Goal: Task Accomplishment & Management: Use online tool/utility

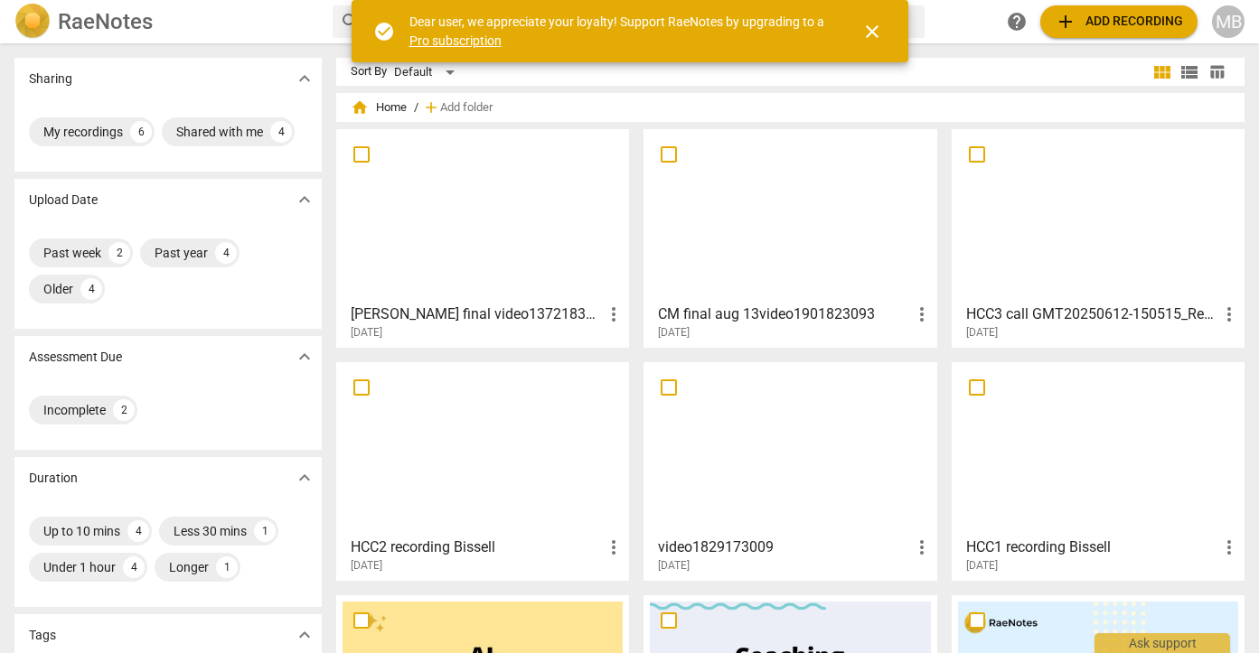
click at [492, 331] on div "[DATE]" at bounding box center [488, 332] width 274 height 15
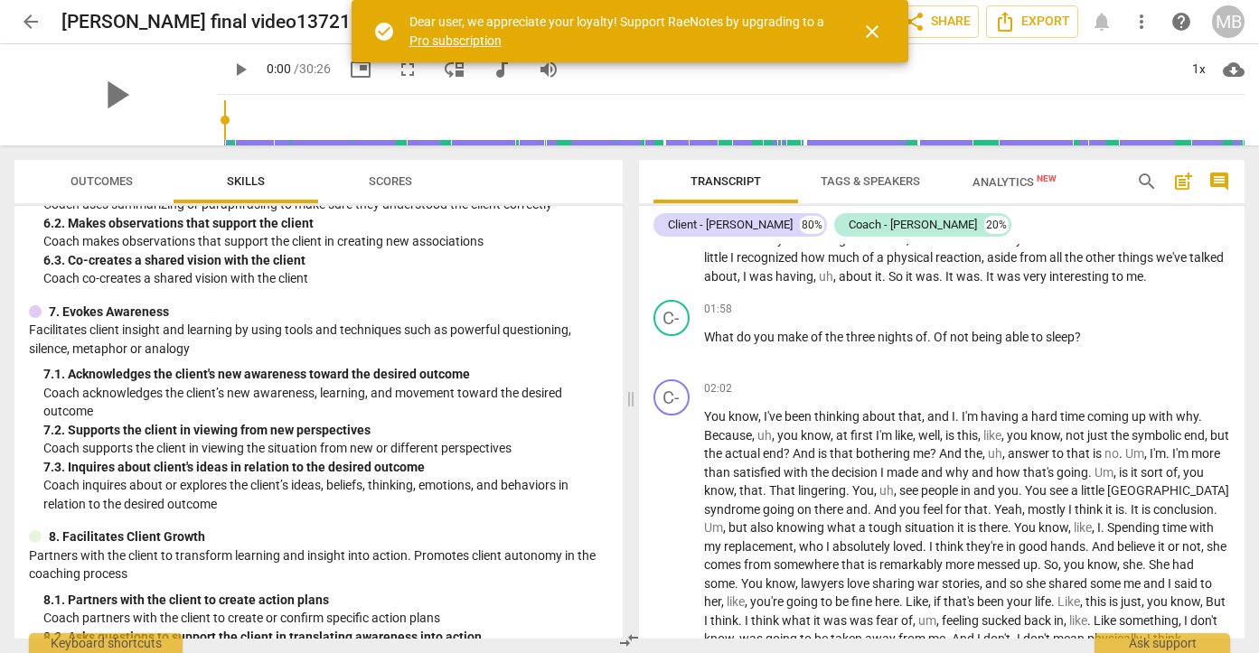
scroll to position [955, 0]
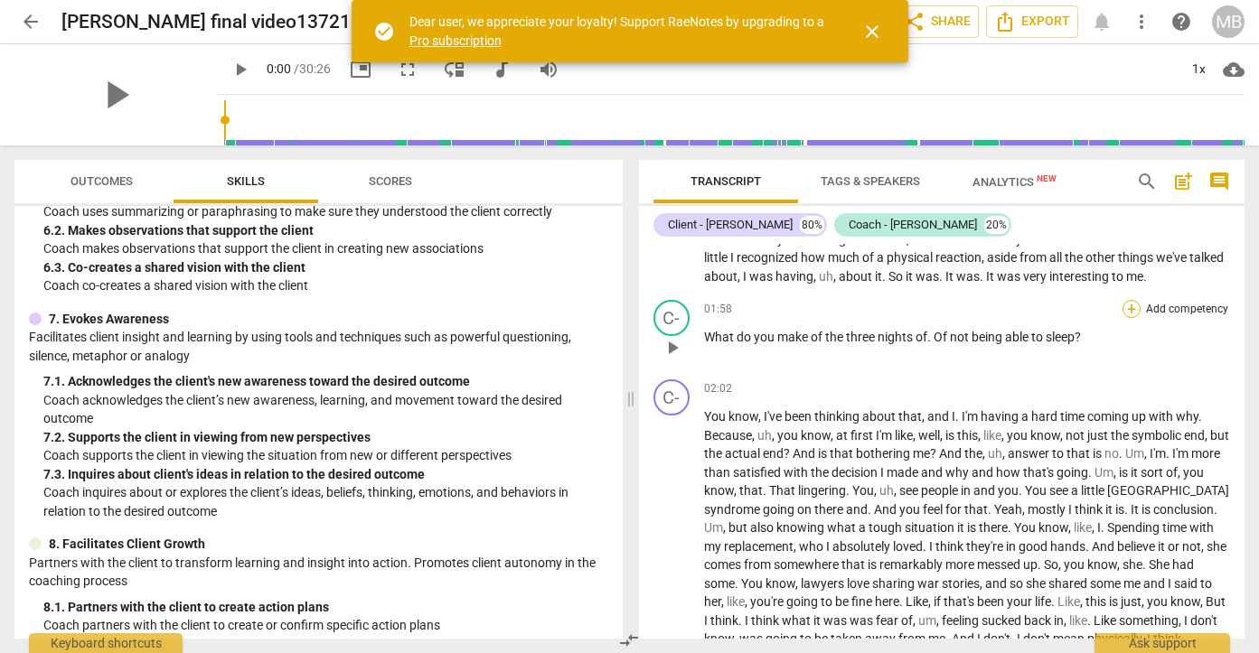
click at [1122, 314] on div "+" at bounding box center [1131, 309] width 18 height 18
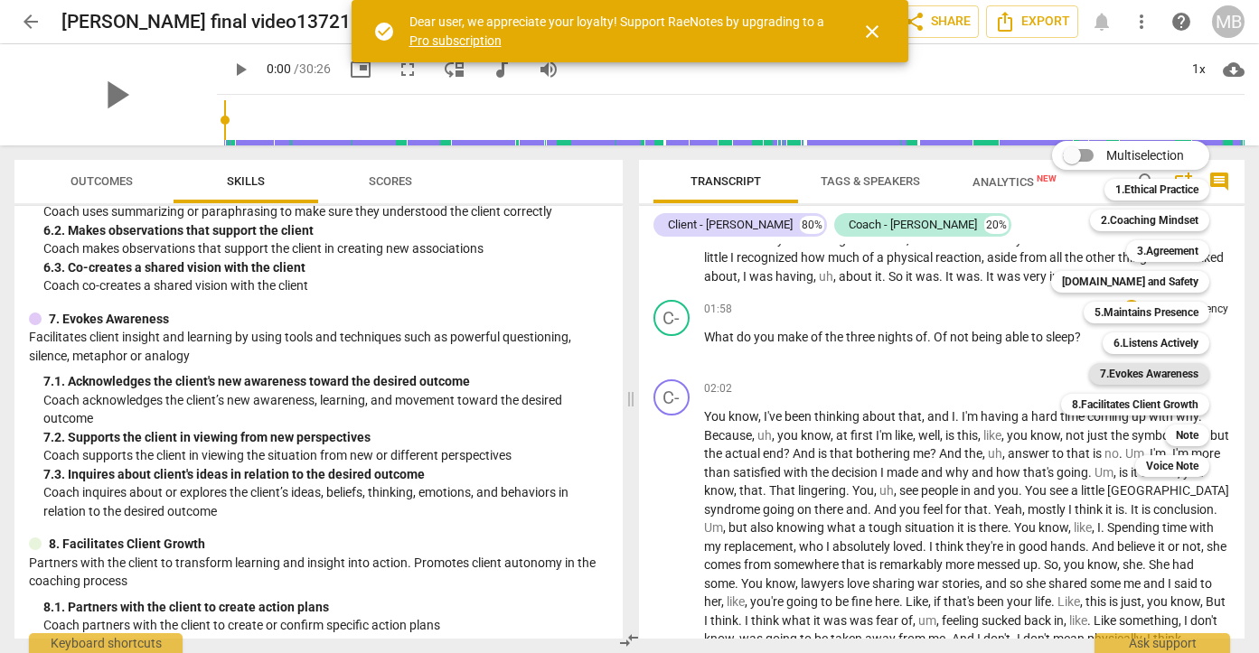
click at [1120, 373] on b "7.Evokes Awareness" at bounding box center [1149, 374] width 98 height 22
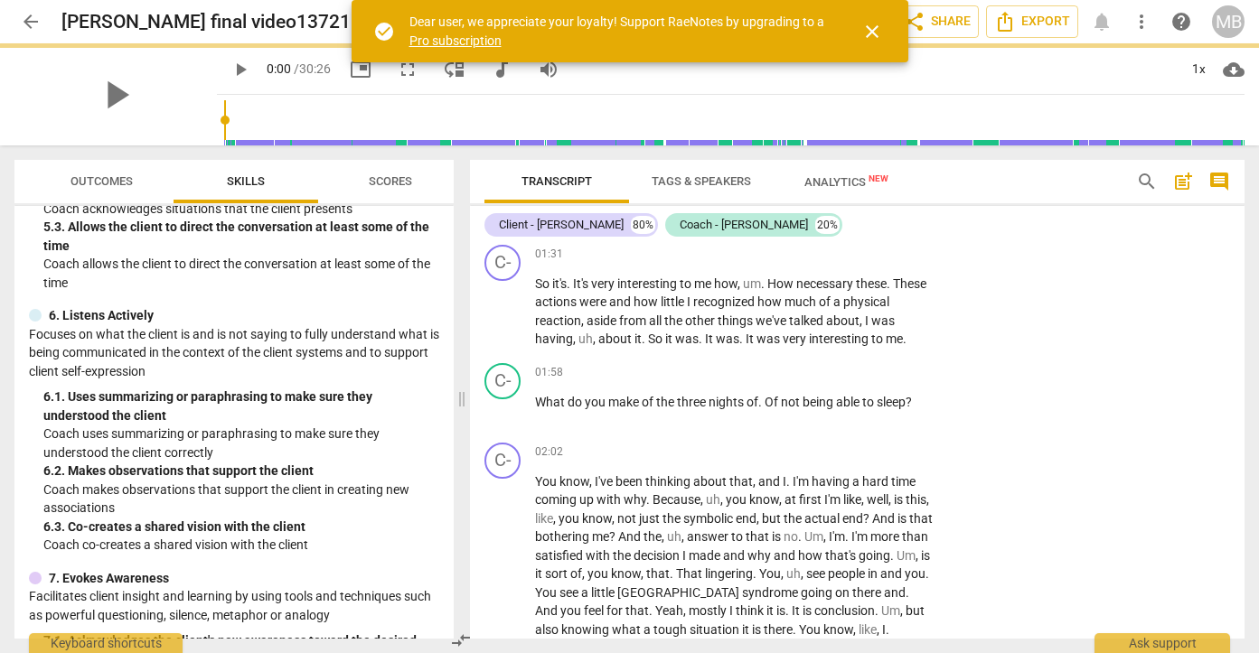
scroll to position [1177, 0]
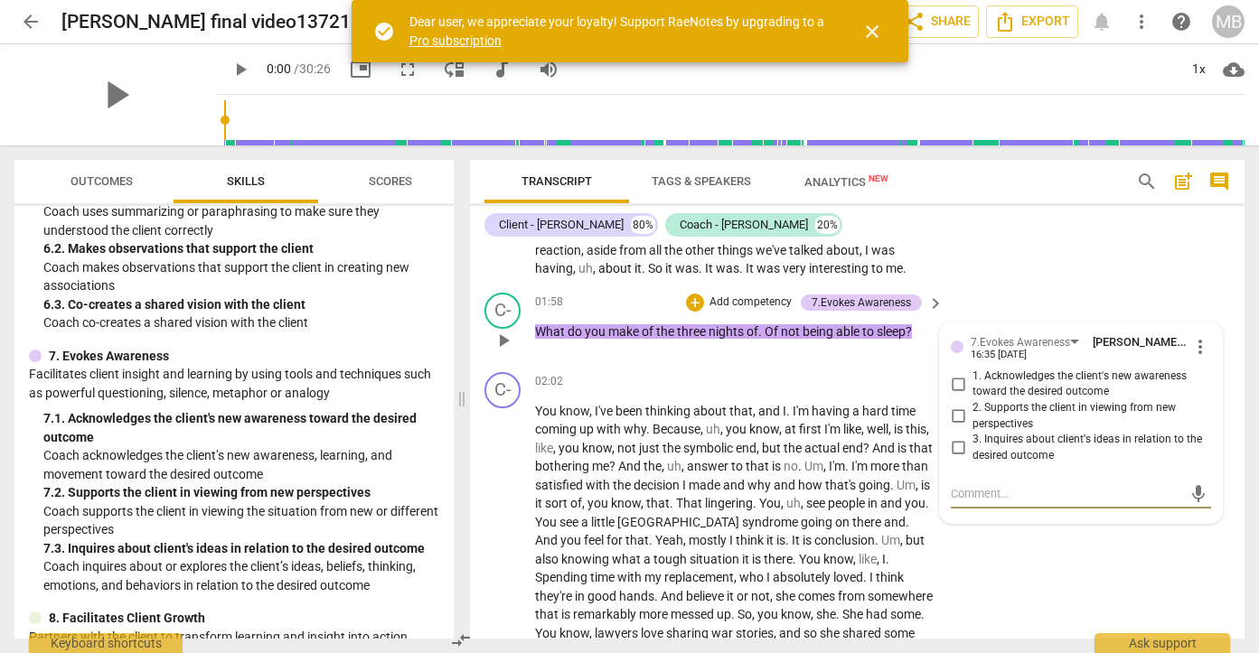
click at [958, 427] on input "2. Supports the client in viewing from new perspectives" at bounding box center [957, 417] width 29 height 22
checkbox input "true"
click at [799, 436] on p "You know , I've been thinking about that , and I . I'm having a hard time comin…" at bounding box center [734, 578] width 399 height 352
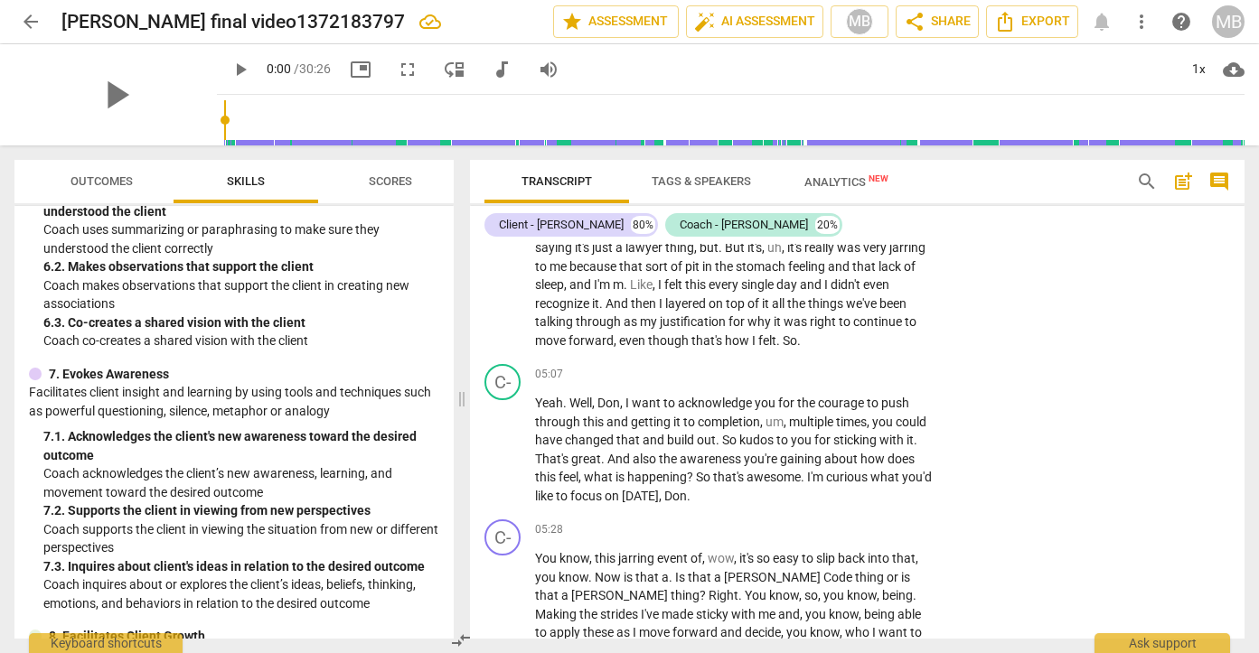
scroll to position [1158, 0]
click at [825, 383] on div "+" at bounding box center [823, 374] width 18 height 18
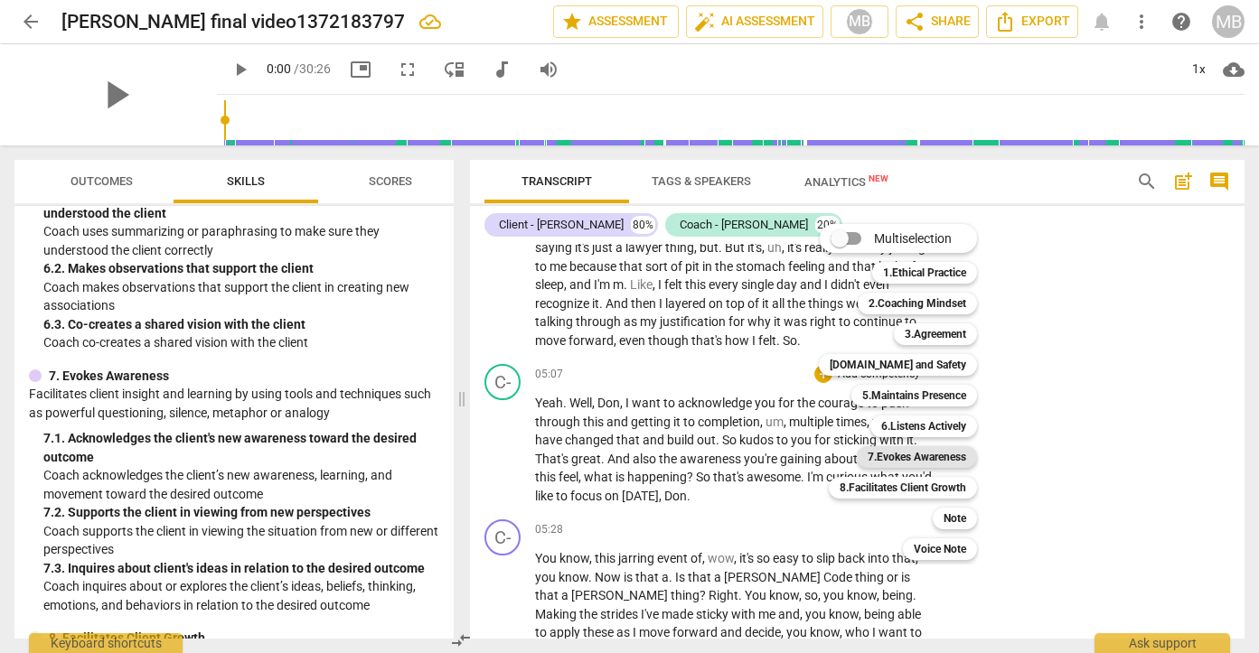
click at [898, 451] on b "7.Evokes Awareness" at bounding box center [916, 457] width 98 height 22
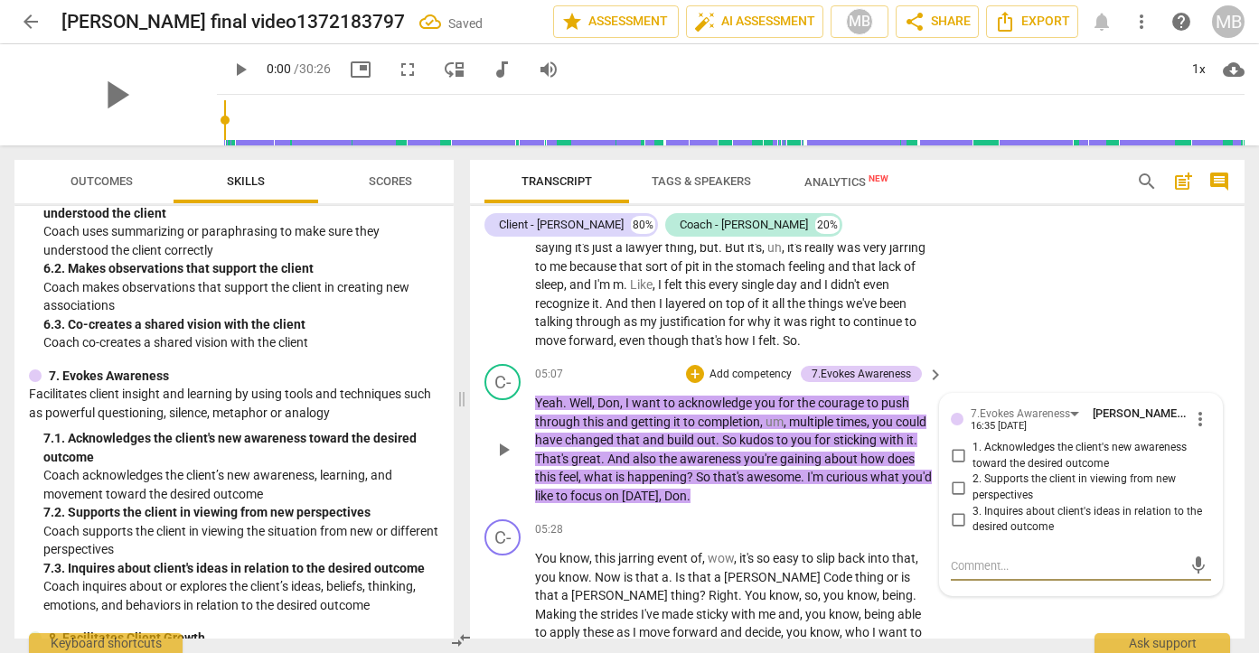
click at [953, 467] on input "1. Acknowledges the client's new awareness toward the desired outcome" at bounding box center [957, 456] width 29 height 22
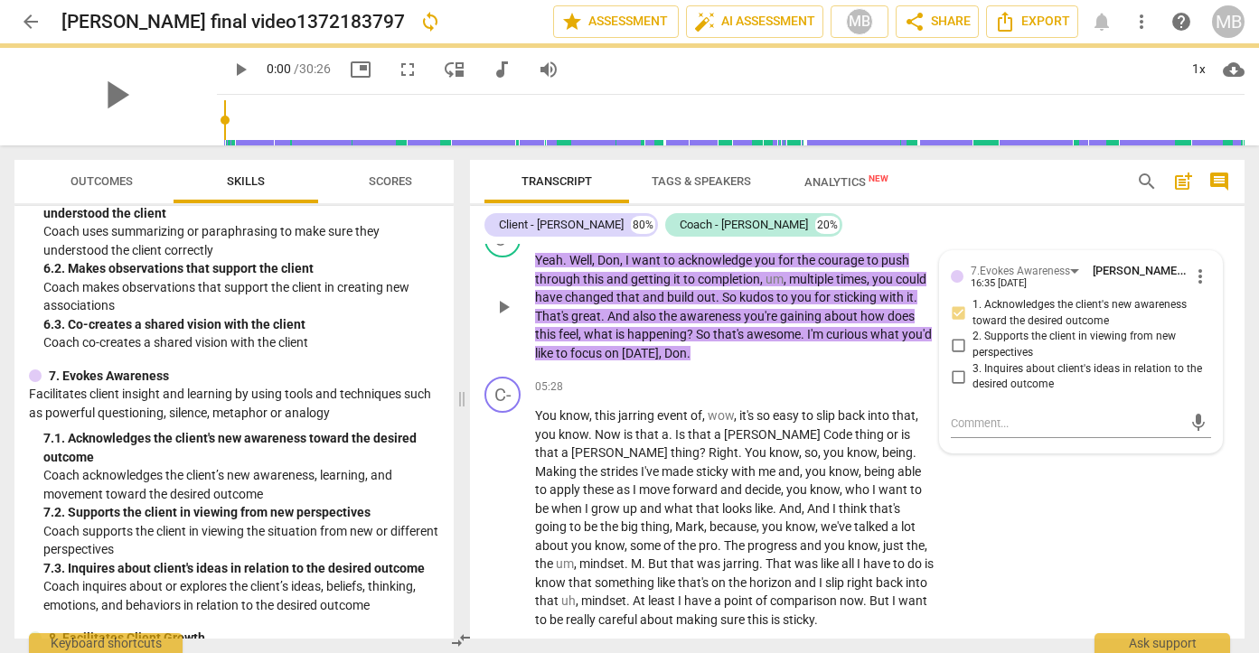
scroll to position [1854, 0]
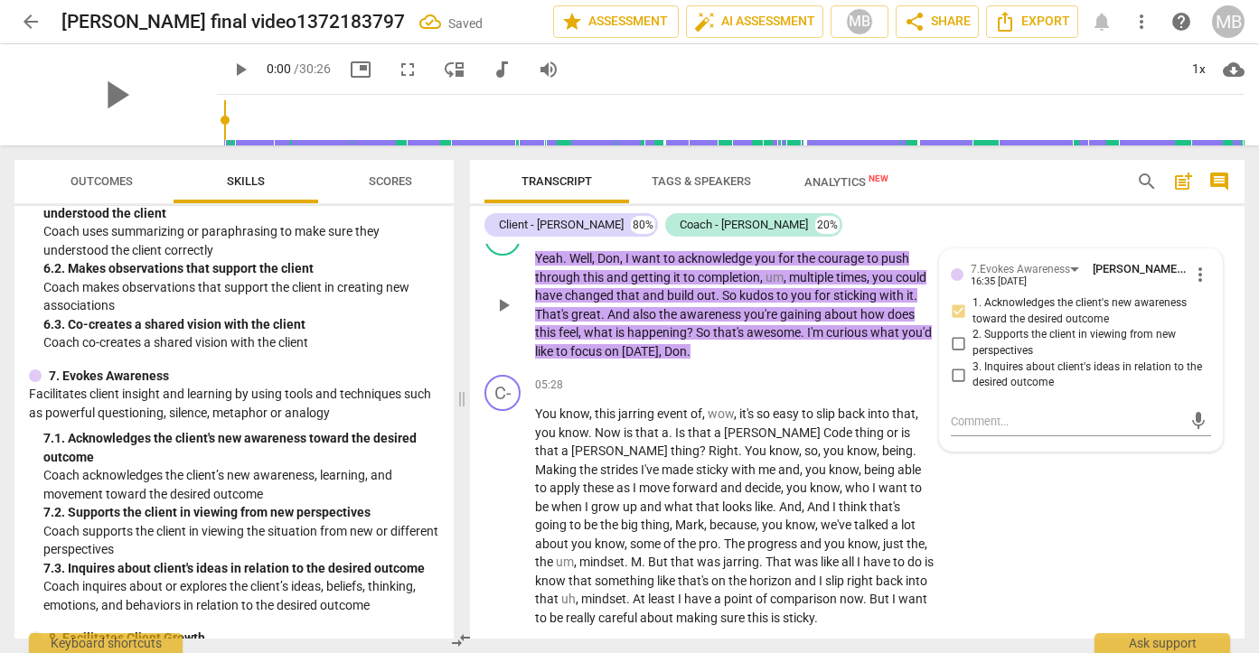
click at [812, 340] on span "I'm" at bounding box center [816, 332] width 19 height 14
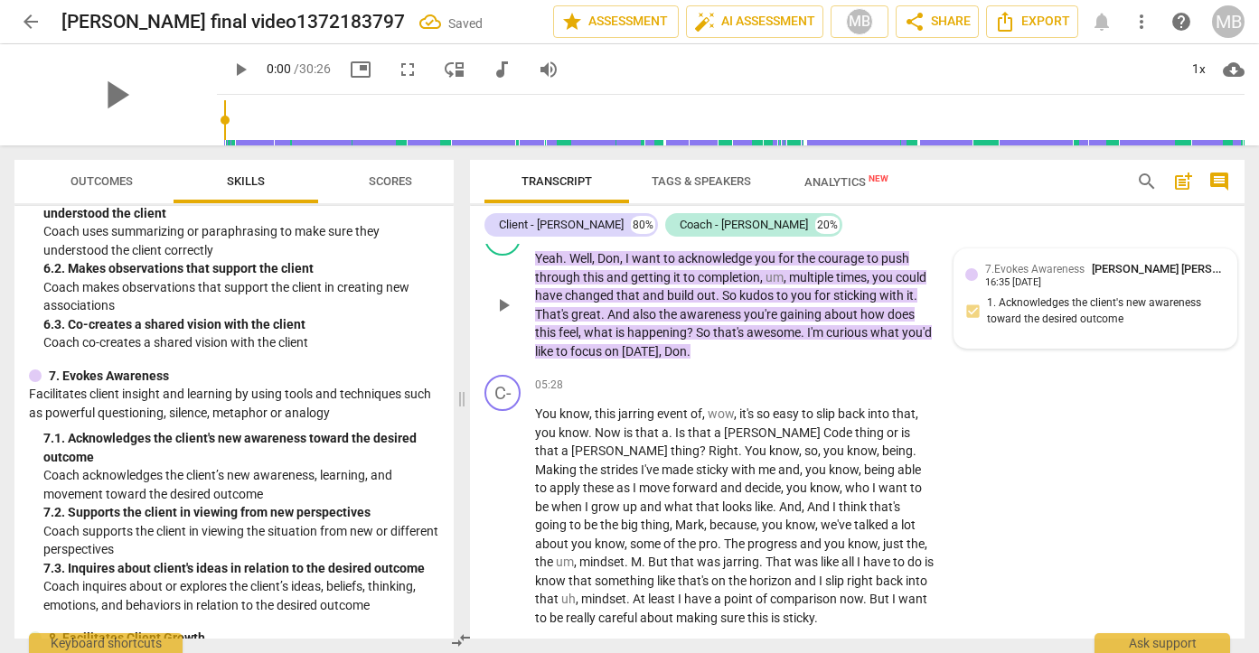
click at [967, 327] on div "7.Evokes Awareness [PERSON_NAME] [PERSON_NAME] 16:35 [DATE] 1. Acknowledges the…" at bounding box center [1095, 298] width 260 height 77
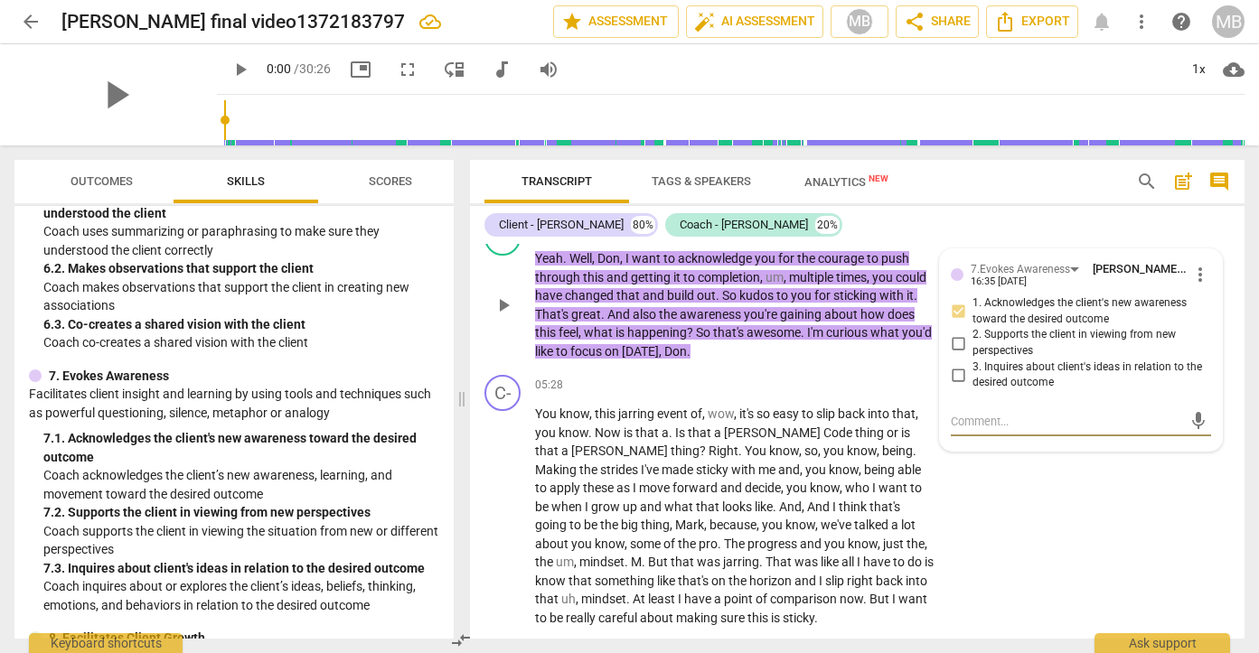
click at [957, 323] on input "1. Acknowledges the client's new awareness toward the desired outcome" at bounding box center [957, 312] width 29 height 22
click at [955, 323] on input "1. Acknowledges the client's new awareness toward the desired outcome" at bounding box center [957, 312] width 29 height 22
checkbox input "false"
click at [923, 276] on p "Yeah . Well , [PERSON_NAME] , I want to acknowledge you for the courage to push…" at bounding box center [734, 304] width 399 height 111
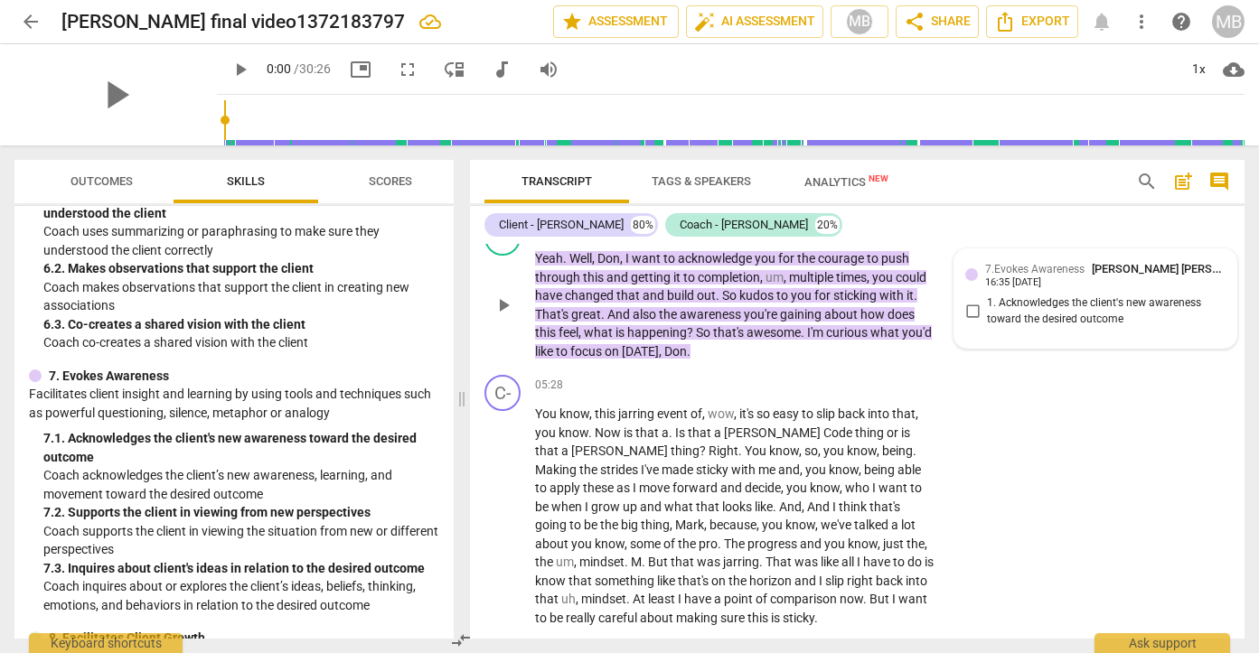
click at [958, 267] on div "7.Evokes Awareness [PERSON_NAME] [PERSON_NAME] 16:35 [DATE] 1. Acknowledges the…" at bounding box center [1095, 298] width 284 height 100
click at [672, 266] on span "to" at bounding box center [670, 258] width 14 height 14
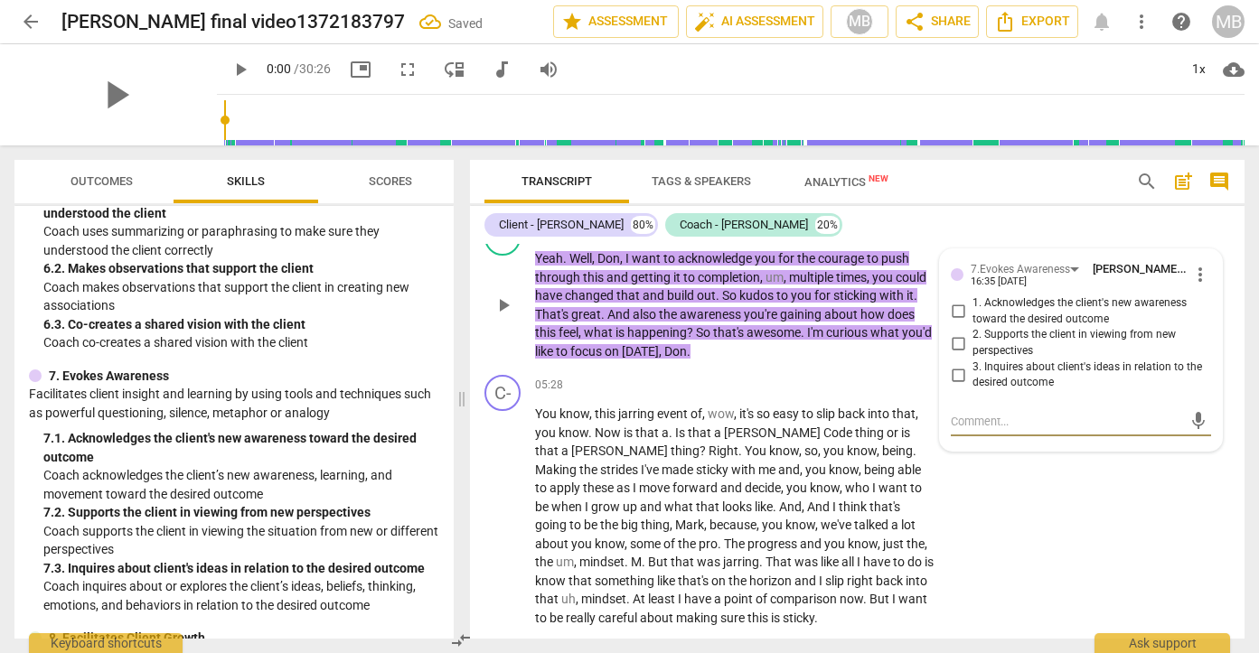
click at [501, 316] on span "play_arrow" at bounding box center [503, 306] width 22 height 22
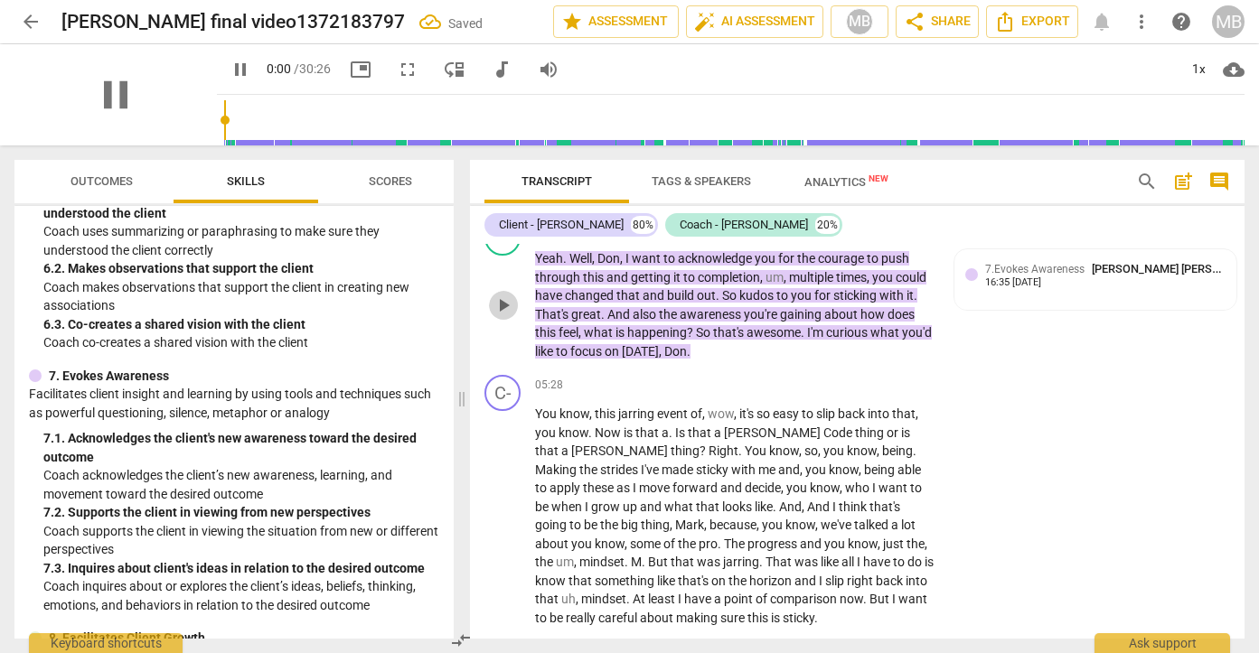
click at [501, 316] on span "play_arrow" at bounding box center [503, 306] width 22 height 22
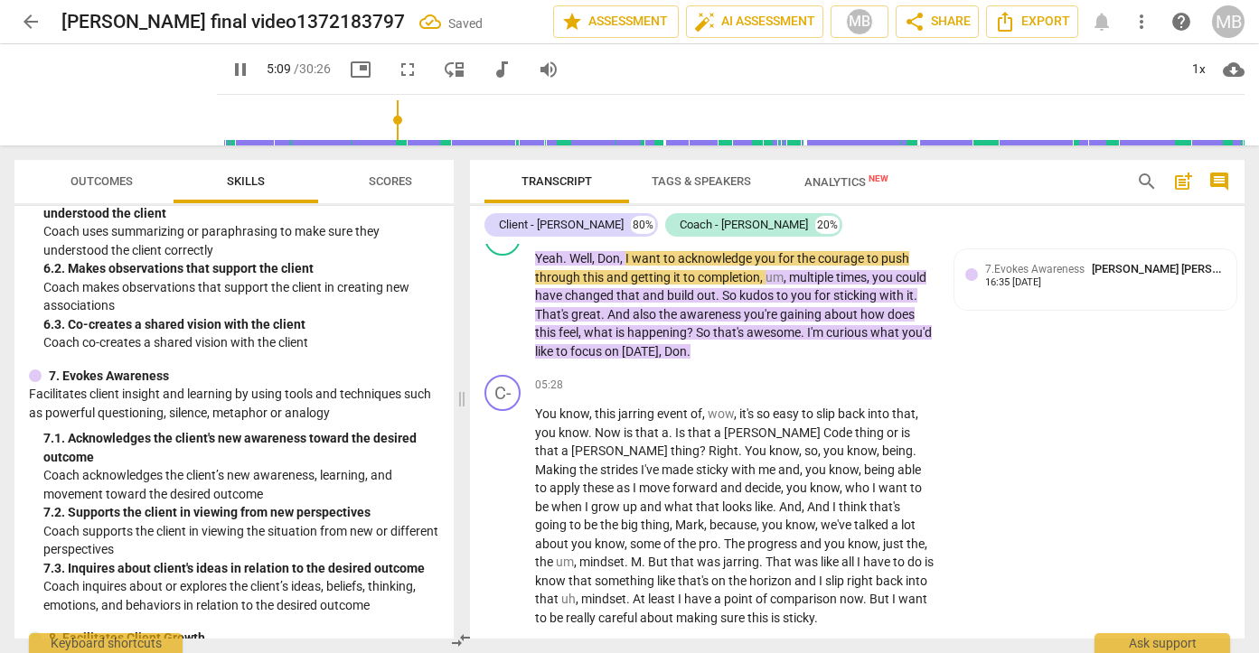
click at [230, 72] on span "pause" at bounding box center [241, 70] width 22 height 22
click at [783, 361] on p "Yeah . Well , [PERSON_NAME] , I want to acknowledge you for the courage to push…" at bounding box center [734, 304] width 399 height 111
click at [569, 520] on span "going" at bounding box center [552, 525] width 34 height 14
drag, startPoint x: 380, startPoint y: 118, endPoint x: 394, endPoint y: 119, distance: 14.5
type input "337"
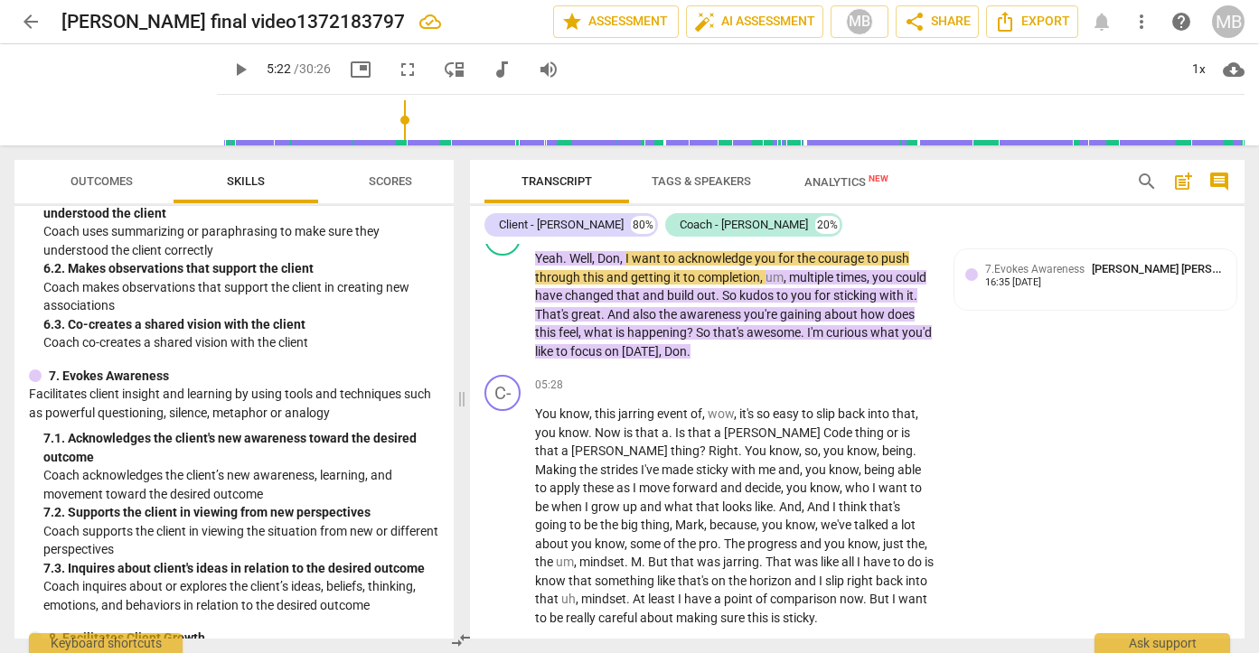
click at [394, 119] on input "range" at bounding box center [734, 120] width 1020 height 58
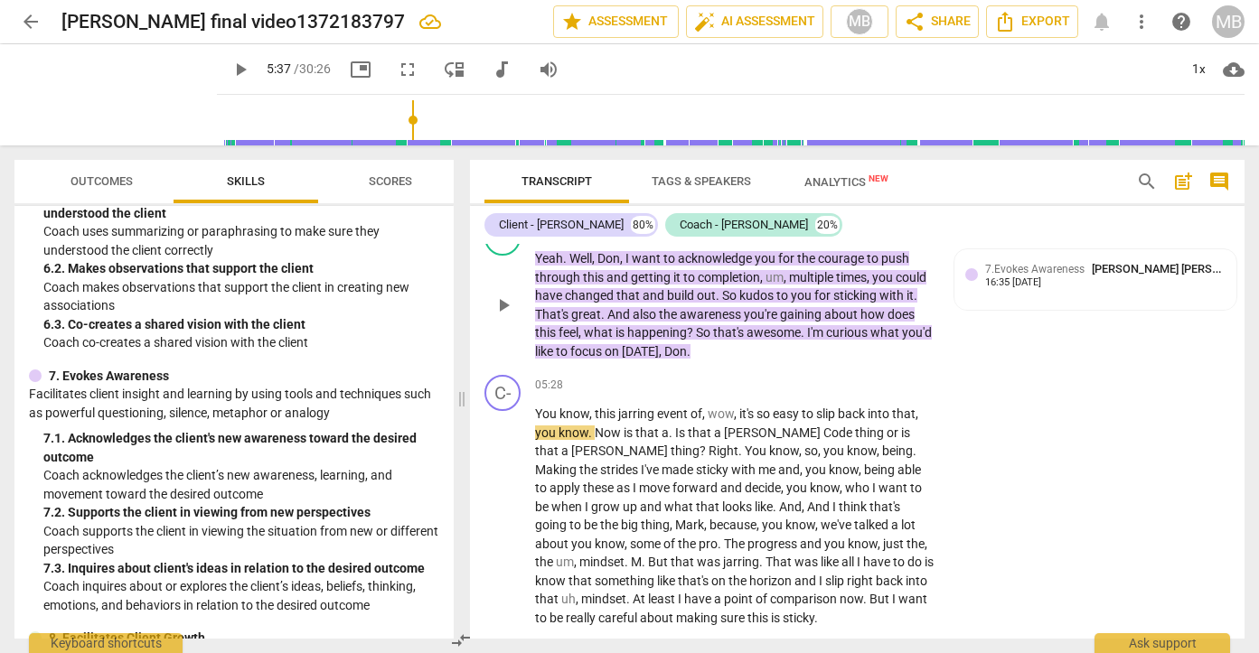
click at [638, 322] on span "also" at bounding box center [646, 314] width 26 height 14
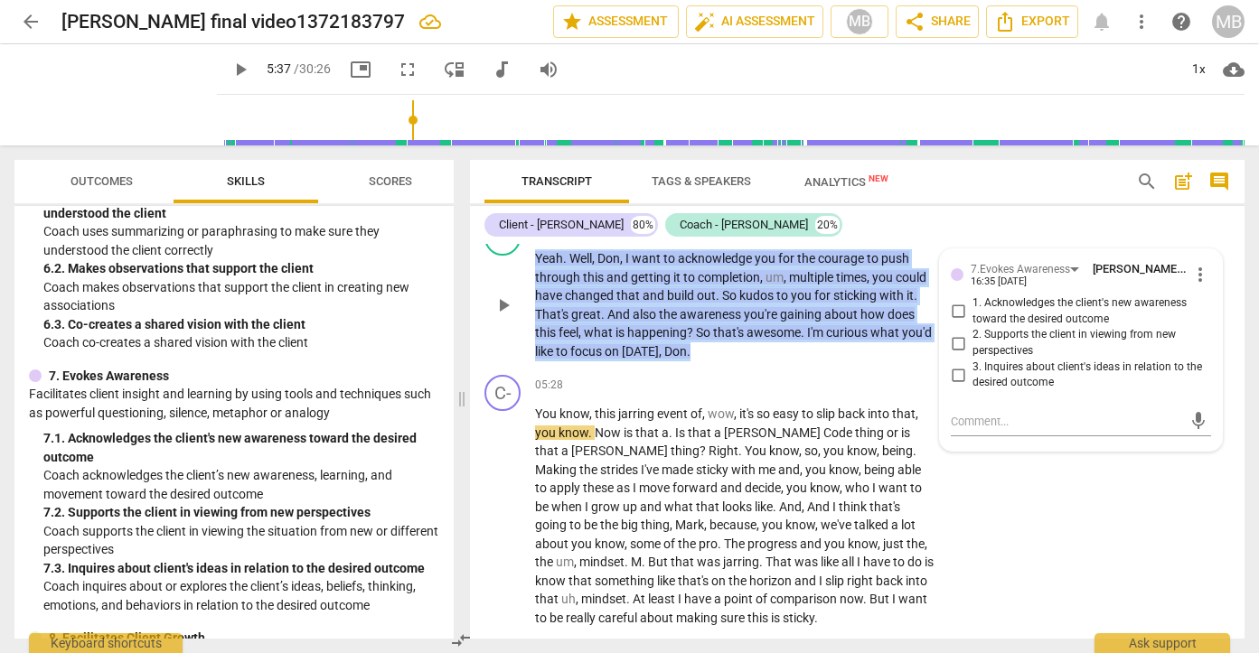
drag, startPoint x: 719, startPoint y: 362, endPoint x: 533, endPoint y: 279, distance: 203.9
click at [533, 279] on div "C- play_arrow pause 05:07 + Add competency 7.Evokes Awareness keyboard_arrow_ri…" at bounding box center [857, 289] width 774 height 155
click at [1056, 278] on div "7.Evokes Awareness" at bounding box center [1019, 269] width 99 height 17
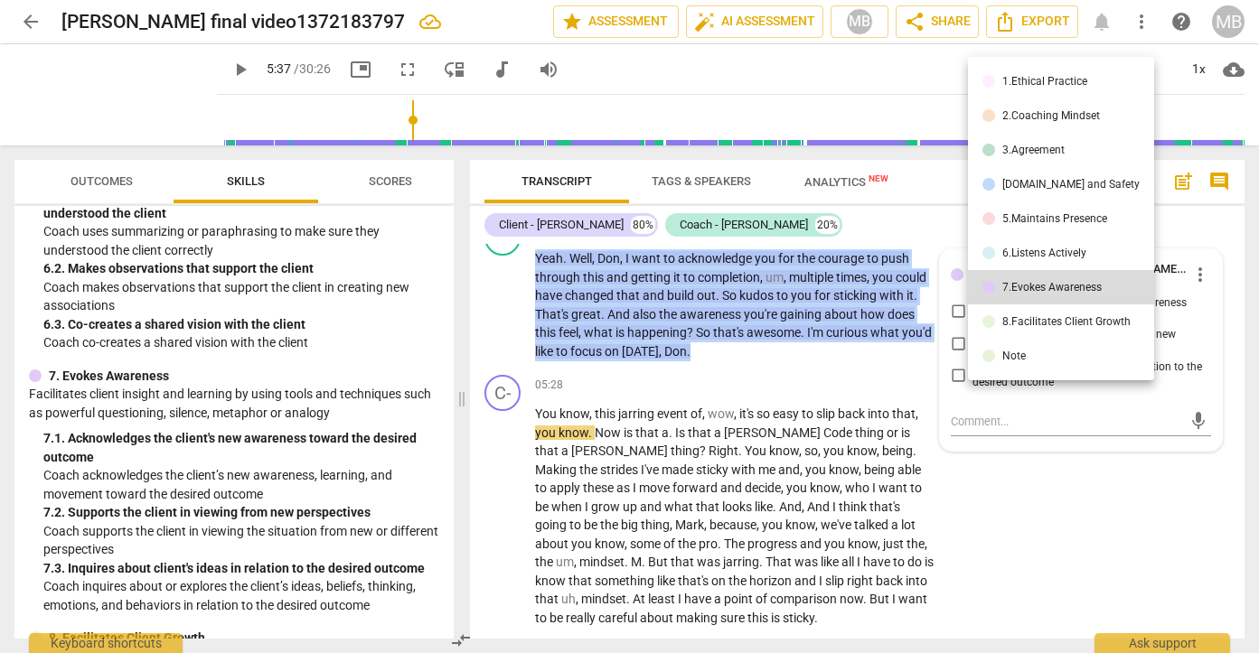
click at [1083, 360] on li "Note" at bounding box center [1061, 356] width 186 height 34
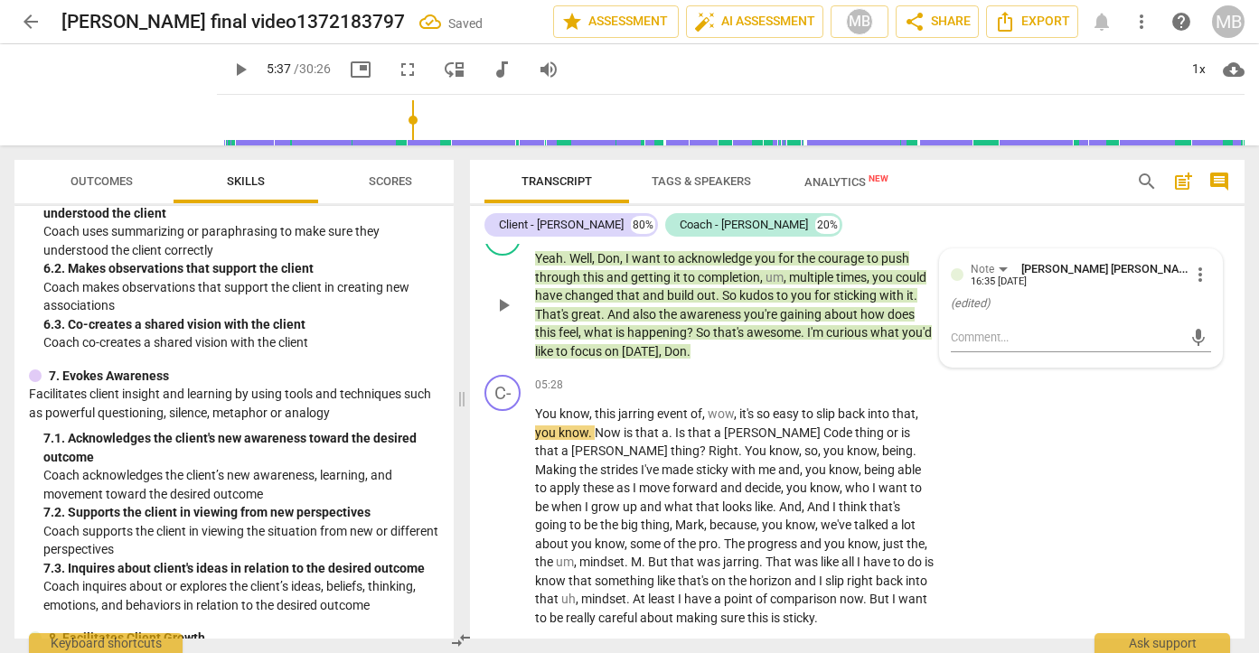
click at [863, 368] on div "C- play_arrow pause 05:07 + Add competency Note keyboard_arrow_right Yeah . Wel…" at bounding box center [857, 289] width 774 height 155
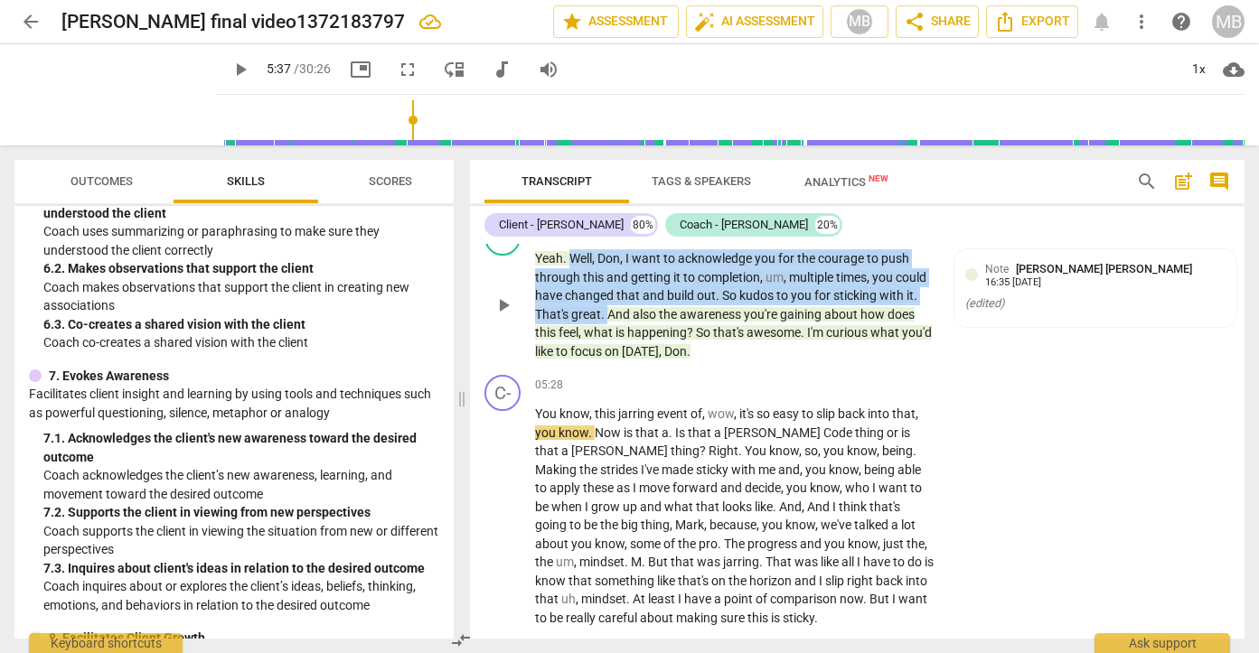
drag, startPoint x: 572, startPoint y: 271, endPoint x: 607, endPoint y: 328, distance: 67.0
click at [607, 328] on p "Yeah . Well , [PERSON_NAME] , I want to acknowledge you for the courage to push…" at bounding box center [734, 304] width 399 height 111
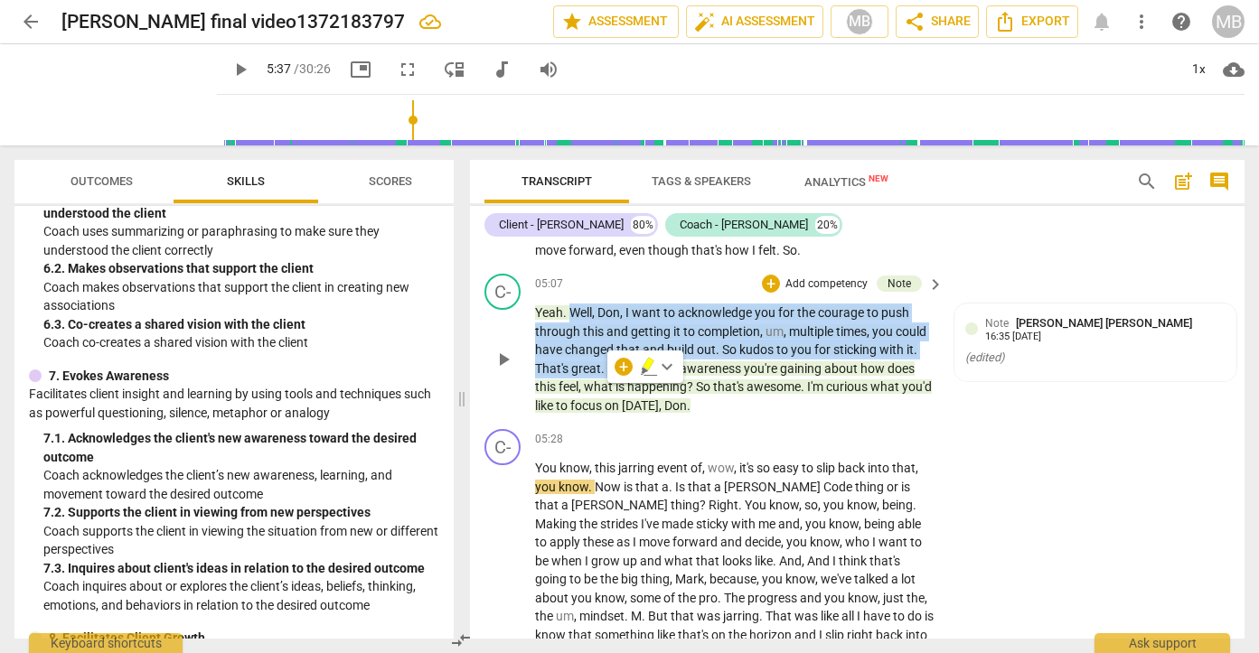
scroll to position [1796, 0]
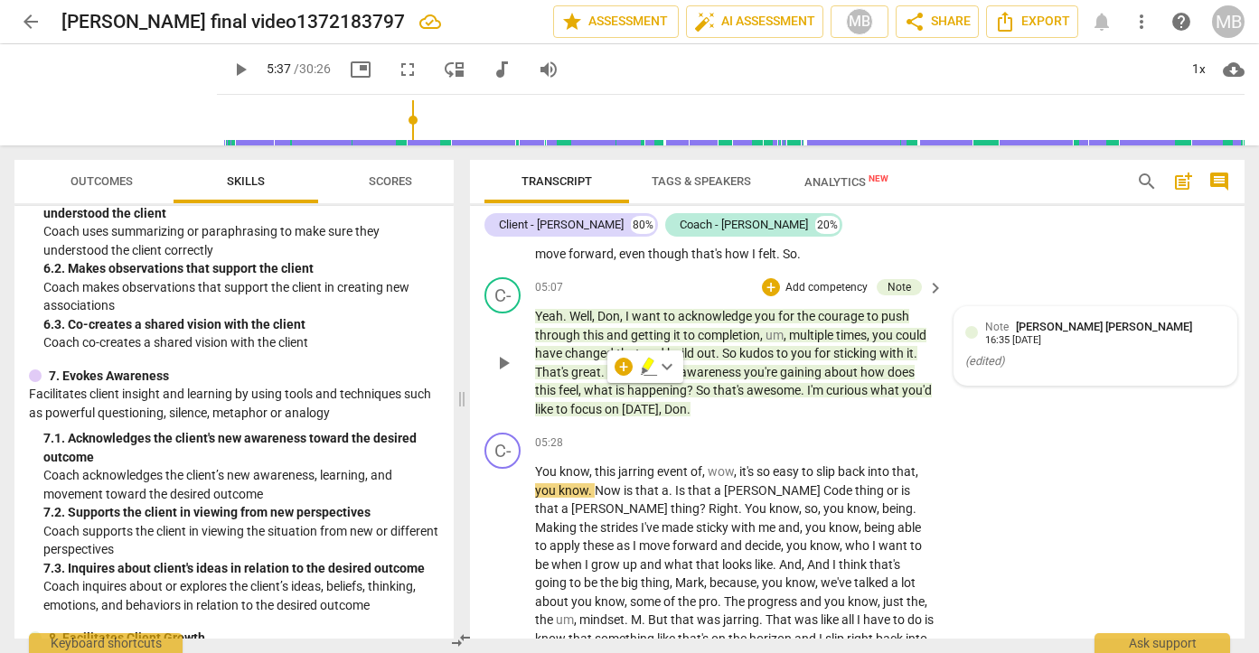
click at [970, 339] on div at bounding box center [971, 332] width 13 height 13
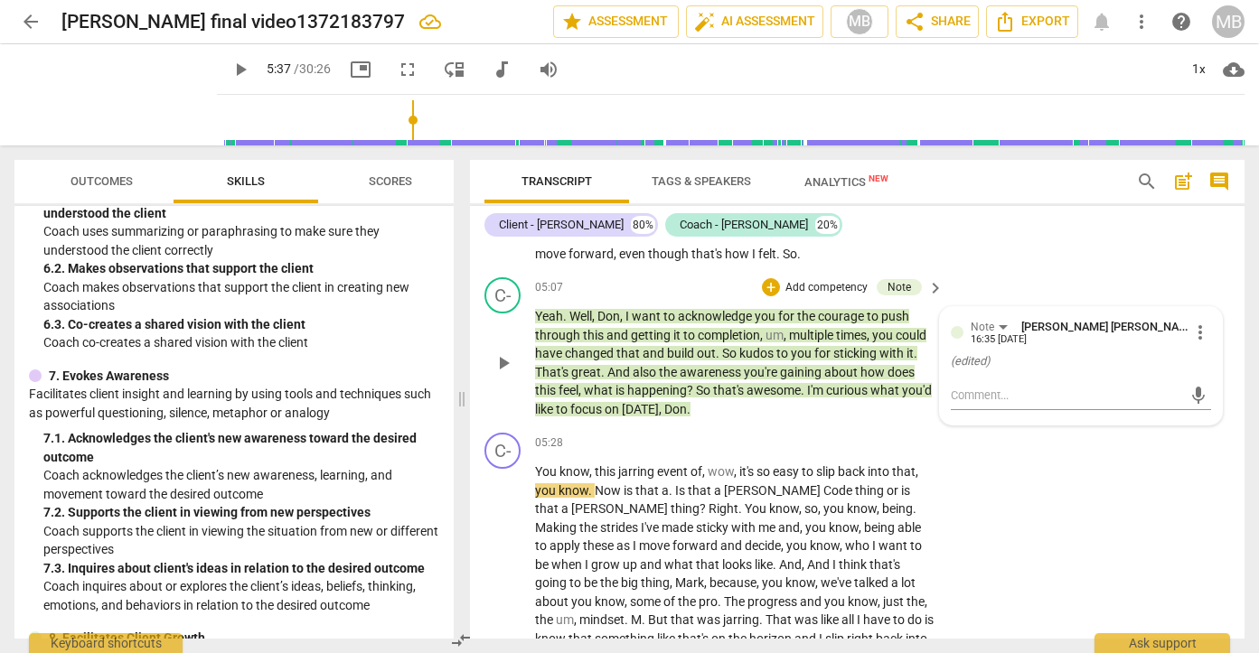
click at [710, 323] on span "acknowledge" at bounding box center [716, 316] width 77 height 14
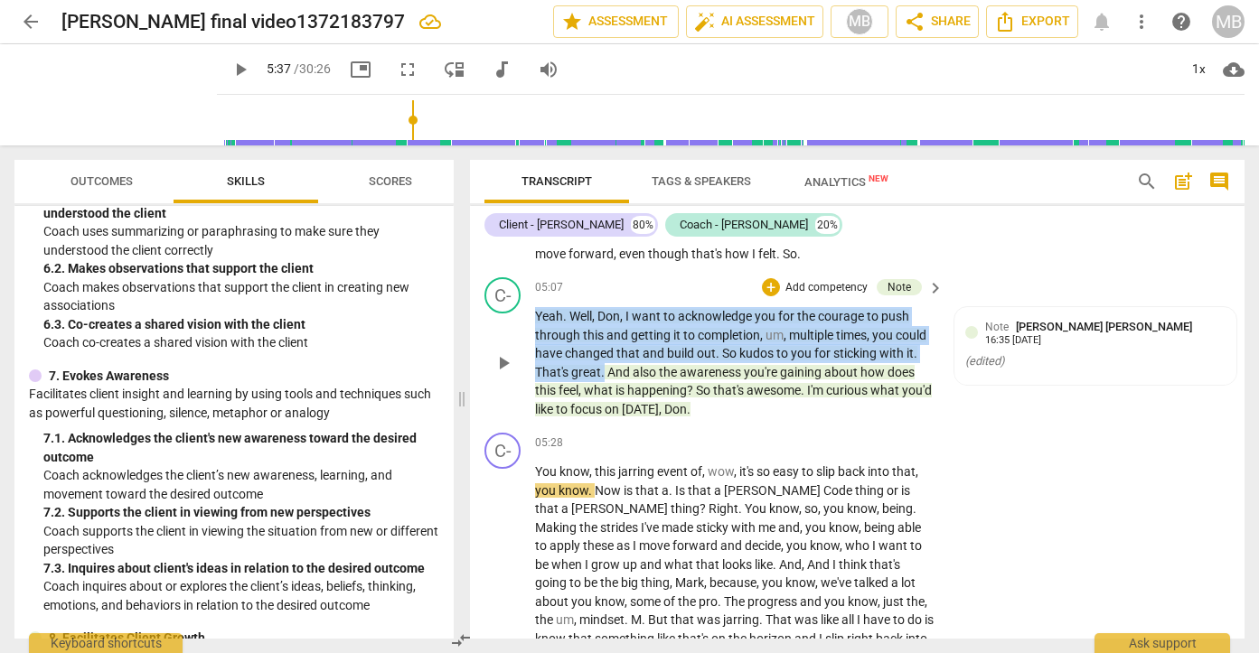
drag, startPoint x: 536, startPoint y: 333, endPoint x: 603, endPoint y: 389, distance: 87.2
click at [603, 389] on p "Yeah . Well , [PERSON_NAME] , I want to acknowledge you for the courage to push…" at bounding box center [734, 362] width 399 height 111
click at [764, 296] on div "+" at bounding box center [771, 287] width 18 height 18
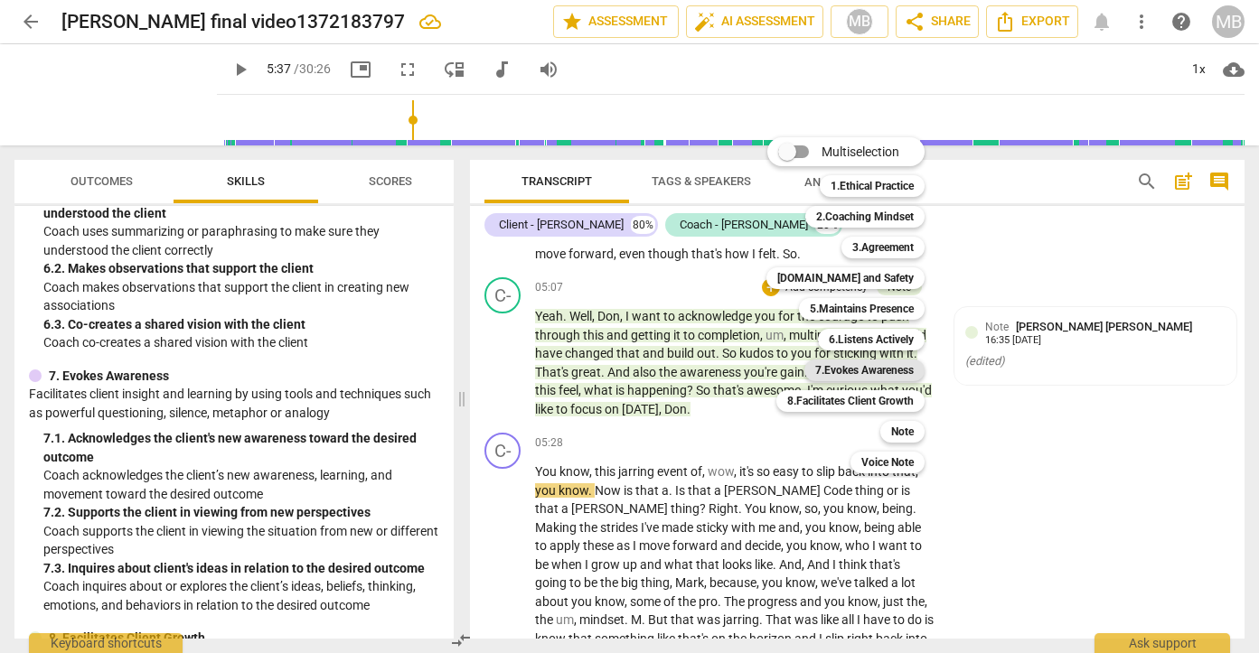
click at [839, 367] on b "7.Evokes Awareness" at bounding box center [864, 371] width 98 height 22
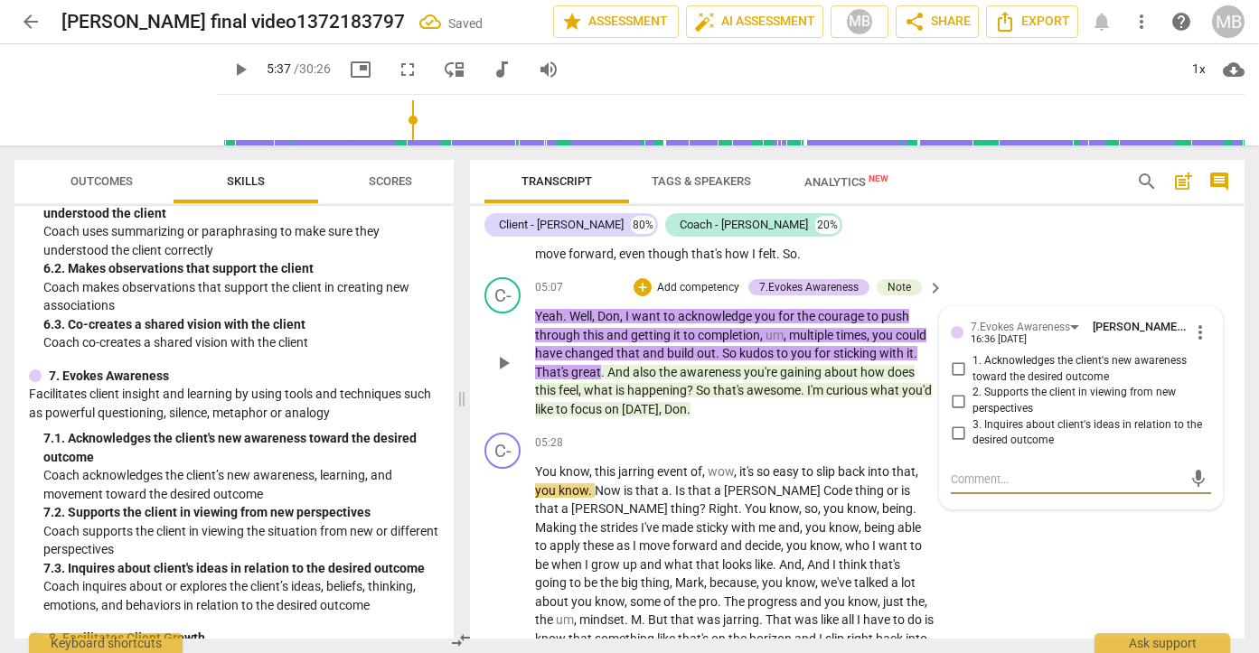
click at [960, 380] on input "1. Acknowledges the client's new awareness toward the desired outcome" at bounding box center [957, 370] width 29 height 22
checkbox input "true"
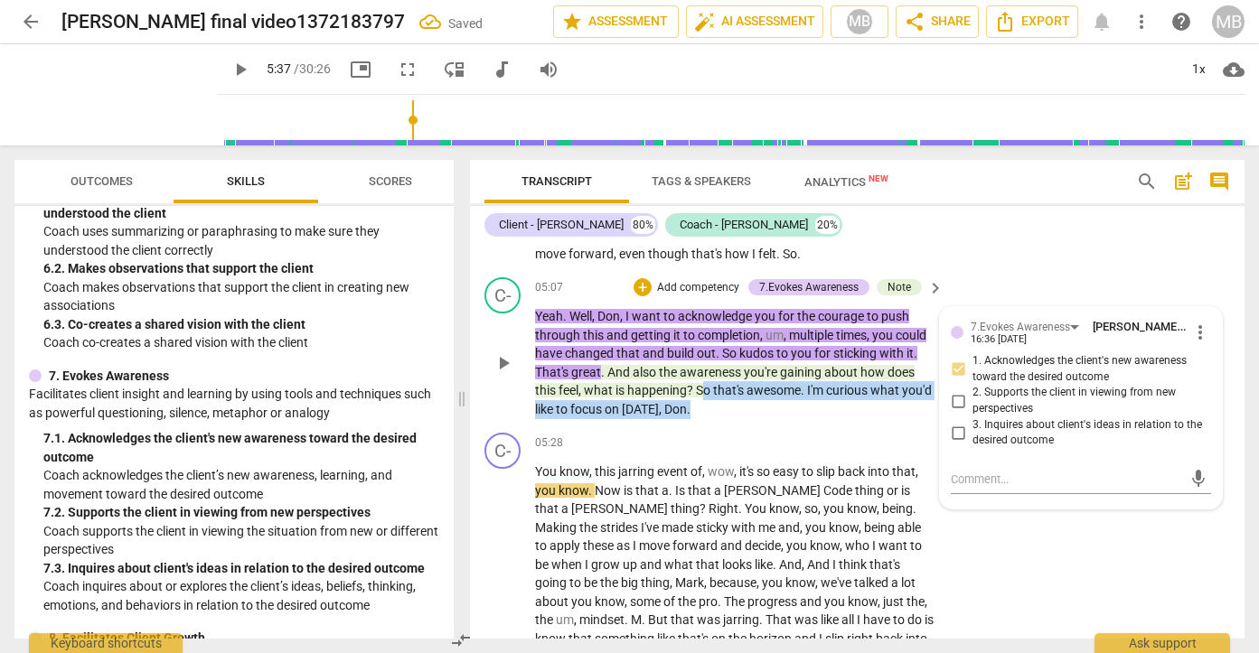
drag, startPoint x: 701, startPoint y: 406, endPoint x: 727, endPoint y: 426, distance: 32.2
click at [727, 418] on p "Yeah . Well , [PERSON_NAME] , I want to acknowledge you for the courage to push…" at bounding box center [734, 362] width 399 height 111
drag, startPoint x: 694, startPoint y: 412, endPoint x: 719, endPoint y: 428, distance: 30.1
click at [719, 418] on p "Yeah . Well , [PERSON_NAME] , I want to acknowledge you for the courage to push…" at bounding box center [734, 362] width 399 height 111
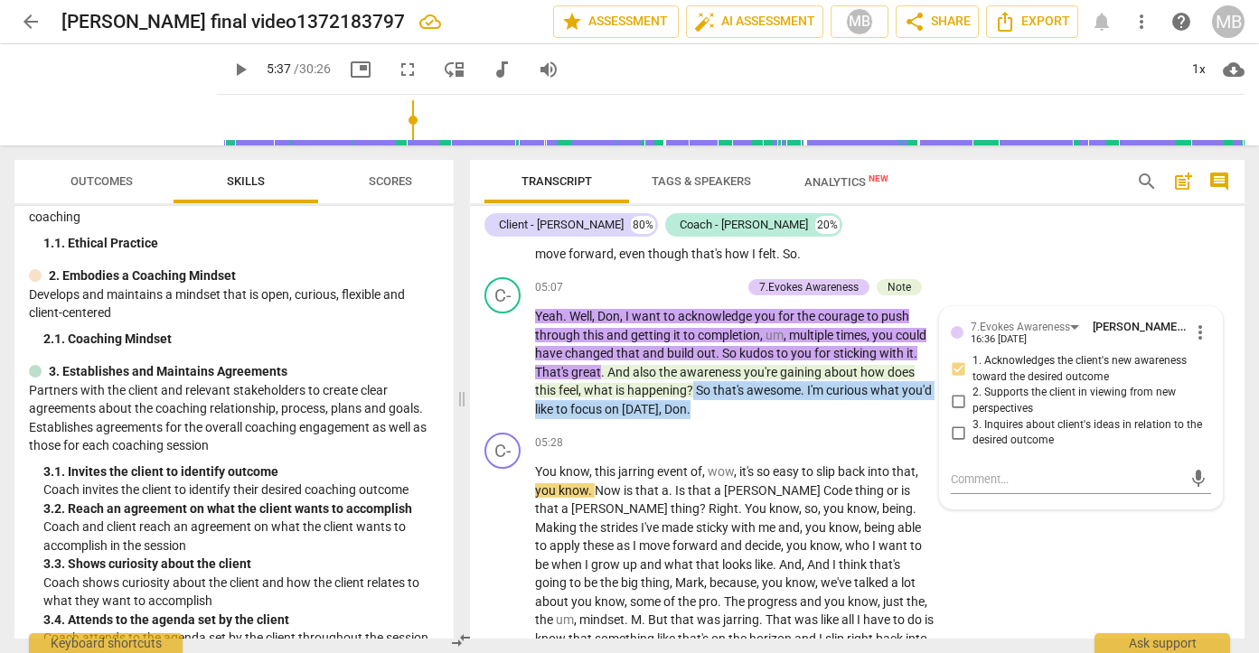
scroll to position [101, 0]
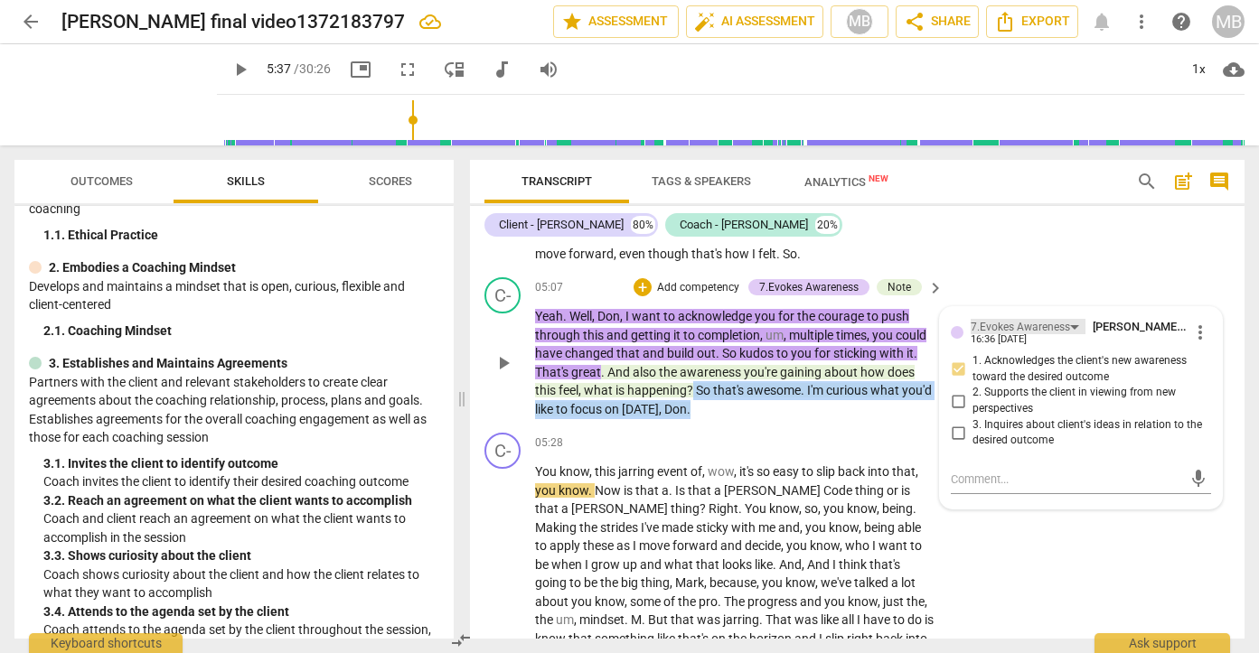
click at [1057, 336] on div "7.Evokes Awareness" at bounding box center [1019, 327] width 99 height 17
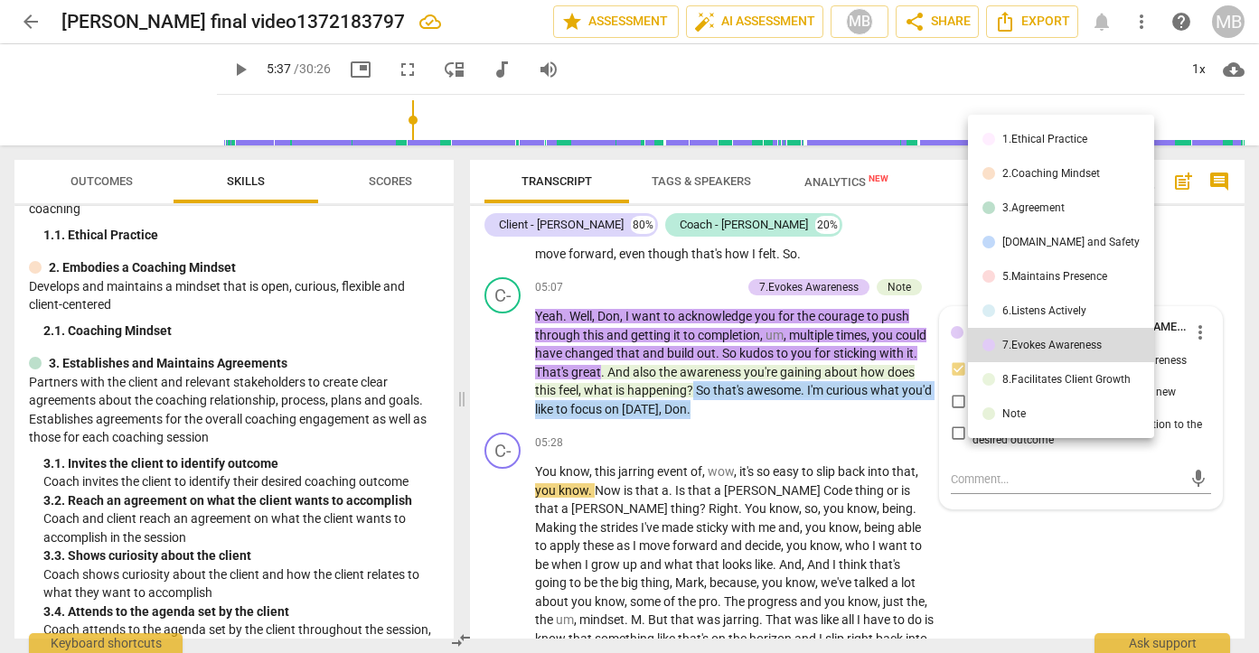
click at [1020, 210] on div "3.Agreement" at bounding box center [1033, 207] width 62 height 11
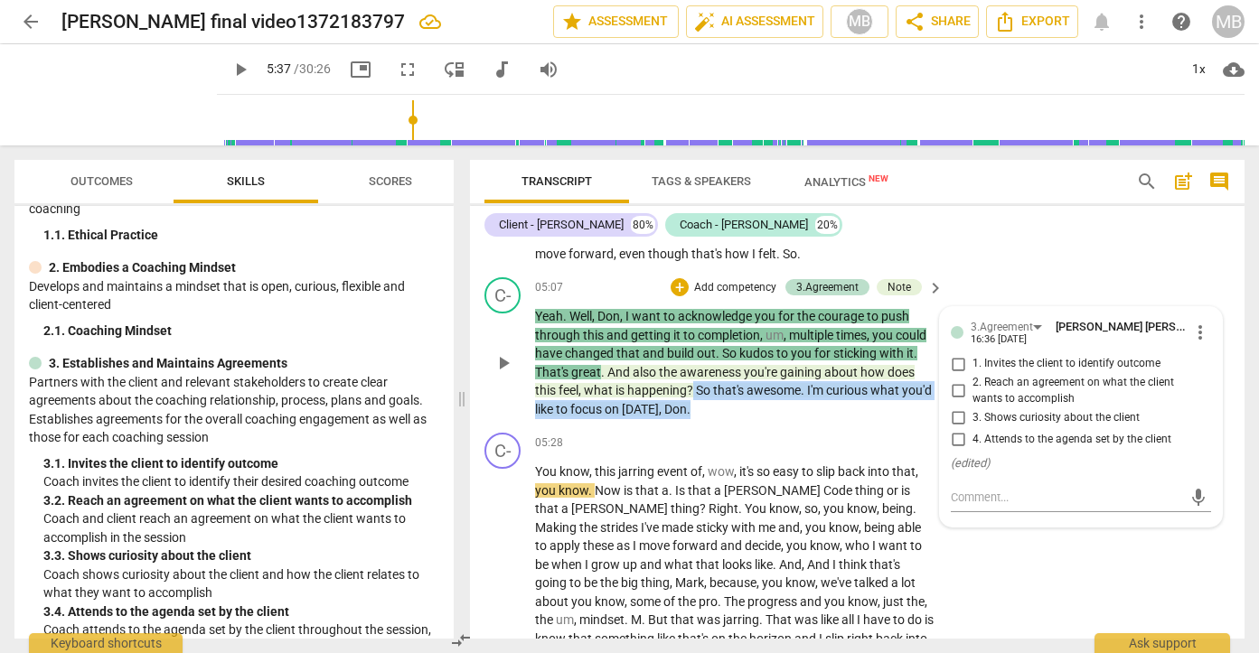
click at [953, 375] on input "1. Invites the client to identify outcome" at bounding box center [957, 364] width 29 height 22
checkbox input "true"
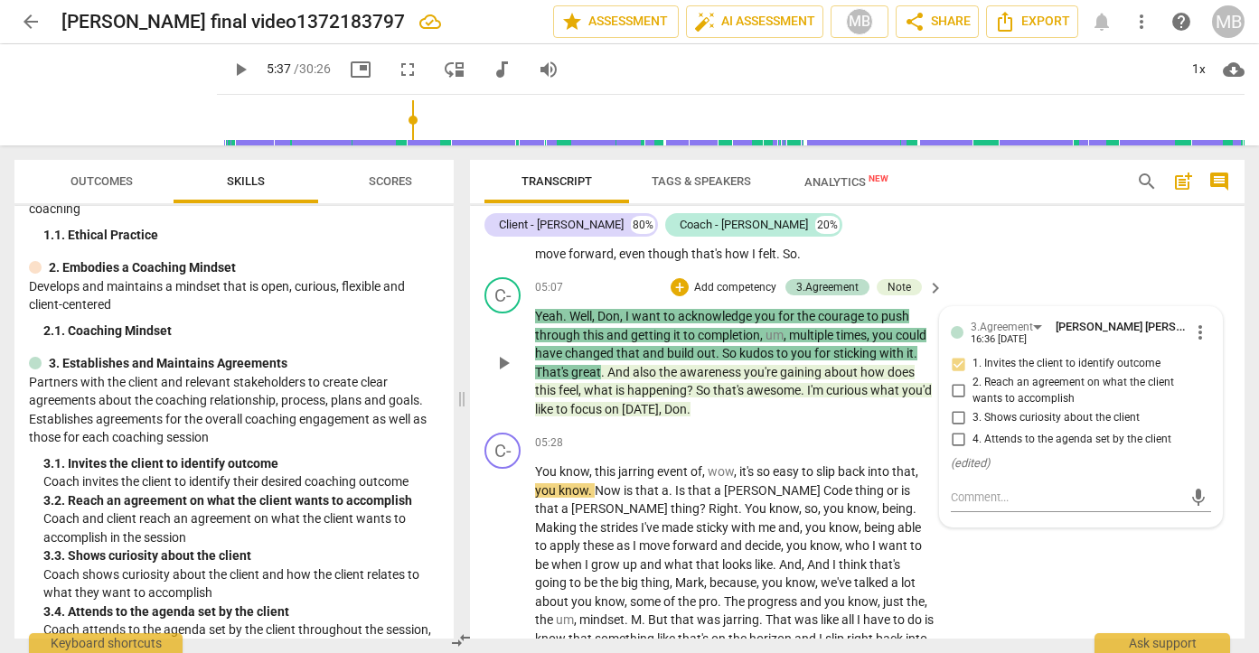
click at [998, 292] on div "C- play_arrow pause 05:07 + Add competency 3.Agreement Note keyboard_arrow_righ…" at bounding box center [857, 347] width 774 height 155
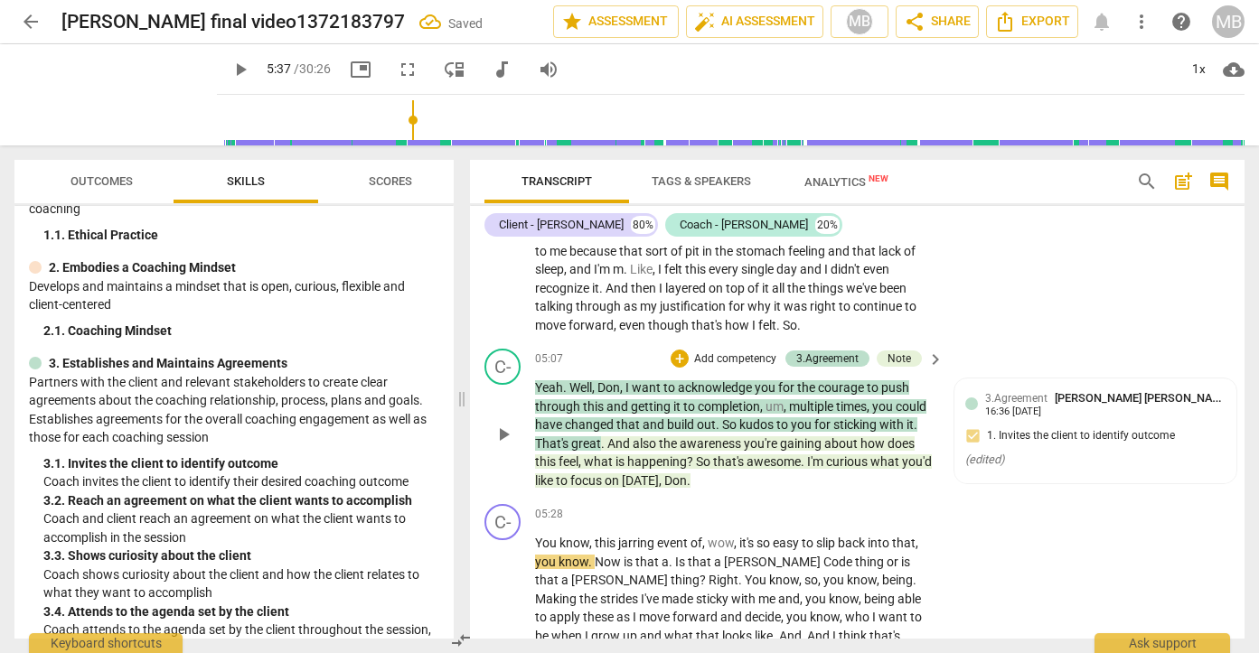
scroll to position [1723, 0]
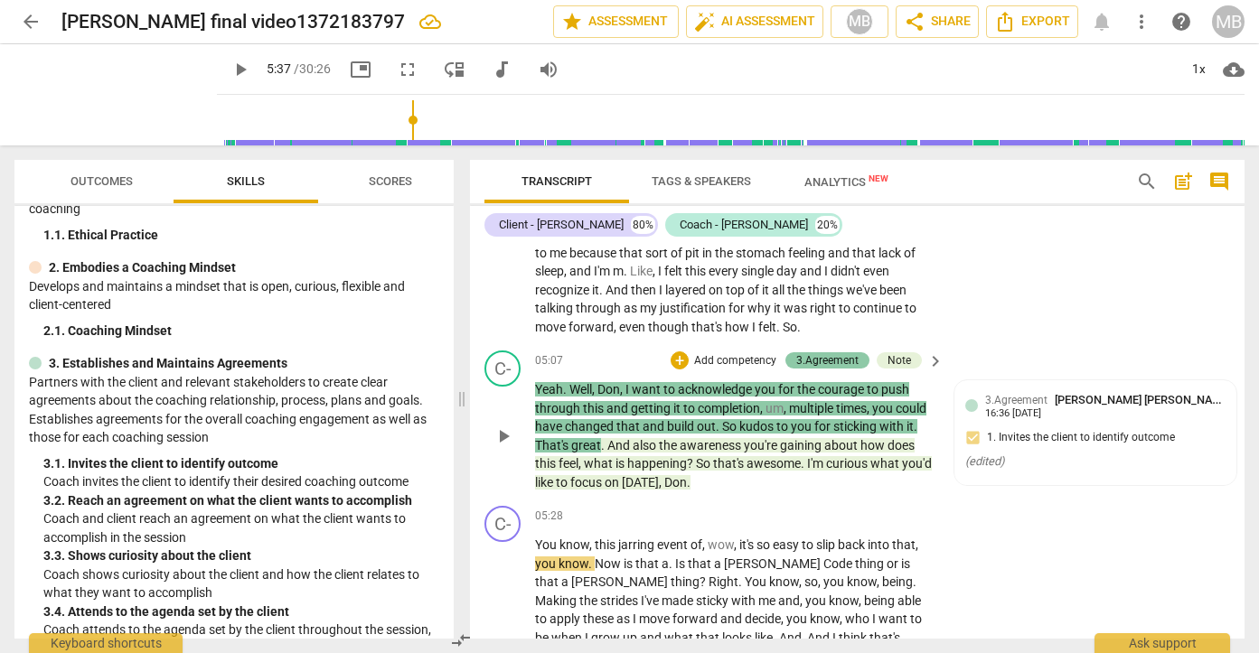
click at [796, 369] on div "3.Agreement" at bounding box center [827, 360] width 62 height 16
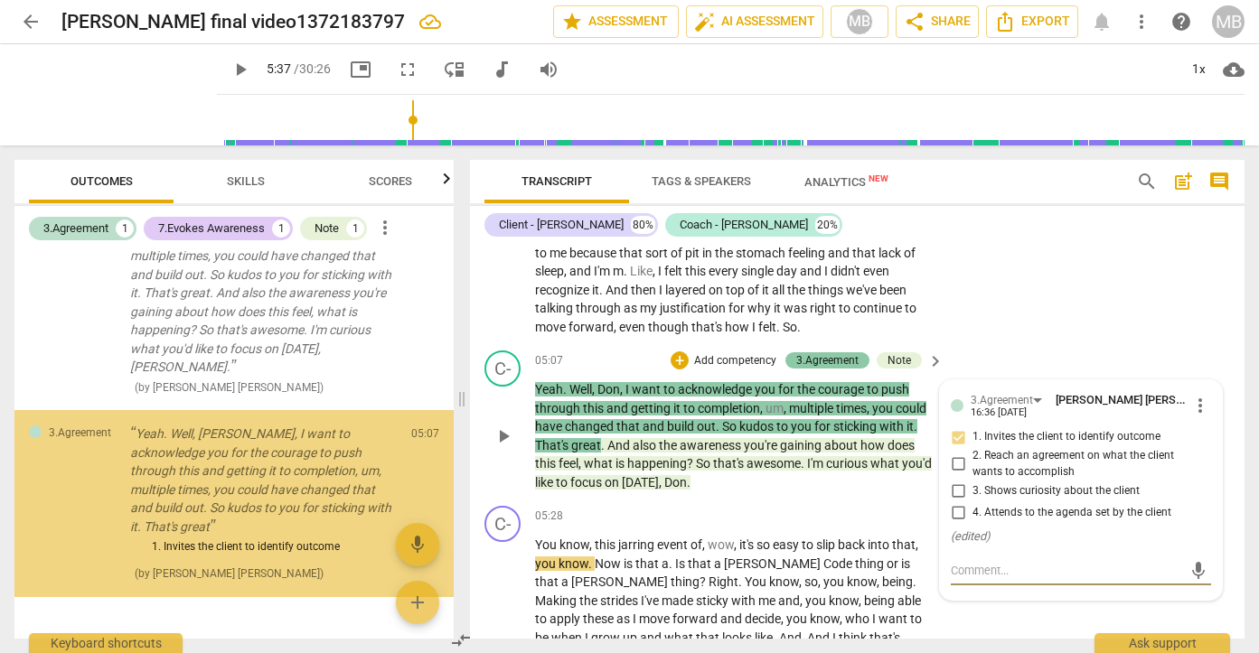
scroll to position [208, 0]
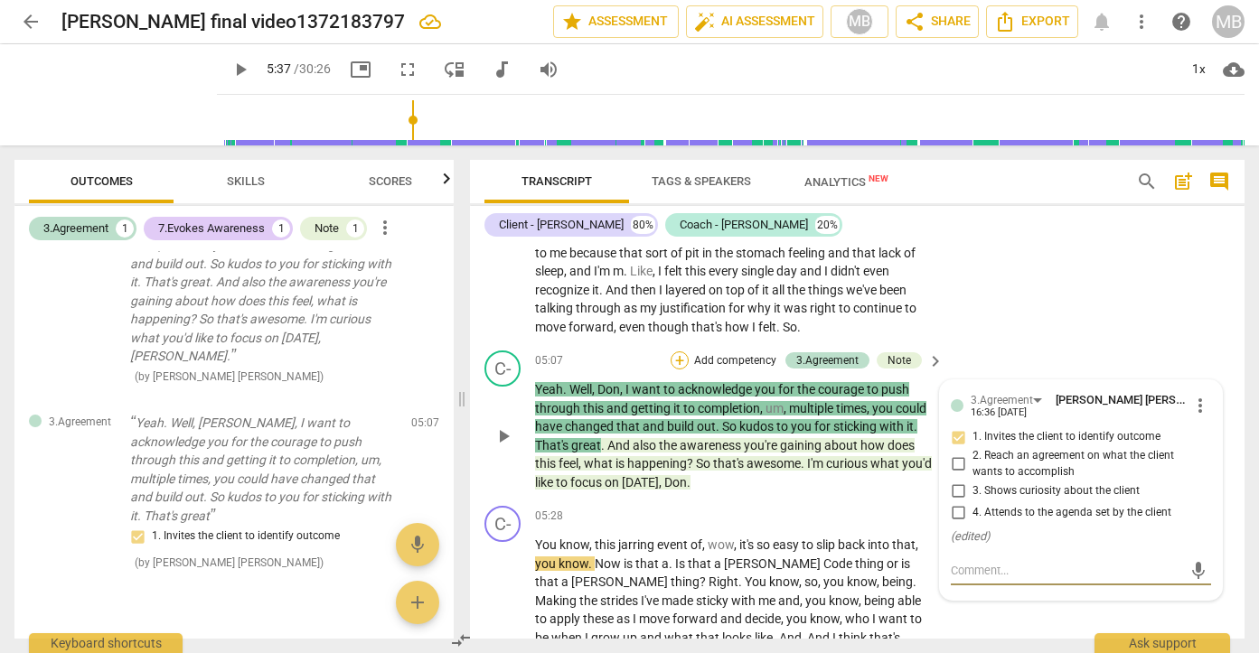
click at [675, 370] on div "+" at bounding box center [679, 361] width 18 height 18
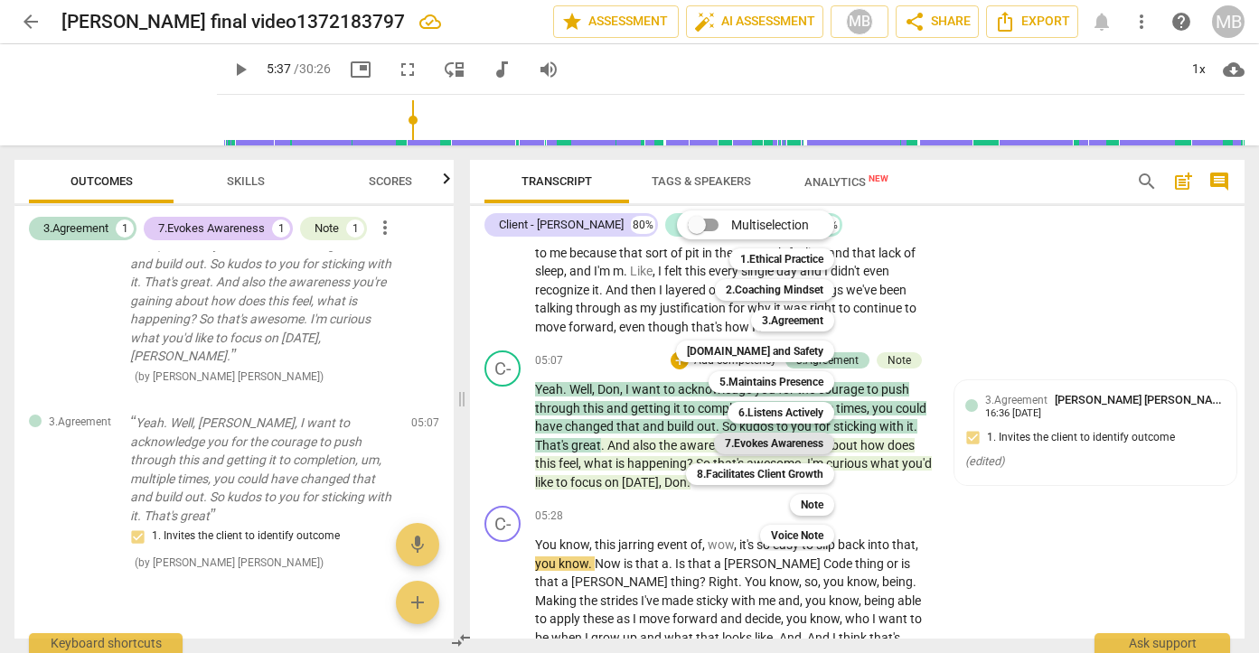
click at [740, 437] on b "7.Evokes Awareness" at bounding box center [774, 444] width 98 height 22
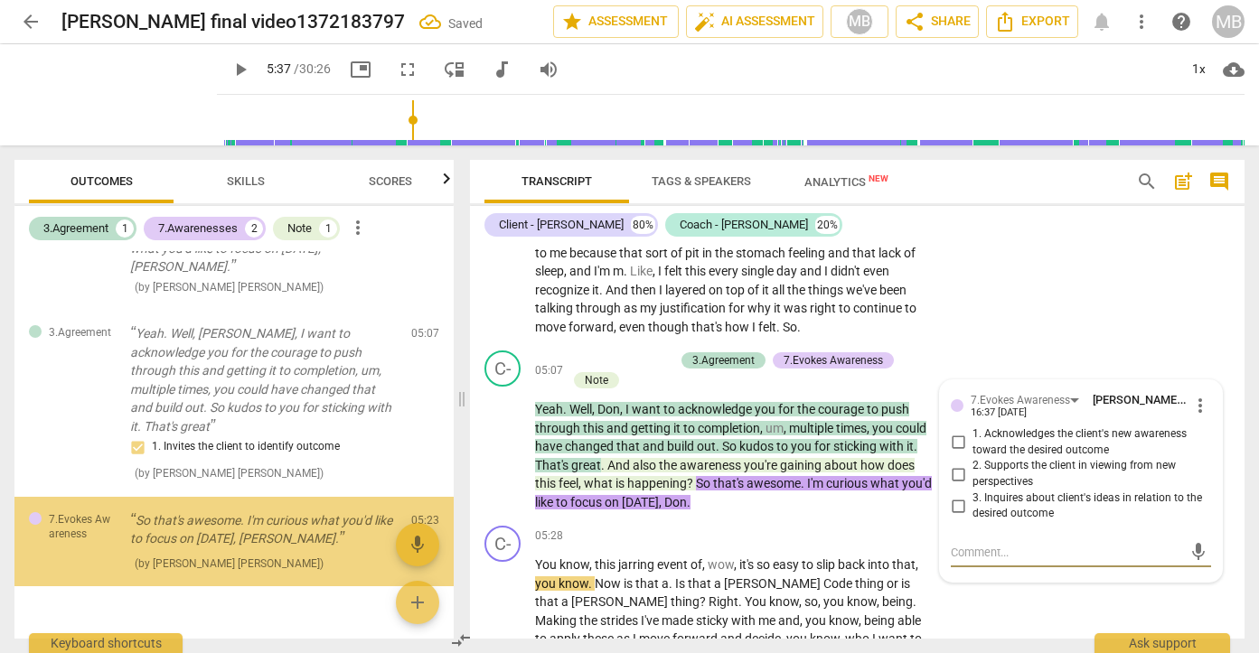
scroll to position [298, 0]
click at [958, 454] on input "1. Acknowledges the client's new awareness toward the desired outcome" at bounding box center [957, 443] width 29 height 22
checkbox input "true"
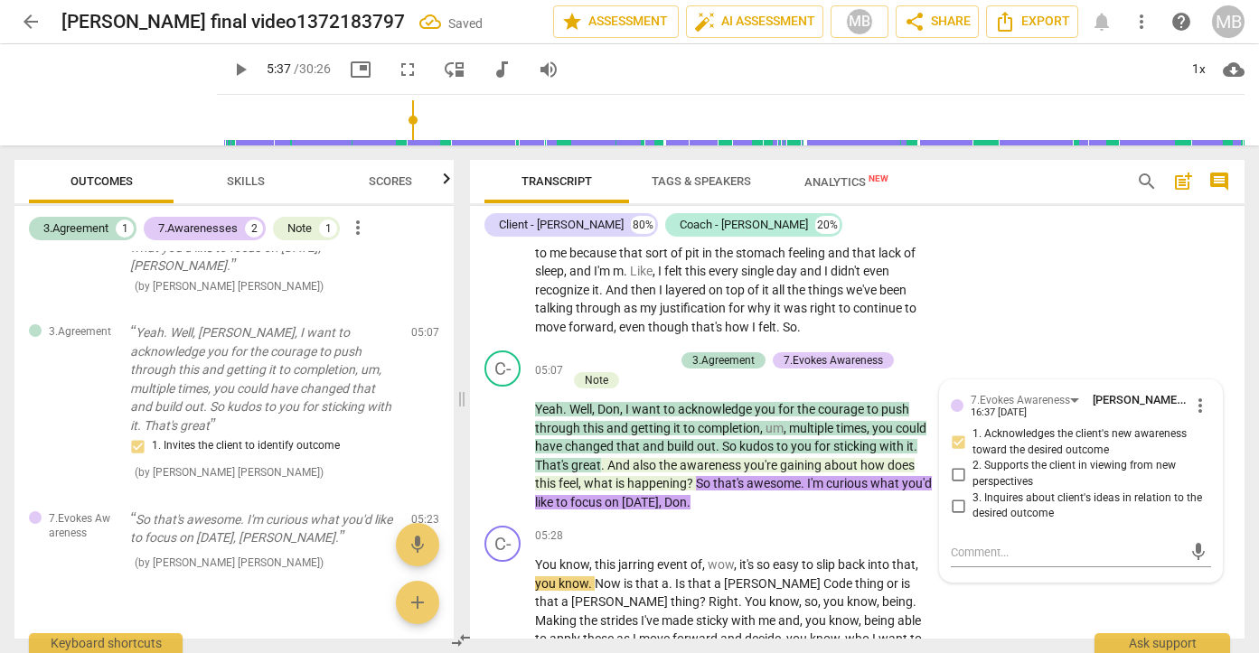
click at [992, 279] on div "C- play_arrow pause 03:49 + Add competency keyboard_arrow_right Um , you know ,…" at bounding box center [857, 173] width 774 height 341
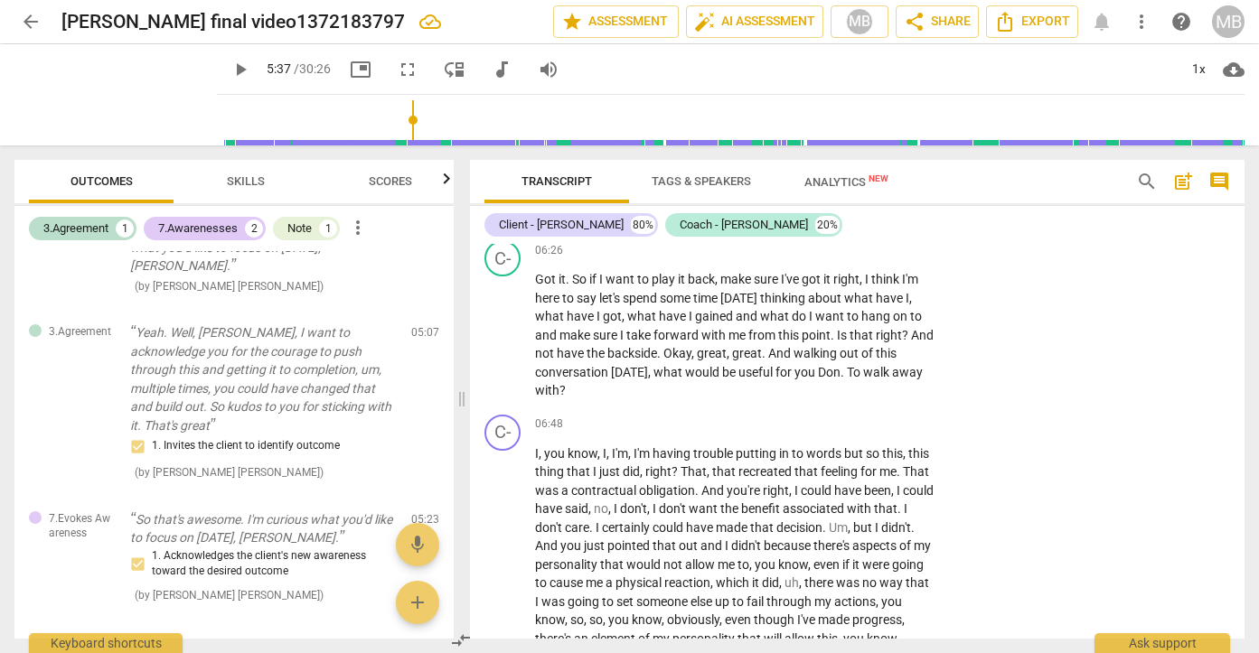
scroll to position [2283, 0]
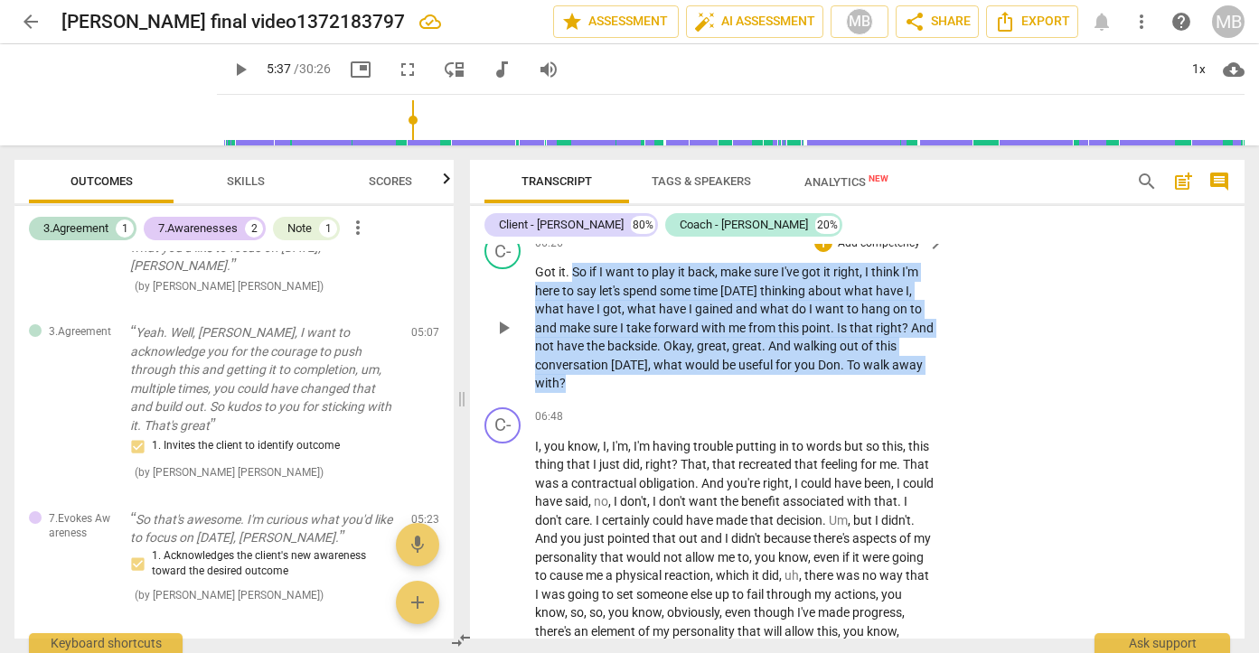
drag, startPoint x: 574, startPoint y: 293, endPoint x: 707, endPoint y: 402, distance: 172.0
click at [707, 393] on p "Got it . So if I want to play it back , make sure I've got it right , I think I…" at bounding box center [734, 328] width 399 height 130
click at [869, 252] on p "Add competency" at bounding box center [879, 244] width 86 height 16
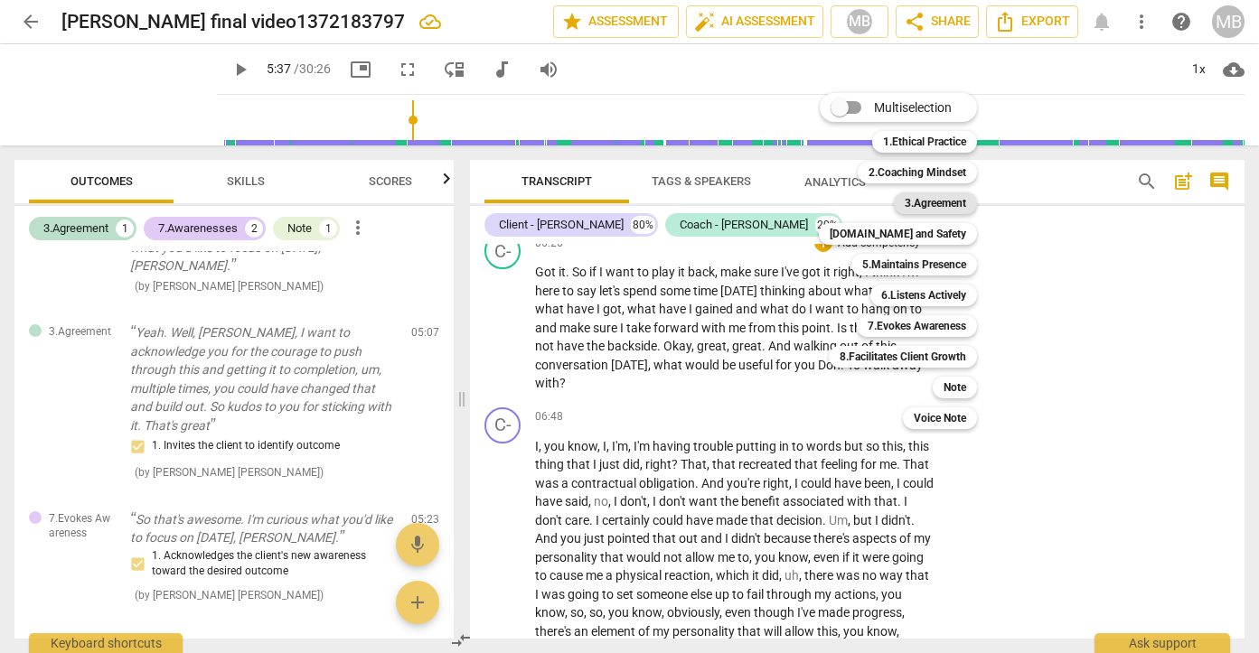
click at [915, 203] on b "3.Agreement" at bounding box center [935, 203] width 61 height 22
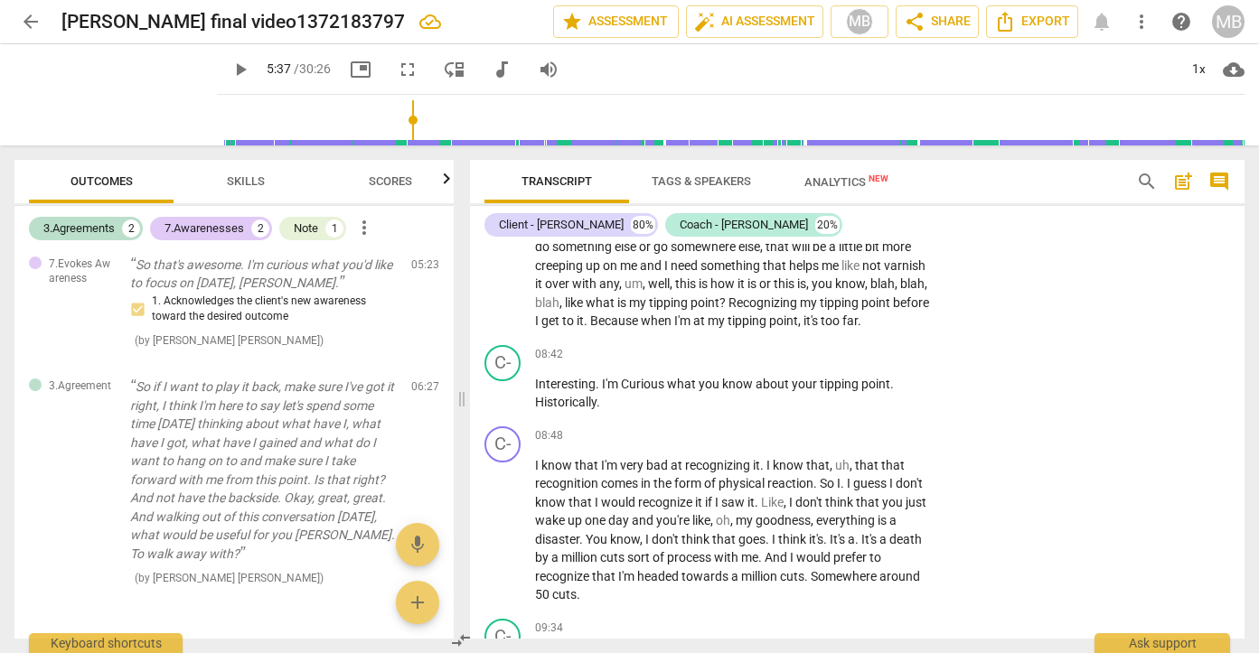
scroll to position [2798, 0]
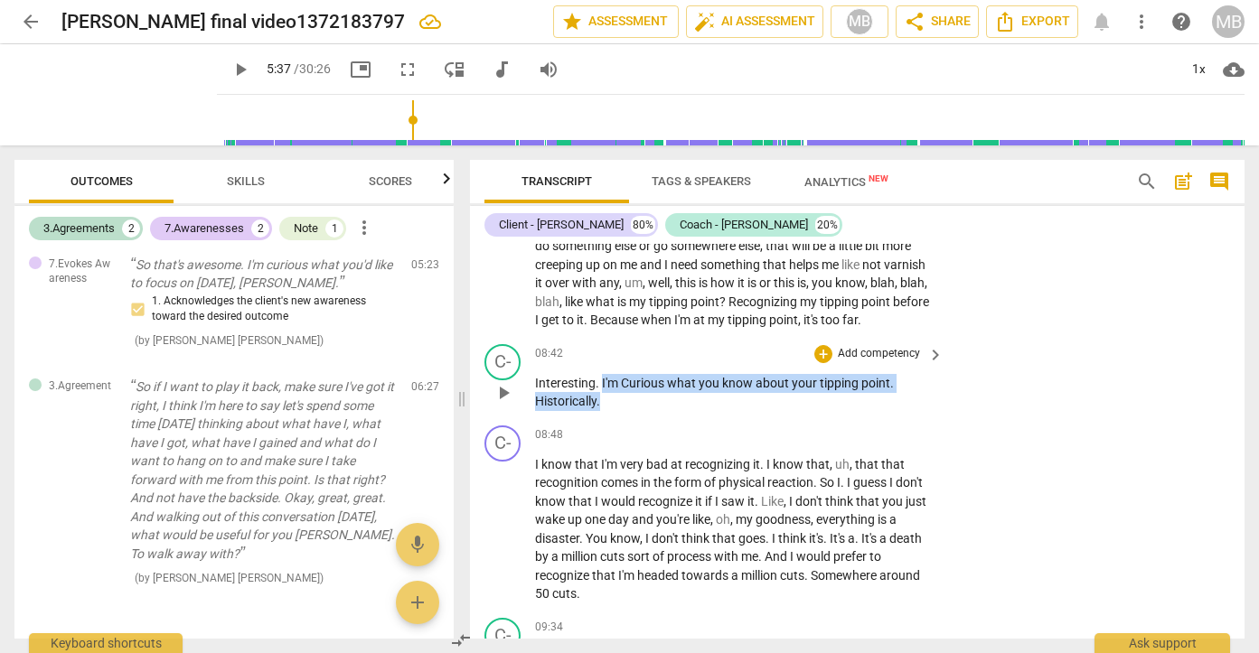
drag, startPoint x: 600, startPoint y: 423, endPoint x: 649, endPoint y: 445, distance: 53.4
click at [649, 411] on p "Interesting . I'm Curious what you know about your tipping point . Historically…" at bounding box center [734, 392] width 399 height 37
click at [823, 363] on div "+" at bounding box center [823, 354] width 18 height 18
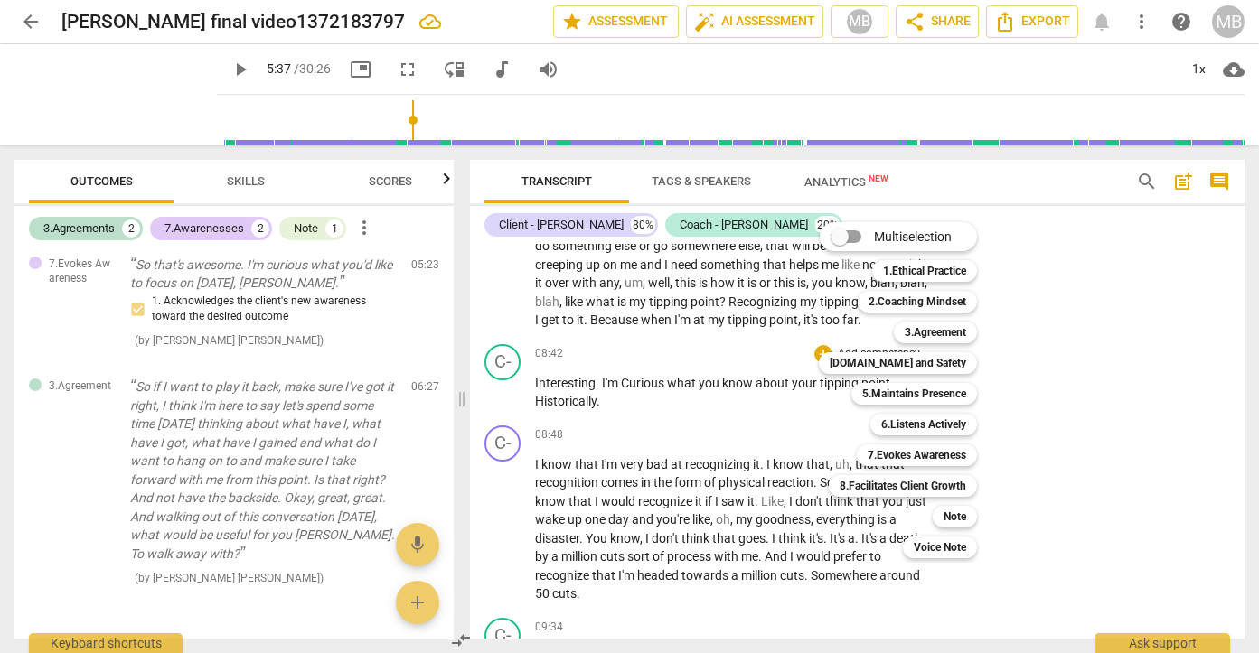
click at [114, 189] on div at bounding box center [629, 326] width 1259 height 653
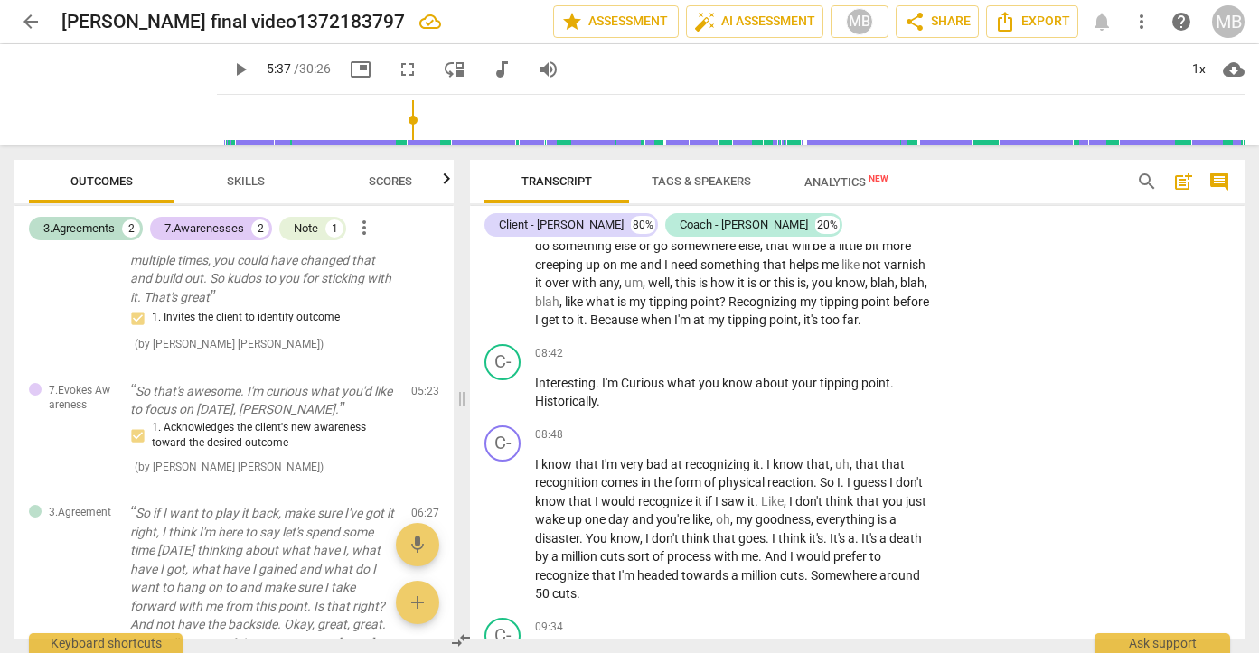
scroll to position [416, 0]
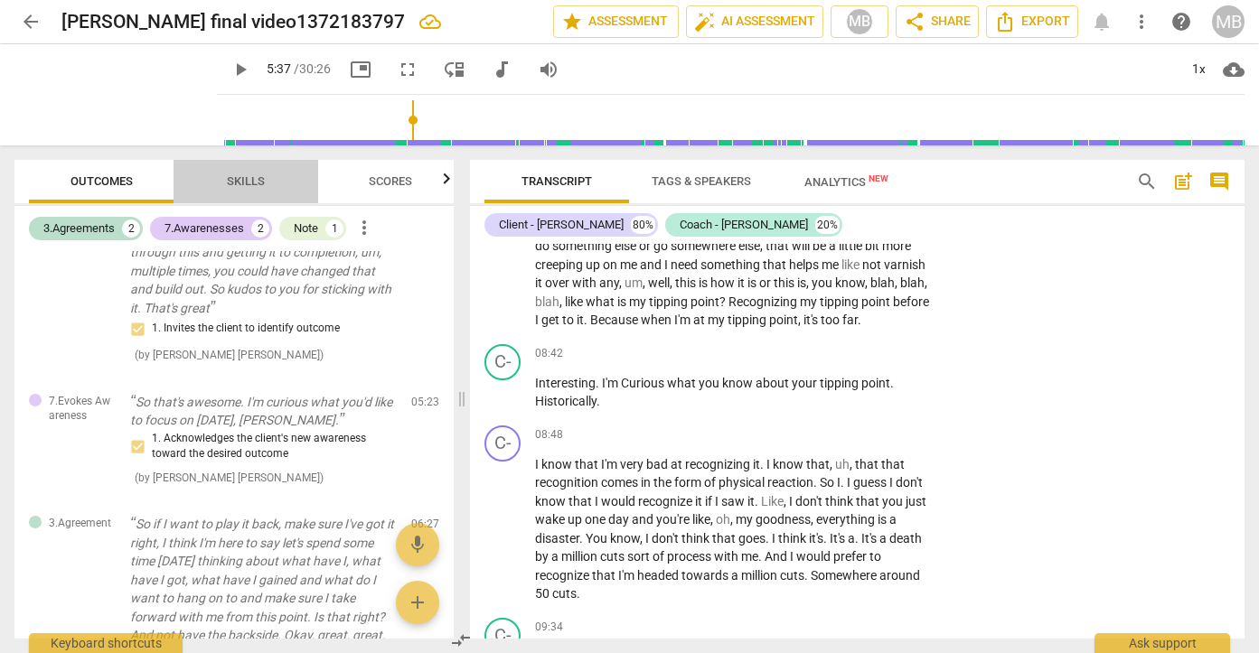
click at [234, 183] on span "Skills" at bounding box center [246, 181] width 38 height 14
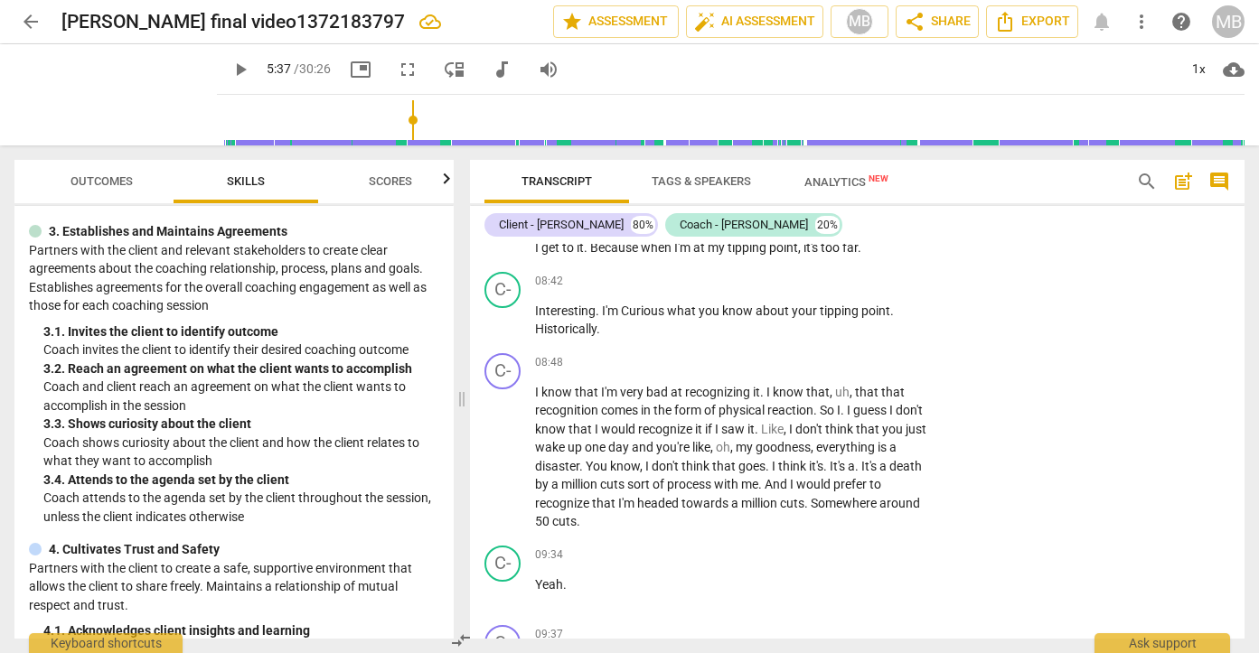
scroll to position [227, 0]
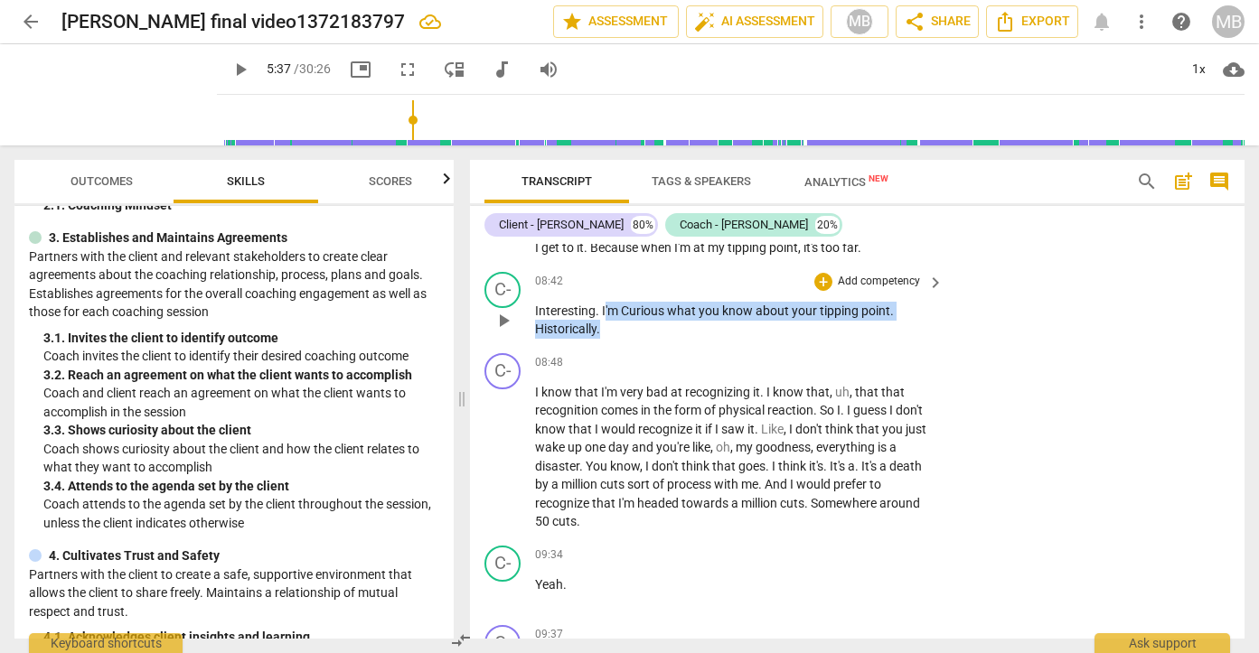
drag, startPoint x: 605, startPoint y: 348, endPoint x: 641, endPoint y: 364, distance: 39.6
click at [641, 339] on p "Interesting . I'm Curious what you know about your tipping point . Historically…" at bounding box center [734, 320] width 399 height 37
click at [828, 291] on div "+ Add competency" at bounding box center [868, 282] width 108 height 18
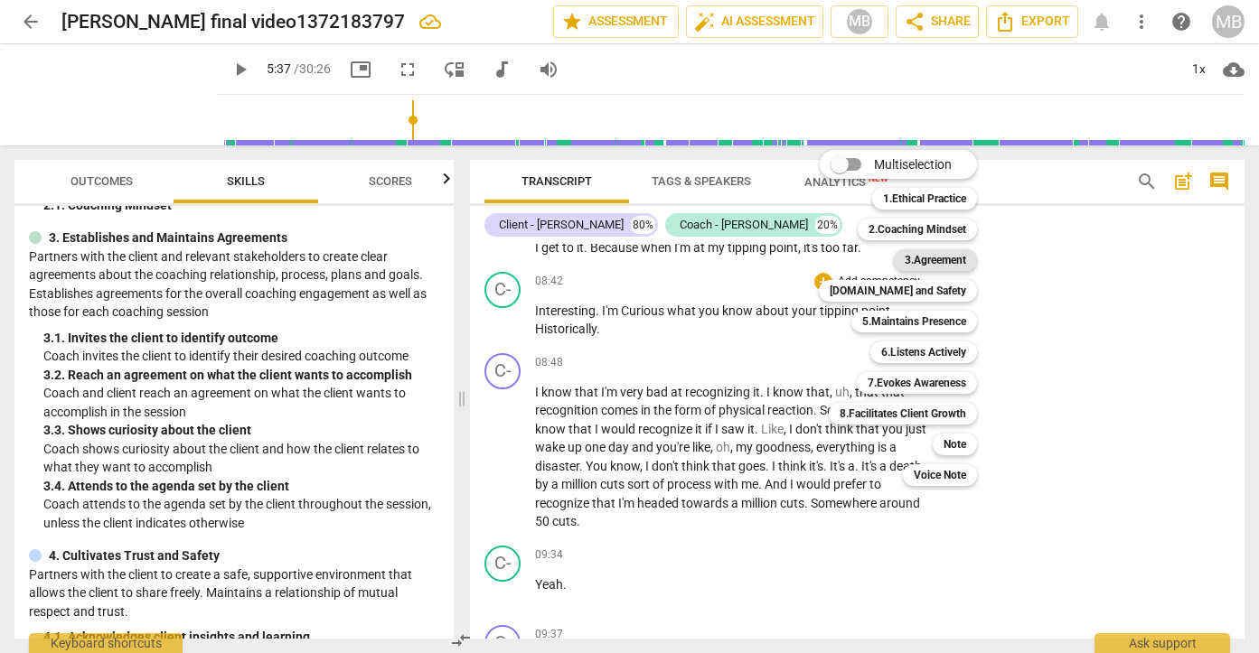
click at [925, 249] on b "3.Agreement" at bounding box center [935, 260] width 61 height 22
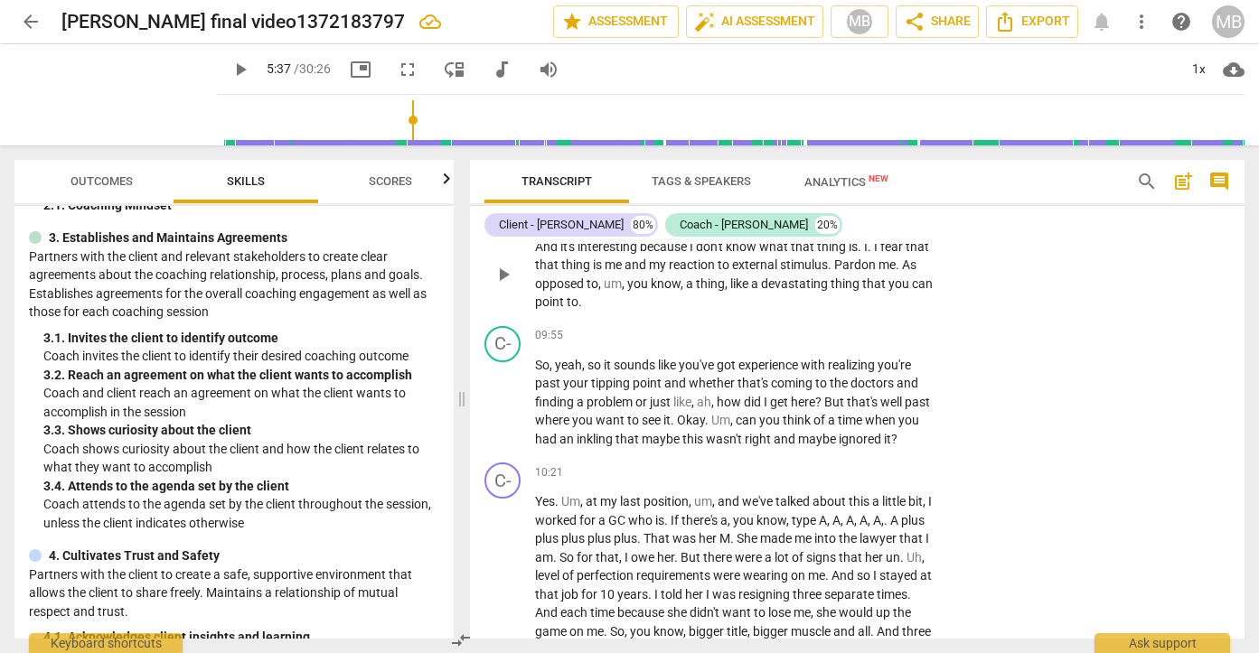
scroll to position [3292, 0]
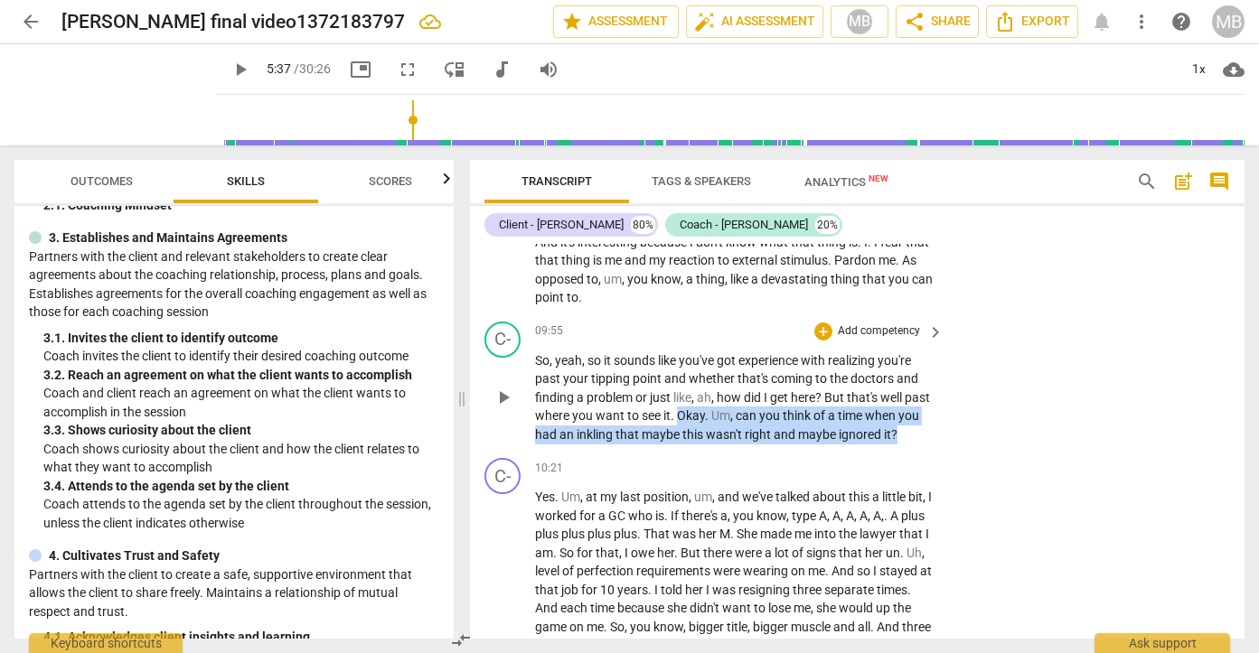
drag, startPoint x: 706, startPoint y: 451, endPoint x: 936, endPoint y: 467, distance: 231.0
click at [936, 445] on div "So , yeah , so it sounds like you've got experience with realizing you're past …" at bounding box center [740, 398] width 410 height 93
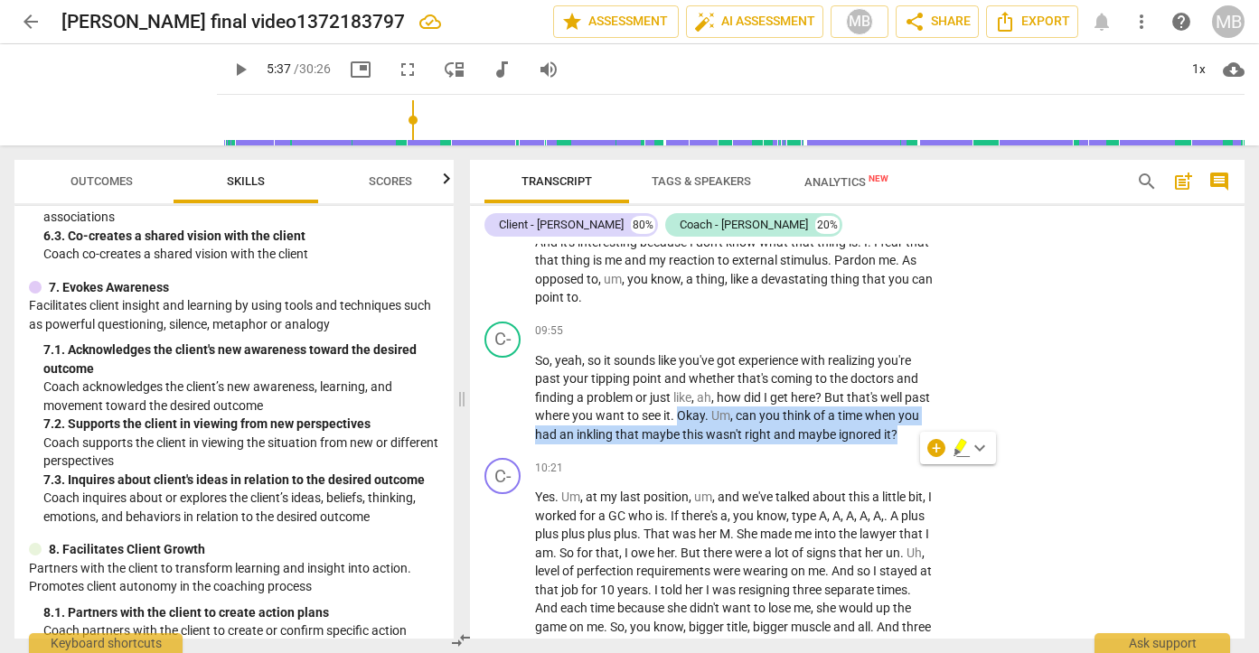
scroll to position [1250, 0]
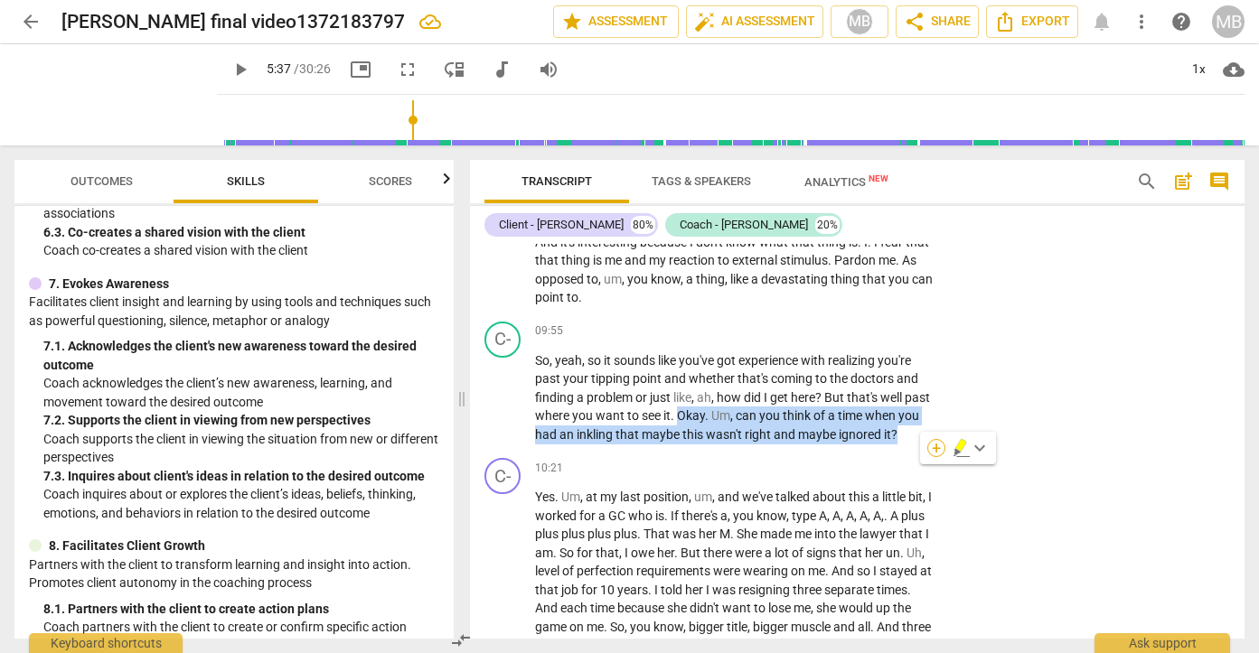
click at [936, 449] on div "+" at bounding box center [936, 448] width 18 height 18
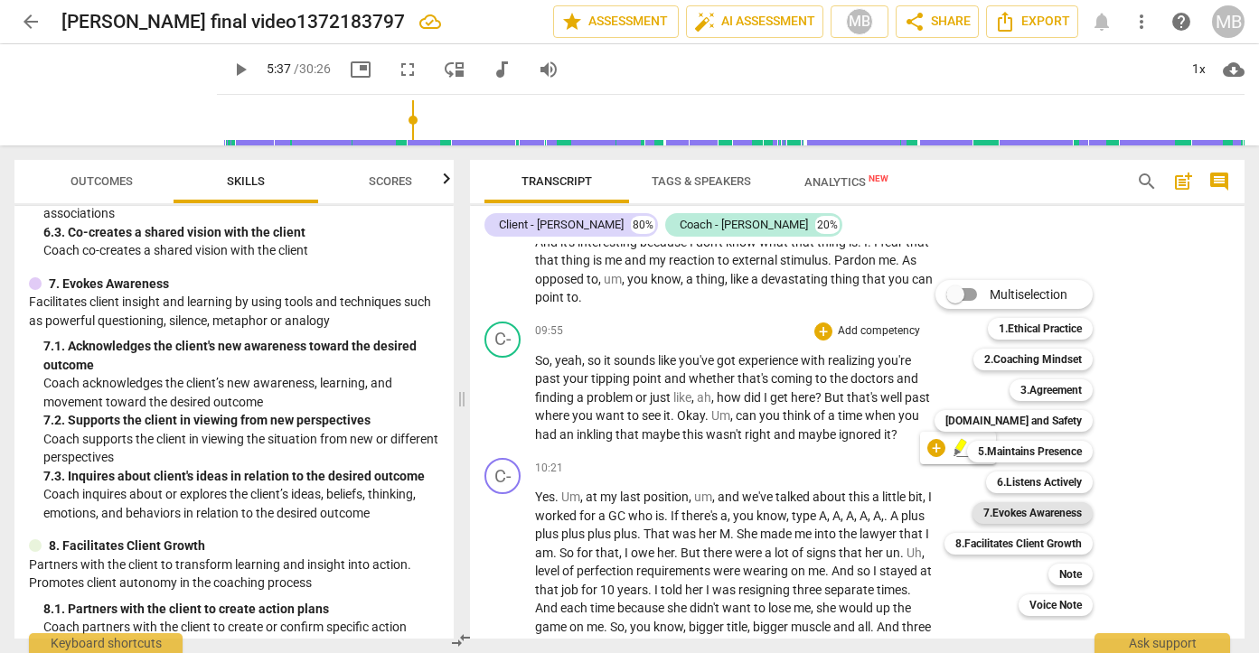
click at [1011, 513] on b "7.Evokes Awareness" at bounding box center [1032, 513] width 98 height 22
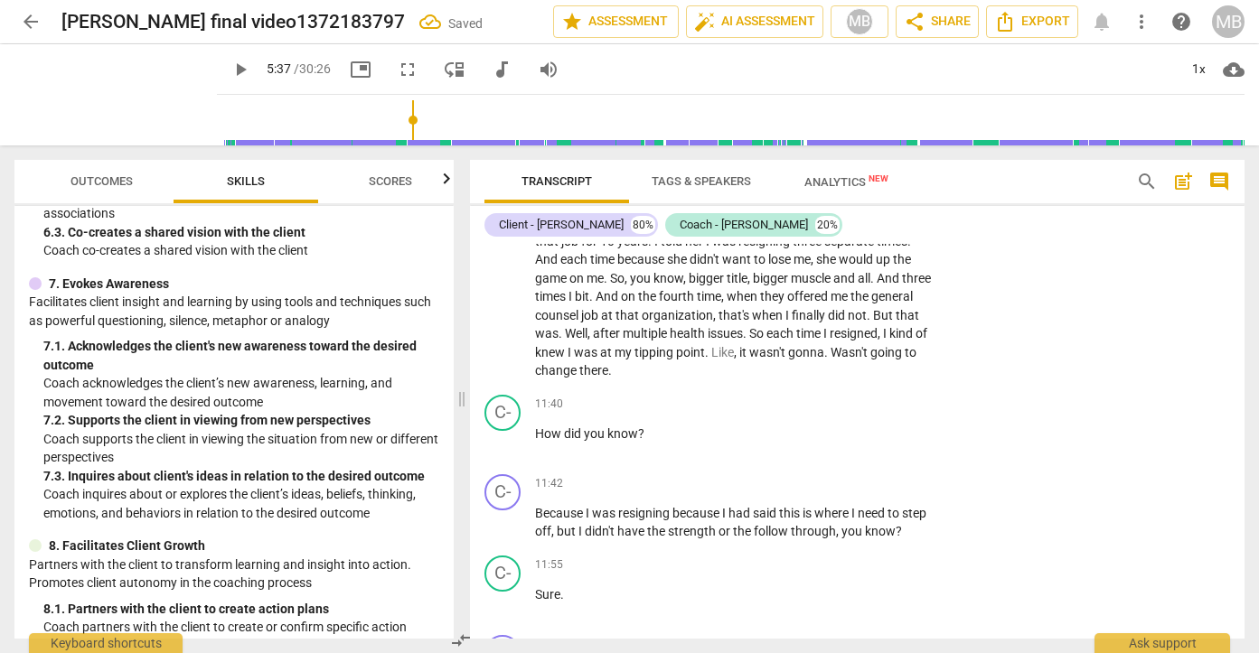
scroll to position [3642, 0]
drag, startPoint x: 532, startPoint y: 470, endPoint x: 638, endPoint y: 470, distance: 105.7
click at [638, 465] on div "C- play_arrow pause 11:40 + Add competency keyboard_arrow_right How did you kno…" at bounding box center [857, 426] width 774 height 80
drag, startPoint x: 652, startPoint y: 468, endPoint x: 506, endPoint y: 468, distance: 145.5
click at [506, 465] on div "C- play_arrow pause 11:40 + Add competency keyboard_arrow_right How did you kno…" at bounding box center [857, 426] width 774 height 80
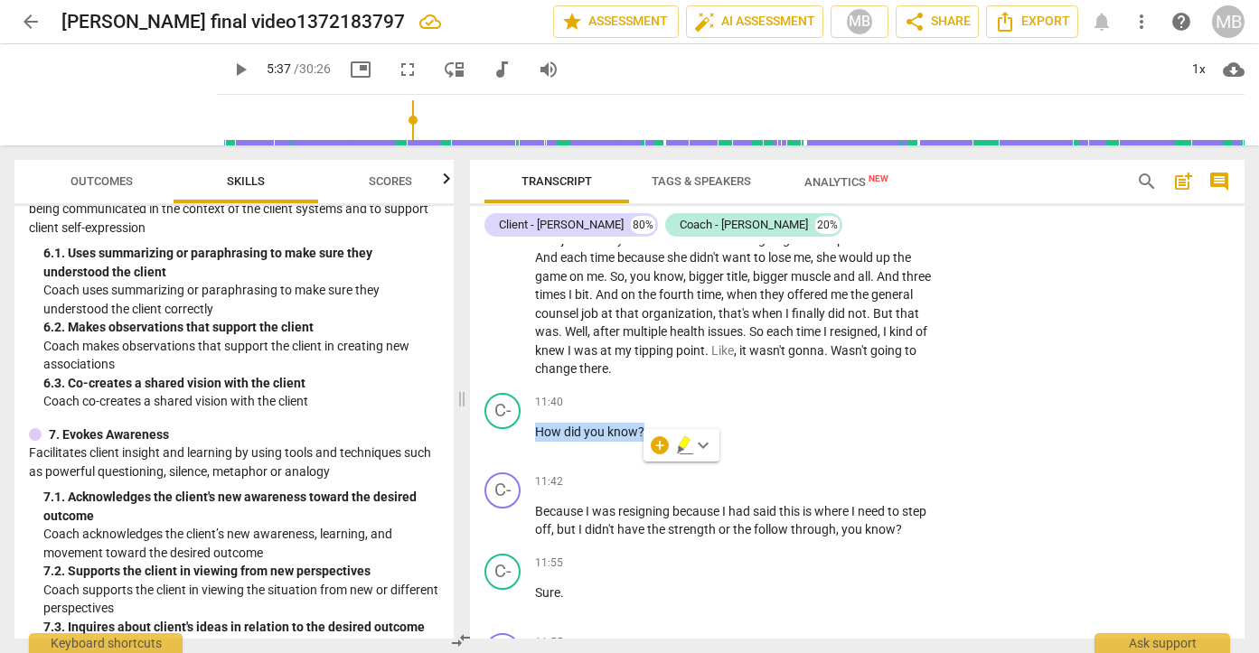
scroll to position [1080, 0]
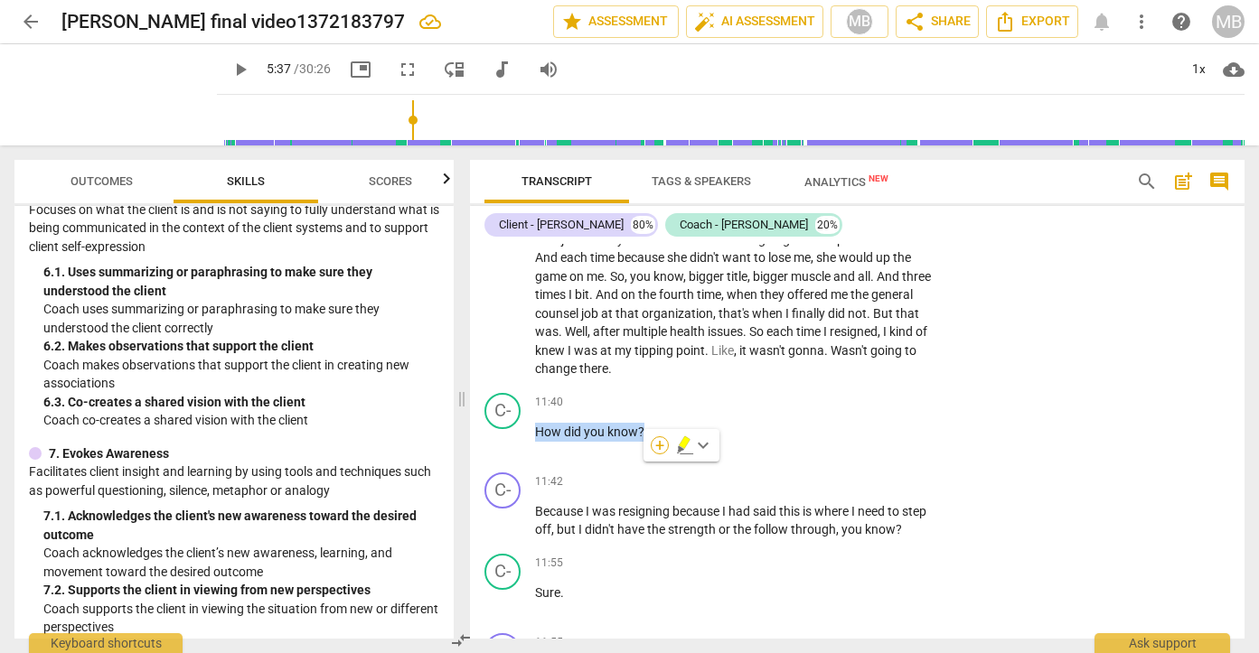
click at [660, 442] on div "+" at bounding box center [660, 445] width 18 height 18
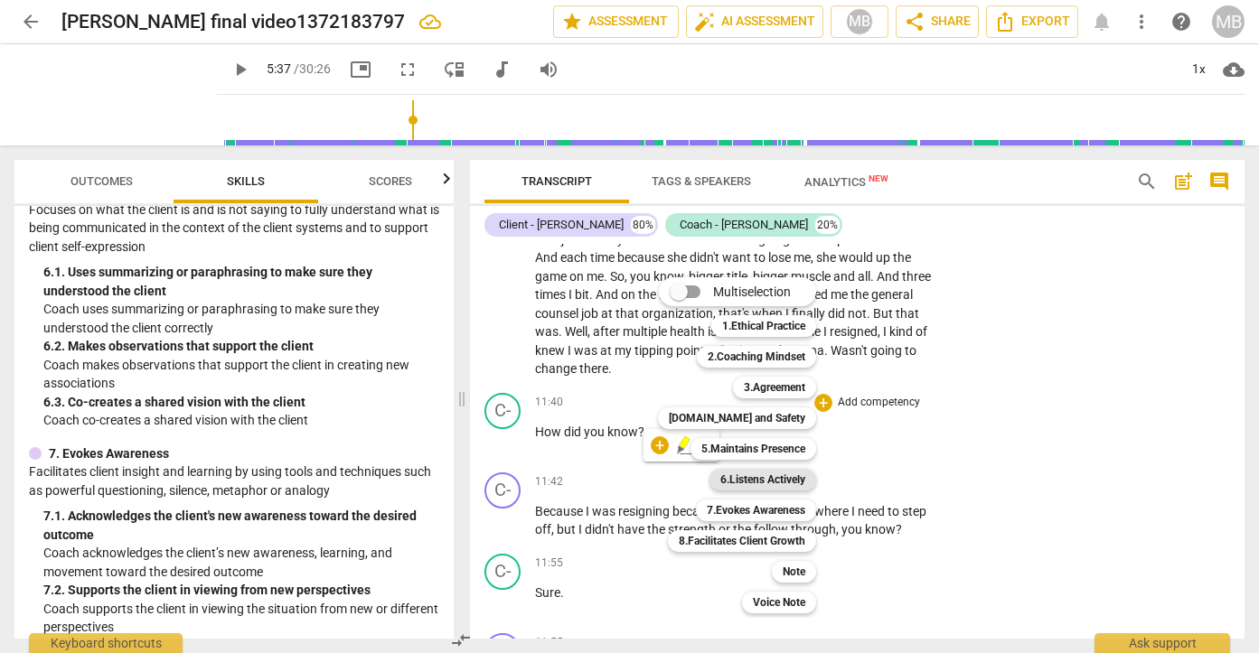
click at [767, 477] on b "6.Listens Actively" at bounding box center [762, 480] width 85 height 22
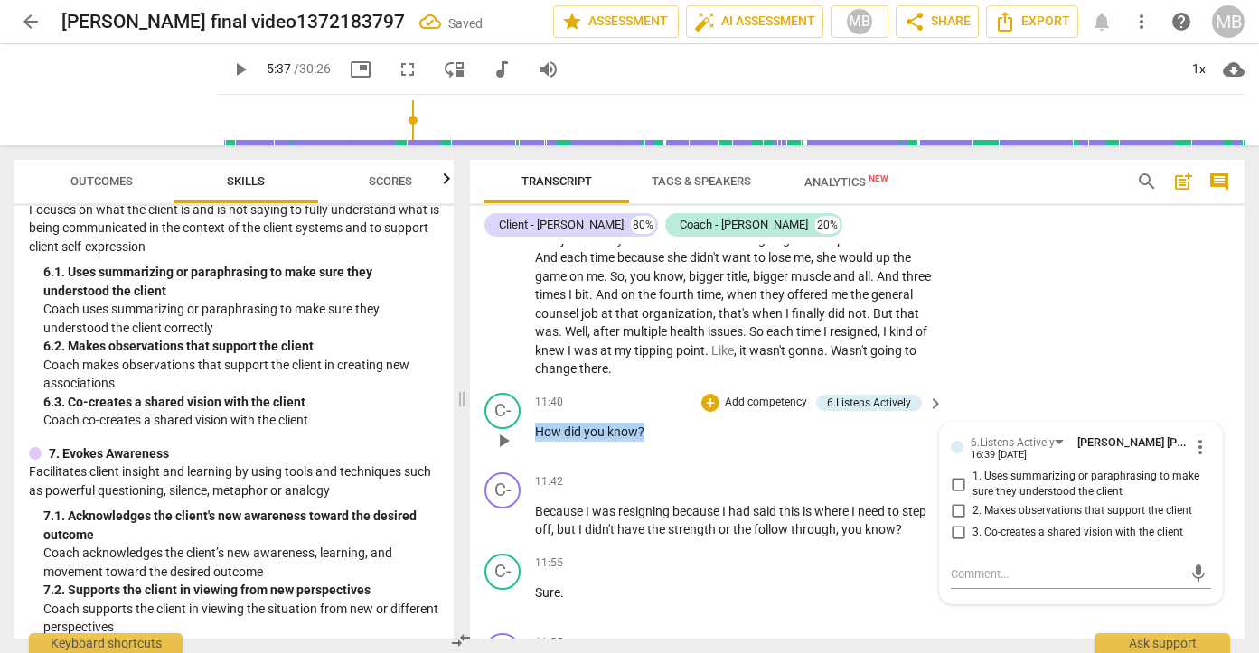
drag, startPoint x: 541, startPoint y: 464, endPoint x: 661, endPoint y: 464, distance: 119.3
click at [661, 442] on p "How did you know ?" at bounding box center [734, 432] width 399 height 19
click at [735, 411] on p "Add competency" at bounding box center [766, 403] width 86 height 16
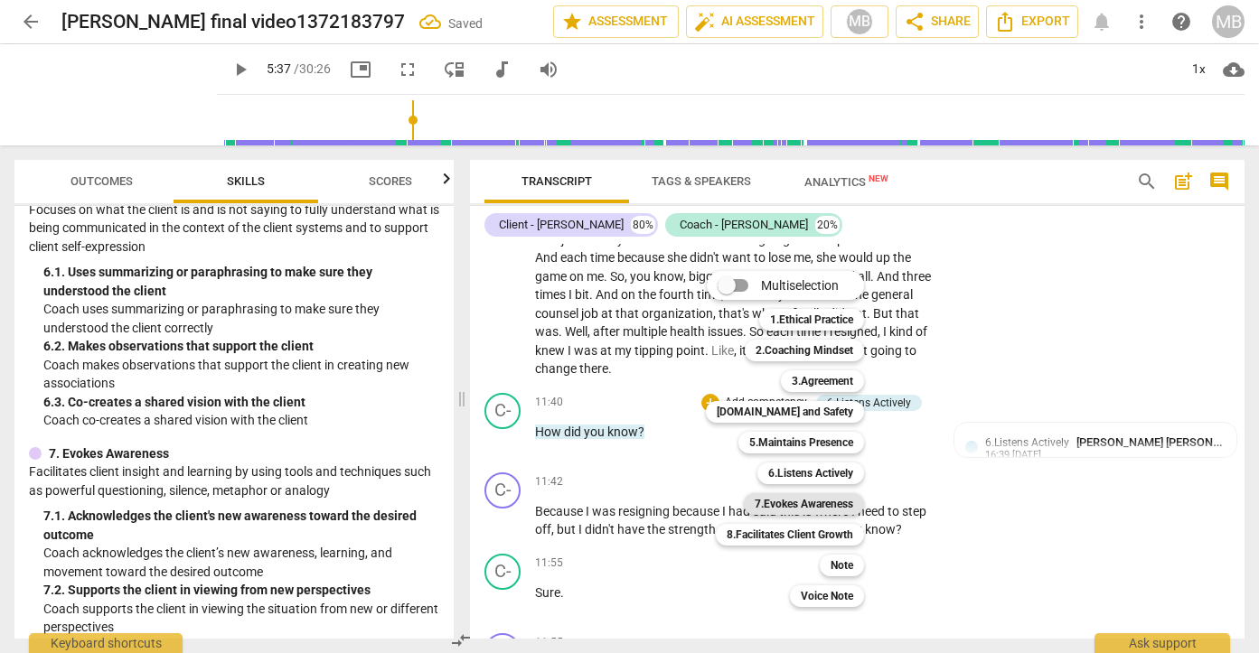
click at [762, 502] on b "7.Evokes Awareness" at bounding box center [804, 504] width 98 height 22
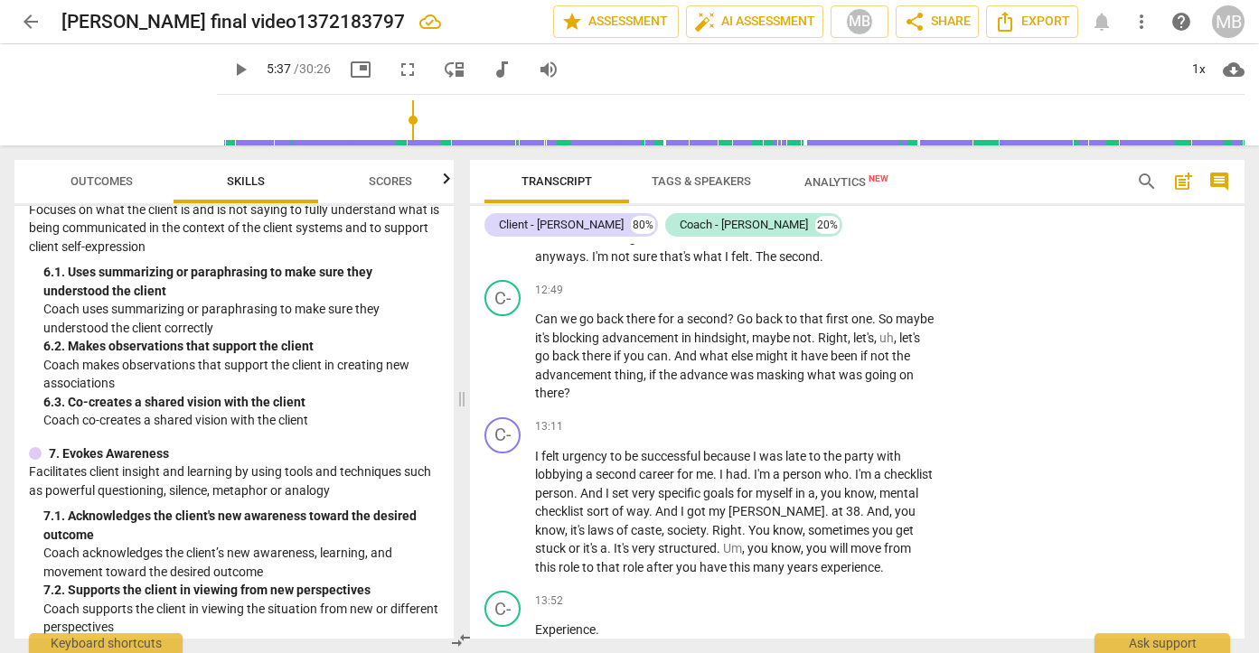
scroll to position [4466, 0]
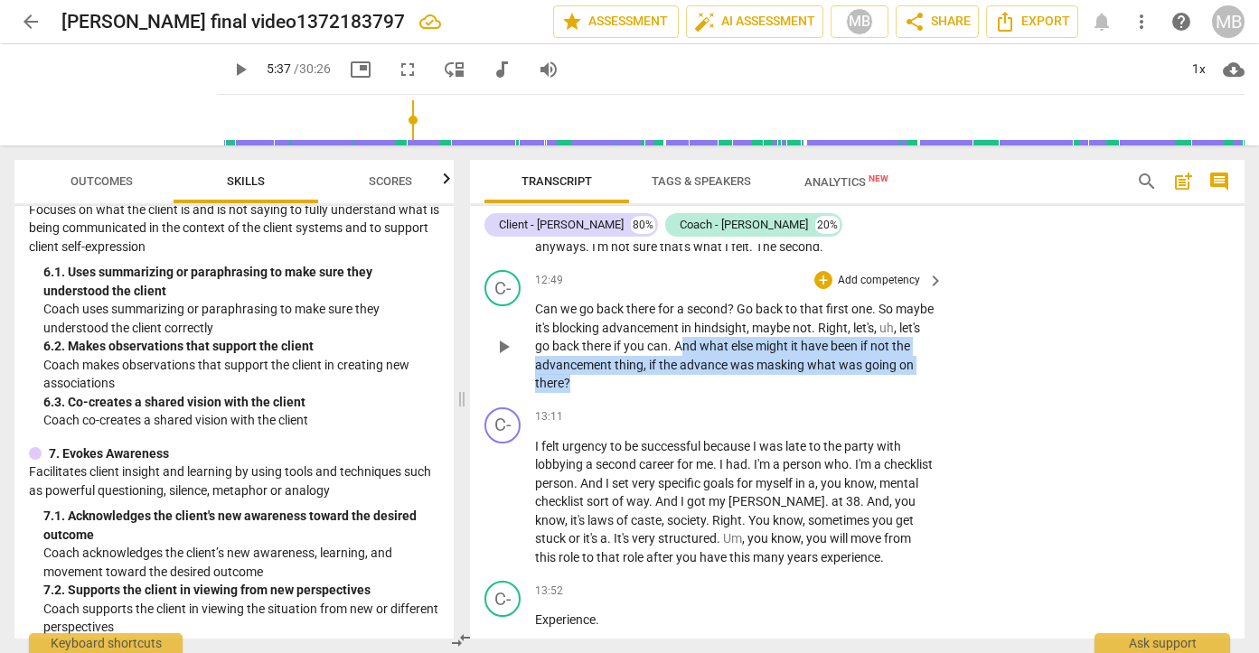
drag, startPoint x: 729, startPoint y: 380, endPoint x: 802, endPoint y: 417, distance: 81.6
click at [803, 393] on p "Can we go back there for a second ? Go back to that first one . So maybe it's b…" at bounding box center [734, 346] width 399 height 93
drag, startPoint x: 722, startPoint y: 384, endPoint x: 736, endPoint y: 413, distance: 31.9
click at [736, 393] on p "Can we go back there for a second ? Go back to that first one . So maybe it's b…" at bounding box center [734, 346] width 399 height 93
click at [815, 289] on div "+" at bounding box center [823, 280] width 18 height 18
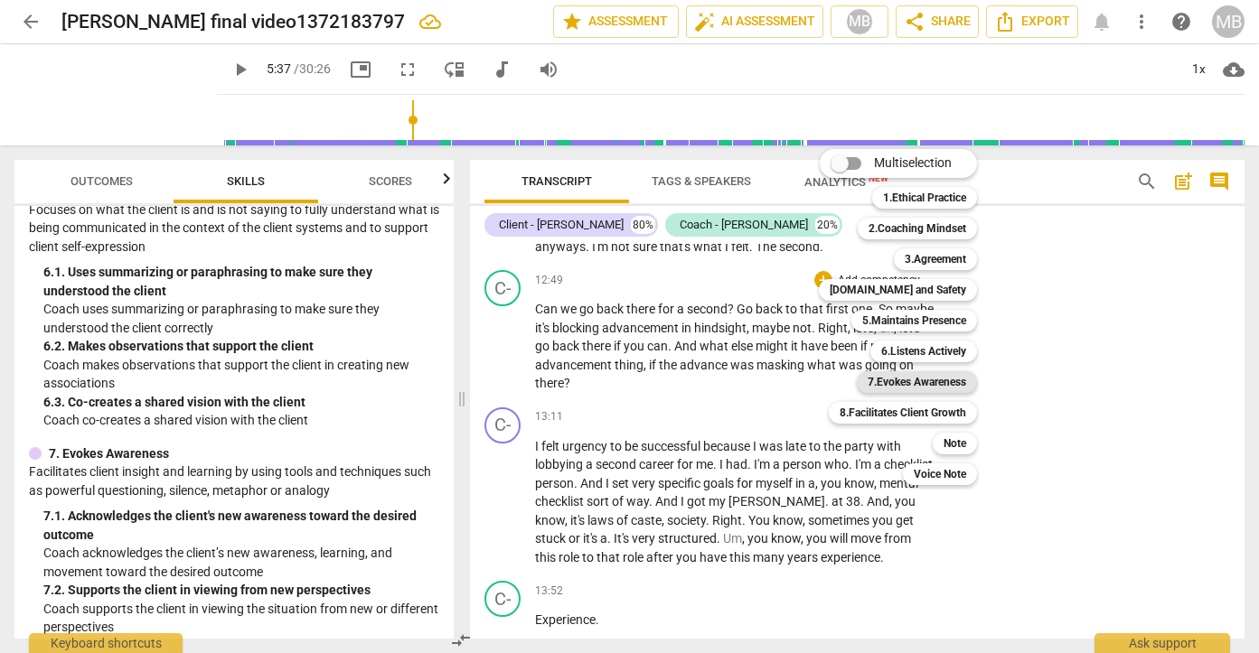
click at [903, 376] on b "7.Evokes Awareness" at bounding box center [916, 382] width 98 height 22
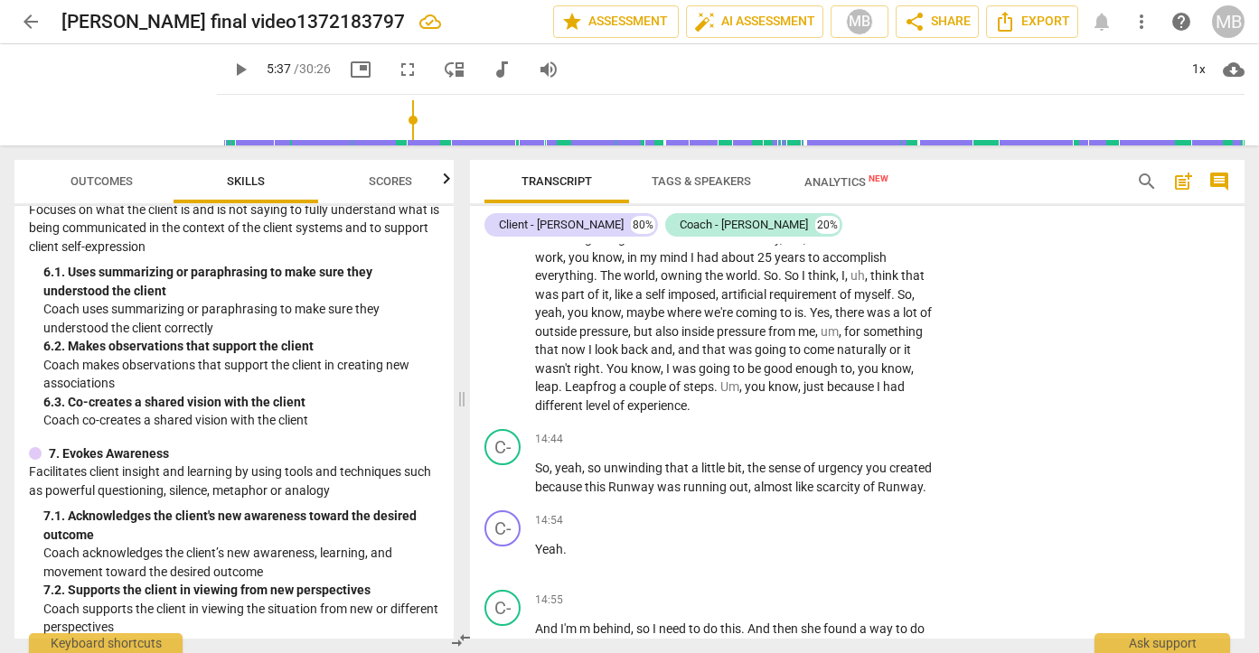
scroll to position [4899, 0]
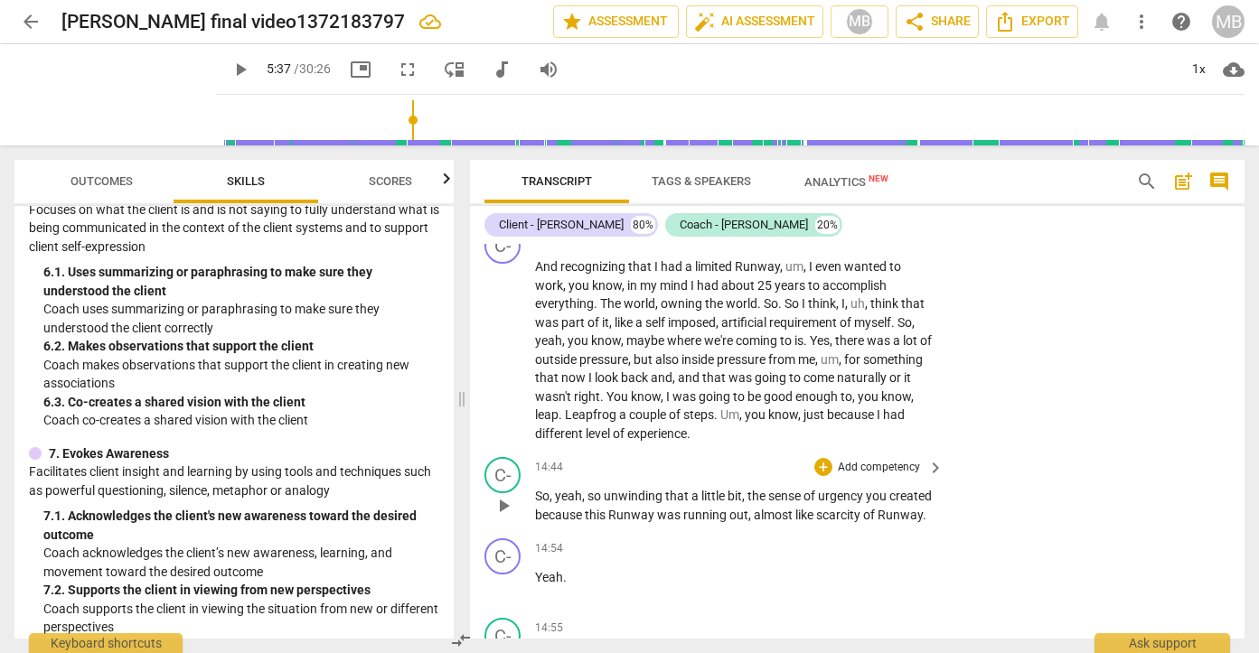
click at [540, 503] on span "So" at bounding box center [542, 496] width 14 height 14
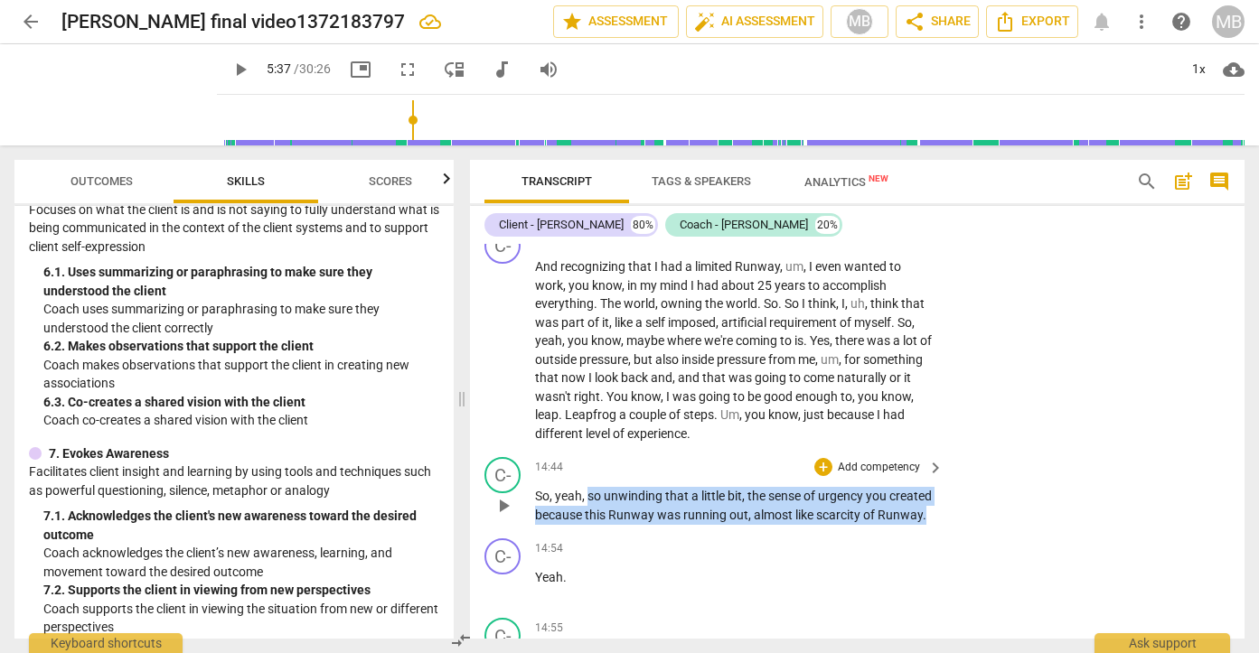
drag, startPoint x: 590, startPoint y: 533, endPoint x: 657, endPoint y: 582, distance: 82.8
click at [657, 531] on div "C- play_arrow pause 14:44 + Add competency keyboard_arrow_right So , yeah , so …" at bounding box center [857, 490] width 774 height 81
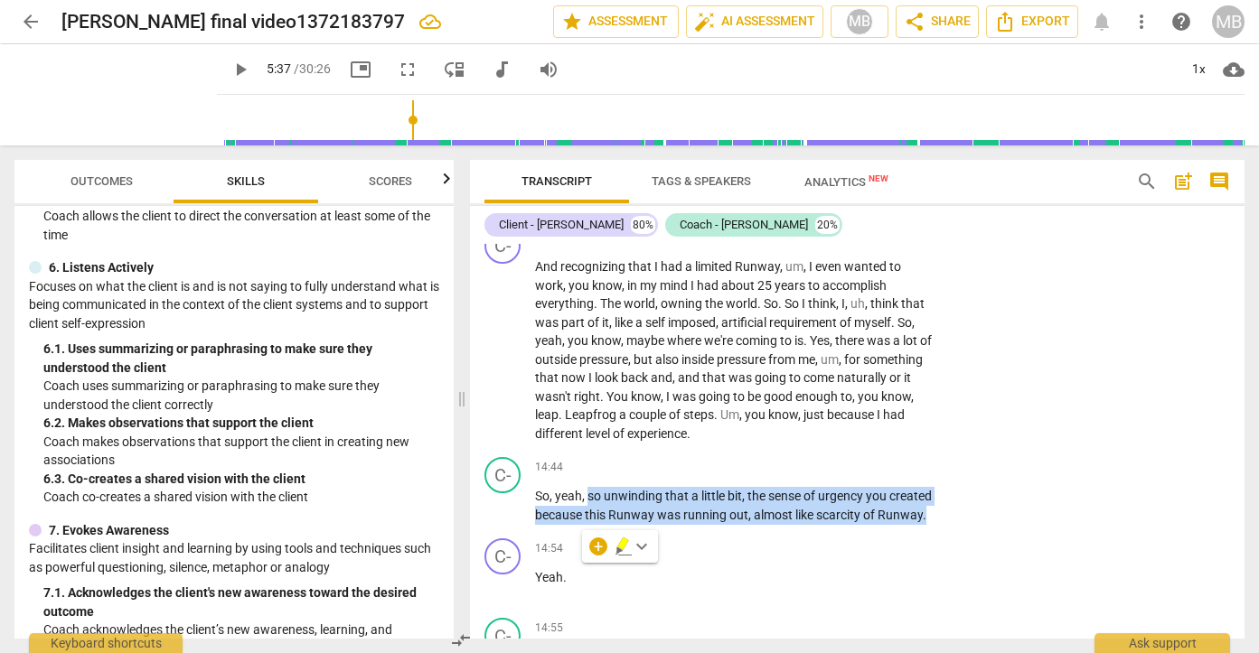
scroll to position [918, 0]
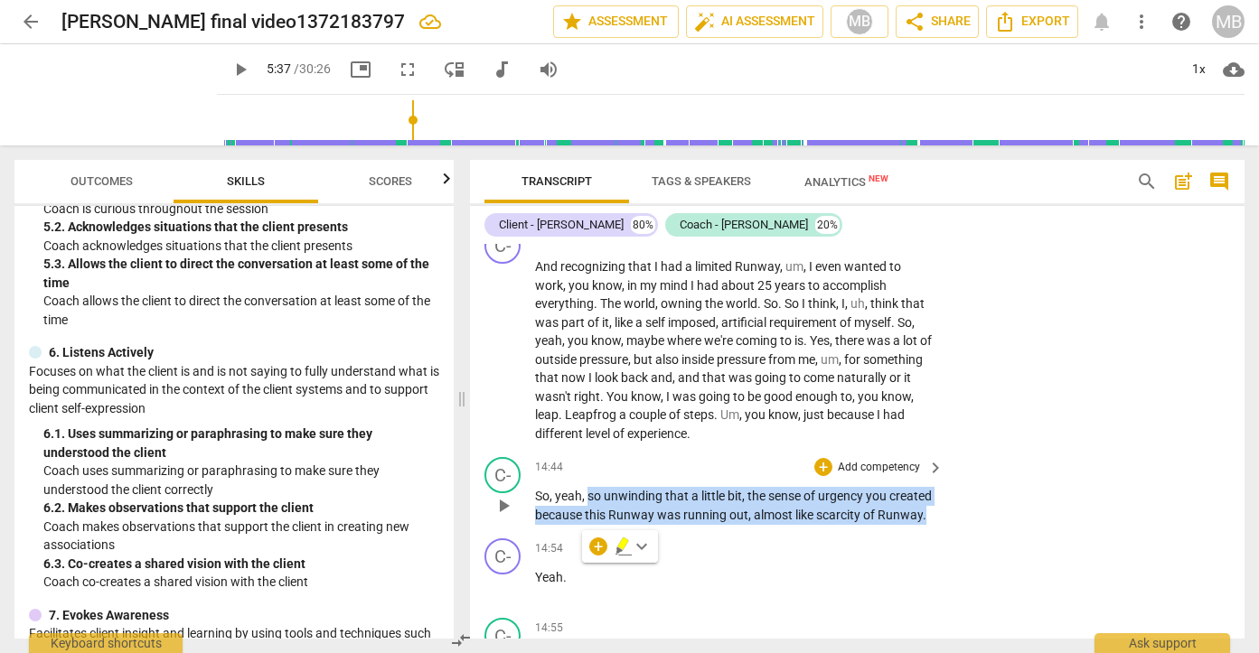
click at [860, 476] on p "Add competency" at bounding box center [879, 468] width 86 height 16
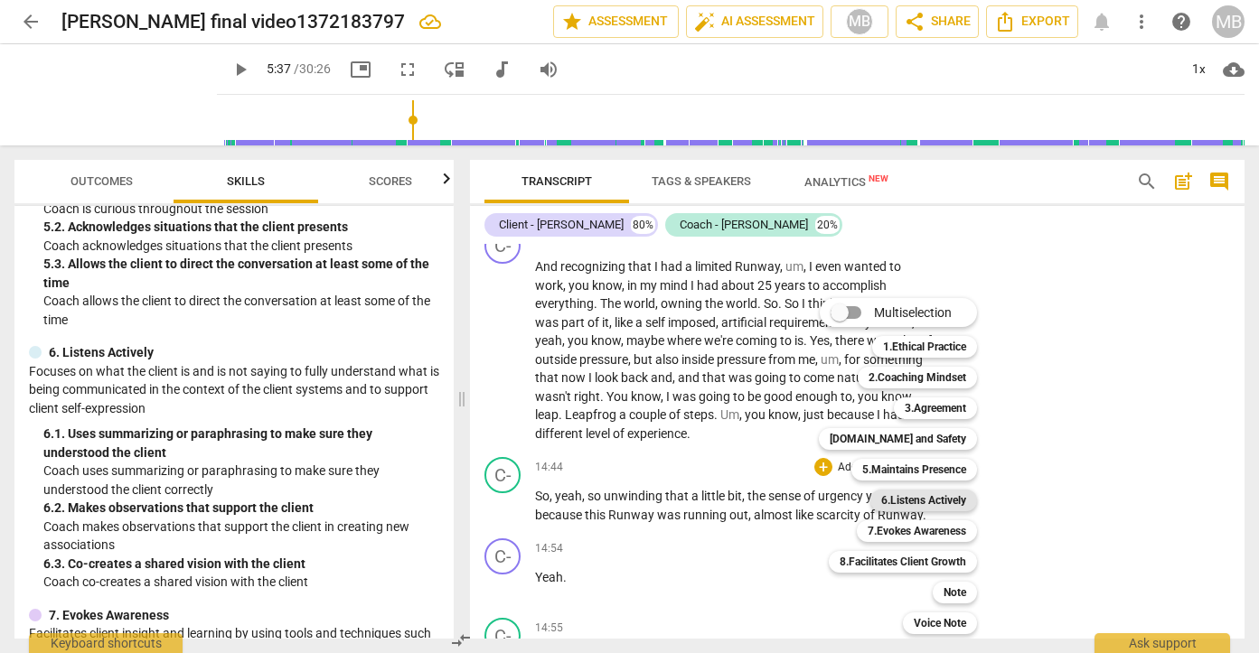
click at [888, 500] on b "6.Listens Actively" at bounding box center [923, 501] width 85 height 22
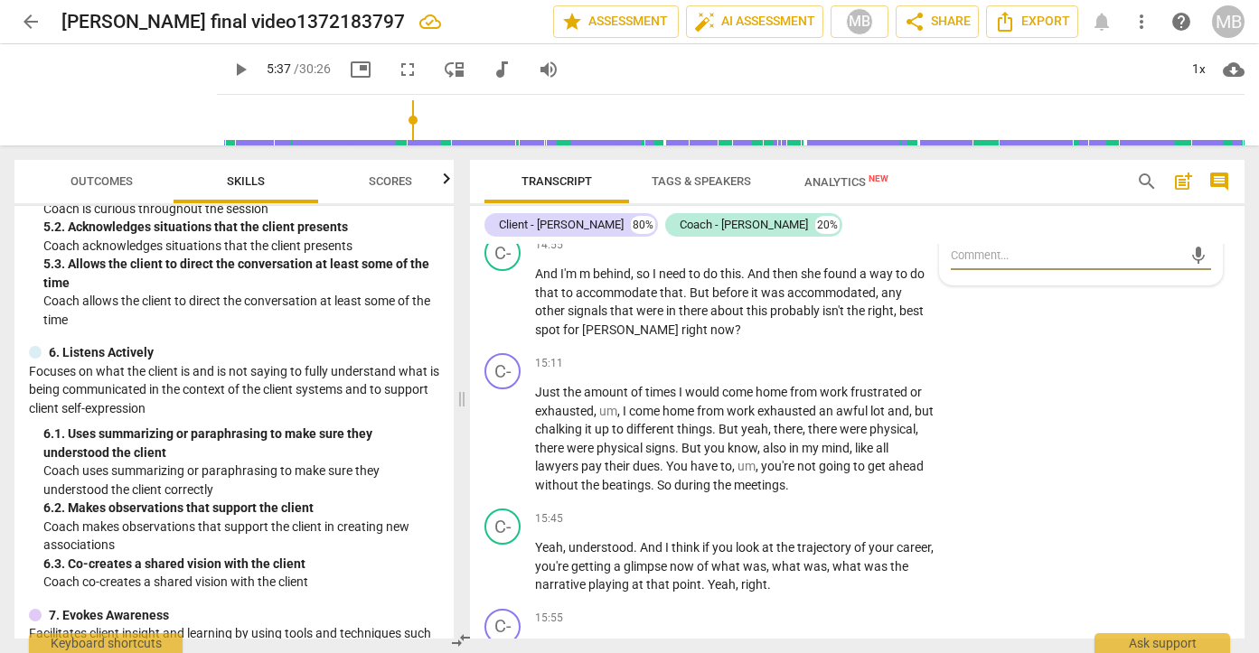
scroll to position [5279, 0]
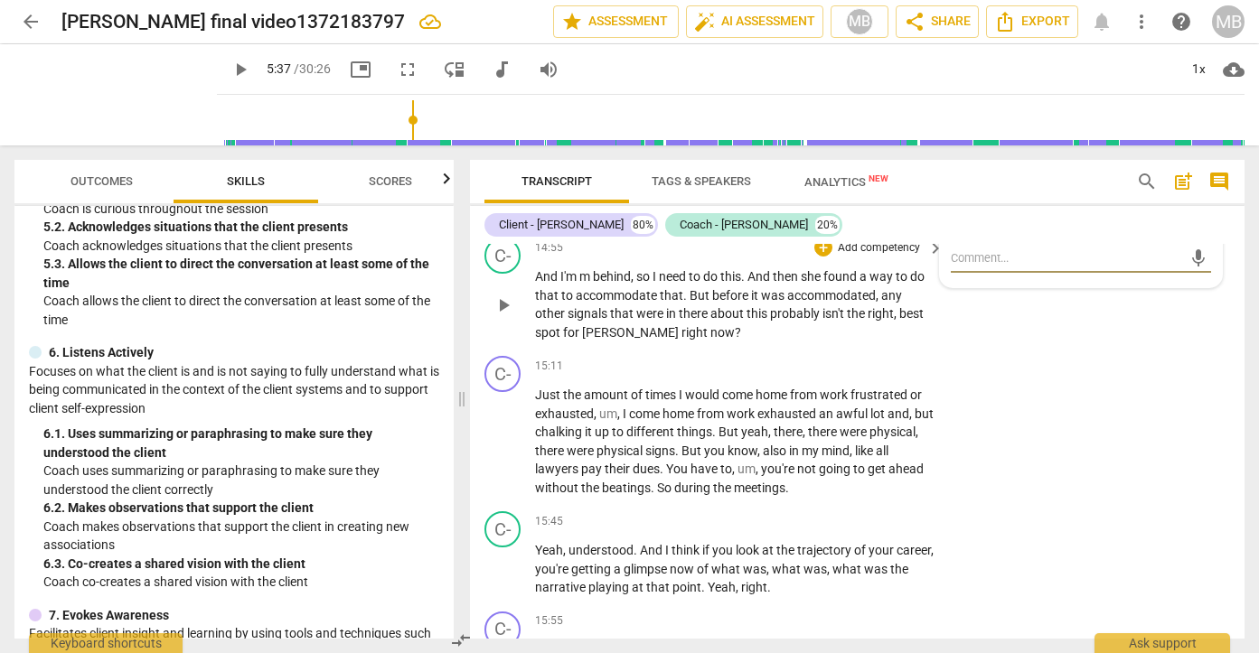
click at [888, 303] on span "any" at bounding box center [891, 295] width 21 height 14
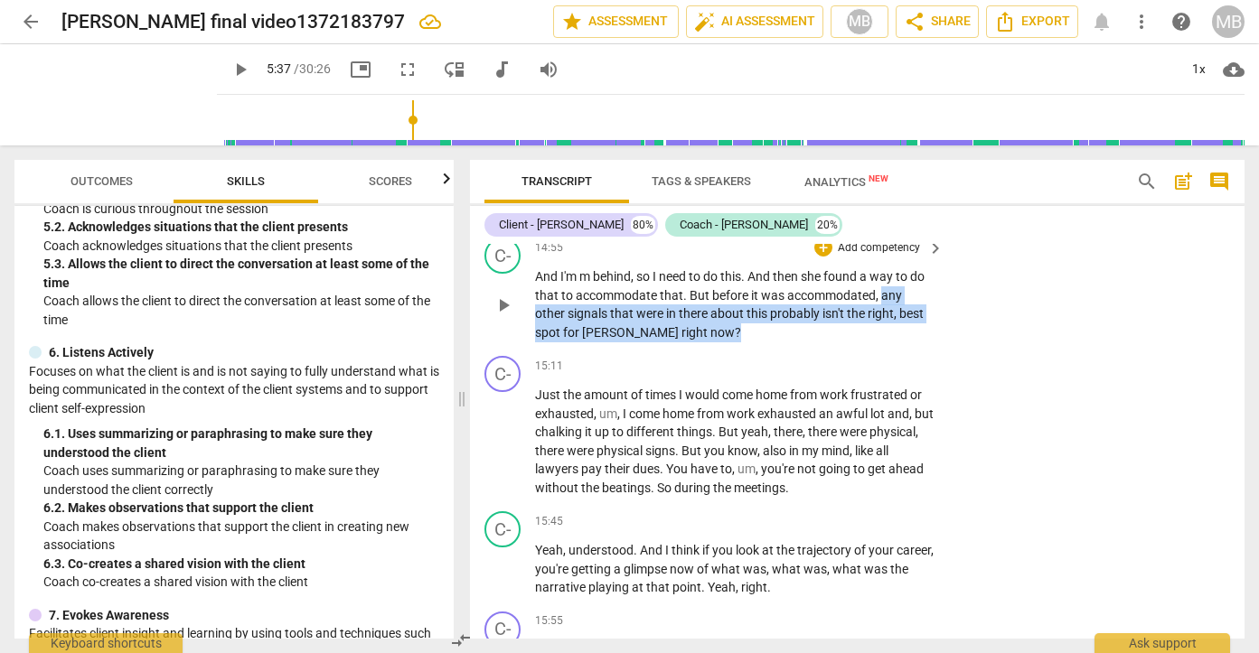
drag, startPoint x: 882, startPoint y: 349, endPoint x: 926, endPoint y: 389, distance: 59.5
click at [926, 342] on p "And I'm m behind , so I need to do this . And then she found a way to do that t…" at bounding box center [734, 304] width 399 height 74
click at [688, 361] on div "+" at bounding box center [690, 364] width 18 height 18
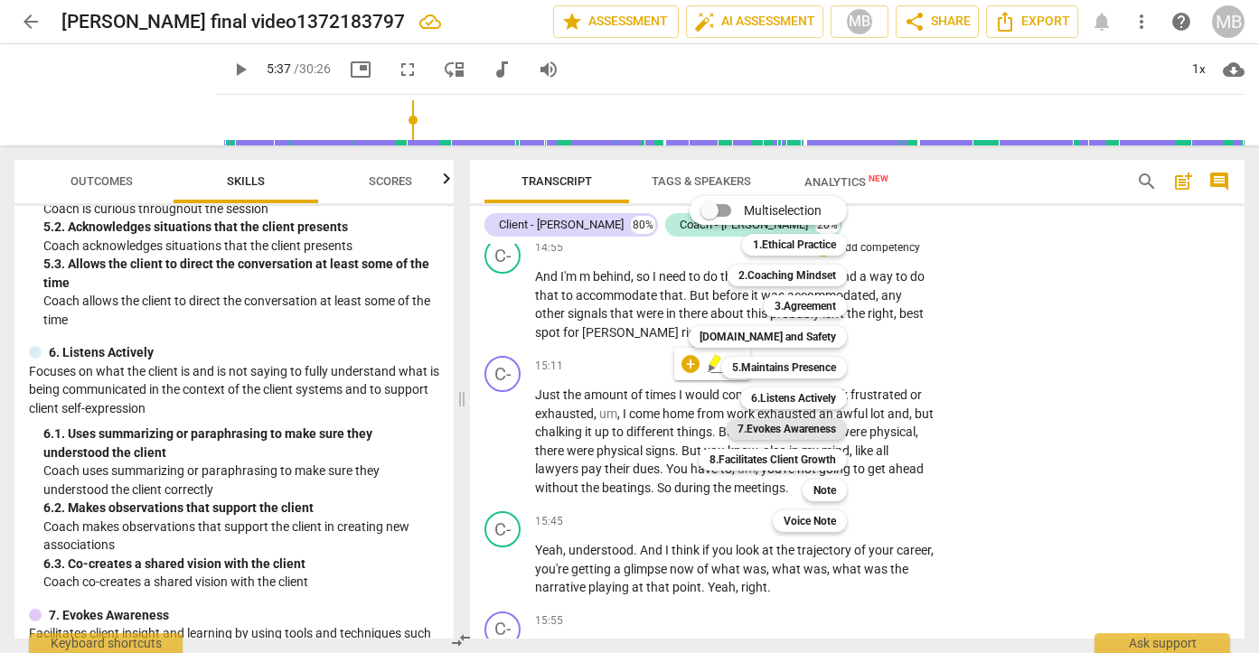
click at [789, 427] on b "7.Evokes Awareness" at bounding box center [786, 429] width 98 height 22
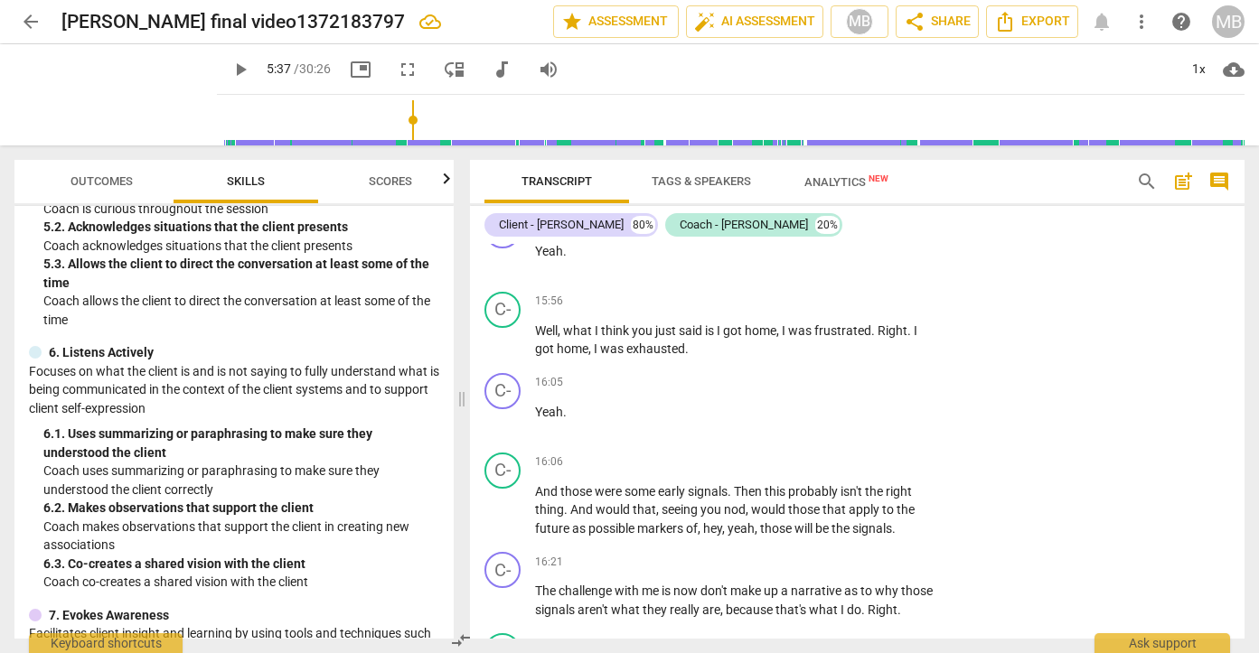
scroll to position [5679, 0]
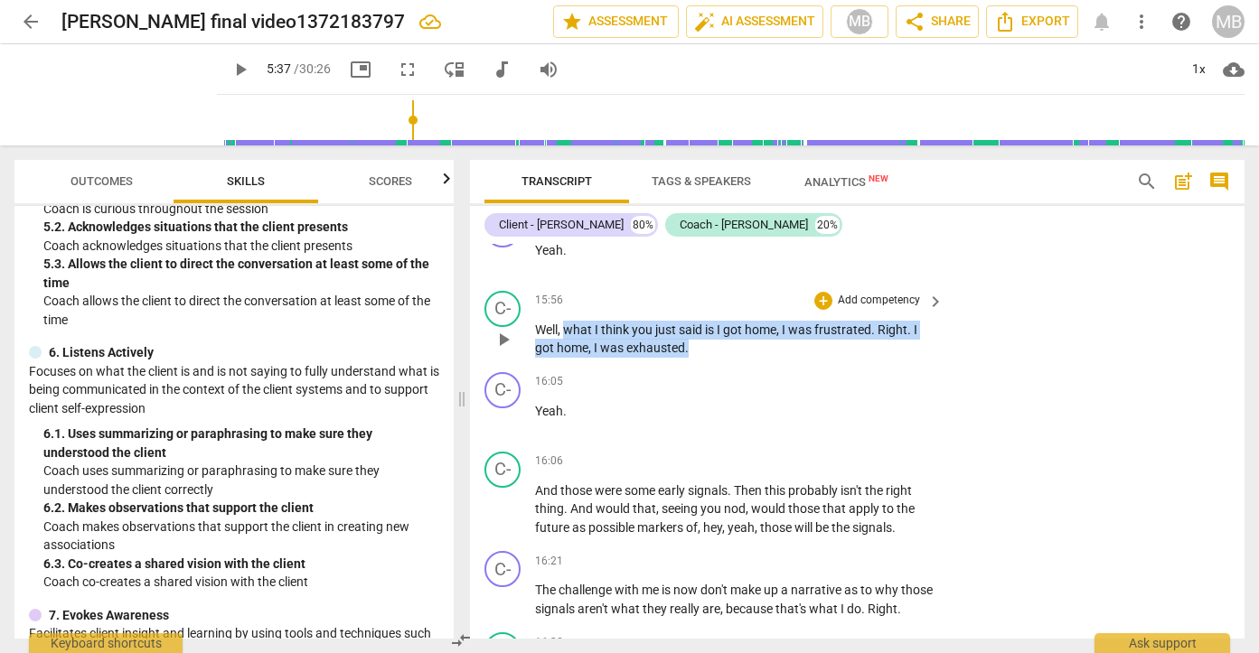
drag, startPoint x: 567, startPoint y: 384, endPoint x: 757, endPoint y: 403, distance: 190.7
click at [757, 358] on p "Well , what I think you just said is I got home , I was frustrated . Right . I …" at bounding box center [734, 339] width 399 height 37
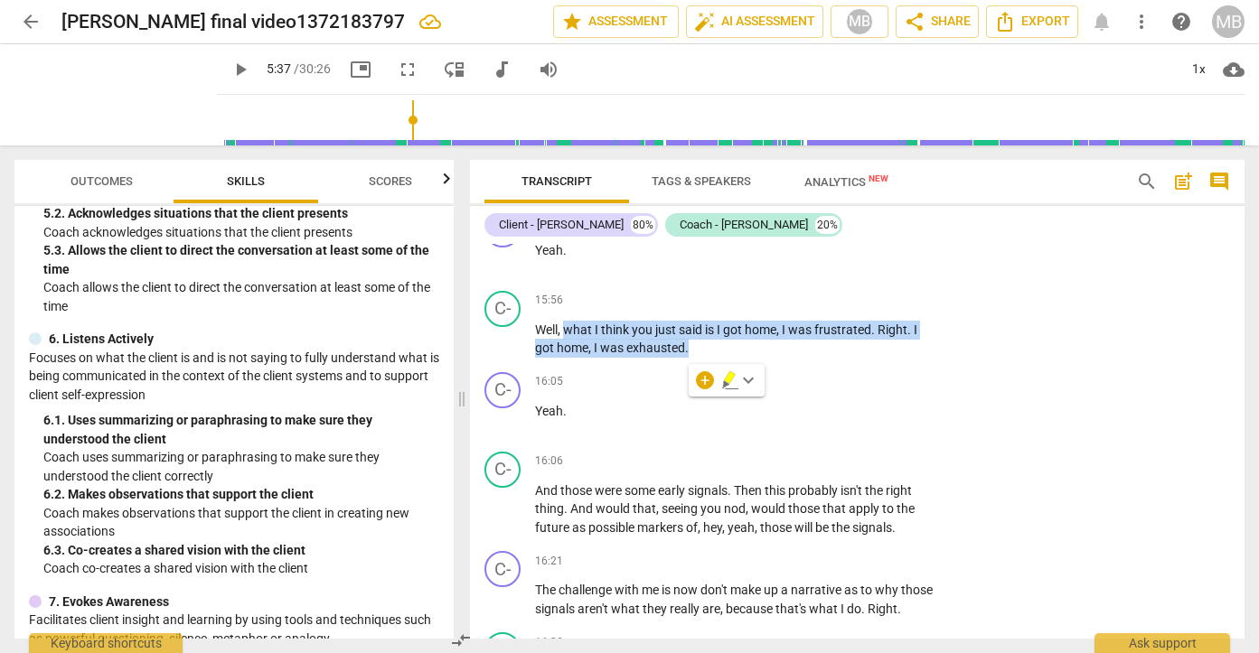
scroll to position [933, 0]
click at [704, 381] on div "+" at bounding box center [705, 380] width 18 height 18
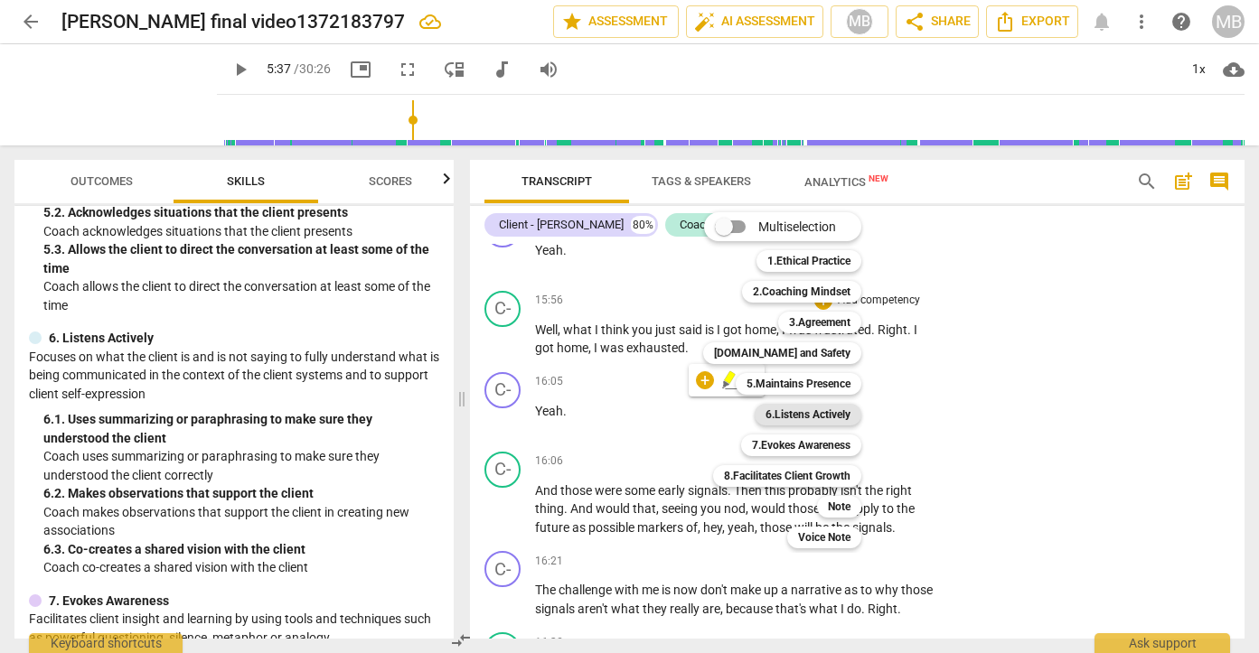
click at [790, 410] on b "6.Listens Actively" at bounding box center [807, 415] width 85 height 22
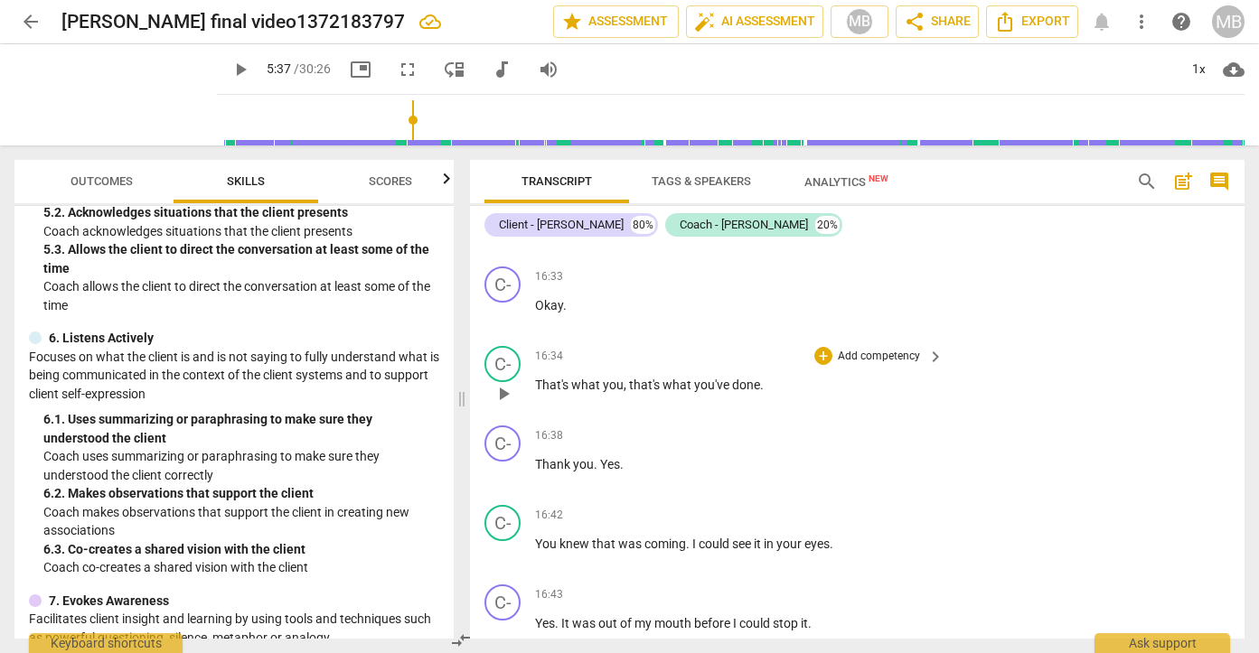
scroll to position [6110, 0]
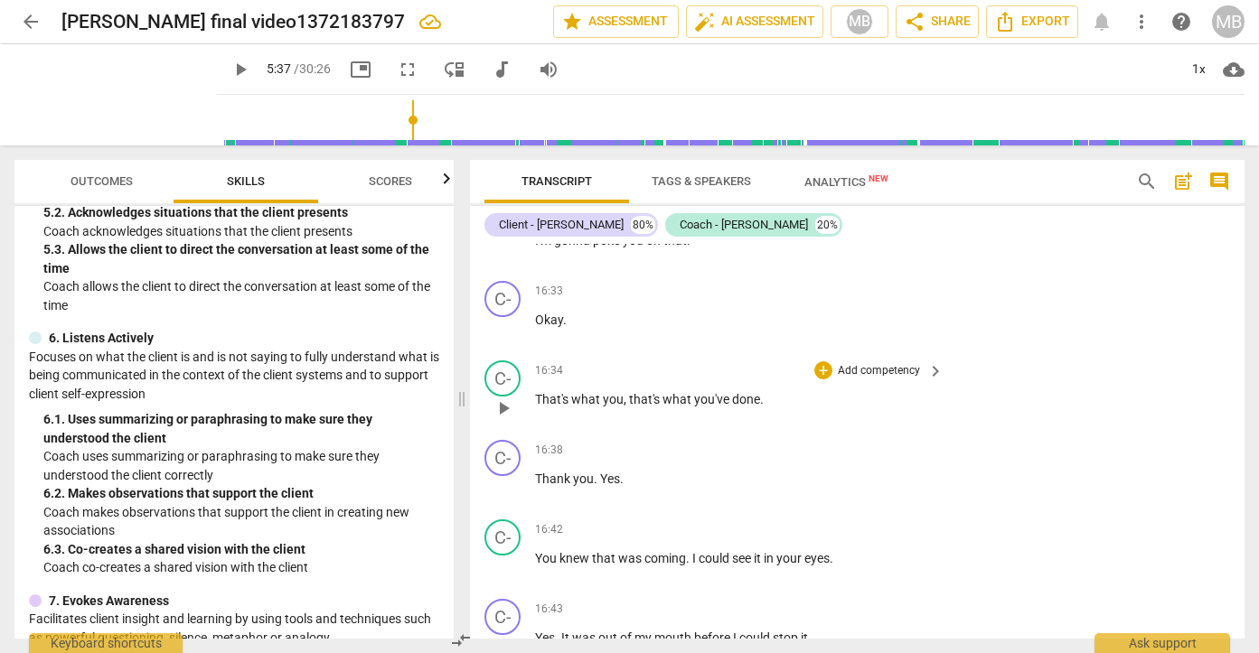
click at [544, 407] on span "That's" at bounding box center [553, 399] width 36 height 14
drag, startPoint x: 540, startPoint y: 470, endPoint x: 761, endPoint y: 471, distance: 220.5
click at [761, 409] on p "That's what you , that's what you've done ." at bounding box center [734, 399] width 399 height 19
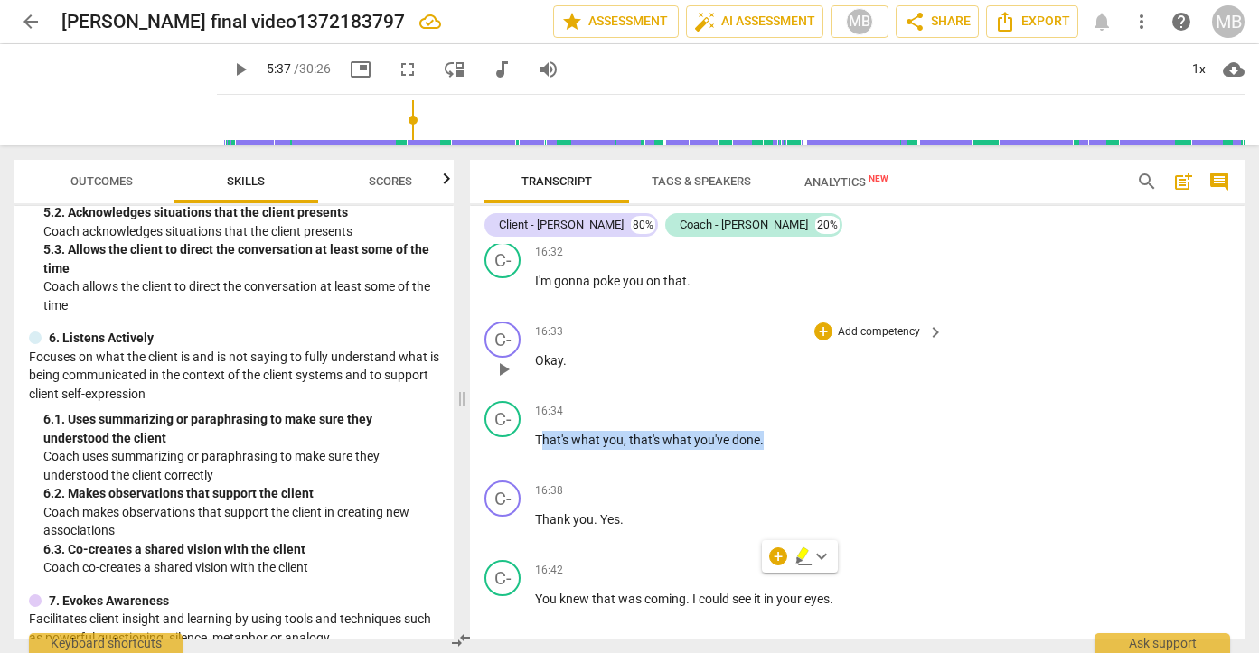
scroll to position [5989, 0]
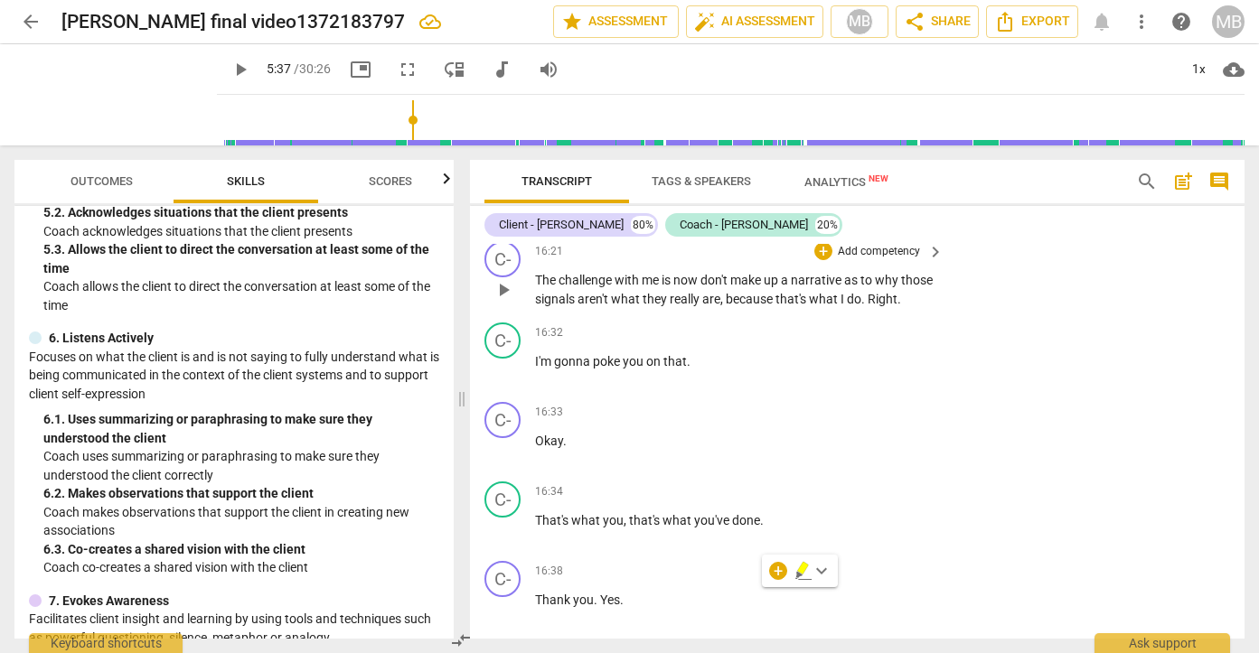
click at [577, 306] on span "signals" at bounding box center [556, 299] width 42 height 14
click at [230, 75] on span "play_arrow" at bounding box center [241, 70] width 22 height 22
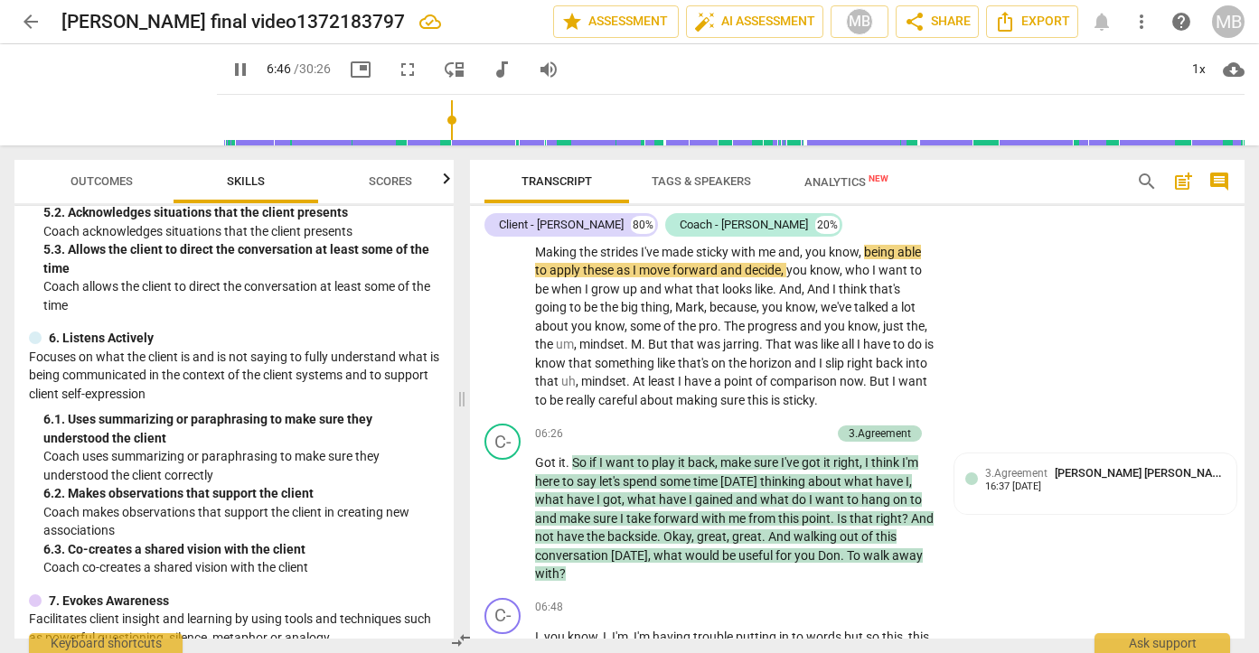
drag, startPoint x: 403, startPoint y: 117, endPoint x: 493, endPoint y: 120, distance: 90.4
click at [493, 119] on input "range" at bounding box center [734, 120] width 1020 height 58
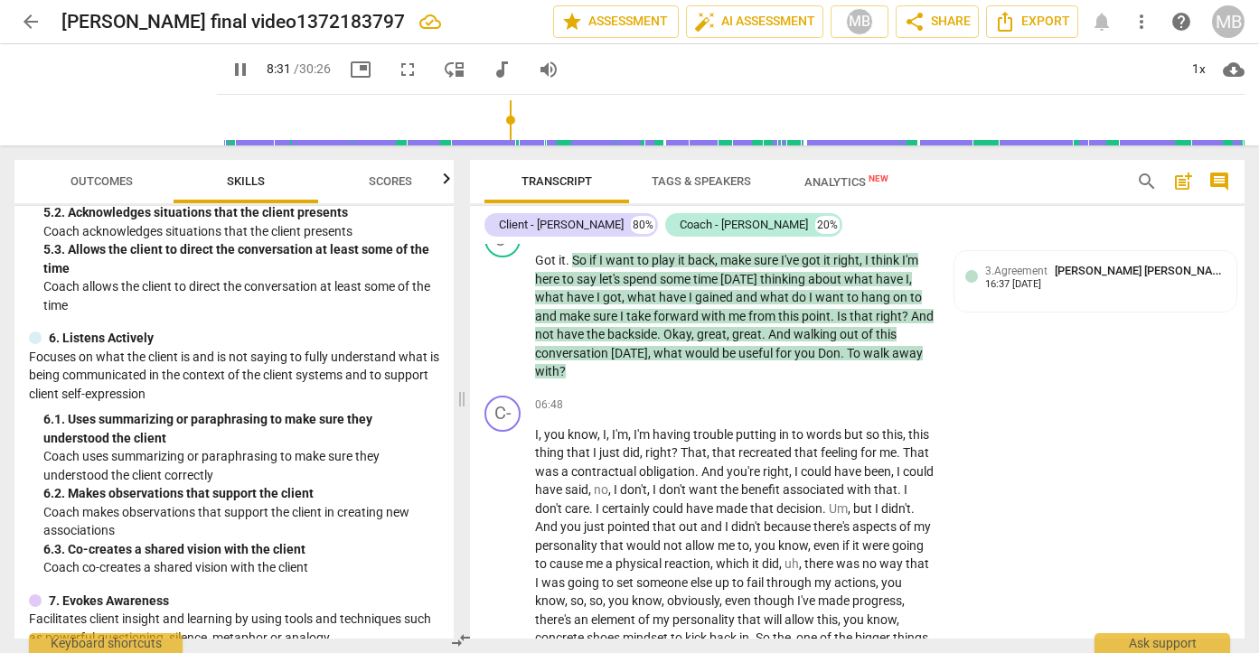
scroll to position [2309, 0]
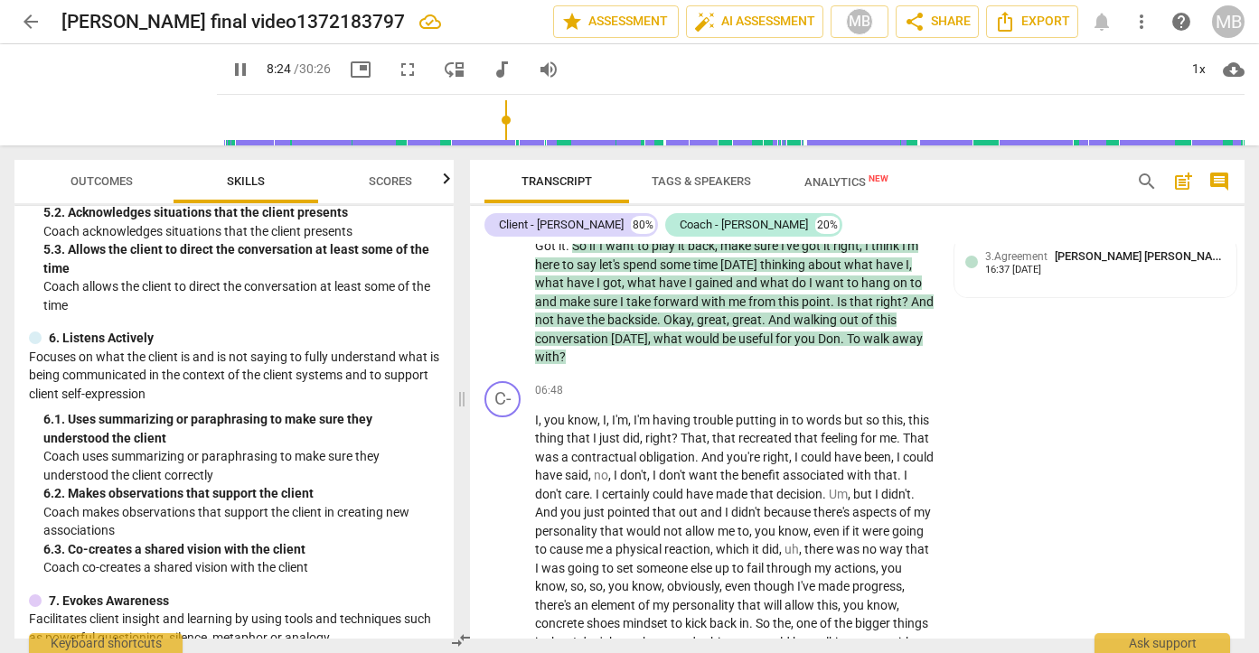
drag, startPoint x: 489, startPoint y: 109, endPoint x: 580, endPoint y: 109, distance: 91.3
click at [580, 109] on input "range" at bounding box center [734, 120] width 1020 height 58
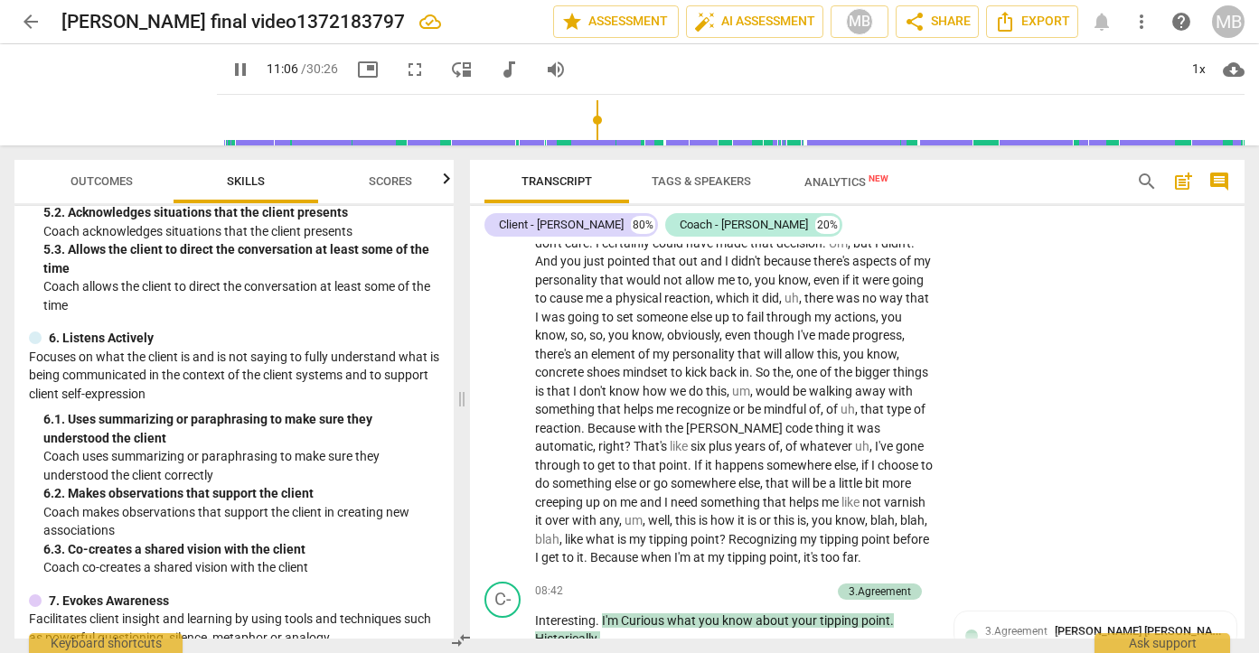
scroll to position [2567, 0]
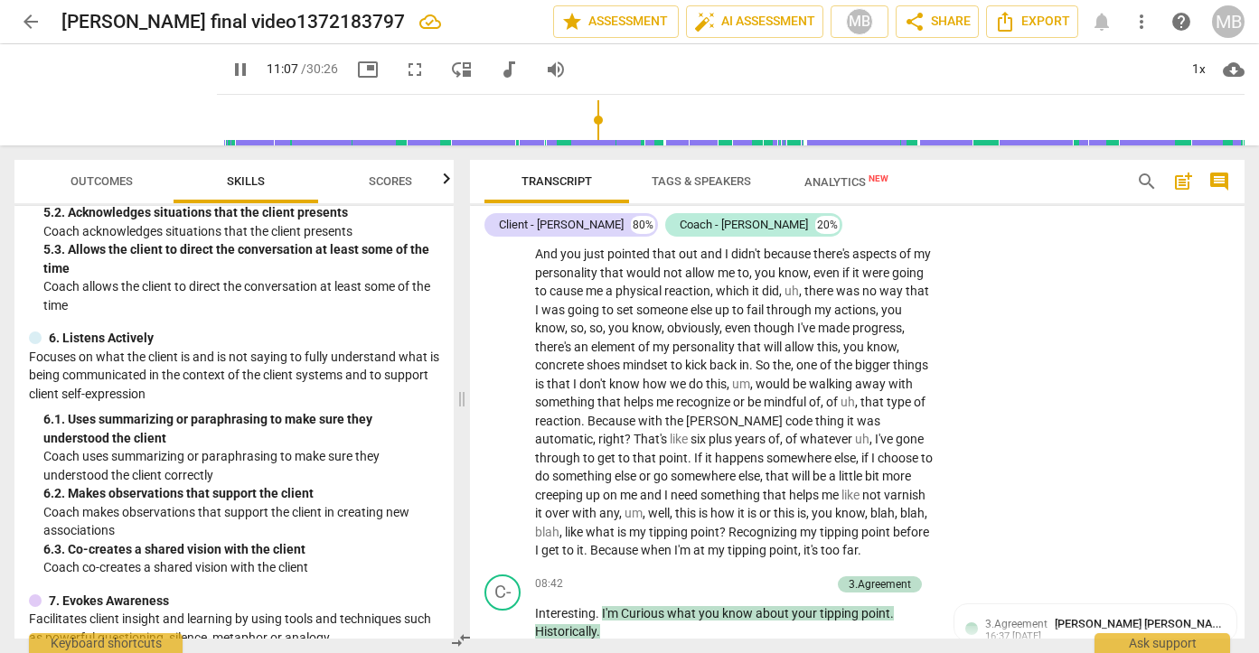
click at [230, 73] on span "pause" at bounding box center [241, 70] width 22 height 22
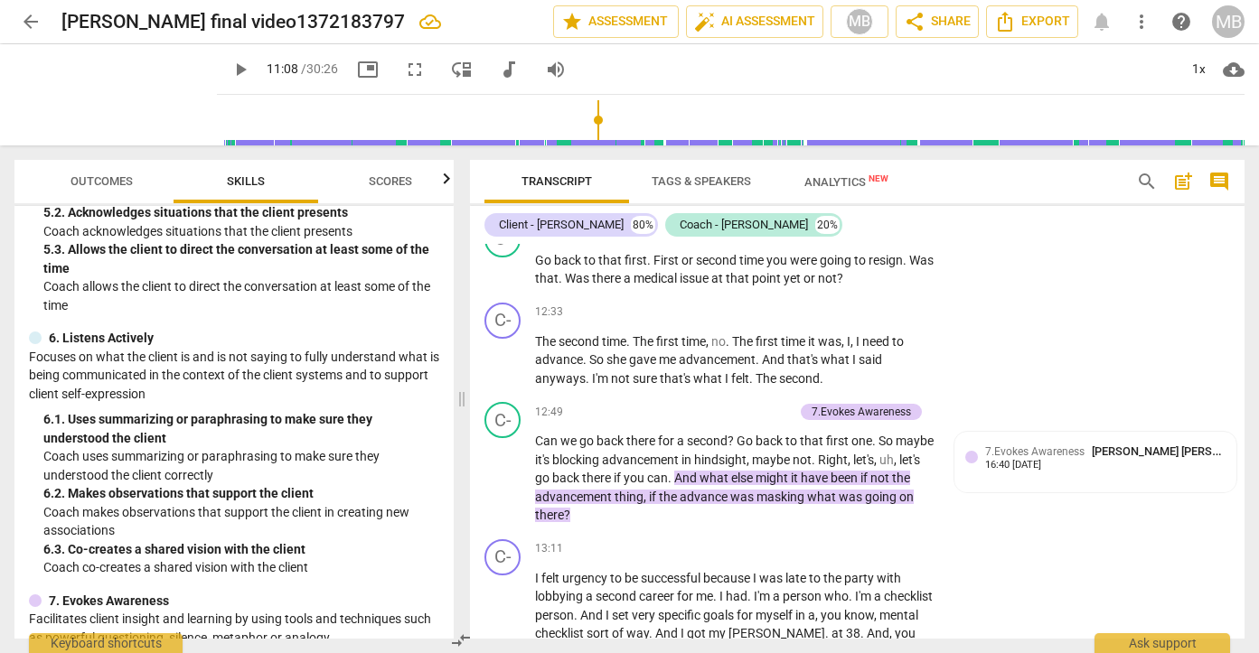
scroll to position [4339, 0]
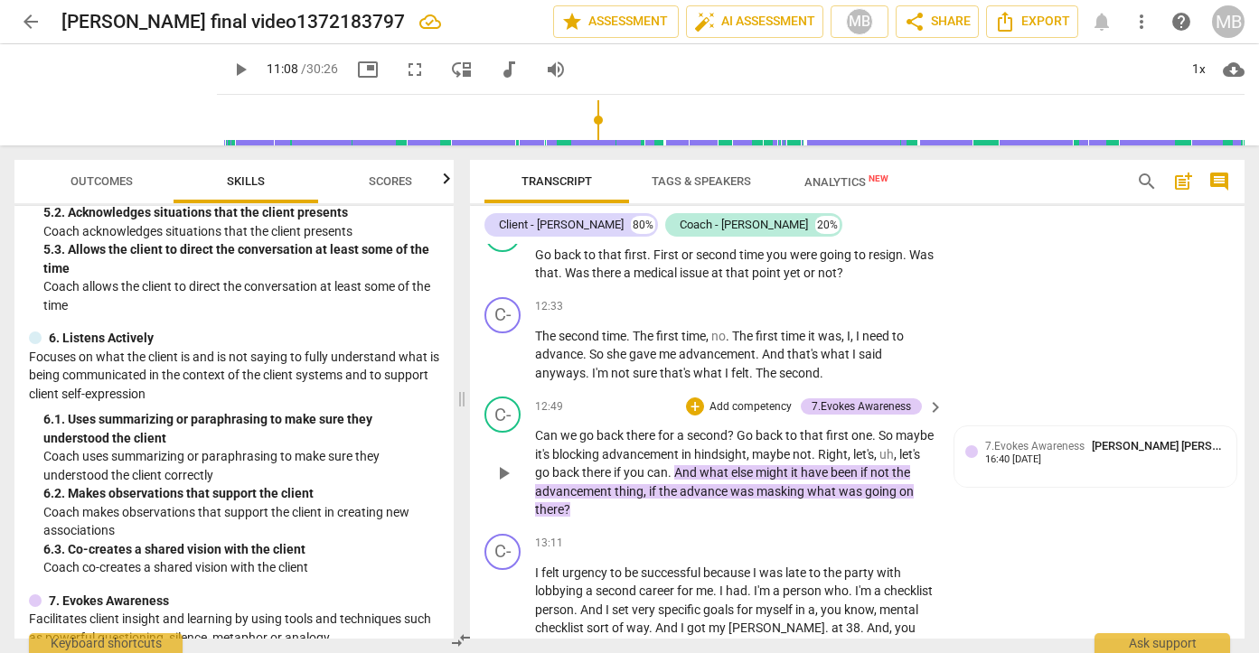
click at [602, 462] on span "blocking" at bounding box center [577, 454] width 50 height 14
click at [505, 484] on span "play_arrow" at bounding box center [503, 474] width 22 height 22
click at [230, 74] on span "pause" at bounding box center [241, 70] width 22 height 22
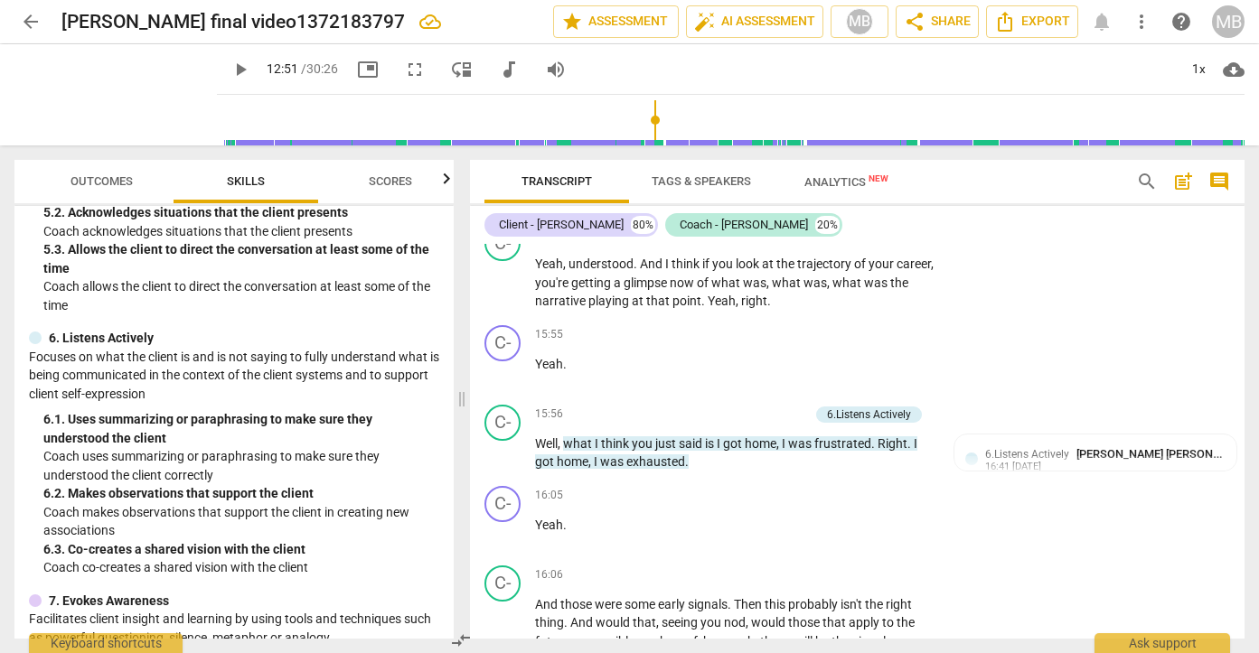
scroll to position [5569, 0]
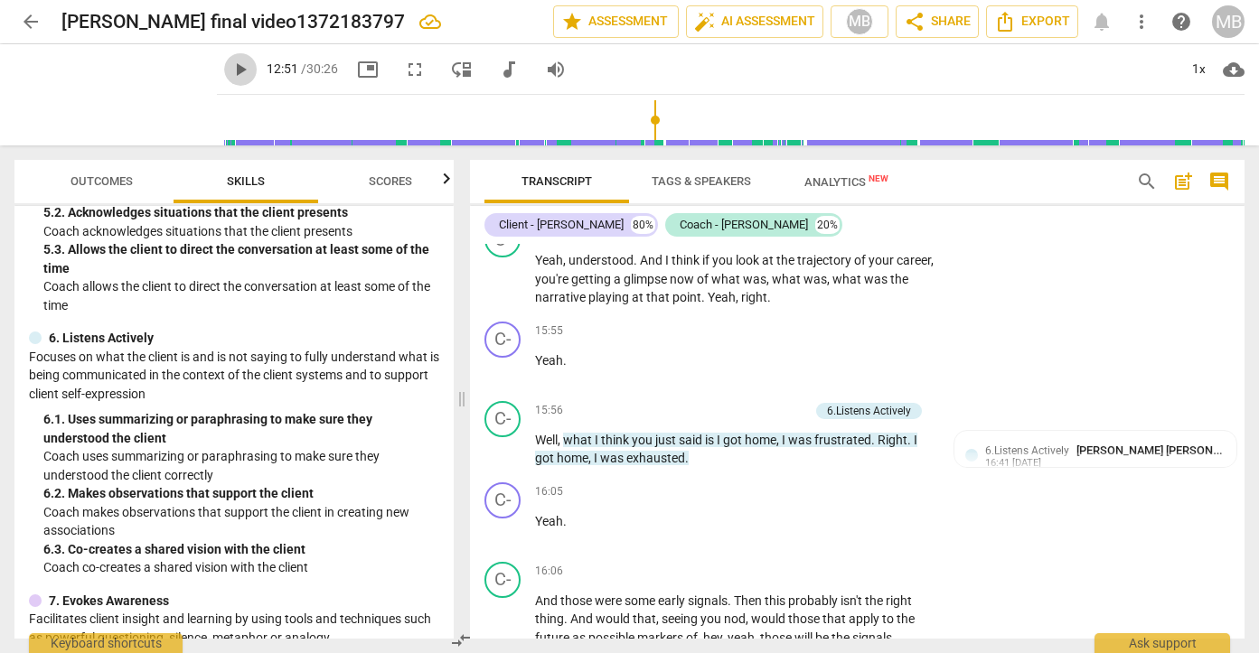
click at [230, 69] on span "play_arrow" at bounding box center [241, 70] width 22 height 22
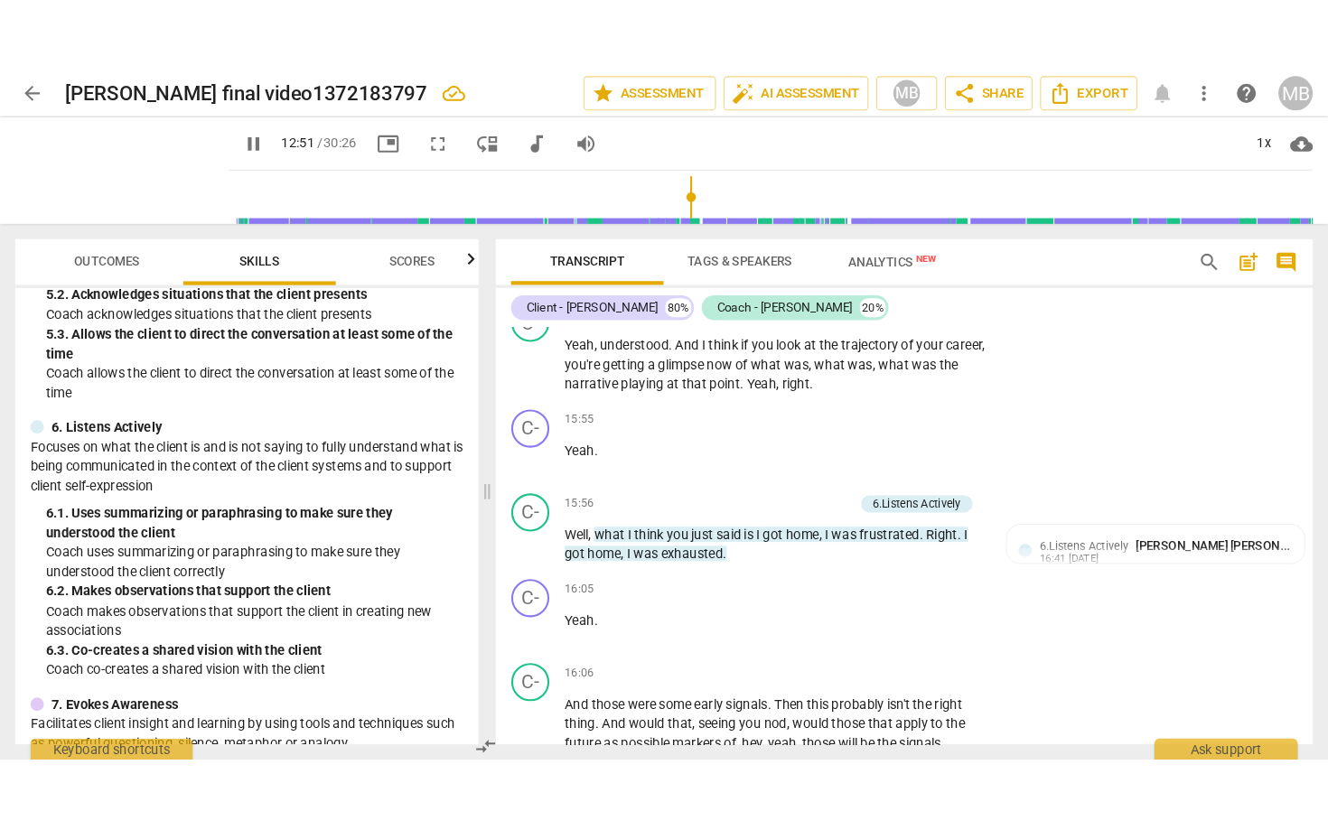
scroll to position [4561, 0]
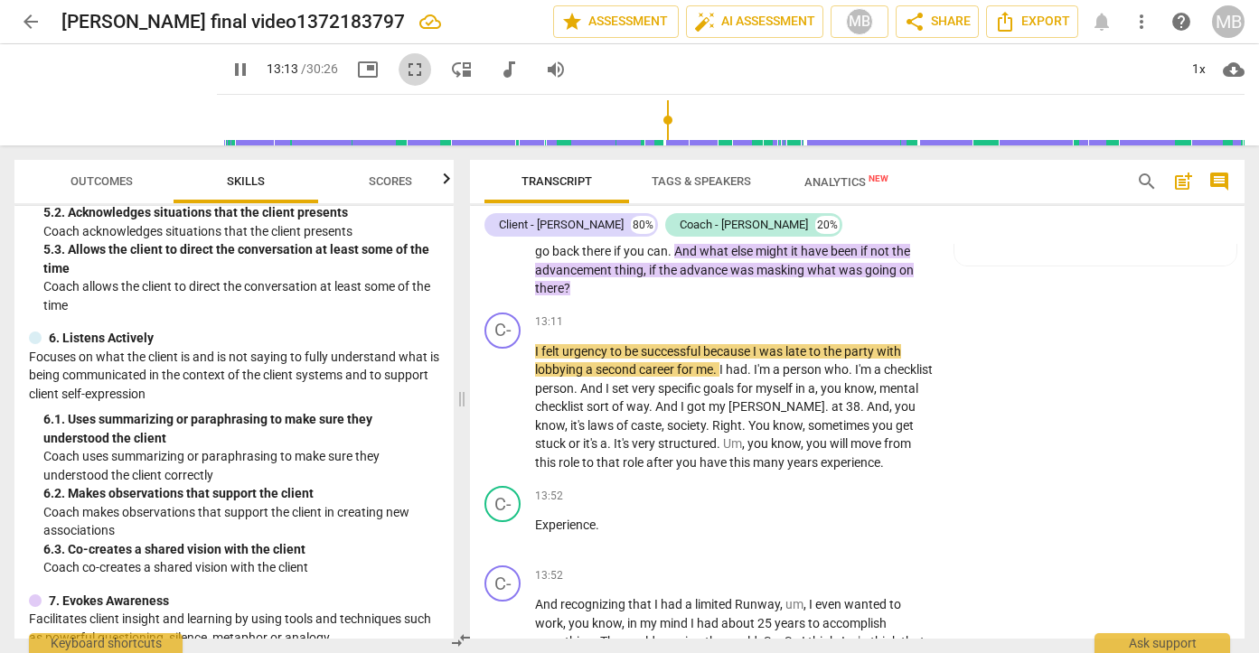
click at [404, 72] on span "fullscreen" at bounding box center [415, 70] width 22 height 22
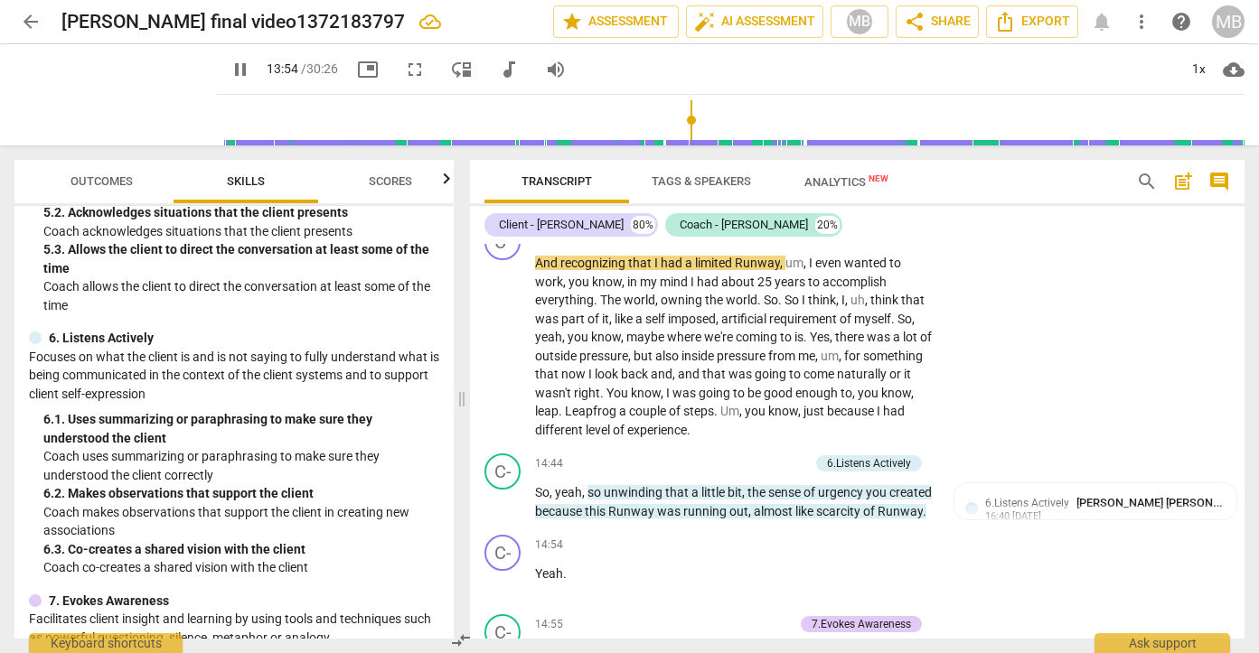
scroll to position [4913, 0]
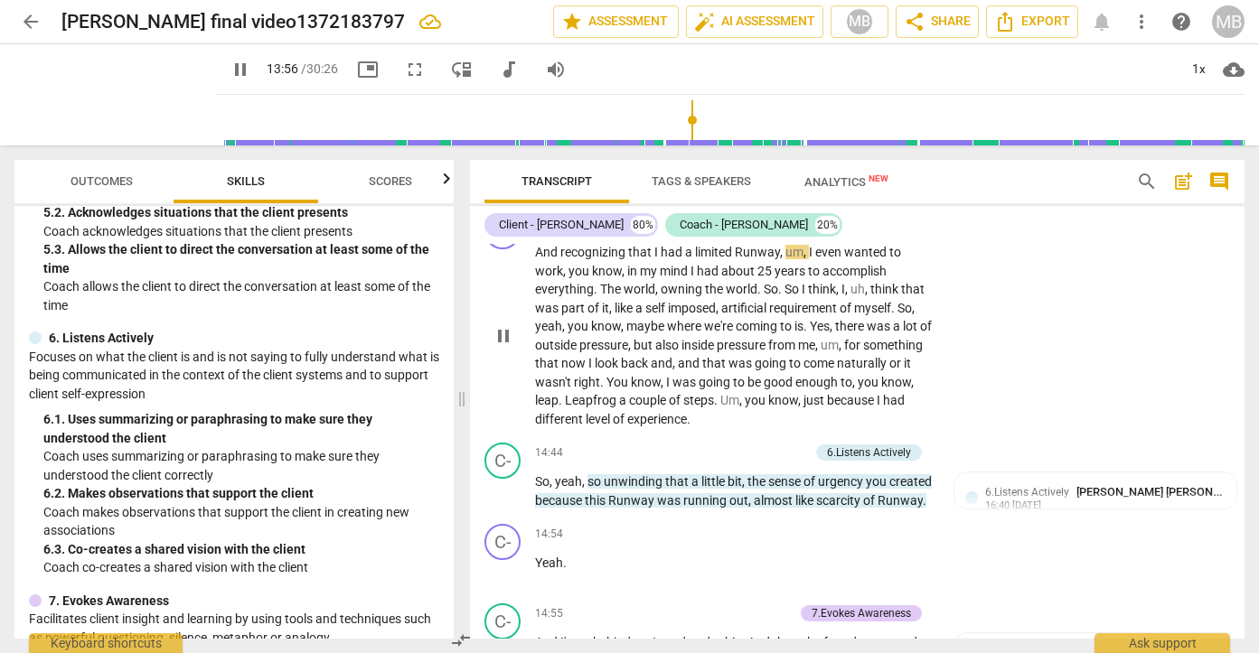
click at [733, 389] on span "going" at bounding box center [715, 382] width 34 height 14
click at [691, 121] on input "range" at bounding box center [734, 120] width 1020 height 58
click at [699, 121] on input "range" at bounding box center [734, 120] width 1020 height 58
click at [1188, 77] on div "1x" at bounding box center [1198, 69] width 34 height 29
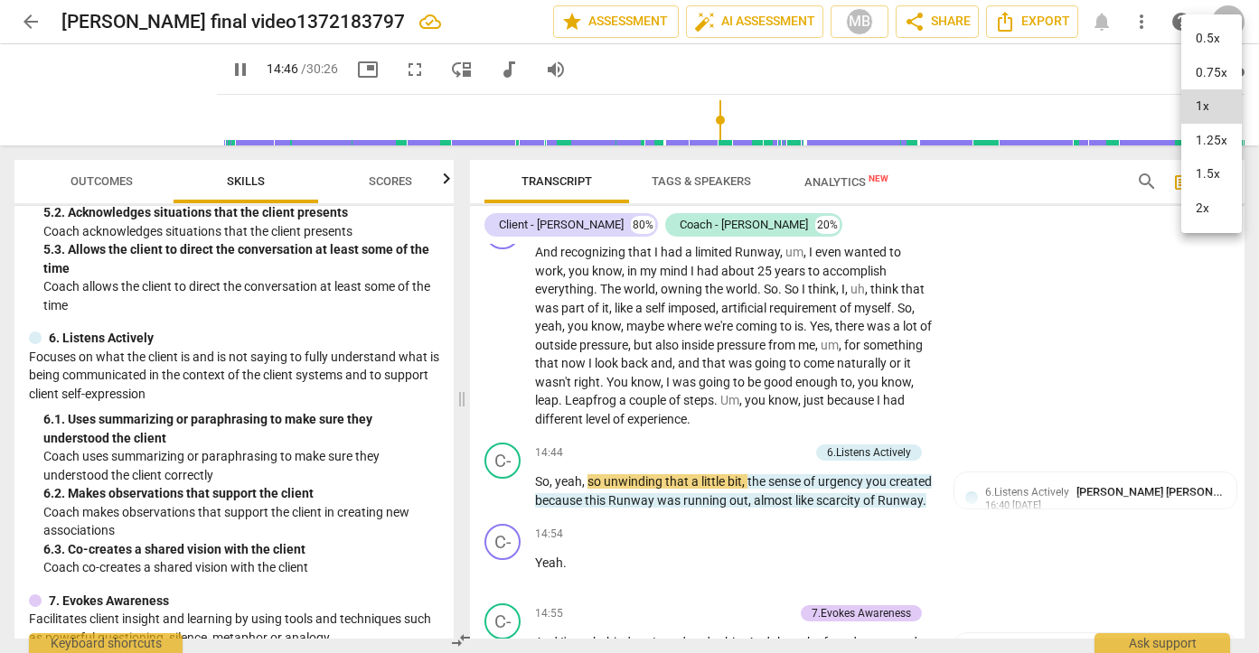
click at [1195, 168] on li "1.5x" at bounding box center [1211, 174] width 61 height 34
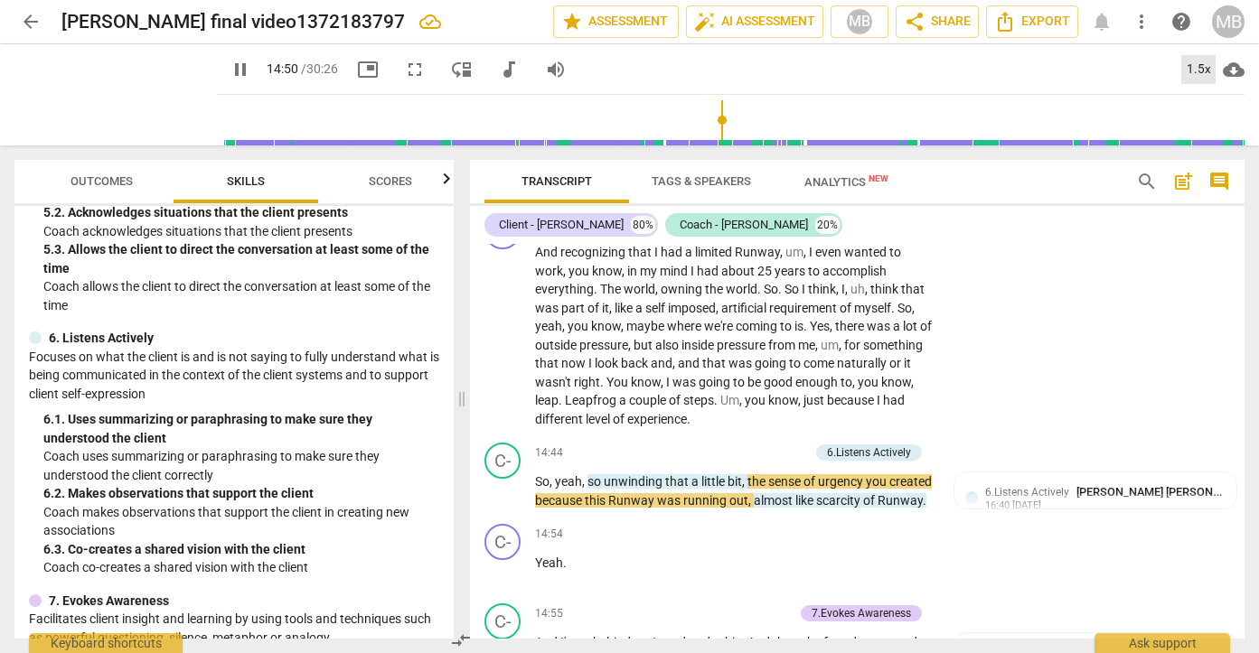
click at [1206, 66] on div "1.5x" at bounding box center [1198, 69] width 34 height 29
click at [1192, 134] on li "1.25x" at bounding box center [1211, 141] width 61 height 34
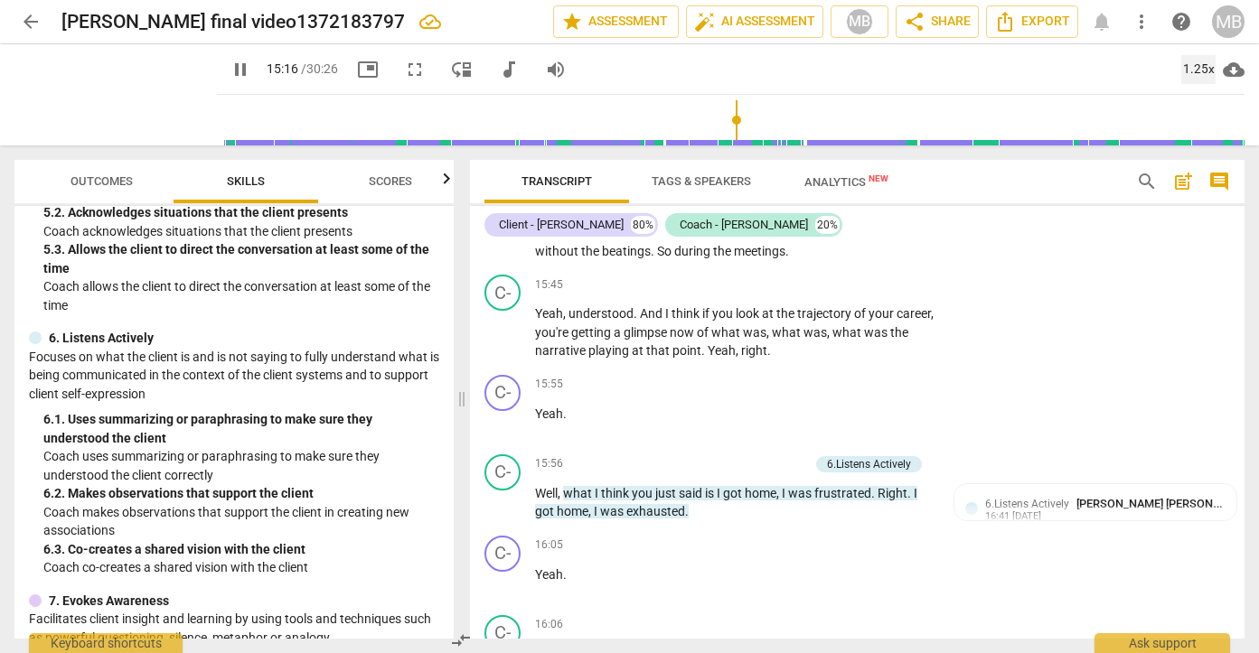
scroll to position [5518, 0]
click at [742, 138] on input "range" at bounding box center [734, 120] width 1020 height 58
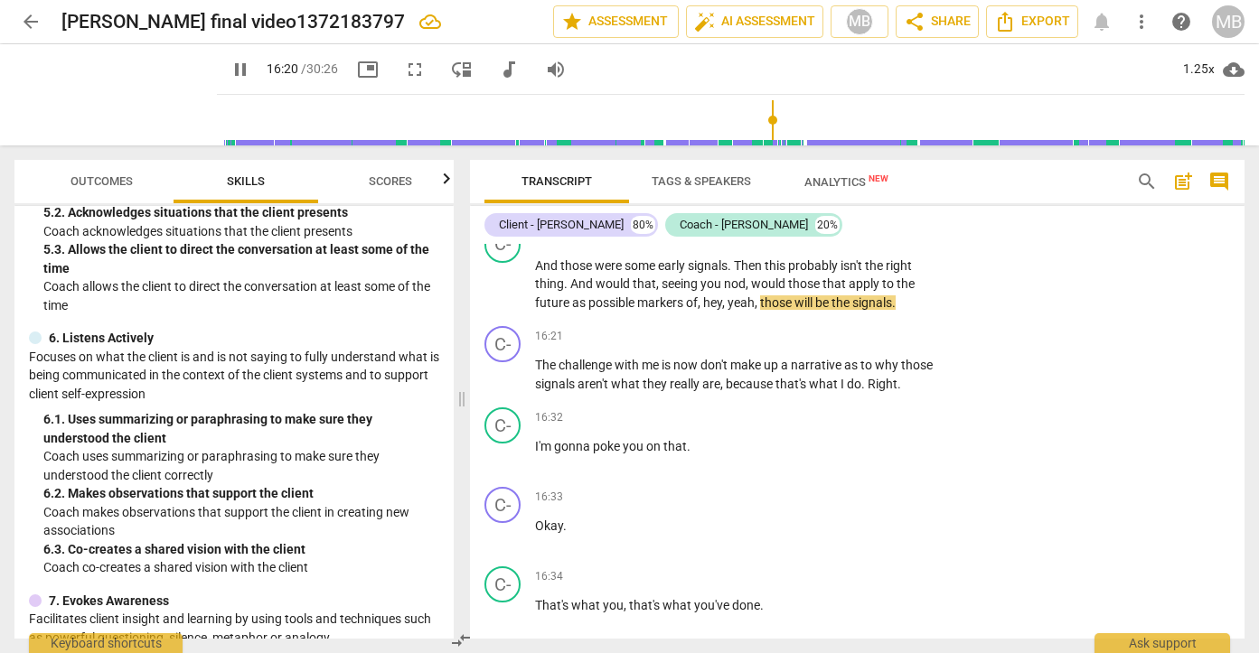
scroll to position [5912, 0]
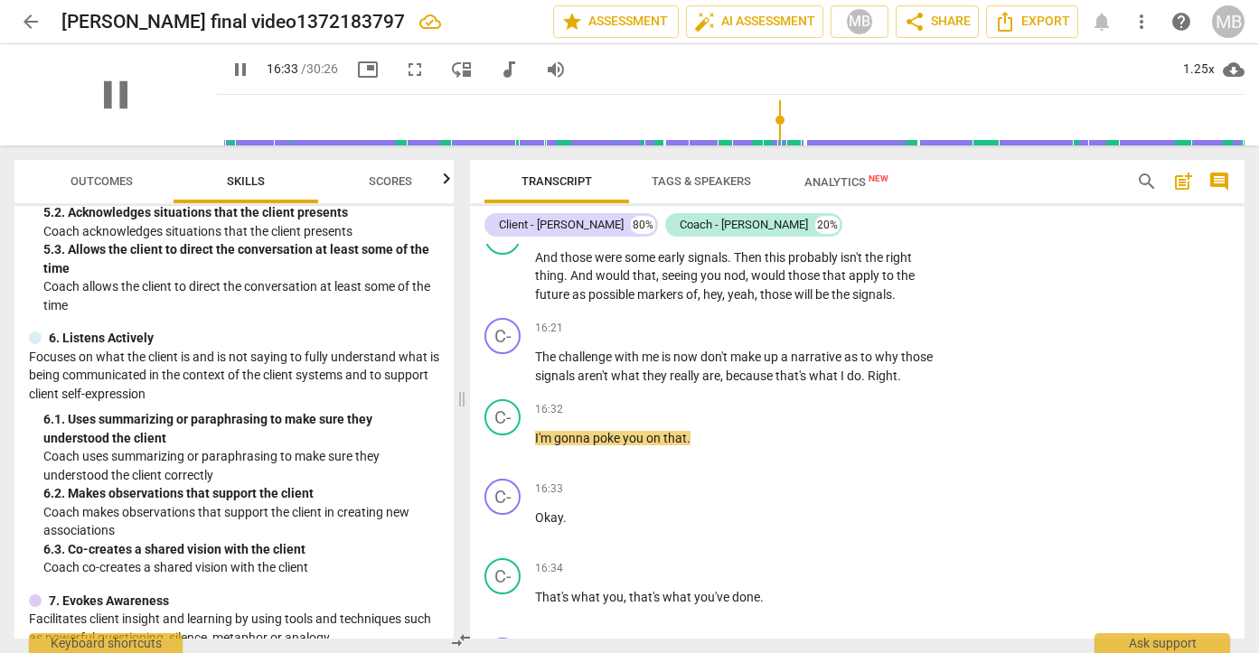
click at [155, 105] on div "pause" at bounding box center [115, 94] width 202 height 101
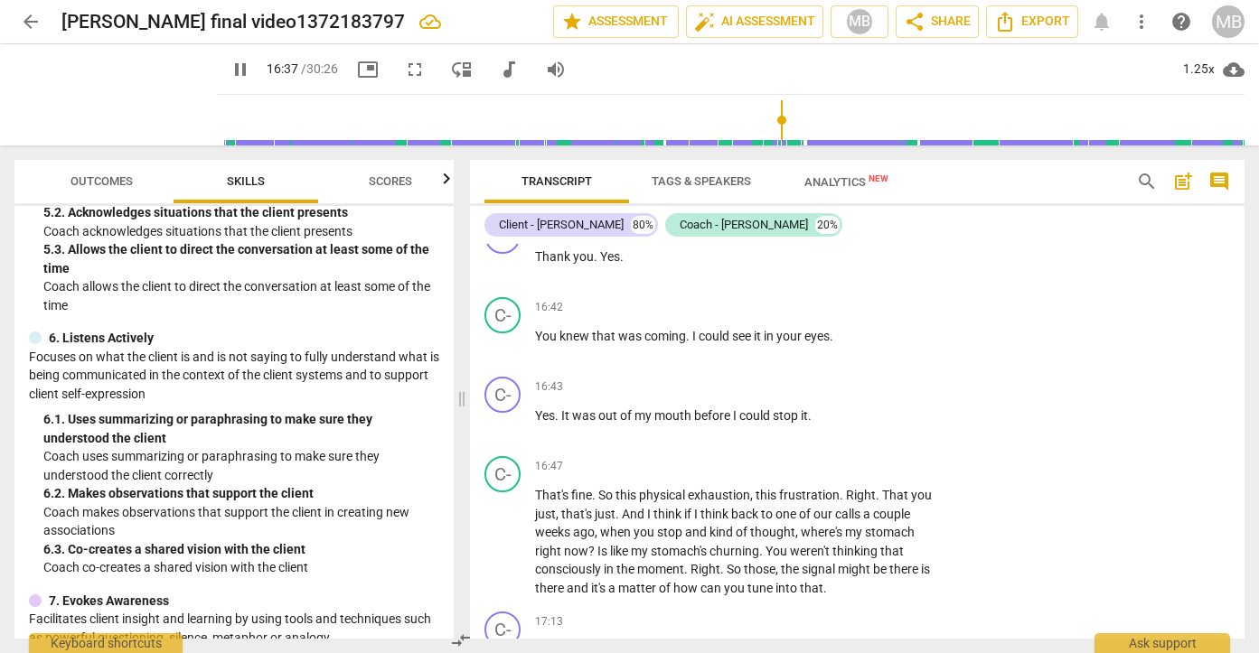
click at [357, 64] on span "picture_in_picture" at bounding box center [368, 70] width 22 height 22
click at [103, 101] on span "play_arrow" at bounding box center [115, 94] width 47 height 47
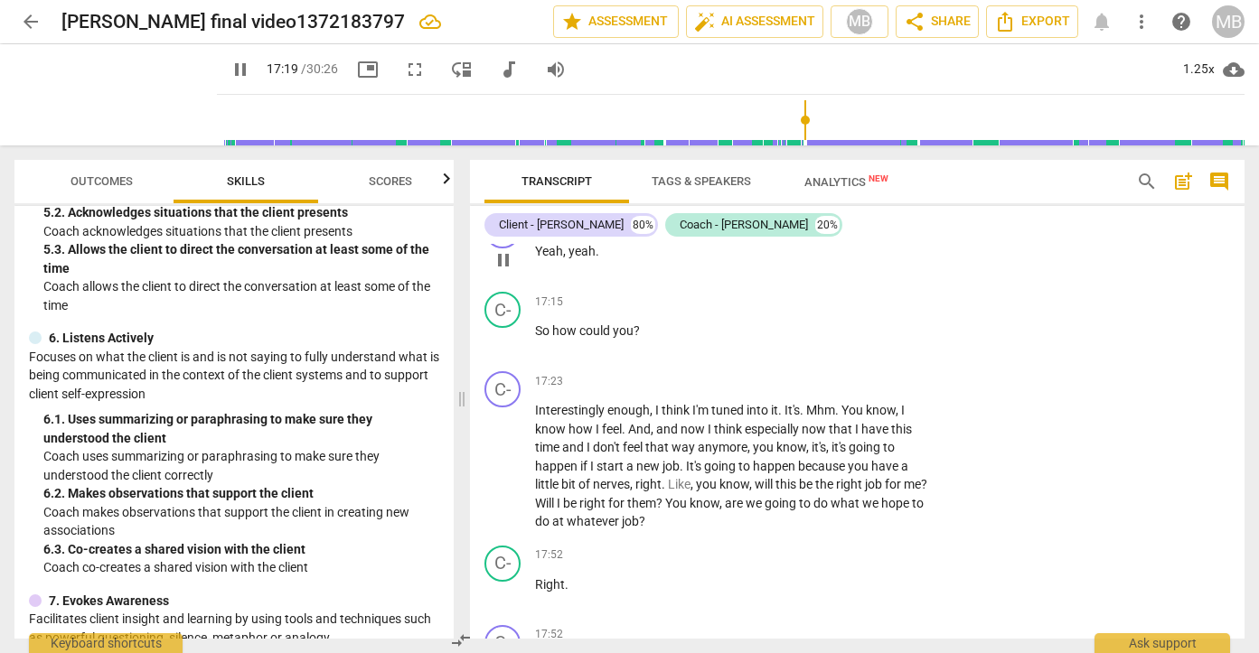
scroll to position [6742, 0]
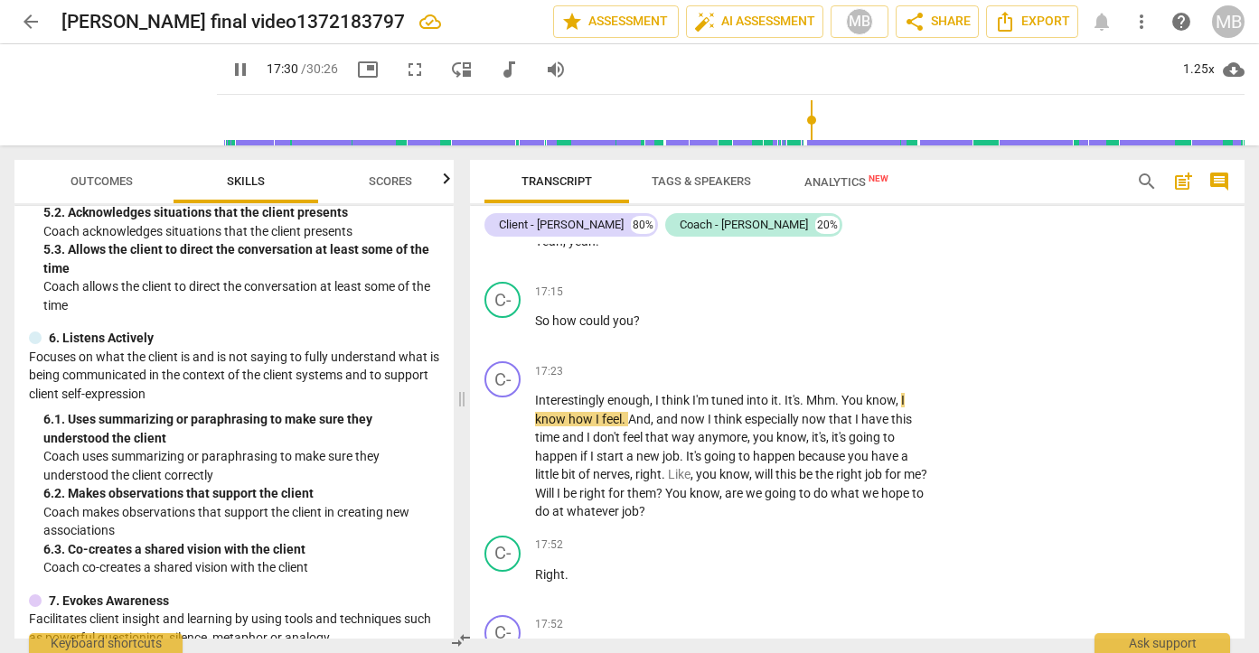
click at [230, 74] on span "pause" at bounding box center [241, 70] width 22 height 22
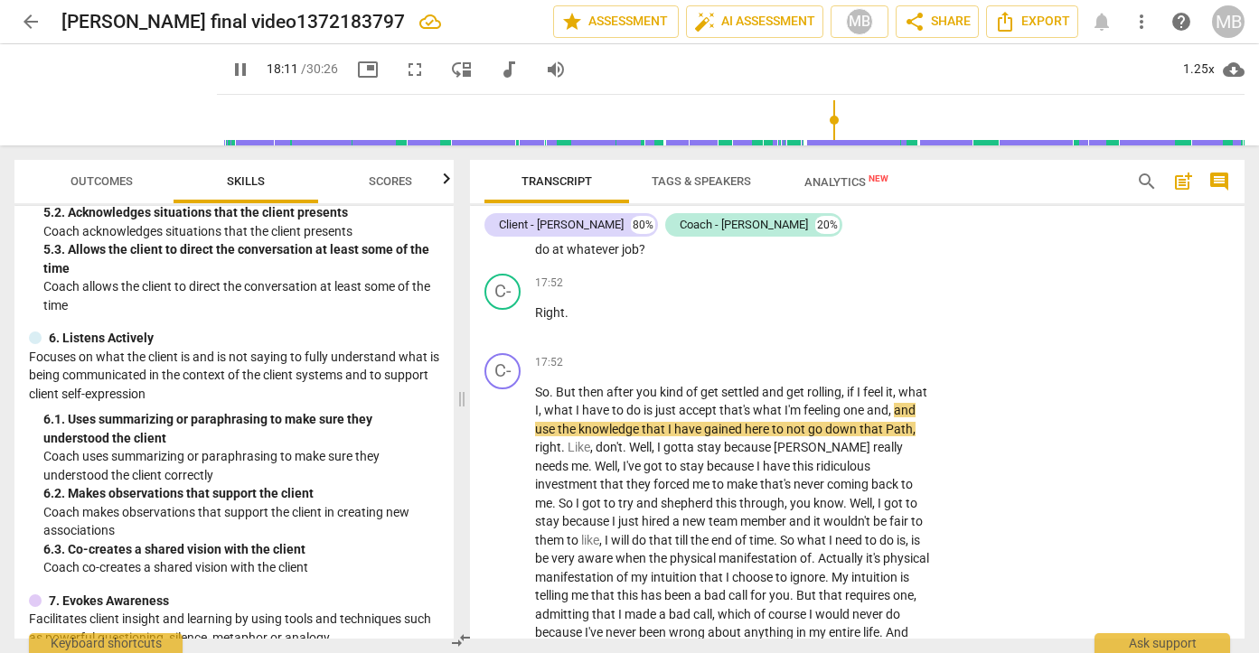
scroll to position [7018, 0]
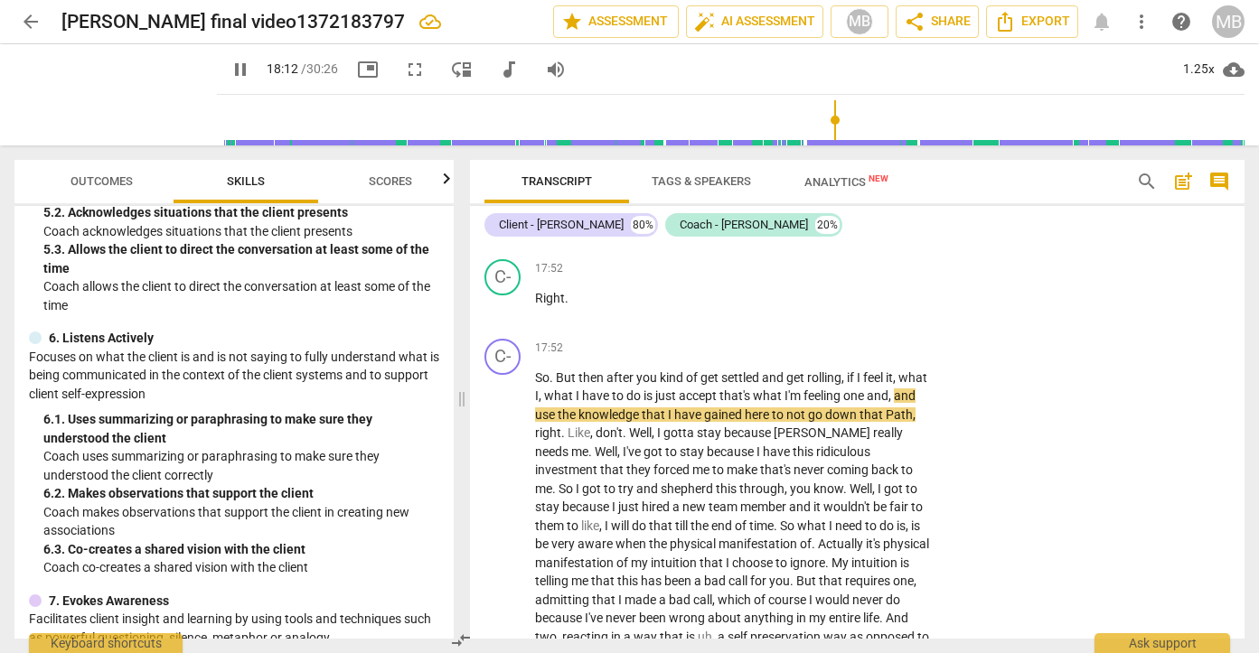
click at [230, 66] on span "pause" at bounding box center [241, 70] width 22 height 22
type input "1093"
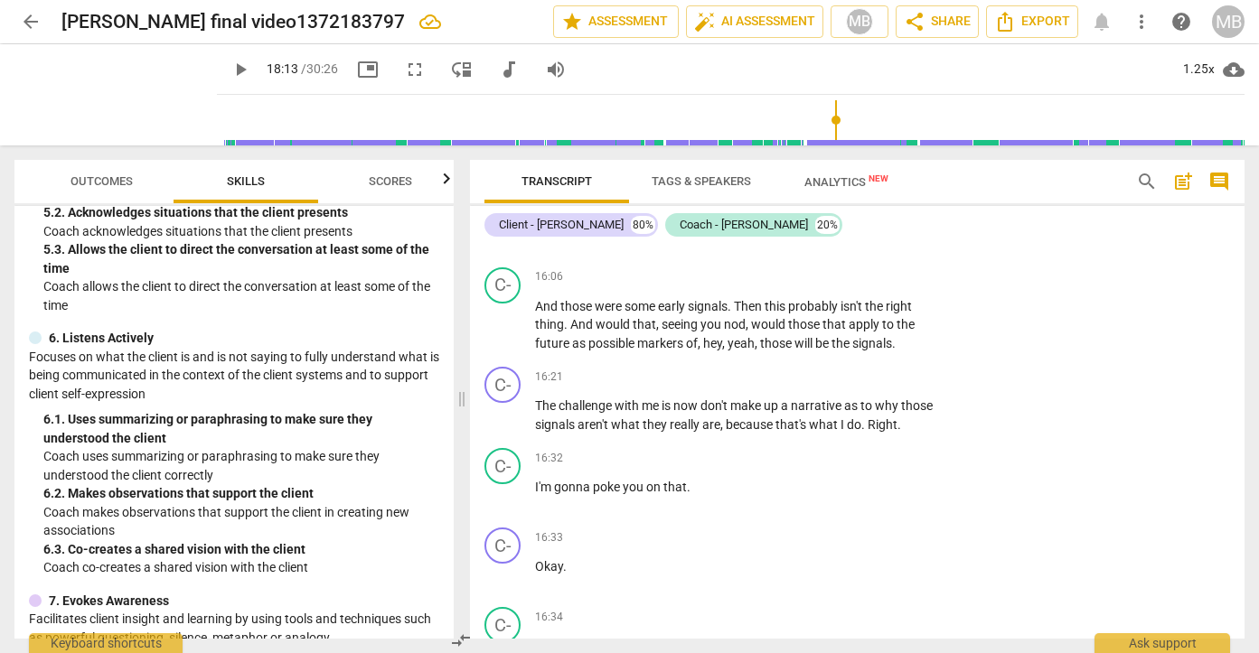
scroll to position [5868, 0]
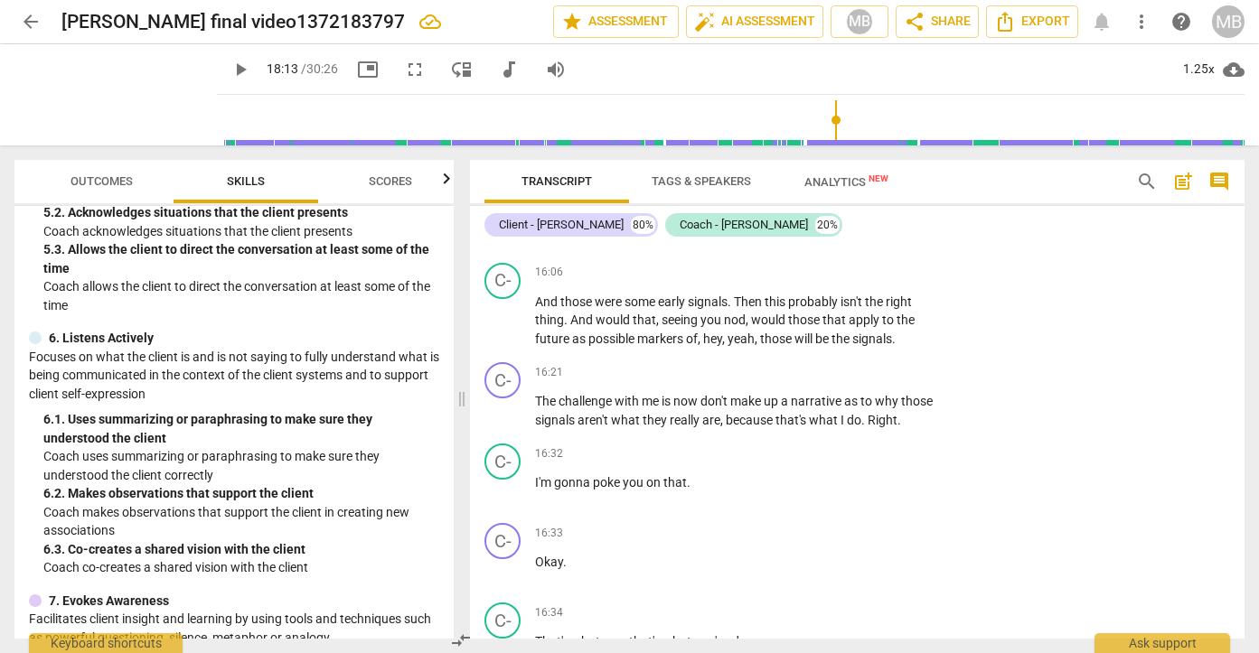
click at [680, 183] on span "Tags & Speakers" at bounding box center [701, 181] width 99 height 14
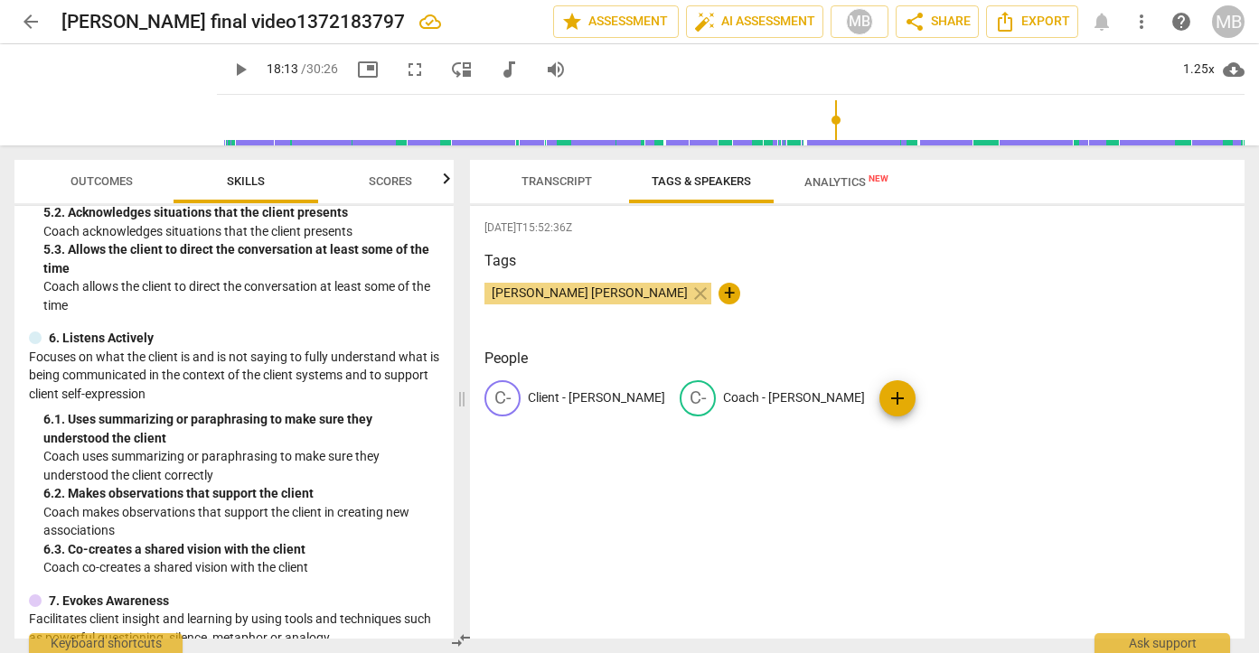
click at [567, 398] on p "Client - [PERSON_NAME]" at bounding box center [596, 398] width 137 height 19
click at [566, 399] on input "Client - [PERSON_NAME]" at bounding box center [600, 398] width 145 height 29
type input "[PERSON_NAME]"
click at [789, 401] on p "Coach - [PERSON_NAME]" at bounding box center [829, 398] width 142 height 19
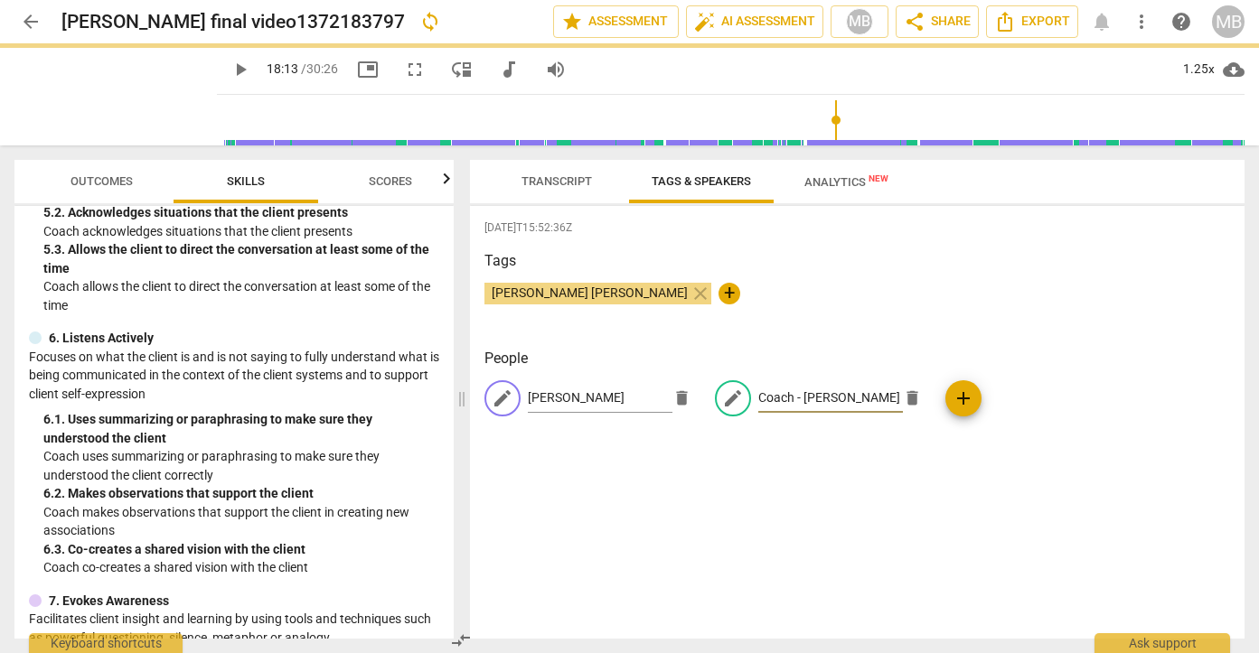
click at [789, 396] on div "edit [PERSON_NAME] delete edit Coach - [PERSON_NAME] add" at bounding box center [856, 405] width 745 height 51
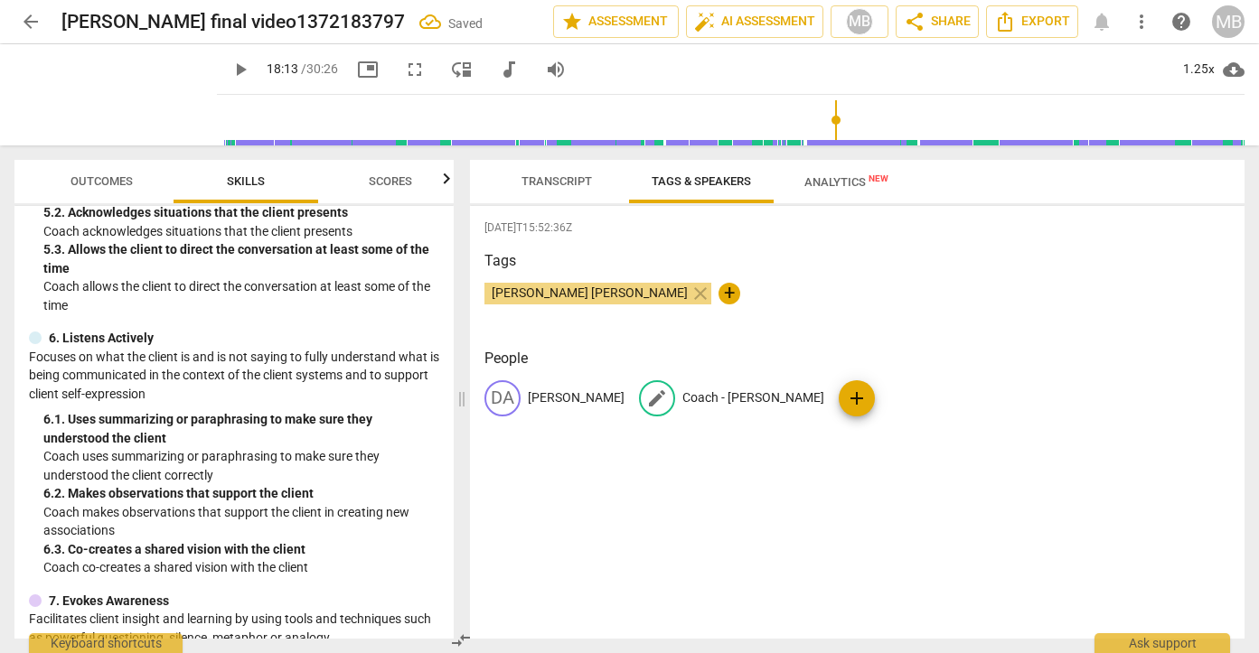
click at [682, 398] on p "Coach - [PERSON_NAME]" at bounding box center [753, 398] width 142 height 19
click at [682, 398] on input "Coach - [PERSON_NAME]" at bounding box center [754, 398] width 145 height 29
type input "Mark"
click at [686, 271] on div "Tags [PERSON_NAME] [PERSON_NAME] close +" at bounding box center [856, 291] width 745 height 83
click at [531, 166] on button "Transcript" at bounding box center [556, 181] width 145 height 43
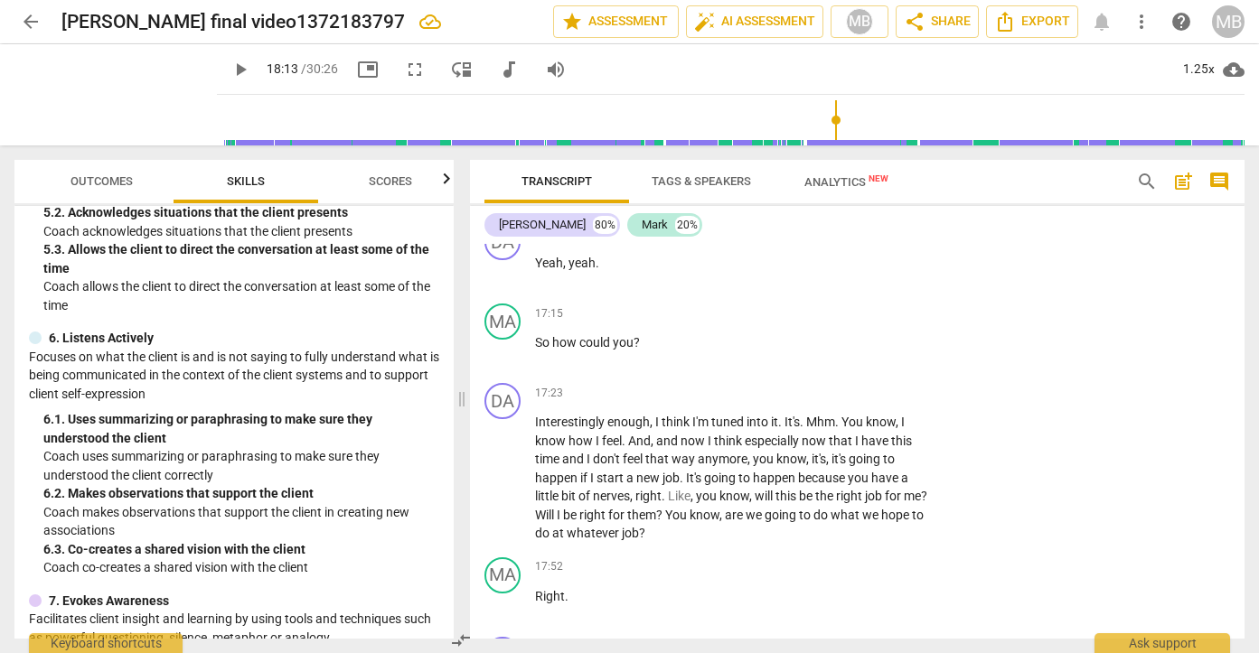
scroll to position [6742, 0]
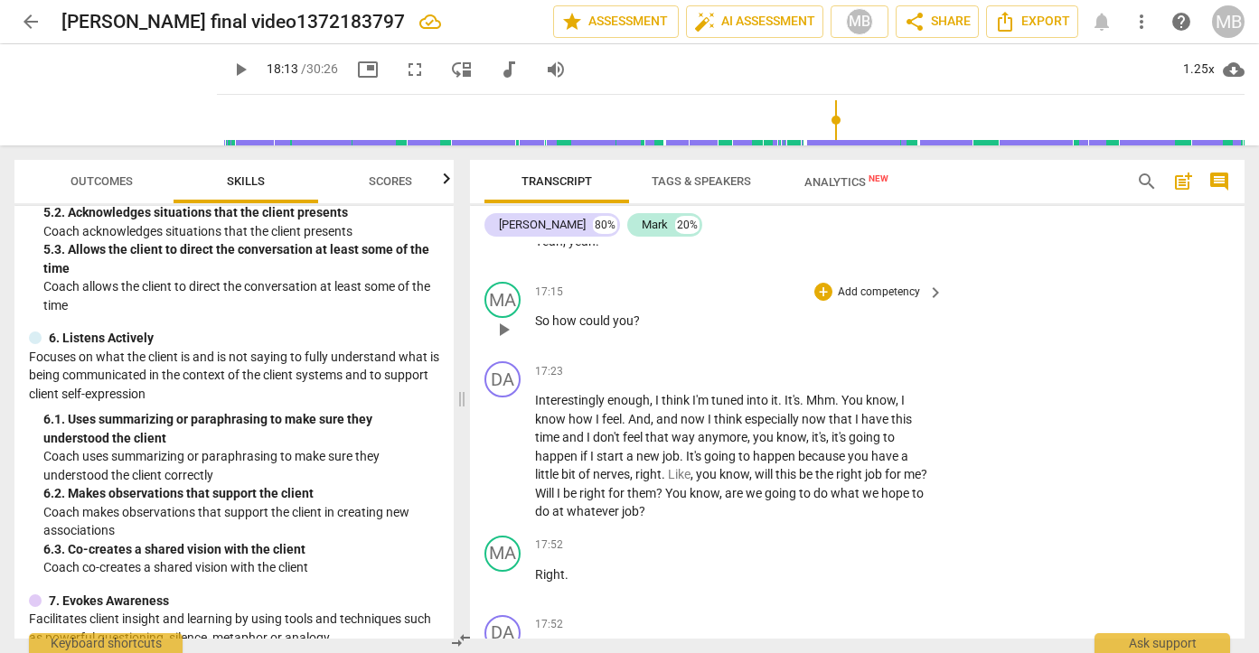
drag, startPoint x: 533, startPoint y: 396, endPoint x: 639, endPoint y: 391, distance: 105.8
click at [640, 354] on div "MA play_arrow pause 17:15 + Add competency keyboard_arrow_right So how could yo…" at bounding box center [857, 315] width 774 height 80
drag, startPoint x: 639, startPoint y: 391, endPoint x: 535, endPoint y: 391, distance: 103.9
click at [535, 331] on p "So how could you ?" at bounding box center [734, 321] width 399 height 19
click at [846, 301] on p "Add competency" at bounding box center [879, 293] width 86 height 16
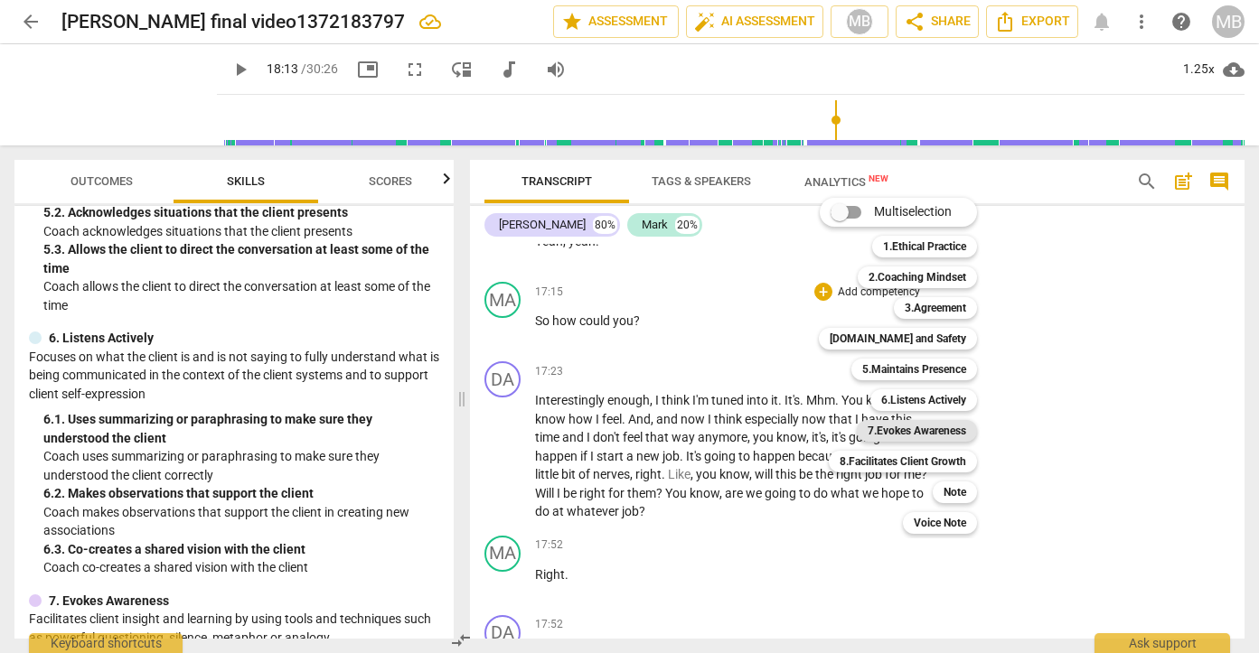
click at [890, 422] on b "7.Evokes Awareness" at bounding box center [916, 431] width 98 height 22
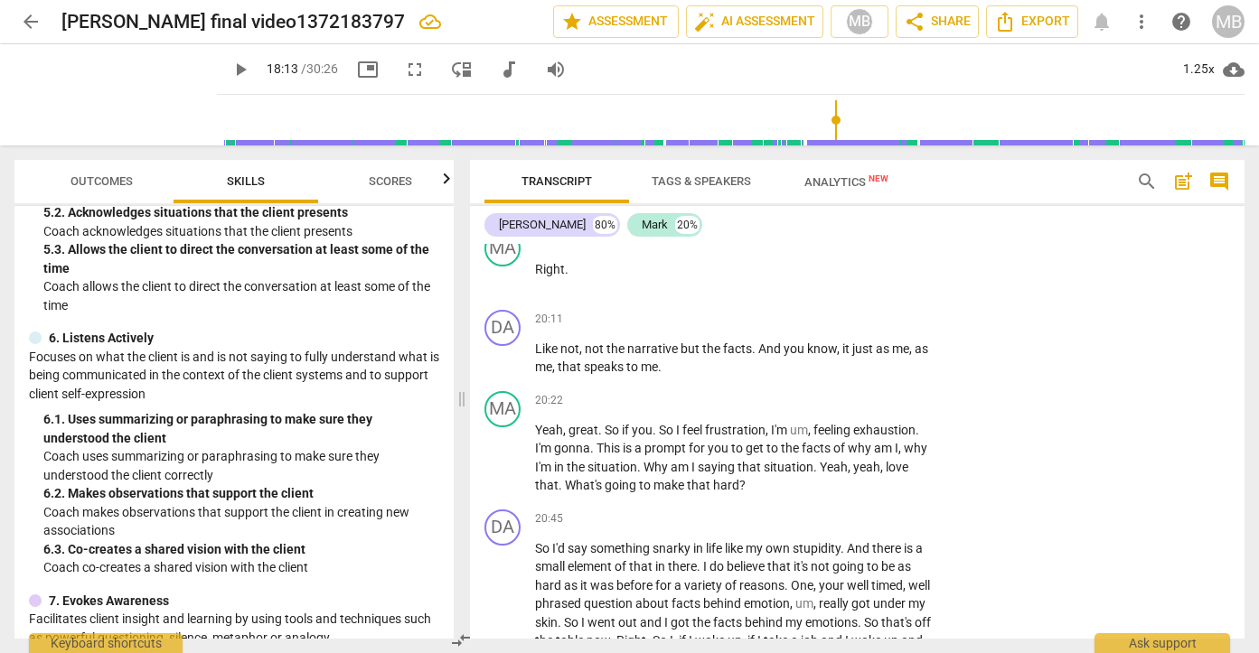
scroll to position [7614, 0]
click at [642, 281] on p "Right ." at bounding box center [734, 271] width 399 height 19
click at [502, 291] on span "play_arrow" at bounding box center [503, 280] width 22 height 22
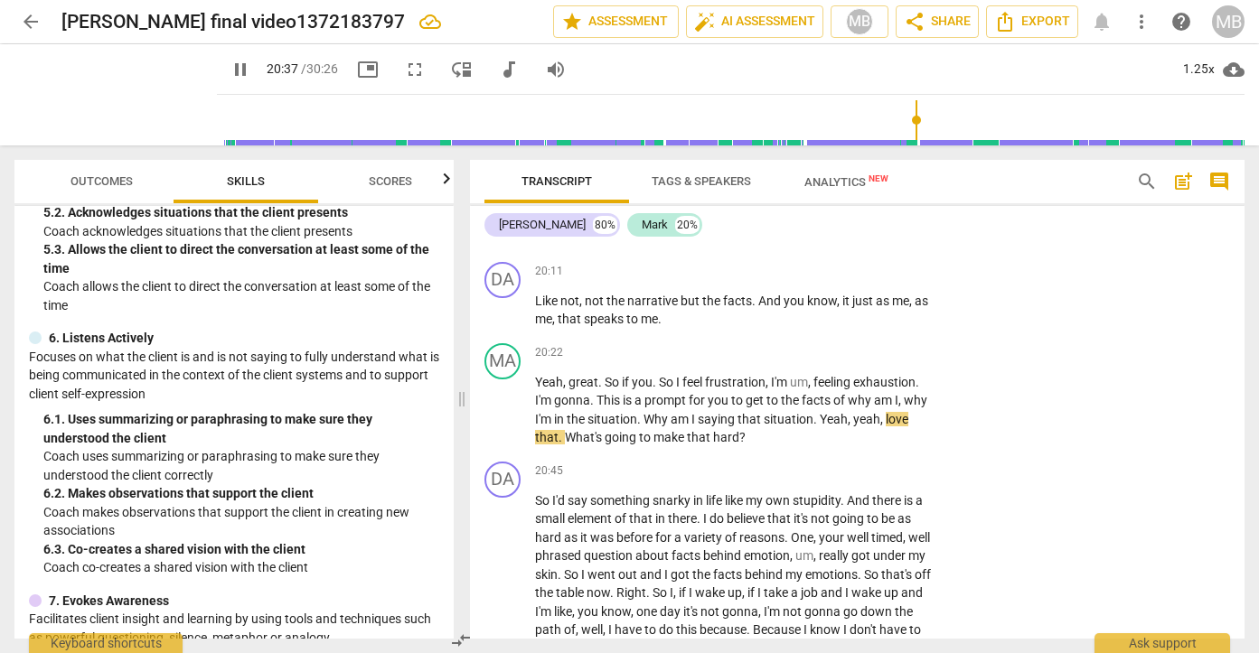
scroll to position [7666, 0]
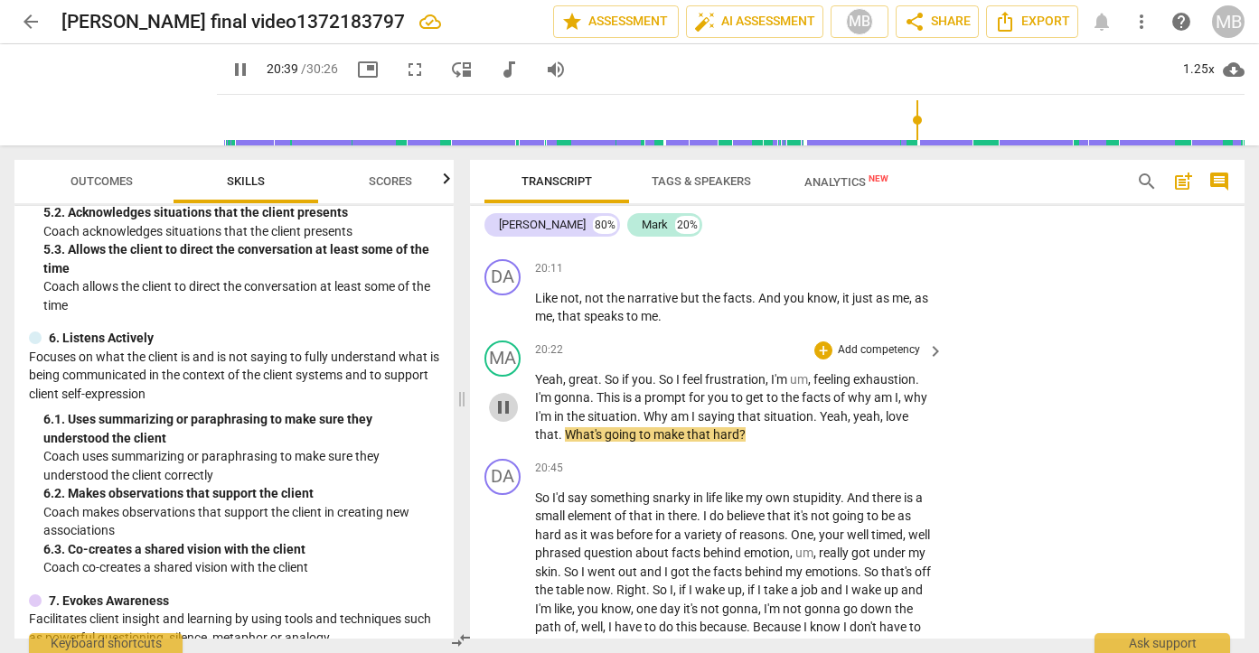
click at [499, 418] on span "pause" at bounding box center [503, 408] width 22 height 22
type input "1240"
click at [604, 526] on div "DA play_arrow pause 20:45 + Add competency keyboard_arrow_right So I'd say some…" at bounding box center [857, 613] width 774 height 323
click at [591, 424] on span "situation" at bounding box center [612, 416] width 50 height 14
drag, startPoint x: 530, startPoint y: 451, endPoint x: 584, endPoint y: 482, distance: 61.5
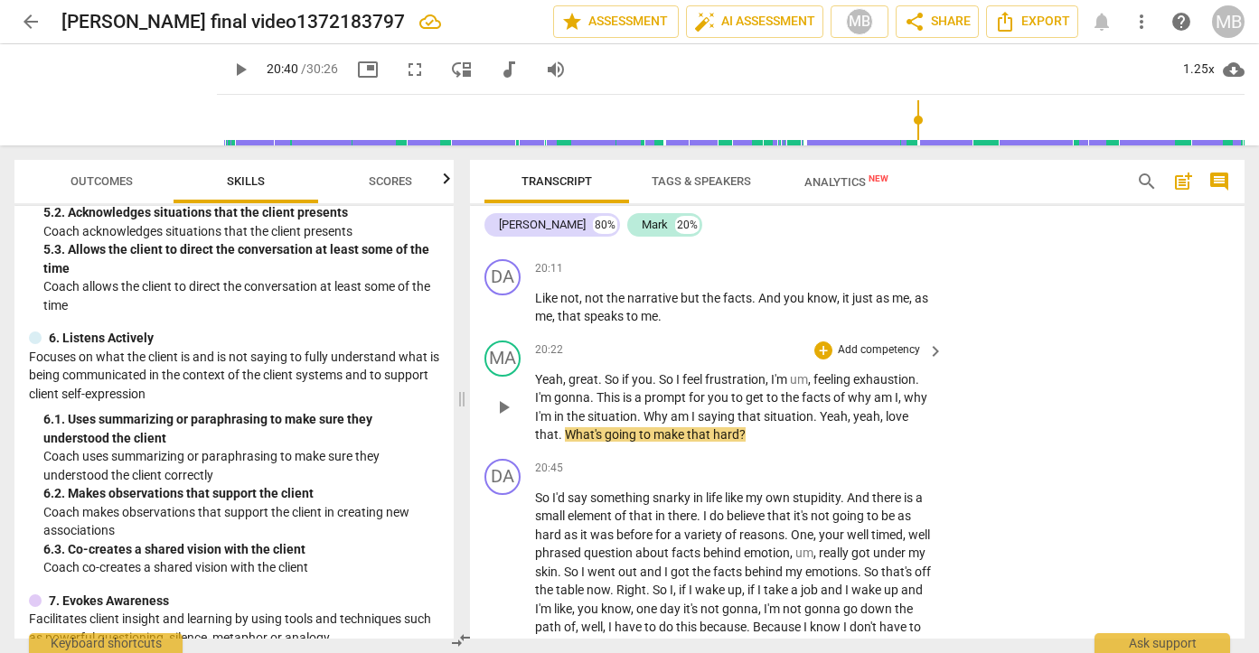
click at [586, 452] on div "MA play_arrow pause 20:22 + Add competency keyboard_arrow_right Yeah , great . …" at bounding box center [857, 392] width 774 height 118
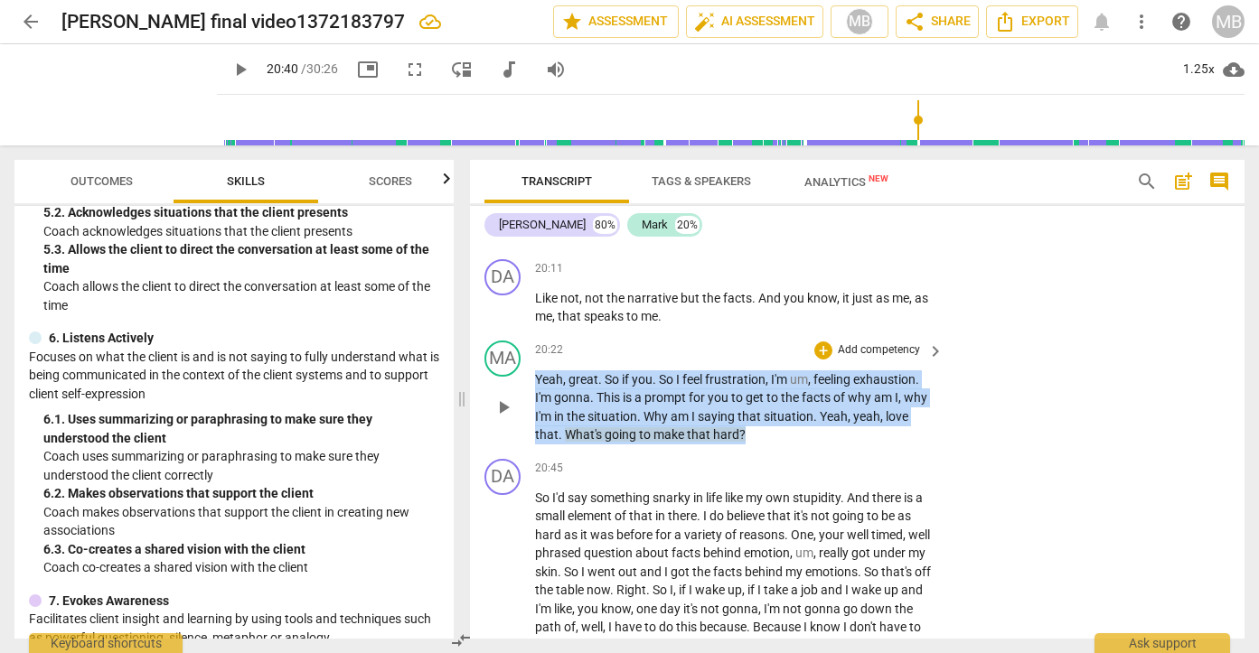
drag, startPoint x: 535, startPoint y: 452, endPoint x: 749, endPoint y: 514, distance: 223.0
click at [749, 445] on p "Yeah , great . So if you . So I feel frustration , I'm um , feeling exhaustion …" at bounding box center [734, 407] width 399 height 74
click at [825, 360] on div "+" at bounding box center [823, 351] width 18 height 18
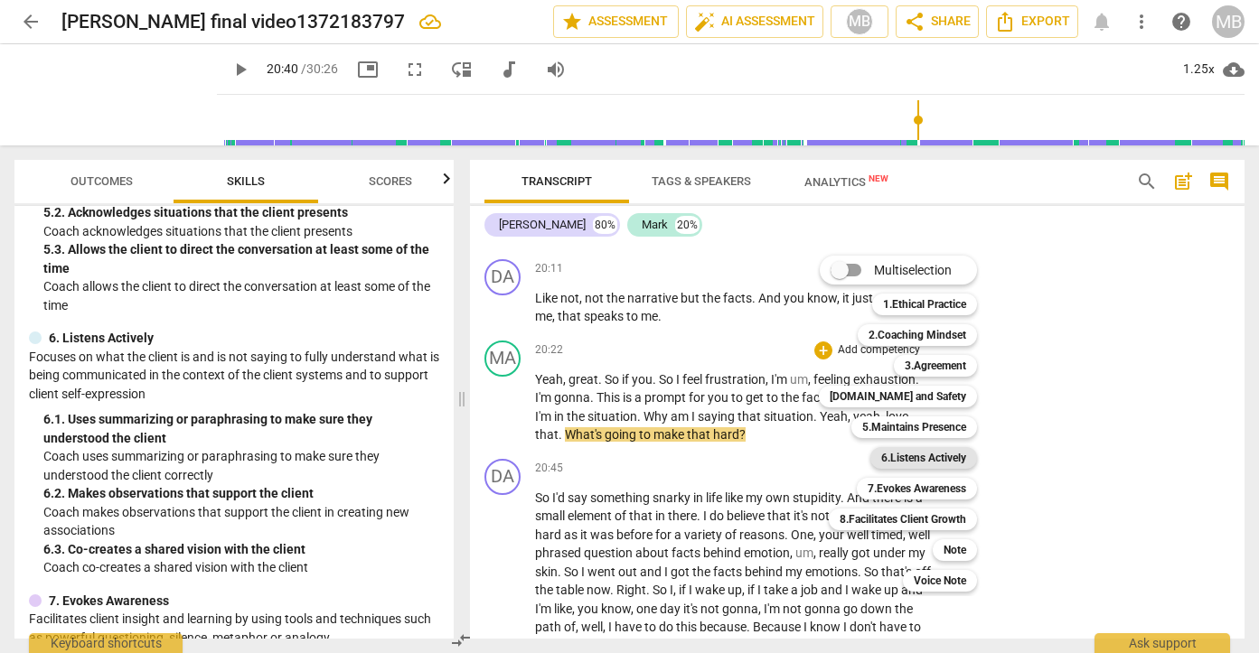
click at [893, 457] on b "6.Listens Actively" at bounding box center [923, 458] width 85 height 22
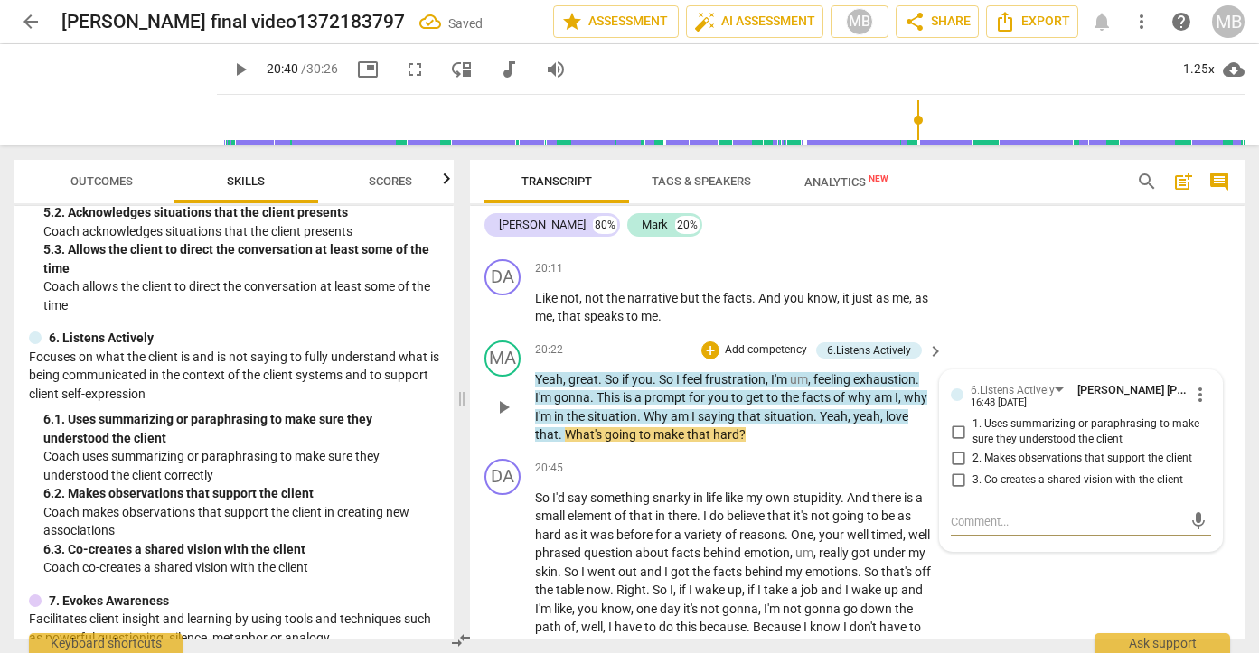
click at [717, 360] on div "+ Add competency" at bounding box center [755, 351] width 108 height 18
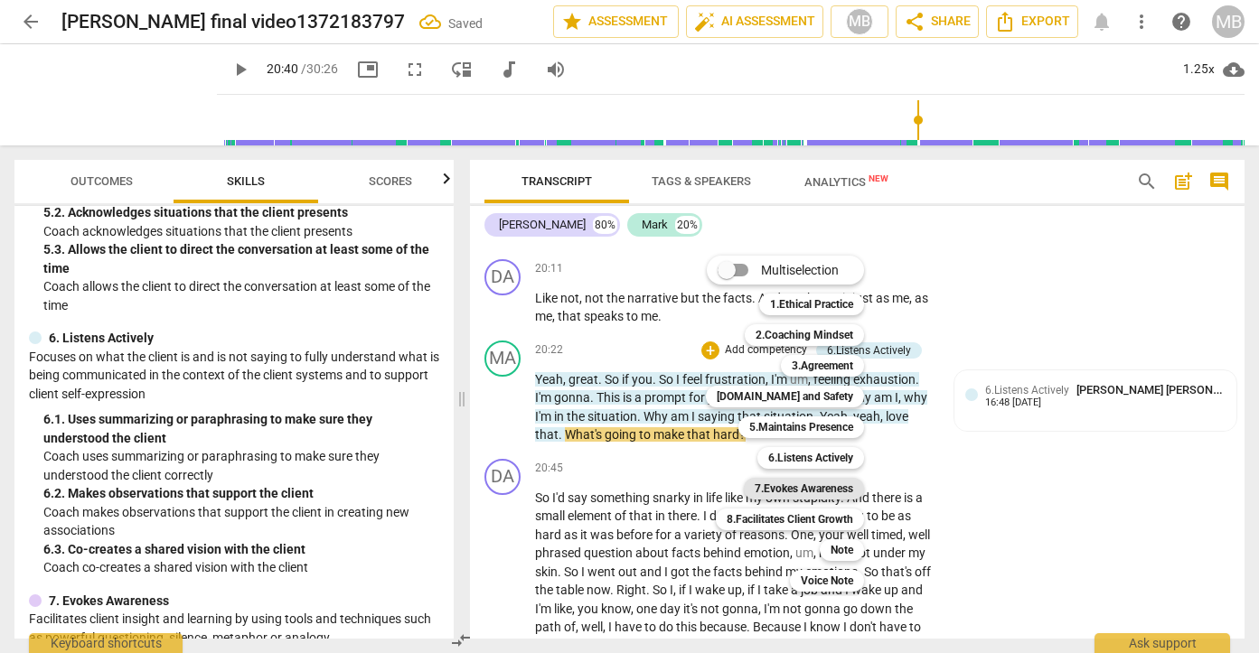
click at [811, 492] on b "7.Evokes Awareness" at bounding box center [804, 489] width 98 height 22
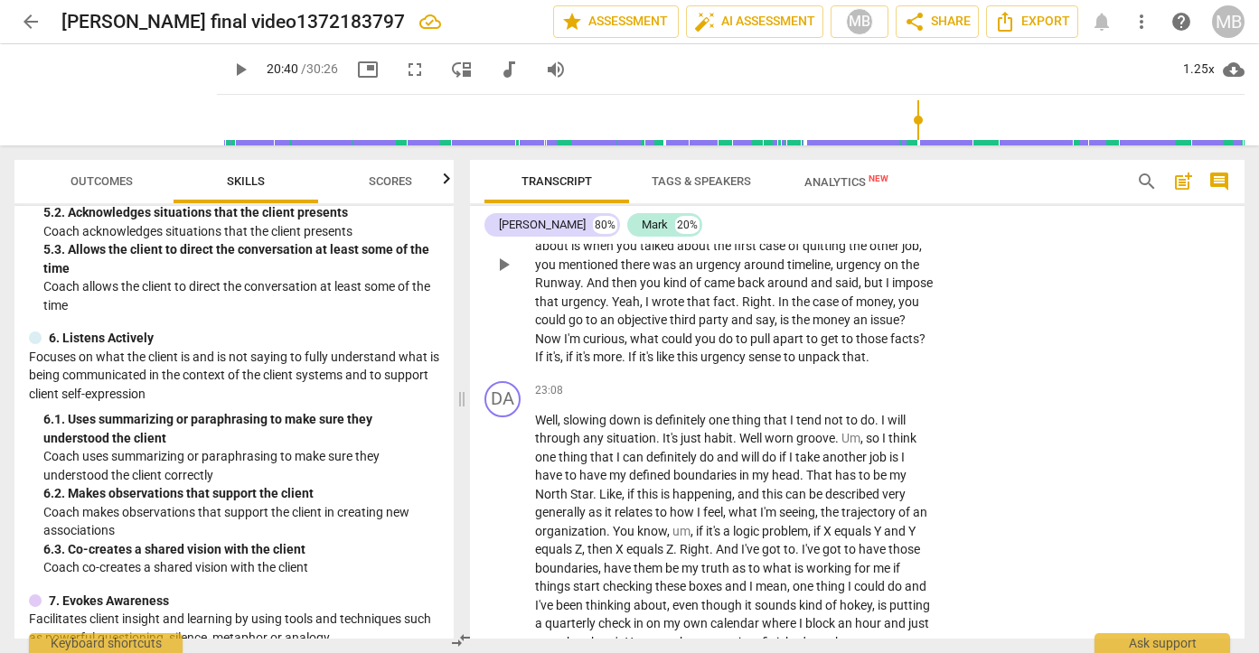
scroll to position [8316, 0]
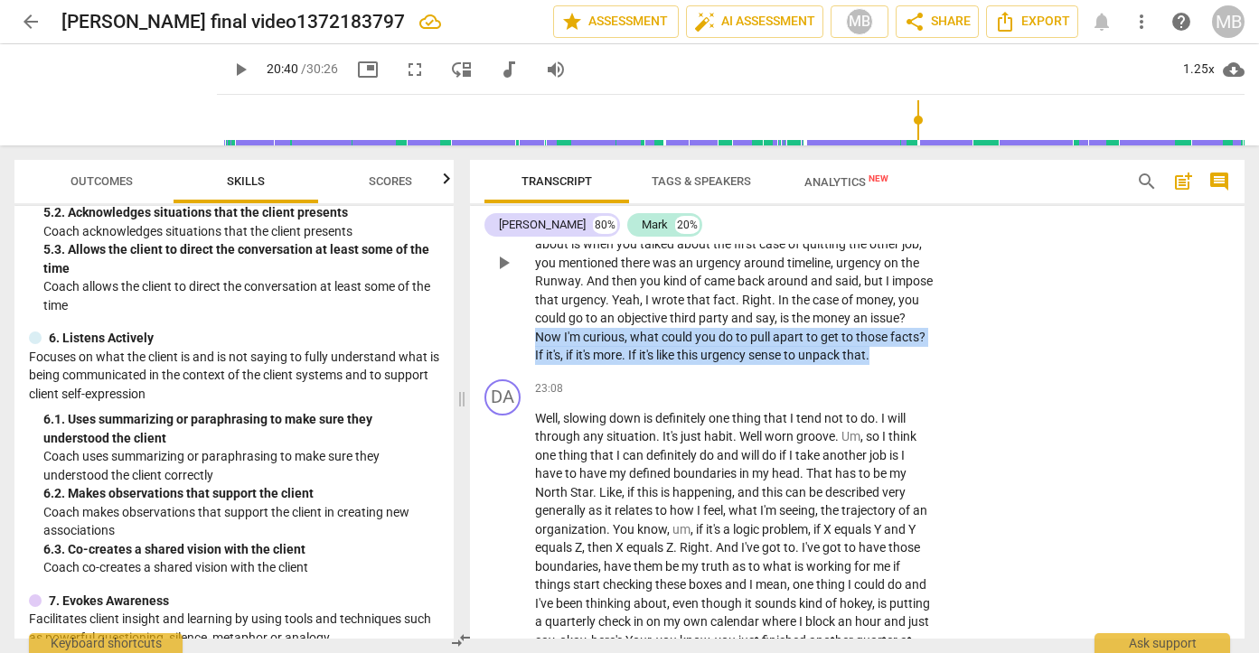
drag, startPoint x: 592, startPoint y: 415, endPoint x: 626, endPoint y: 456, distance: 53.9
click at [626, 365] on p "So with a different term , it's got a well worn groove around that . Right . Th…" at bounding box center [734, 263] width 399 height 204
click at [568, 420] on div "+" at bounding box center [576, 425] width 18 height 18
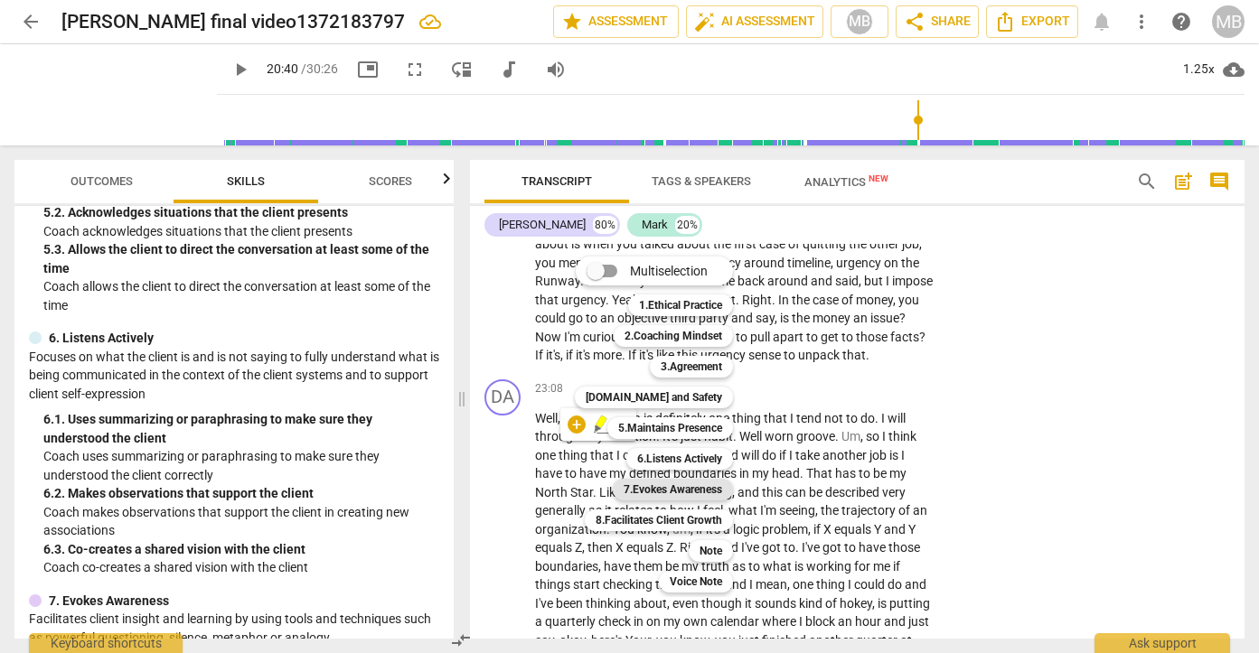
click at [672, 485] on b "7.Evokes Awareness" at bounding box center [672, 490] width 98 height 22
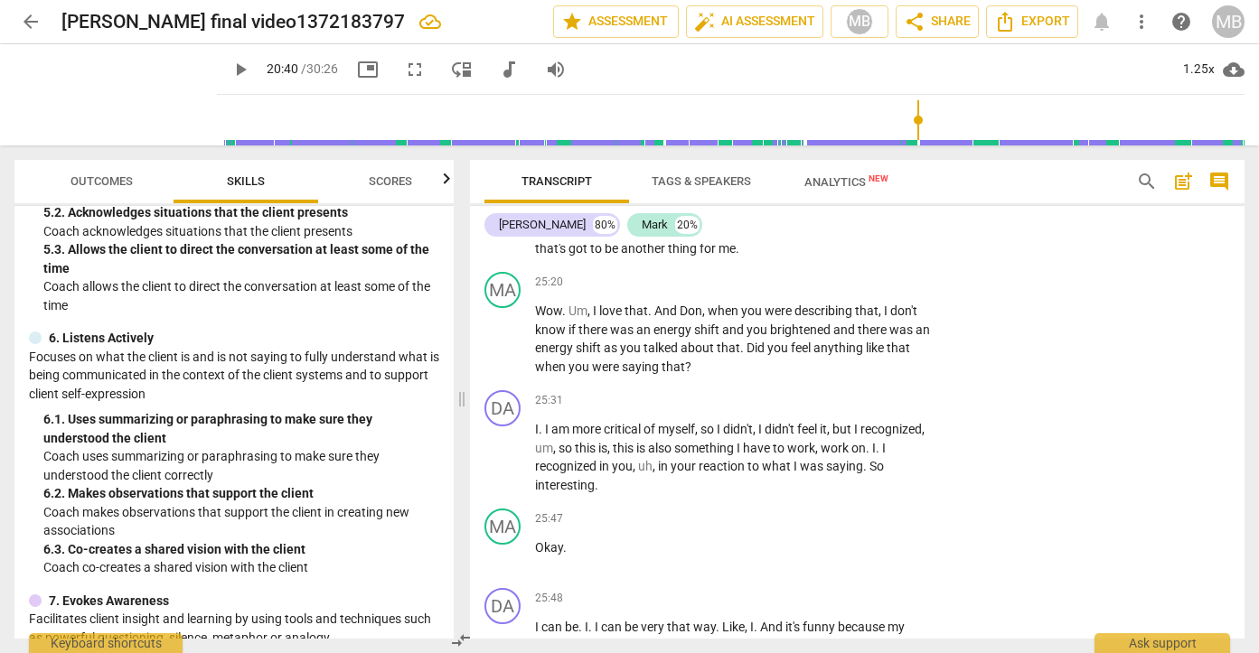
scroll to position [8897, 0]
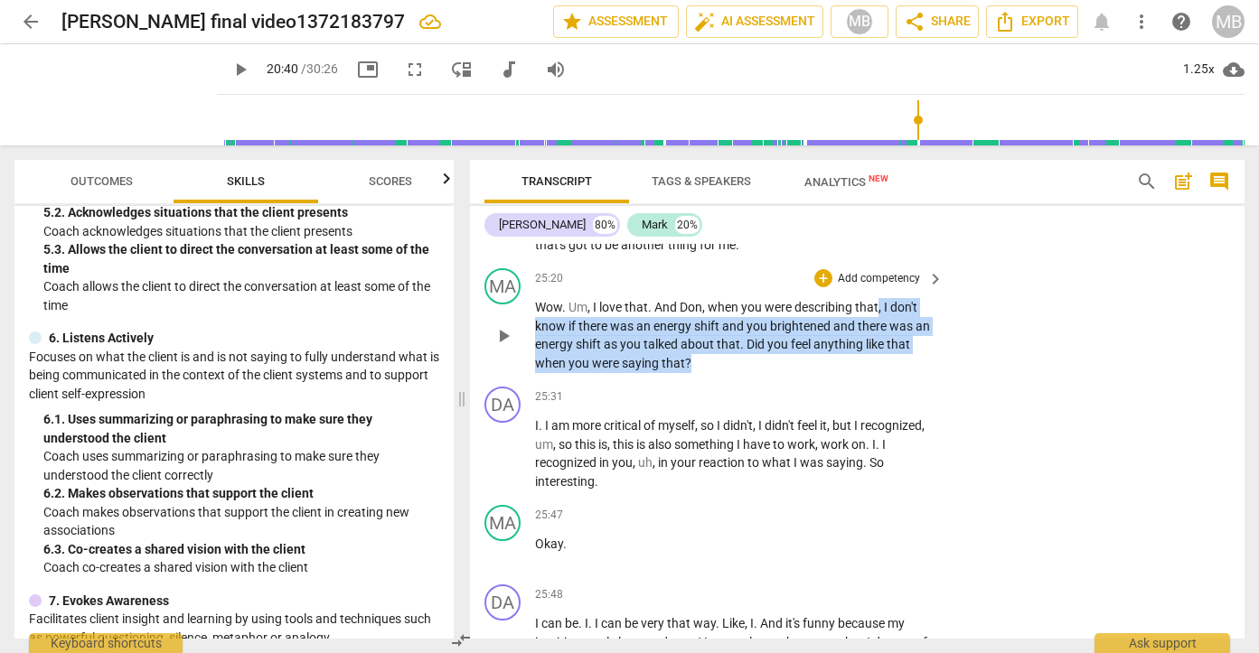
drag, startPoint x: 877, startPoint y: 396, endPoint x: 883, endPoint y: 448, distance: 52.8
click at [883, 372] on p "Wow . Um , I love that . And [PERSON_NAME] , when you were describing that , I …" at bounding box center [734, 335] width 399 height 74
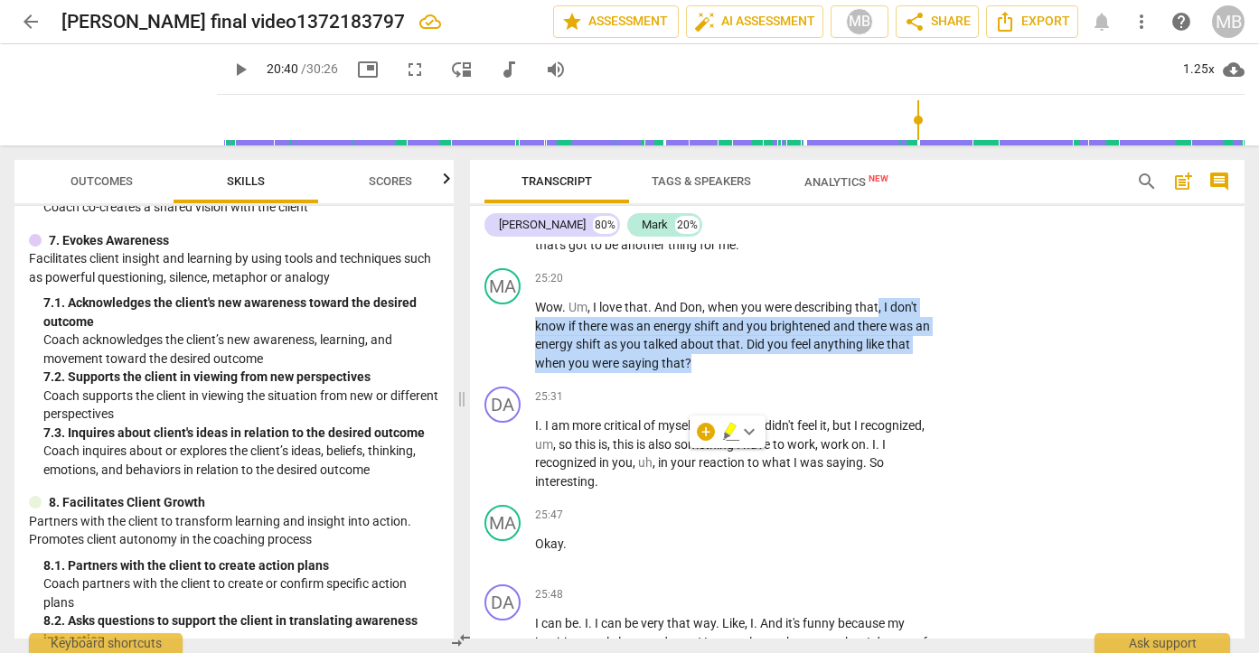
scroll to position [1296, 0]
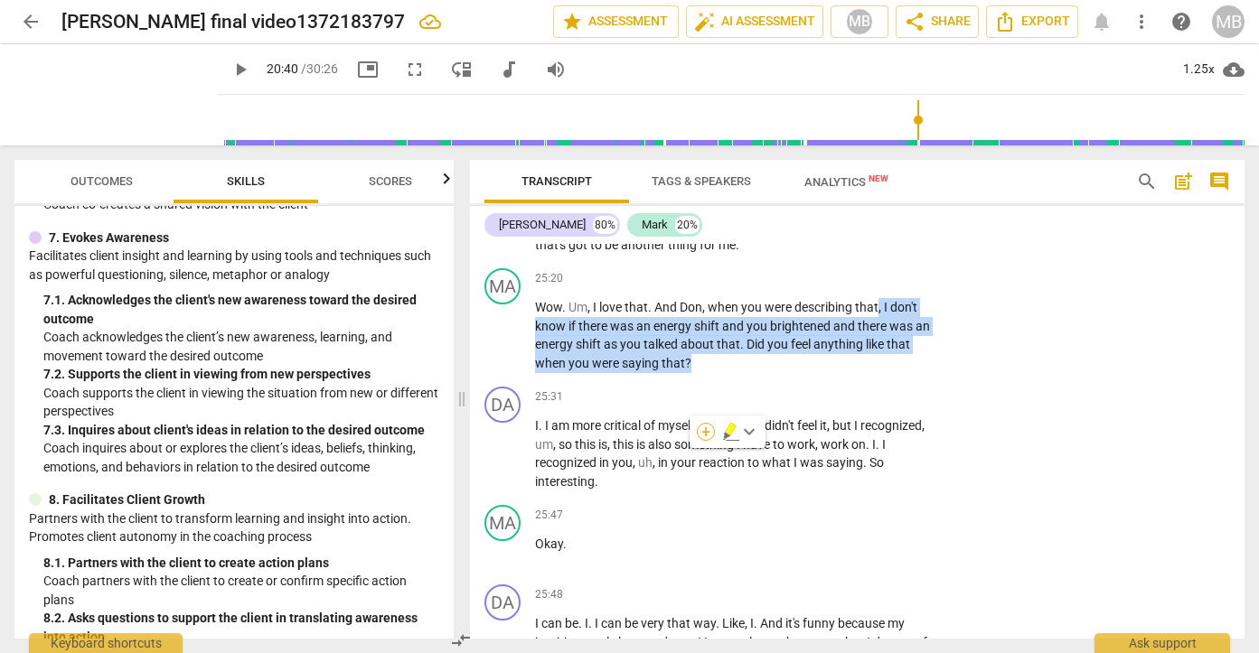
click at [702, 431] on div "+" at bounding box center [706, 432] width 18 height 18
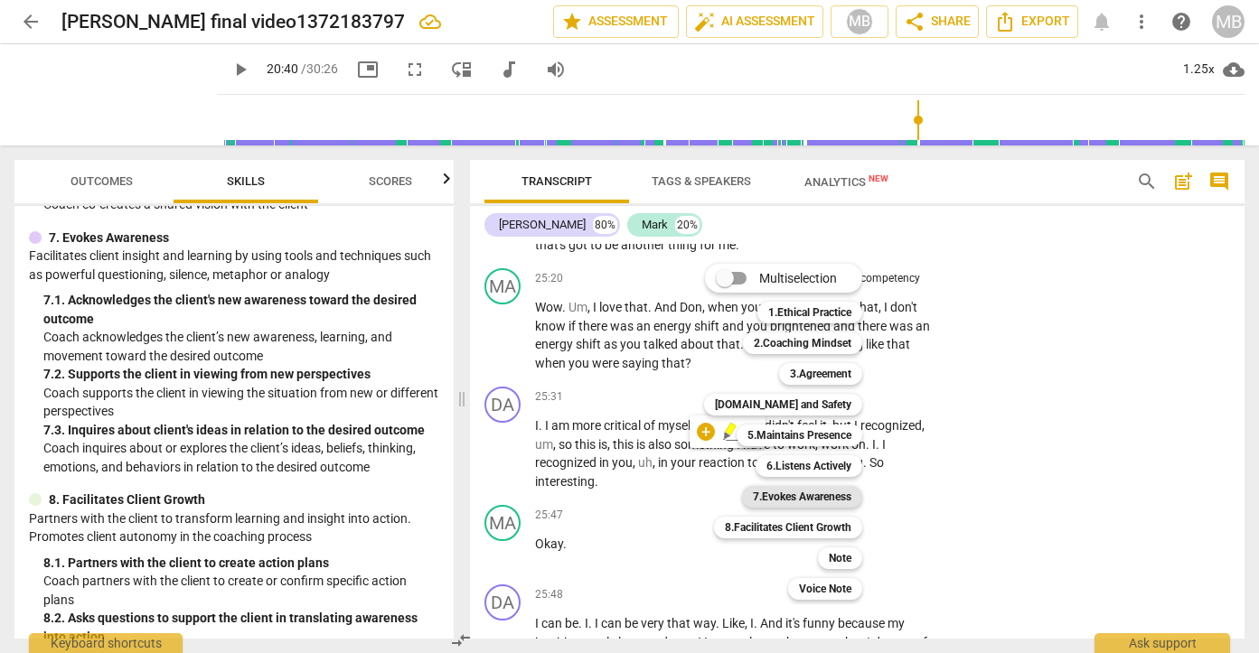
click at [814, 499] on b "7.Evokes Awareness" at bounding box center [802, 497] width 98 height 22
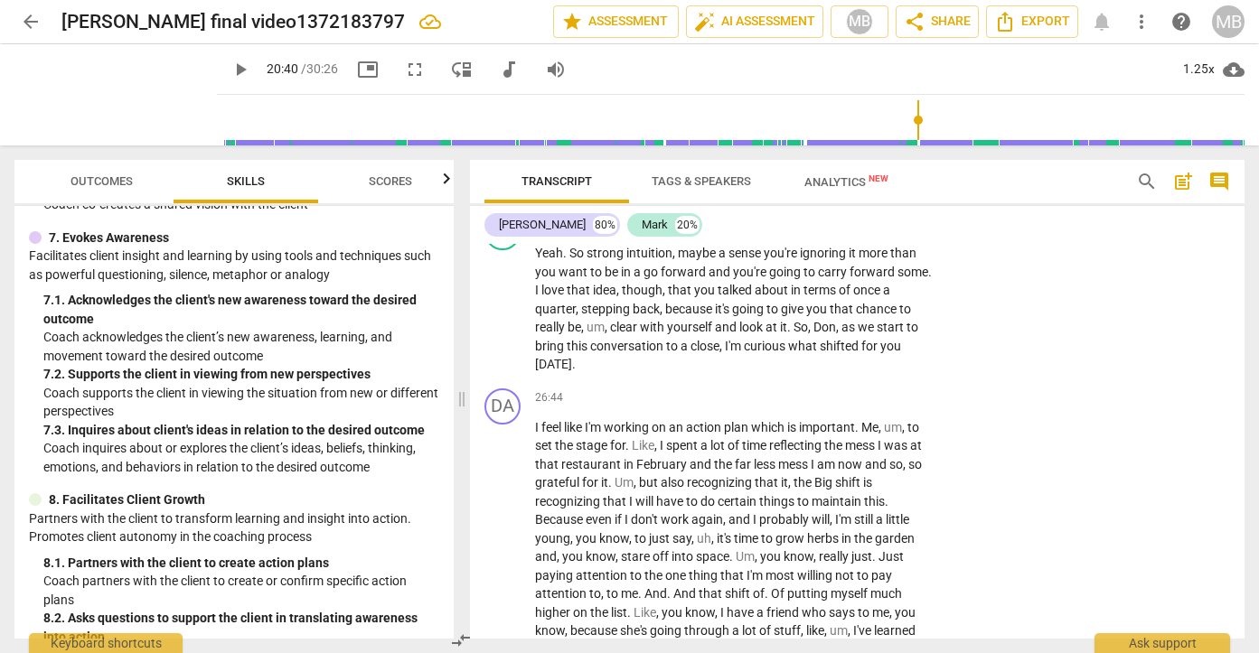
scroll to position [9425, 0]
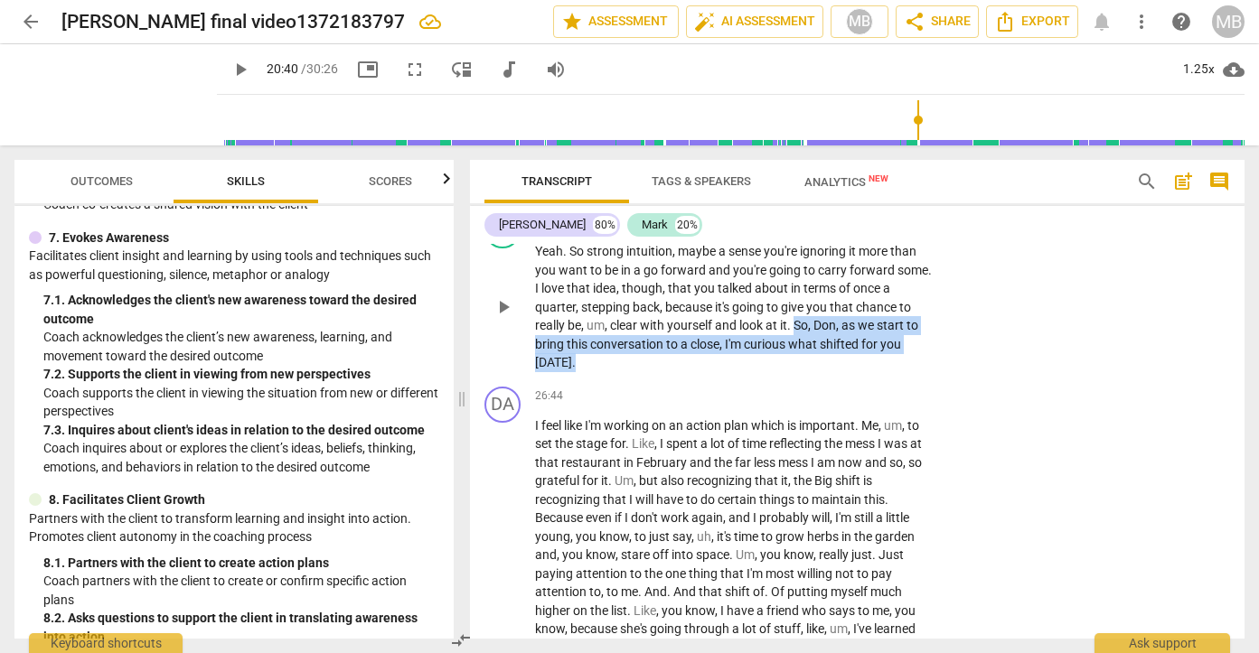
drag, startPoint x: 794, startPoint y: 440, endPoint x: 926, endPoint y: 465, distance: 134.3
click at [926, 372] on p "Yeah . So strong intuition , maybe a sense you're ignoring it more than you wan…" at bounding box center [734, 307] width 399 height 130
click at [821, 231] on div "+" at bounding box center [823, 222] width 18 height 18
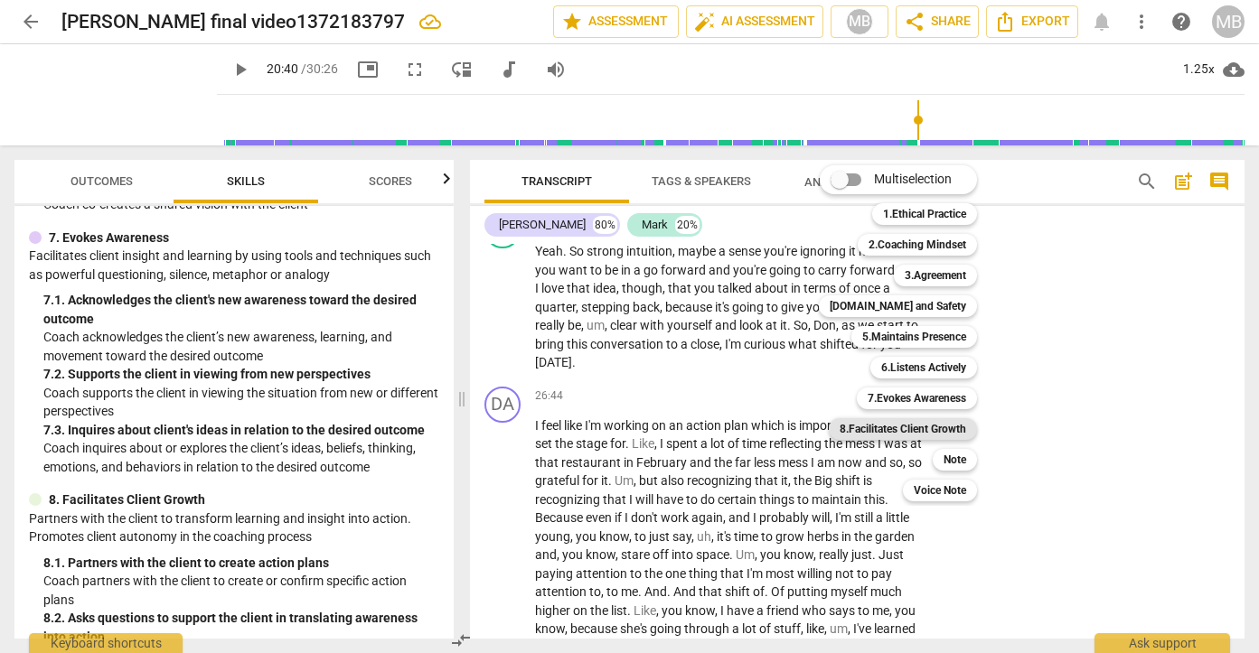
click at [892, 427] on b "8.Facilitates Client Growth" at bounding box center [902, 429] width 127 height 22
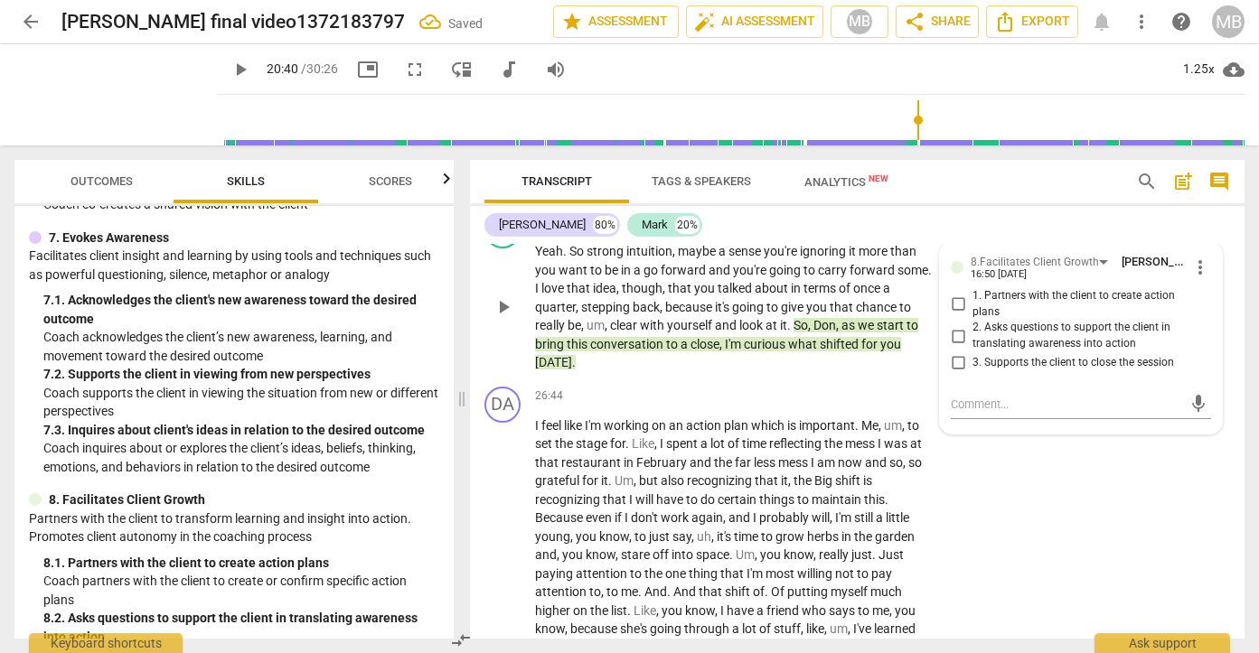
drag, startPoint x: 531, startPoint y: 361, endPoint x: 799, endPoint y: 436, distance: 277.8
click at [799, 380] on div "MA play_arrow pause 26:18 + Add competency 8.Facilitates Client Growth keyboard…" at bounding box center [857, 292] width 774 height 174
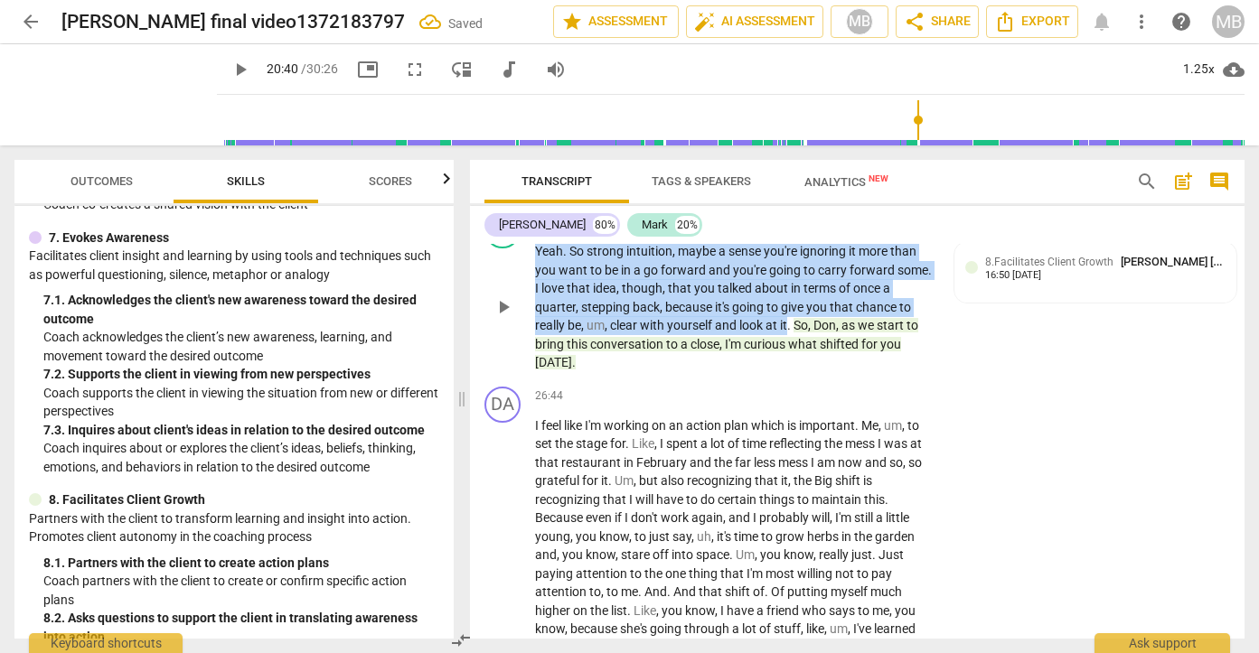
drag, startPoint x: 791, startPoint y: 436, endPoint x: 528, endPoint y: 359, distance: 274.2
click at [528, 359] on div "MA play_arrow pause 26:18 + Add competency 8.Facilitates Client Growth keyboard…" at bounding box center [857, 292] width 774 height 174
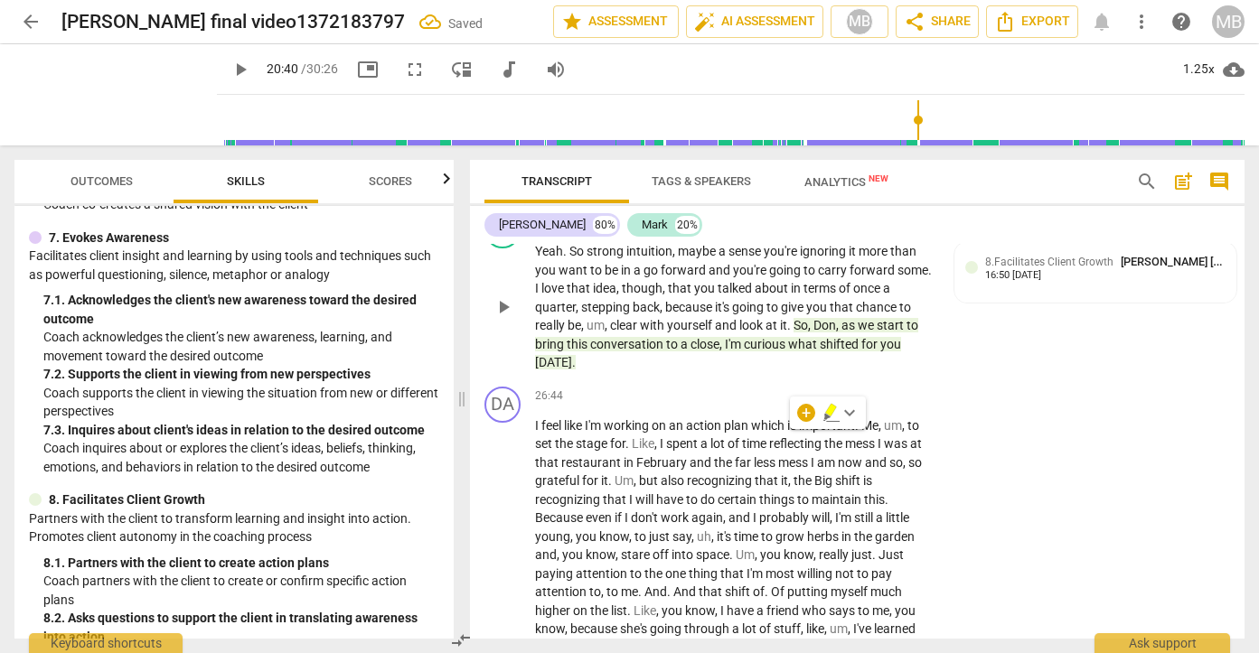
click at [673, 295] on span "that" at bounding box center [681, 288] width 26 height 14
drag, startPoint x: 534, startPoint y: 398, endPoint x: 643, endPoint y: 398, distance: 109.3
click at [643, 372] on p "Yeah . So strong intuition , maybe a sense you're ignoring it more than you wan…" at bounding box center [734, 307] width 399 height 130
click at [643, 295] on span "though" at bounding box center [642, 288] width 41 height 14
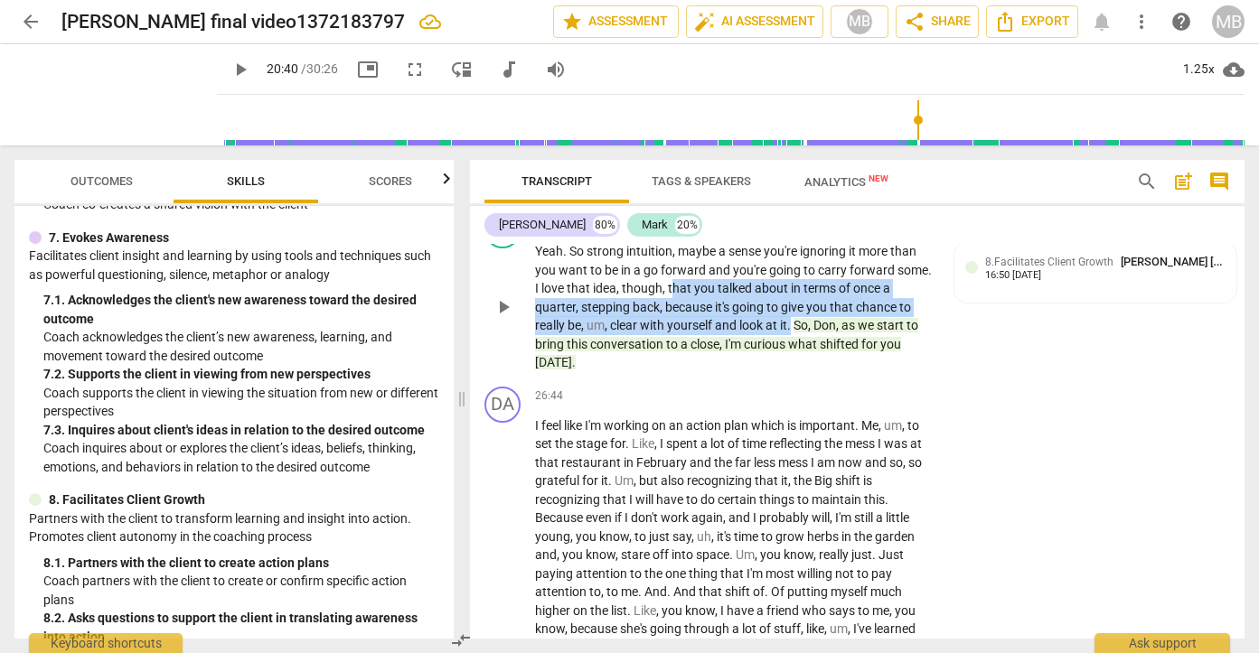
drag, startPoint x: 671, startPoint y: 402, endPoint x: 793, endPoint y: 435, distance: 126.3
click at [793, 372] on p "Yeah . So strong intuition , maybe a sense you're ignoring it more than you wan…" at bounding box center [734, 307] width 399 height 130
click at [661, 231] on div "+" at bounding box center [666, 222] width 18 height 18
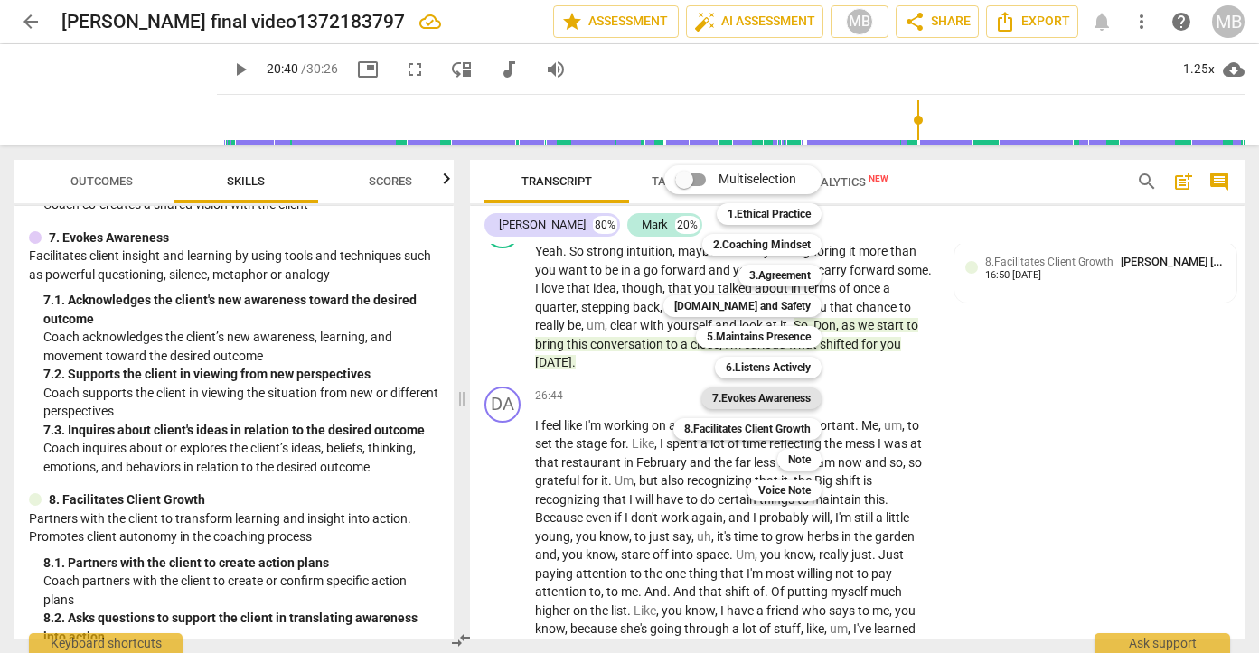
click at [736, 397] on b "7.Evokes Awareness" at bounding box center [761, 399] width 98 height 22
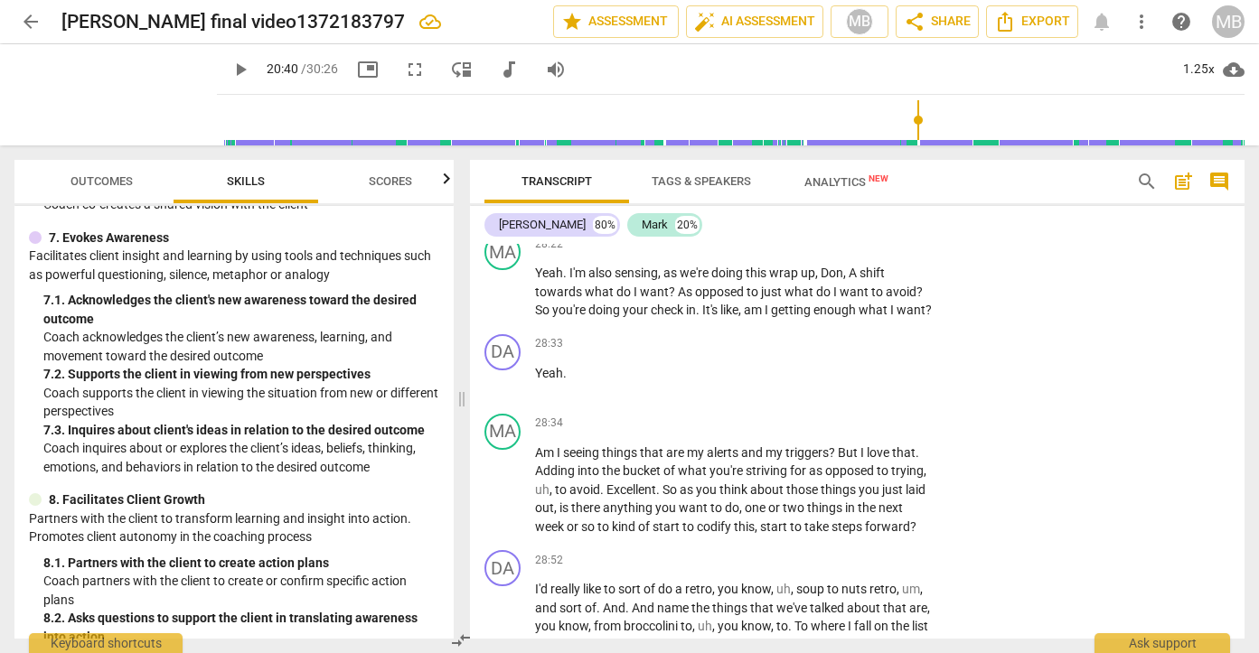
scroll to position [9922, 0]
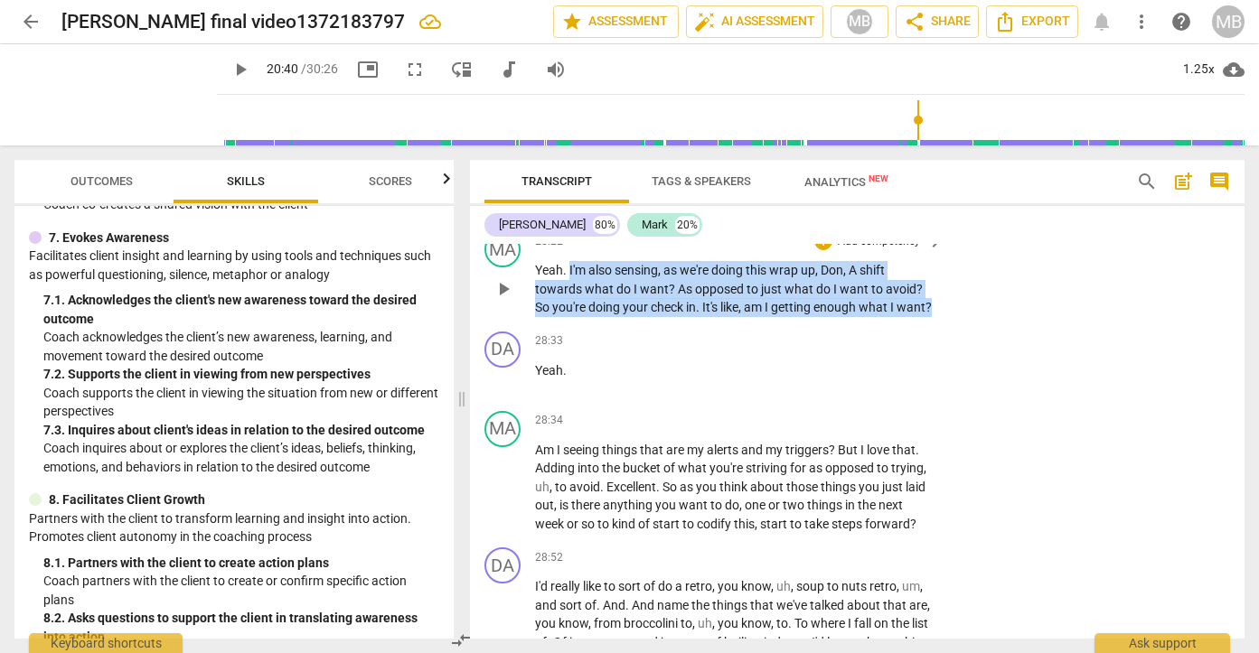
drag, startPoint x: 568, startPoint y: 384, endPoint x: 619, endPoint y: 436, distance: 72.2
click at [619, 317] on p "Yeah . I'm also sensing , as we're doing this wrap up , [PERSON_NAME] , A shift…" at bounding box center [734, 289] width 399 height 56
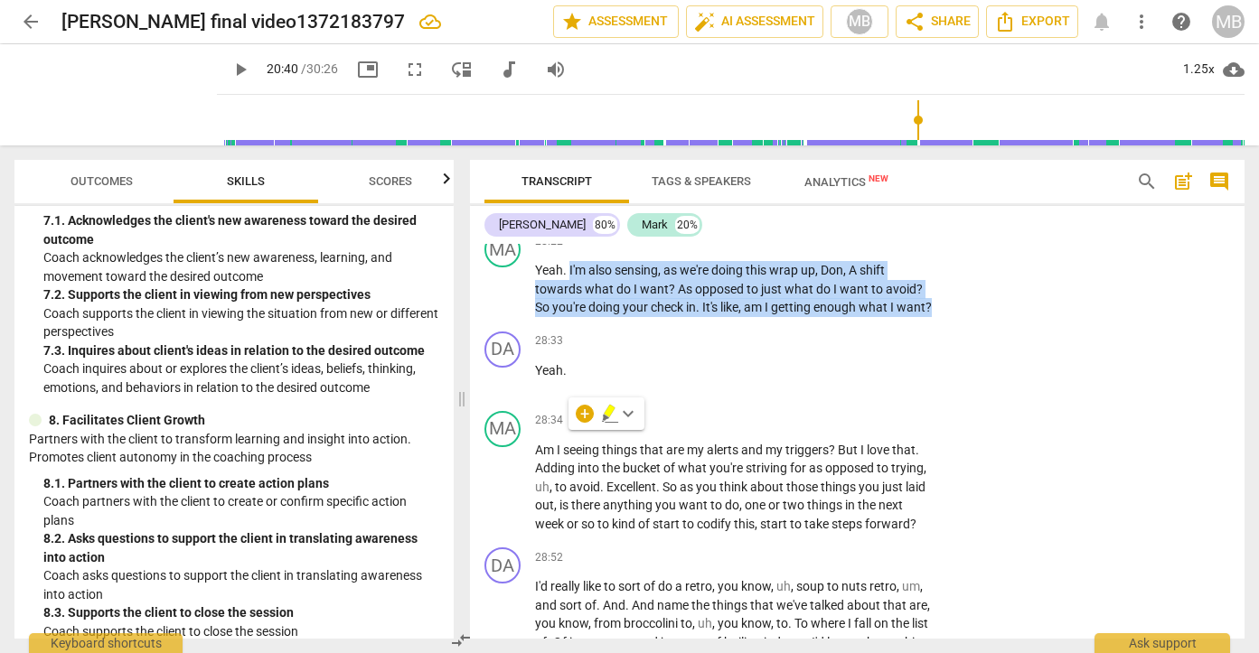
scroll to position [1392, 0]
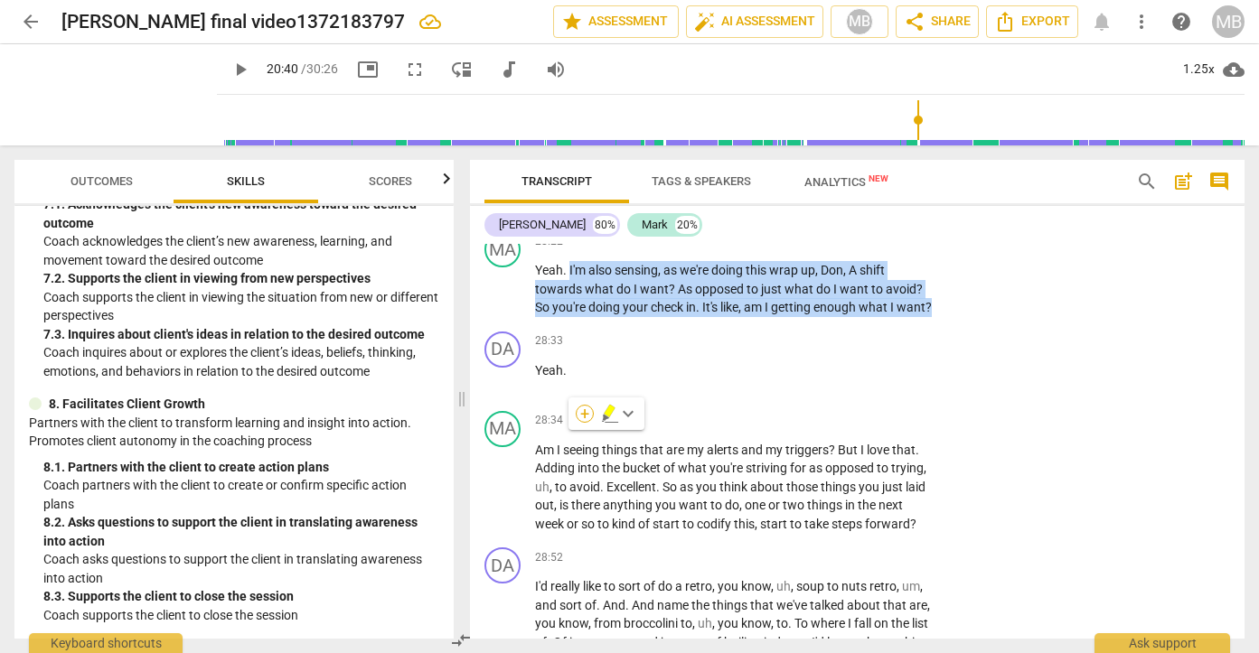
click at [584, 410] on div "+" at bounding box center [585, 414] width 18 height 18
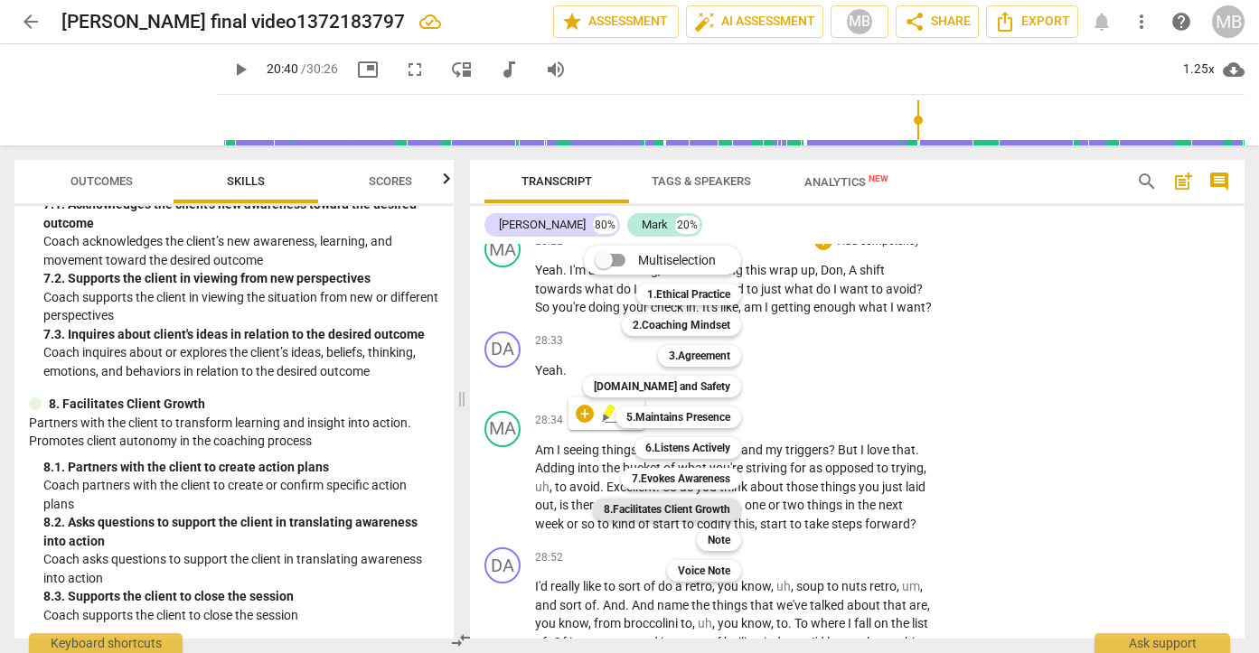
click at [693, 508] on b "8.Facilitates Client Growth" at bounding box center [667, 510] width 127 height 22
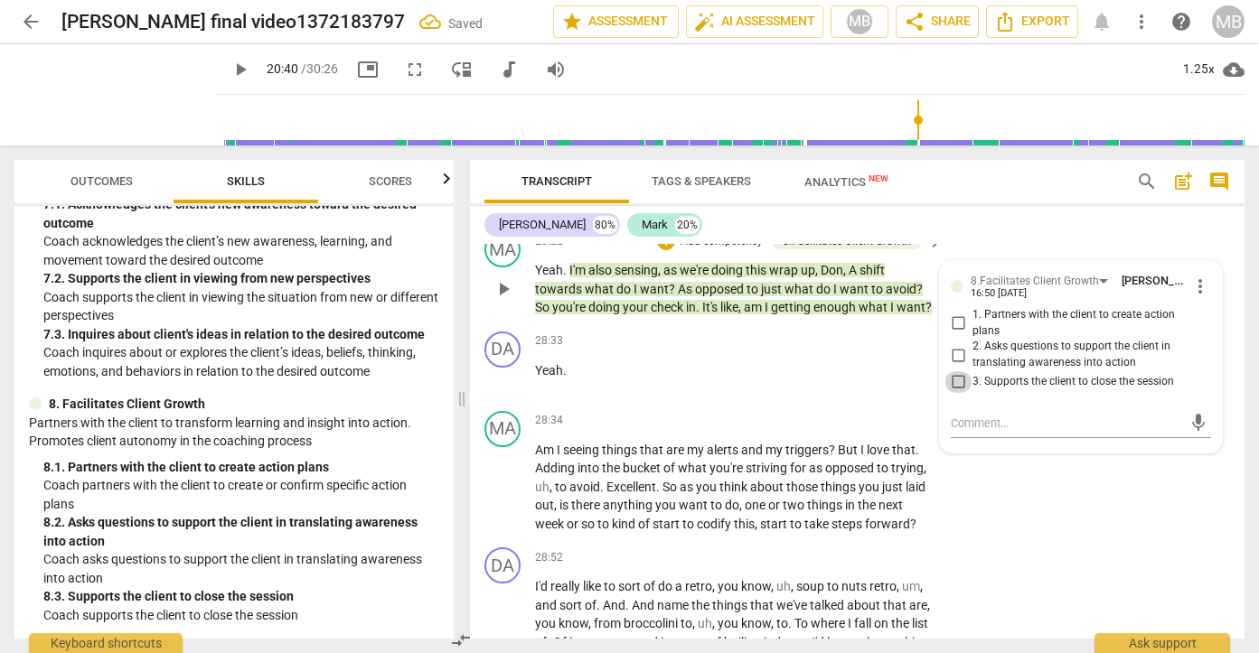
click at [961, 393] on input "3. Supports the client to close the session" at bounding box center [957, 382] width 29 height 22
checkbox input "true"
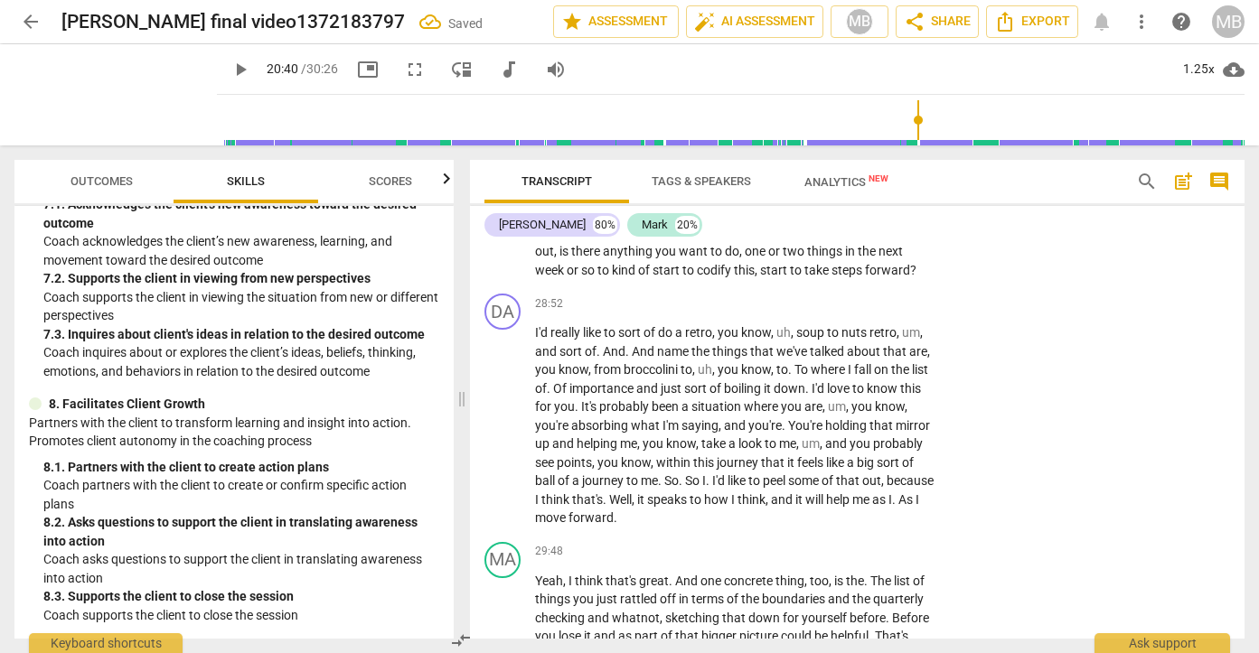
scroll to position [10179, 0]
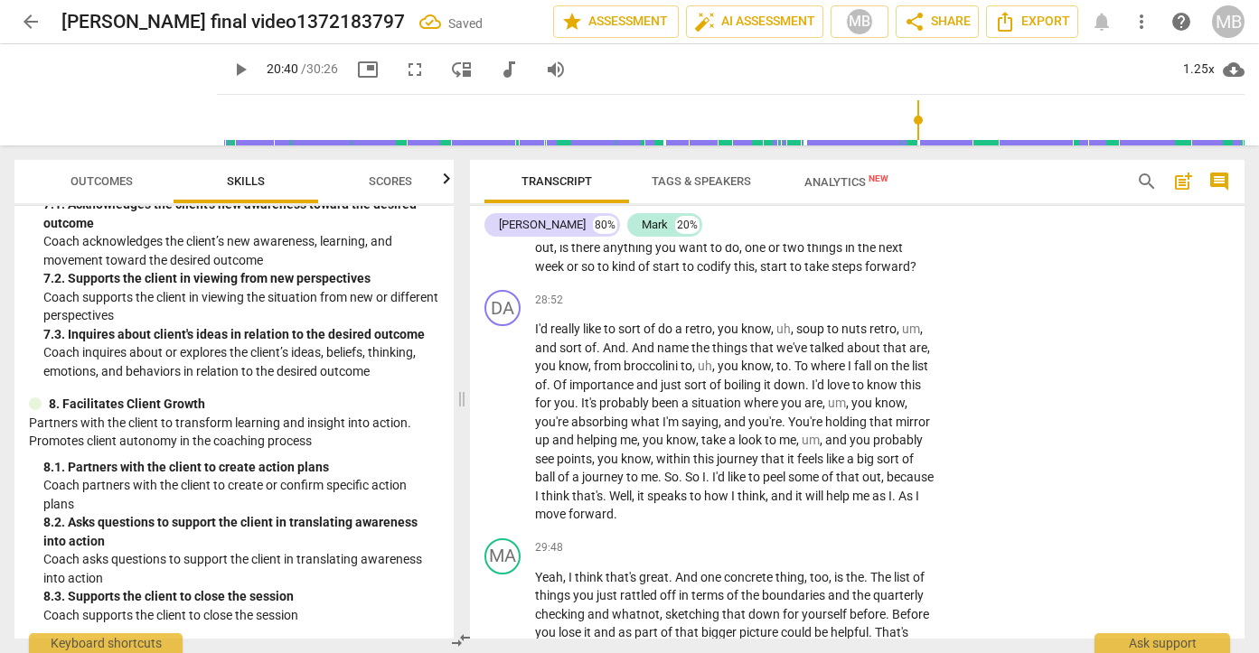
click at [502, 240] on span "play_arrow" at bounding box center [503, 230] width 22 height 22
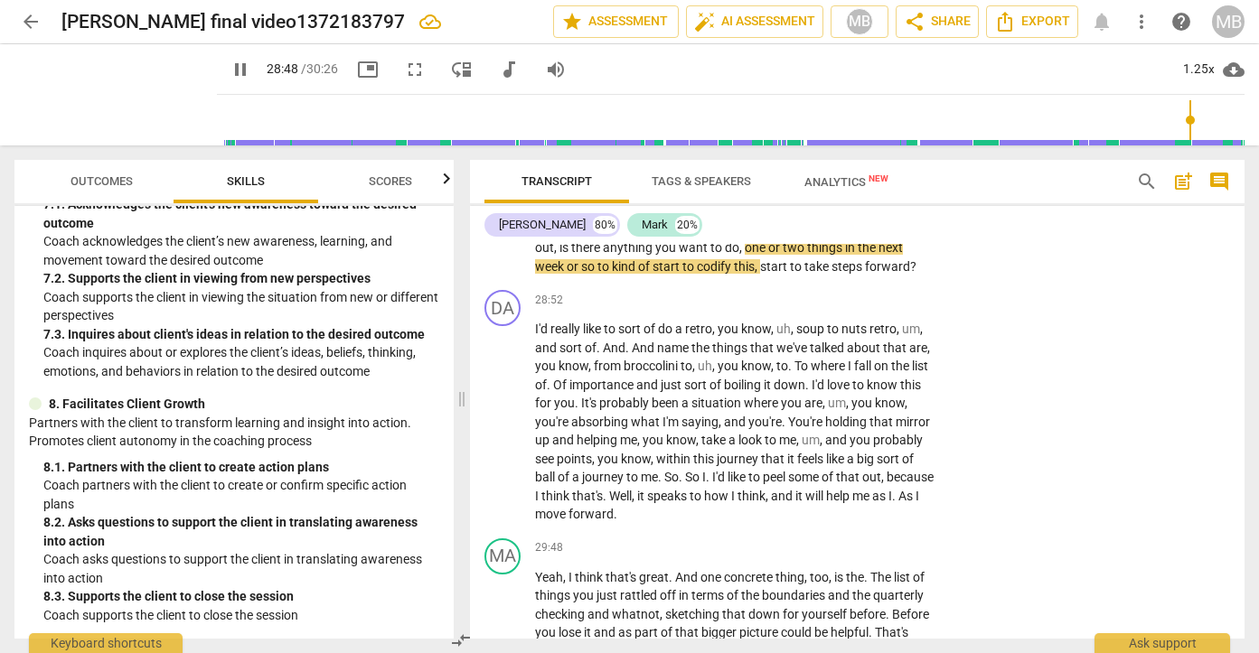
click at [498, 133] on span "pause" at bounding box center [503, 122] width 22 height 22
click at [712, 274] on span "codify" at bounding box center [715, 266] width 37 height 14
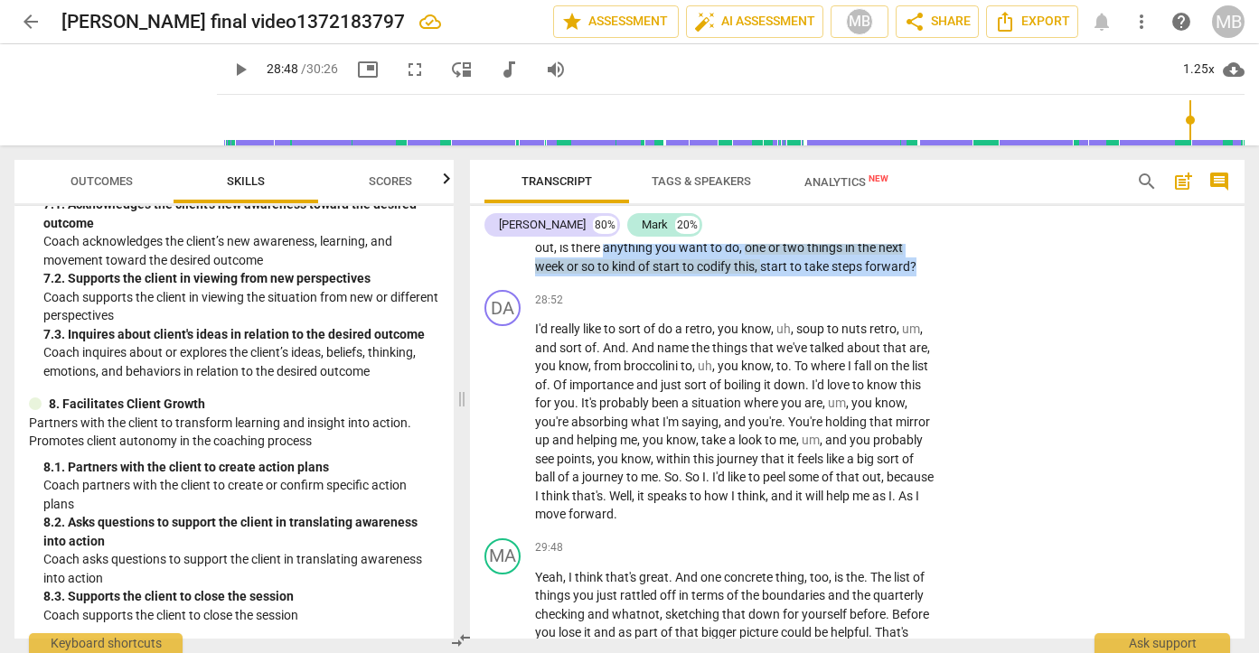
drag, startPoint x: 605, startPoint y: 378, endPoint x: 919, endPoint y: 390, distance: 314.7
click at [919, 277] on p "Am I seeing things that are my alerts and my triggers ? But I love that . Addin…" at bounding box center [734, 229] width 399 height 93
click at [819, 173] on div "+" at bounding box center [823, 164] width 18 height 18
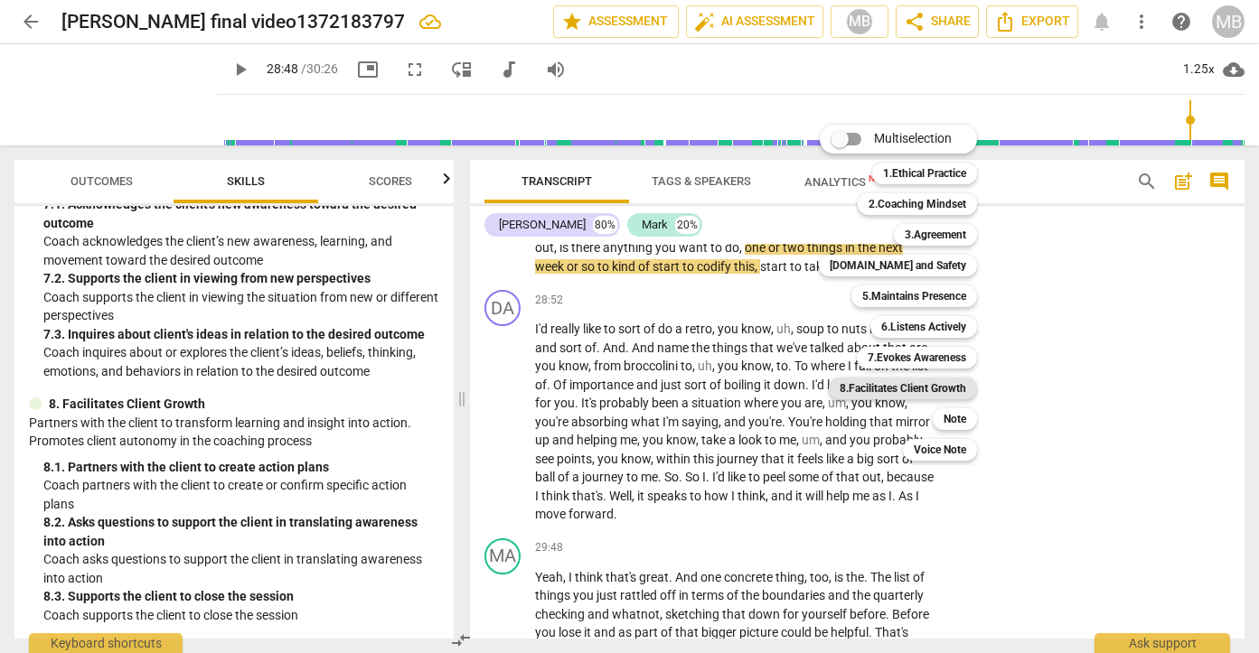
click at [887, 392] on b "8.Facilitates Client Growth" at bounding box center [902, 389] width 127 height 22
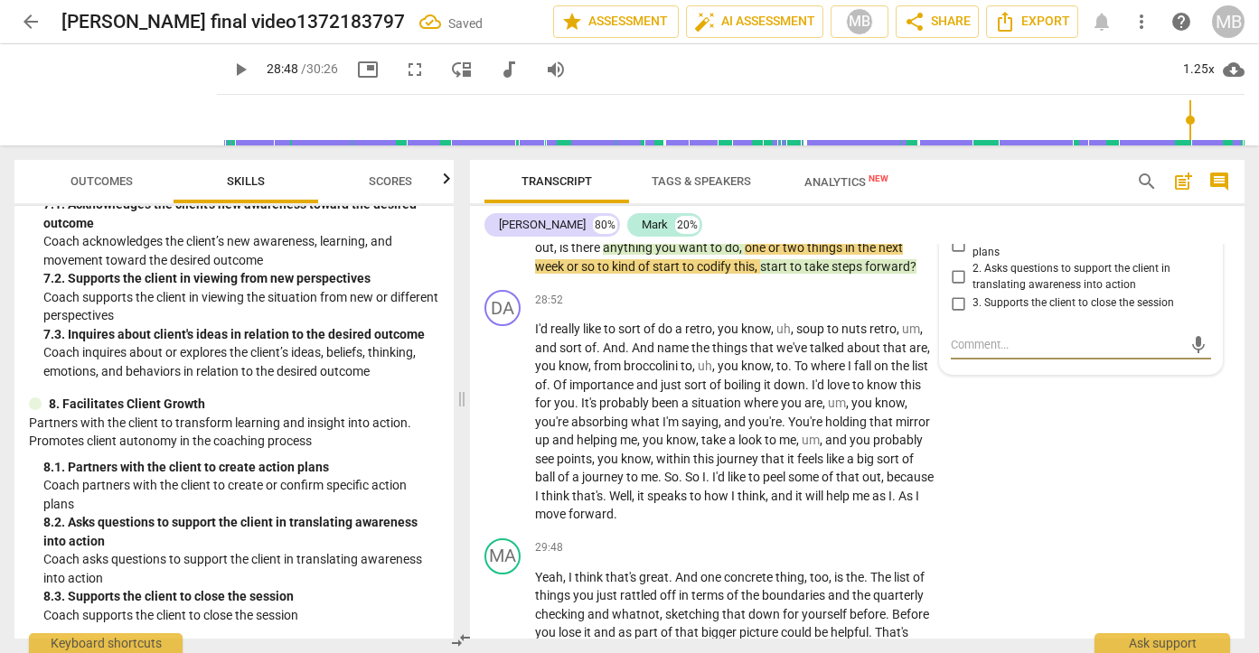
click at [508, 240] on span "play_arrow" at bounding box center [503, 230] width 22 height 22
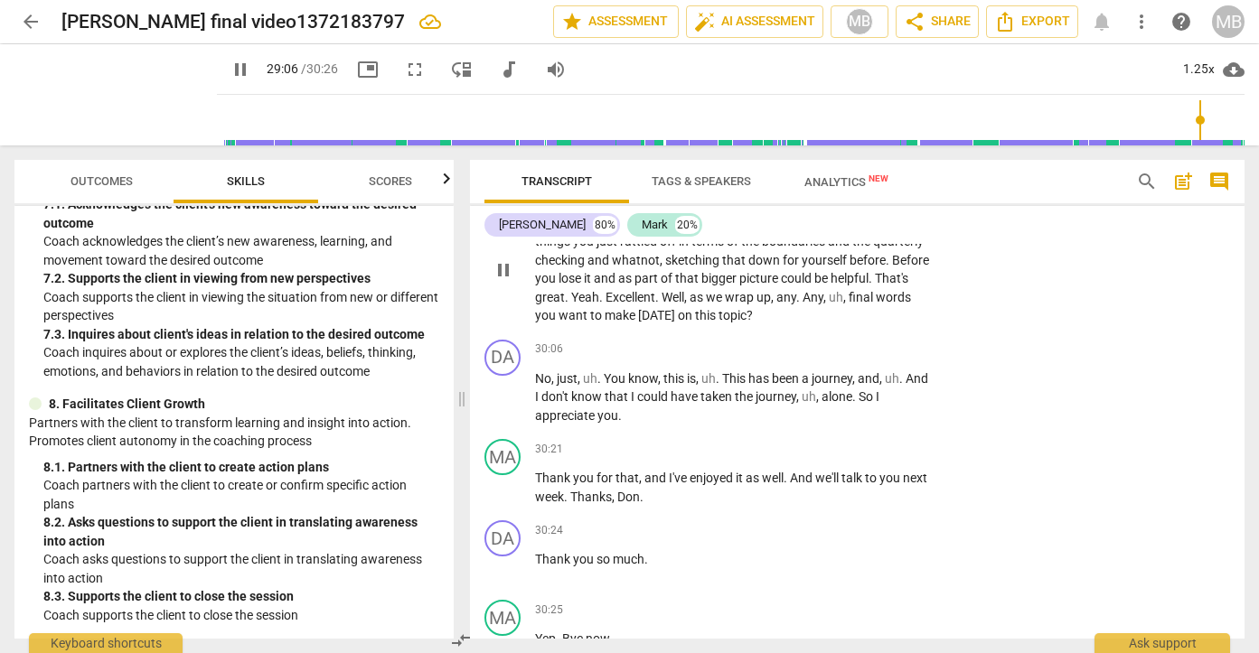
scroll to position [10540, 0]
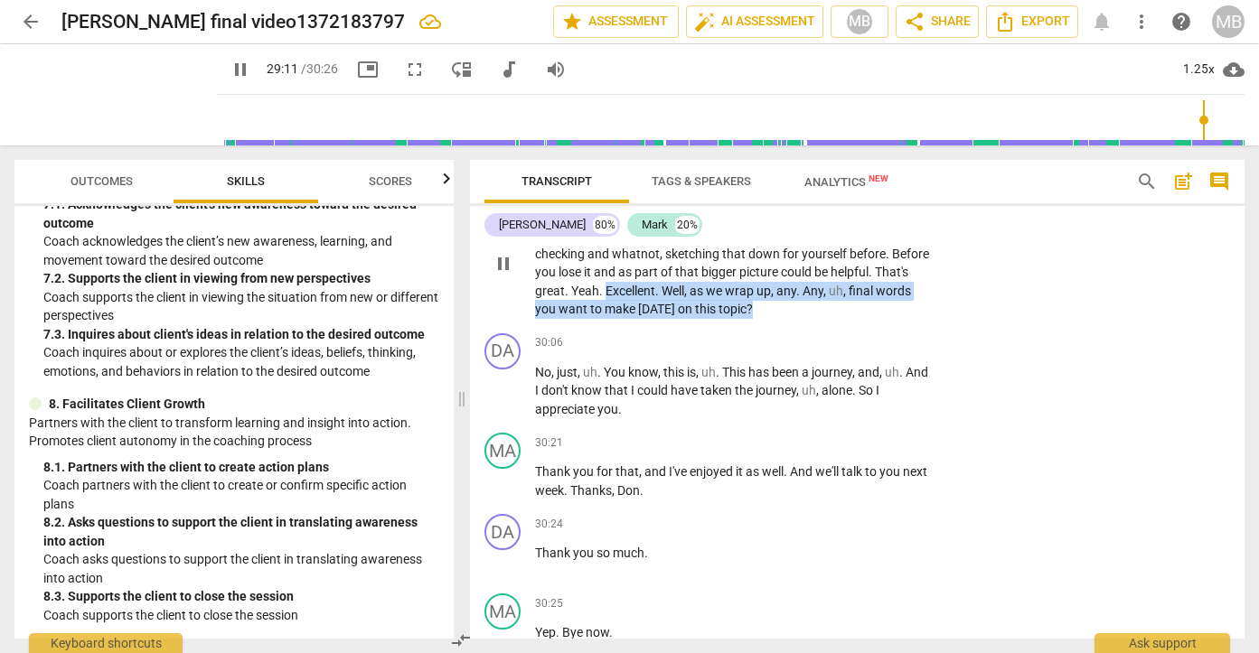
drag, startPoint x: 605, startPoint y: 419, endPoint x: 788, endPoint y: 436, distance: 184.2
click at [788, 319] on p "Yeah , I think that's great . And one concrete thing , too , is the . The list …" at bounding box center [734, 263] width 399 height 111
click at [820, 197] on div "+" at bounding box center [823, 188] width 18 height 18
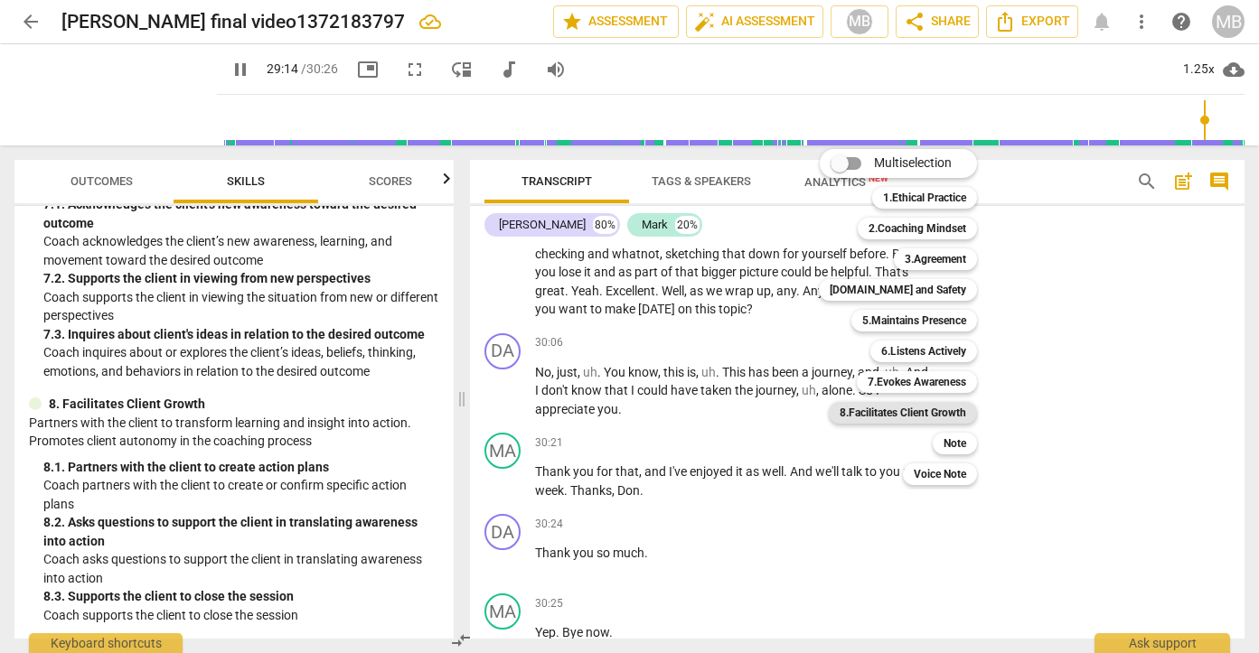
click at [888, 412] on b "8.Facilitates Client Growth" at bounding box center [902, 413] width 127 height 22
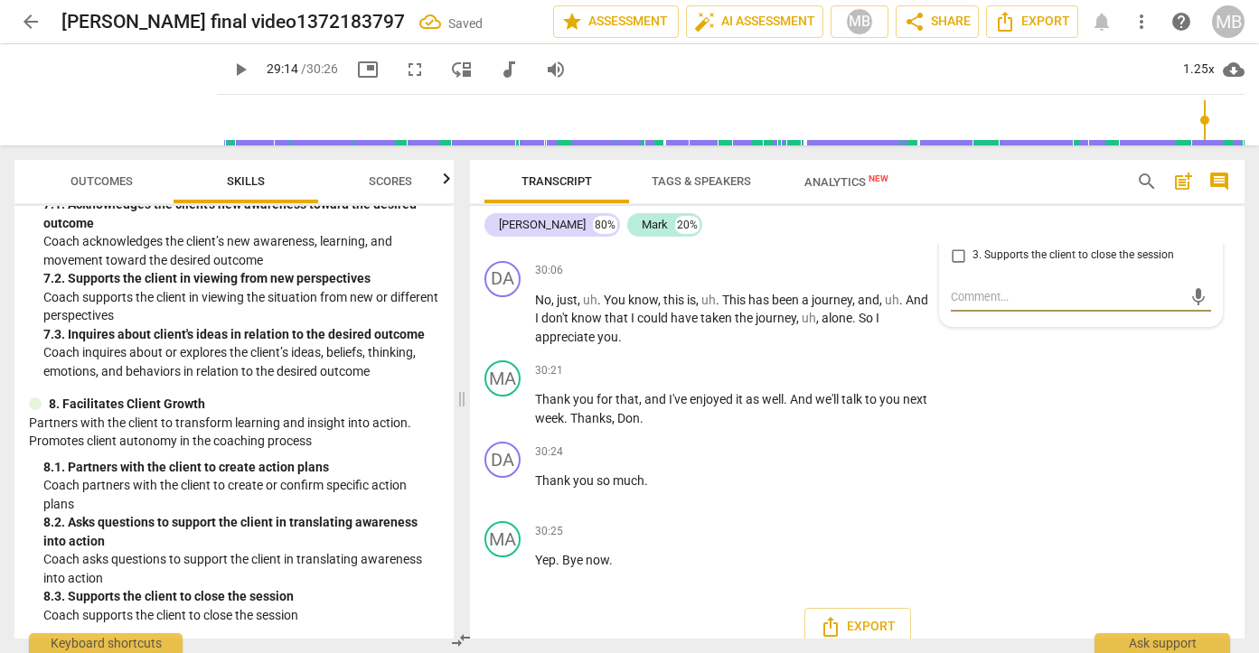
scroll to position [10617, 0]
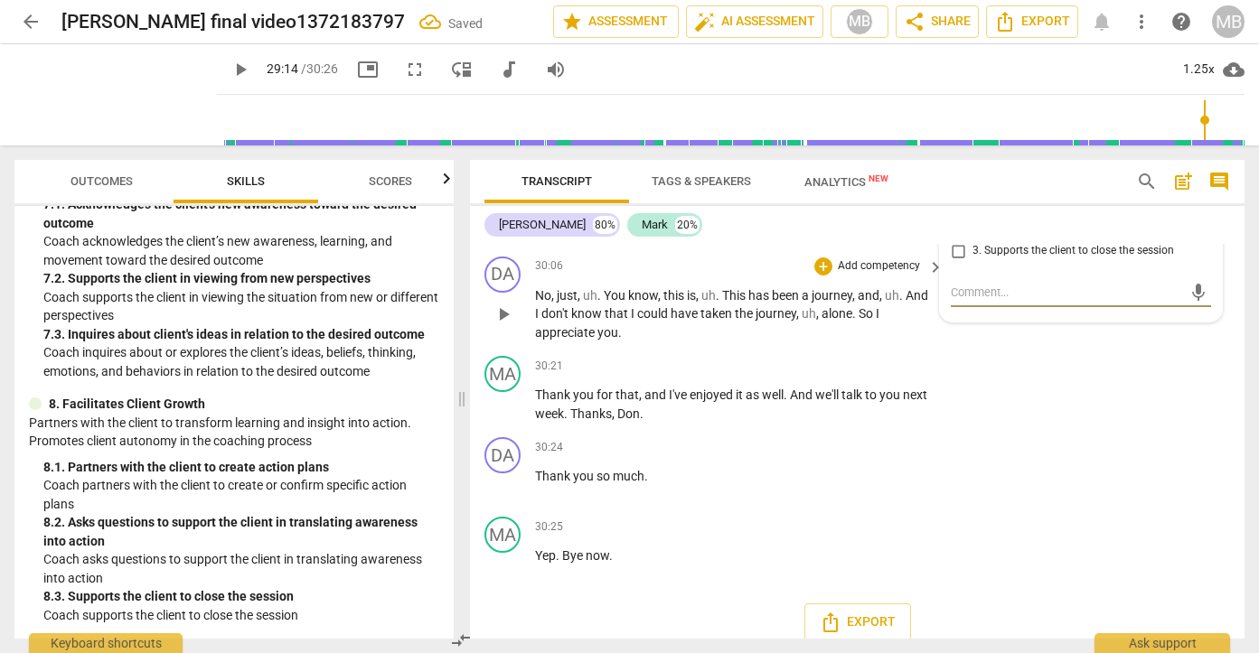
click at [506, 325] on span "play_arrow" at bounding box center [503, 315] width 22 height 22
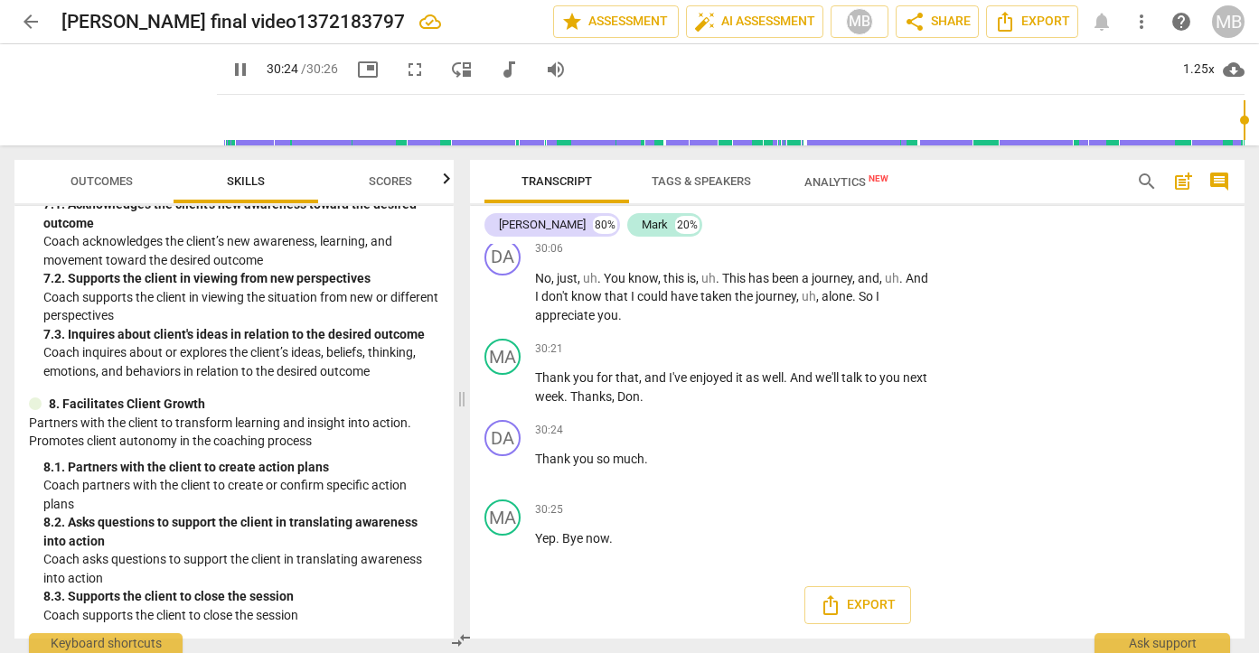
scroll to position [10763, 0]
type input "1826"
click at [127, 192] on span "Outcomes" at bounding box center [102, 182] width 106 height 24
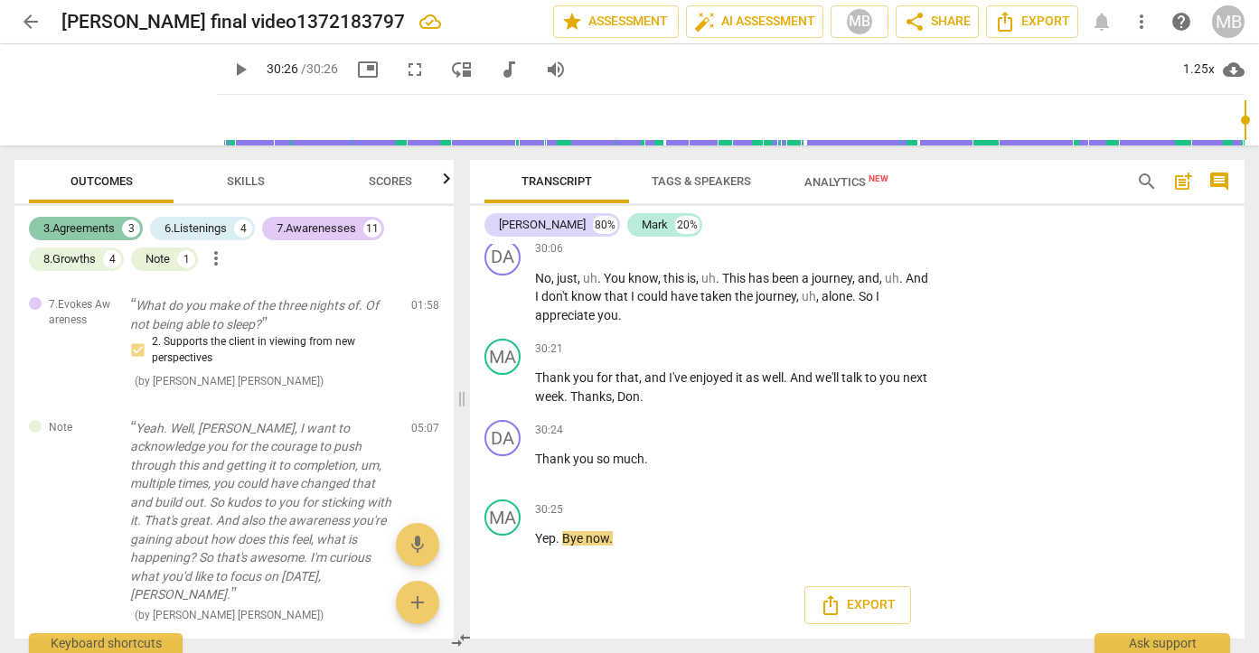
click at [77, 220] on div "3.Agreements" at bounding box center [78, 229] width 71 height 18
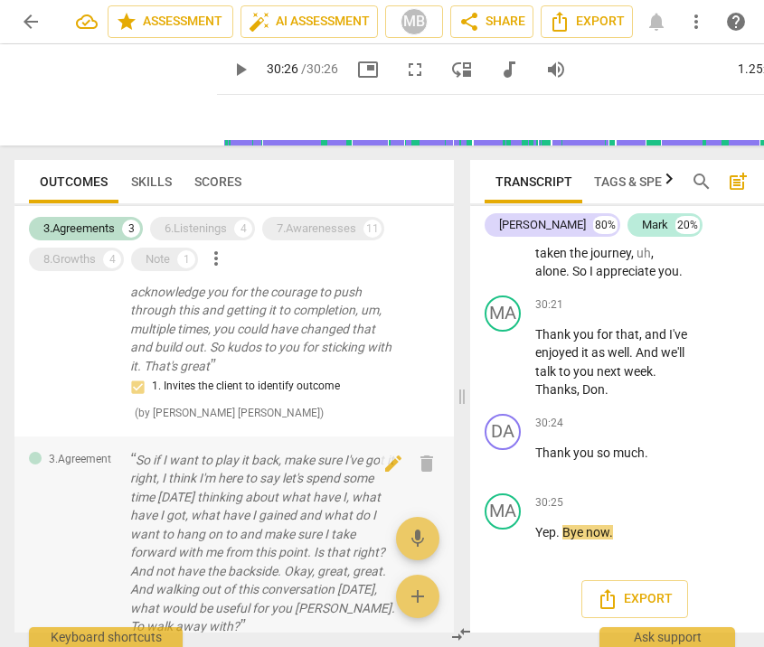
scroll to position [0, 0]
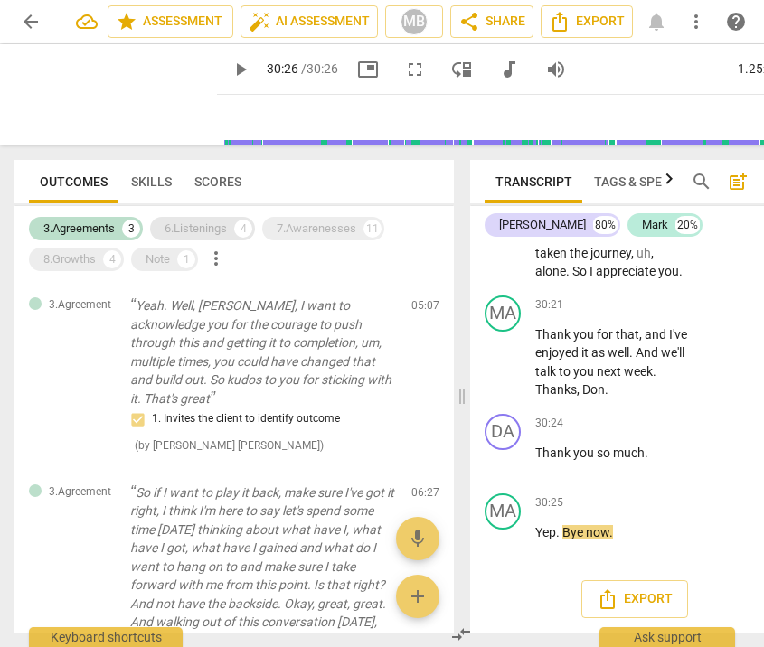
click at [200, 238] on div "6.Listenings 4" at bounding box center [202, 228] width 105 height 23
click at [202, 232] on div "6.Listenings" at bounding box center [195, 229] width 62 height 18
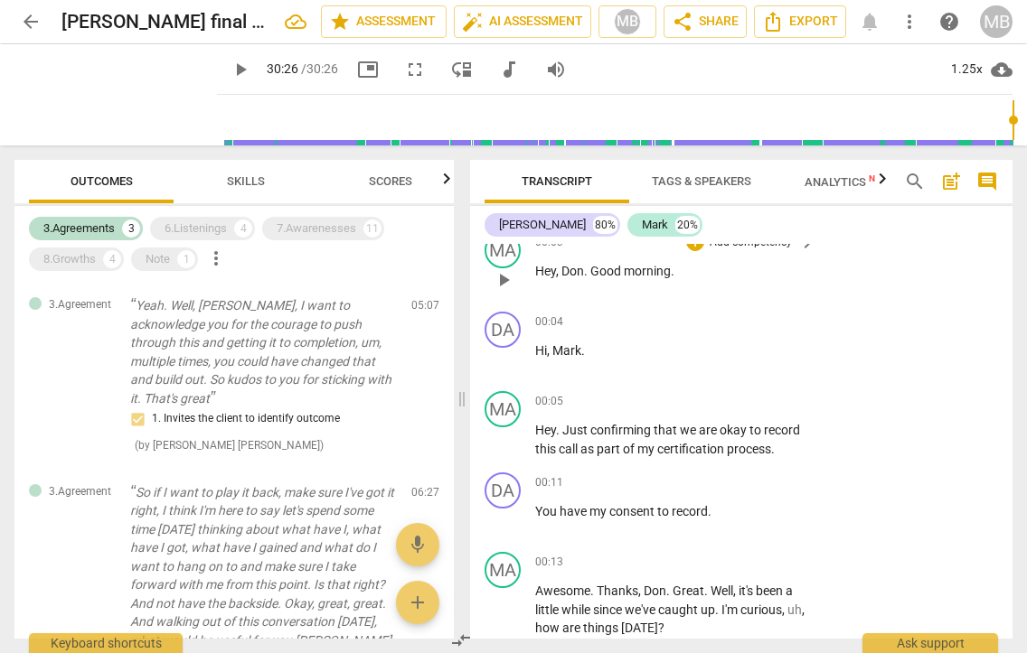
scroll to position [103, 0]
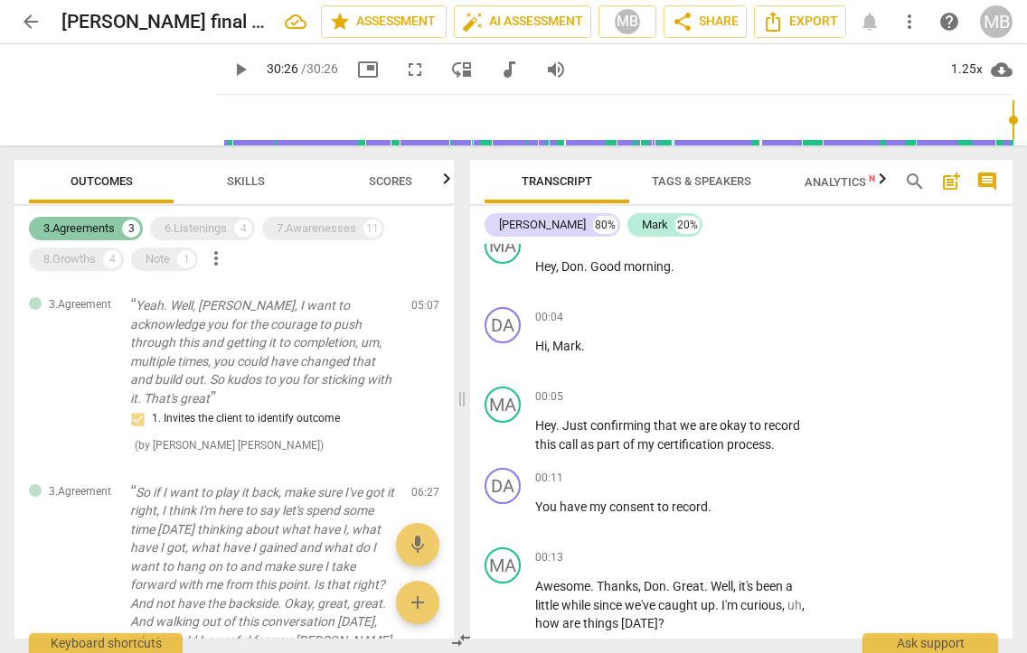
click at [98, 230] on div "3.Agreements" at bounding box center [78, 229] width 71 height 18
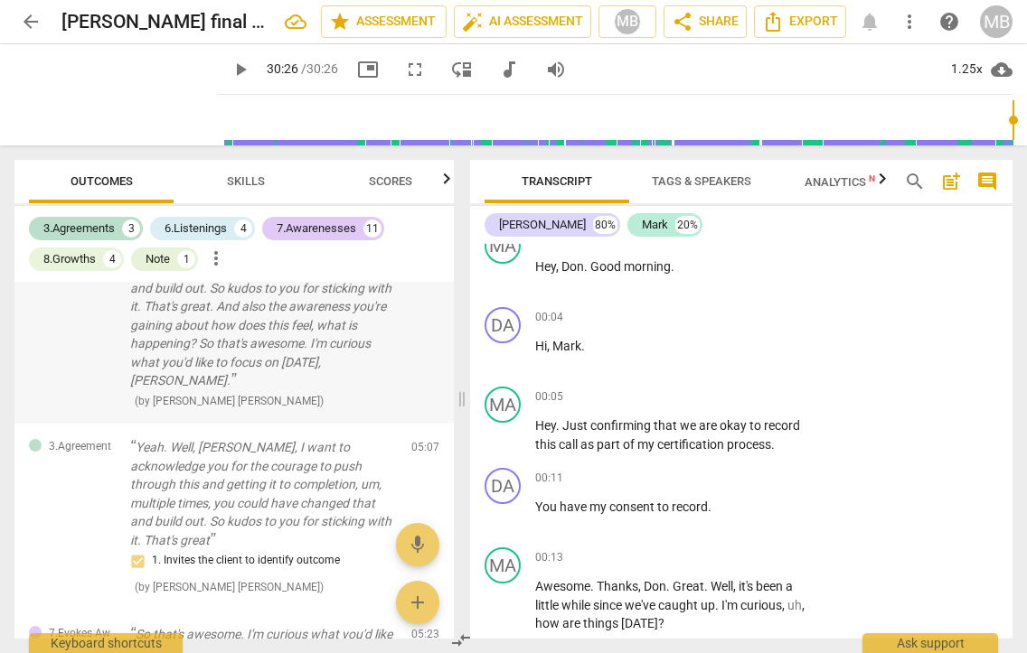
scroll to position [183, 0]
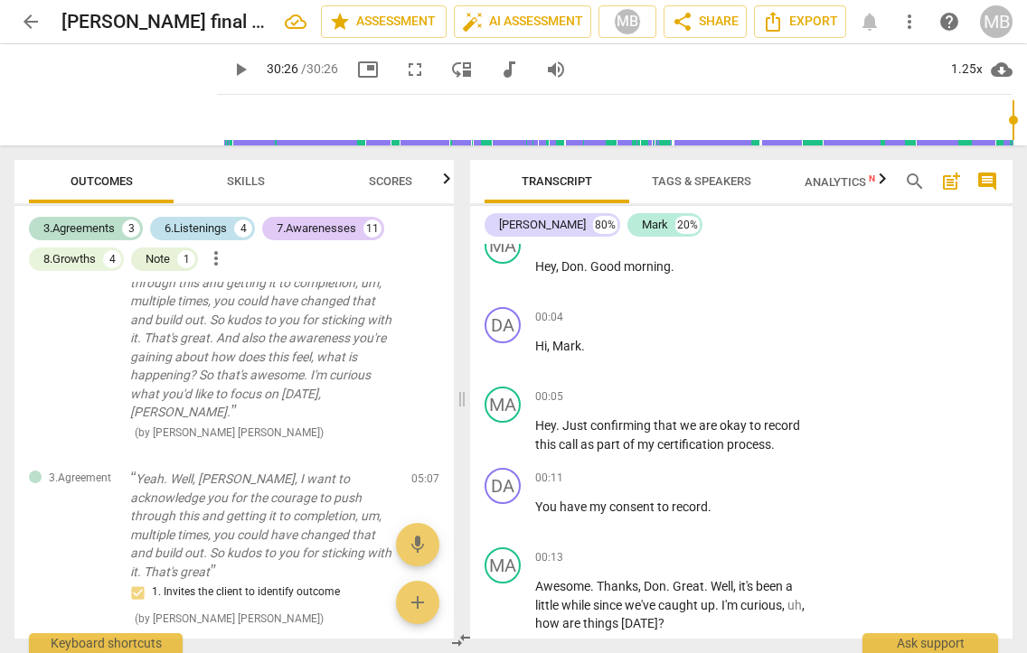
click at [222, 232] on div "6.Listenings" at bounding box center [195, 229] width 62 height 18
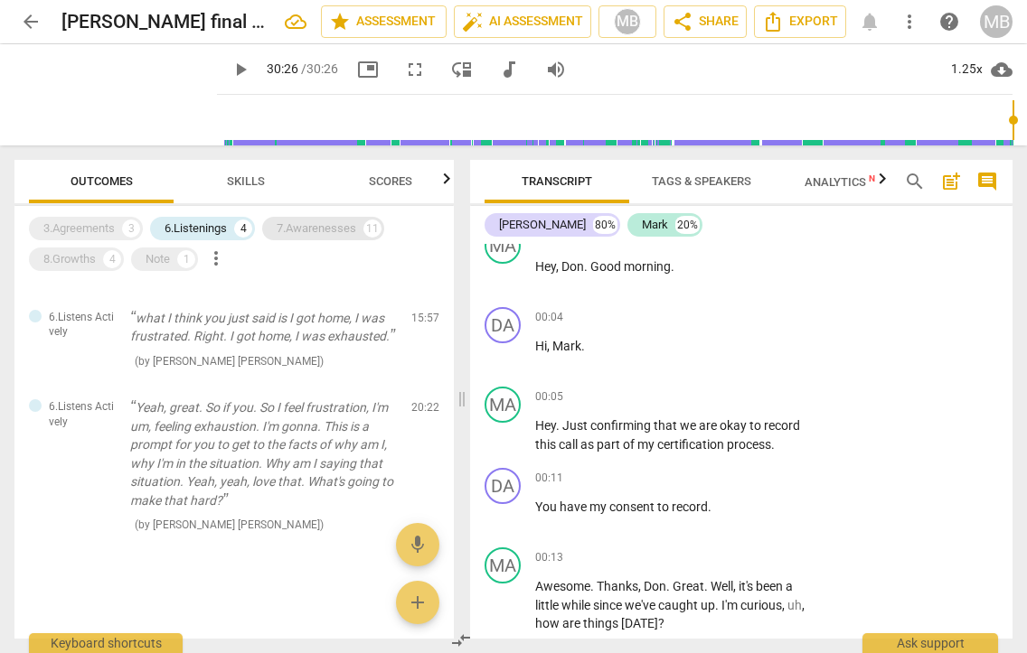
click at [311, 230] on div "7.Awarenesses" at bounding box center [317, 229] width 80 height 18
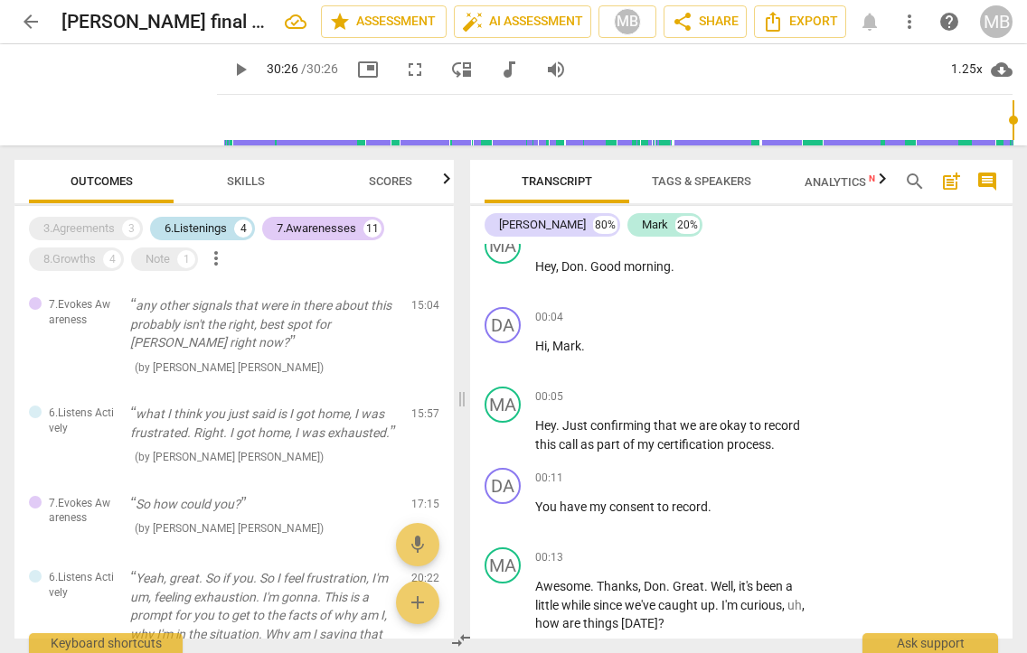
click at [179, 233] on div "6.Listenings" at bounding box center [195, 229] width 62 height 18
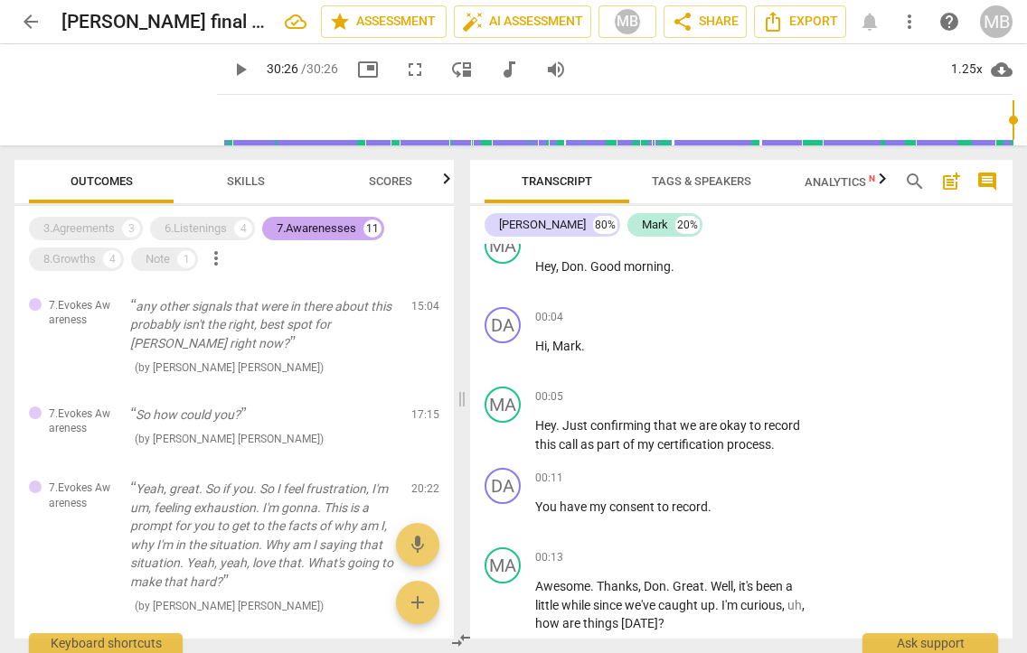
click at [311, 232] on div "7.Awarenesses" at bounding box center [317, 229] width 80 height 18
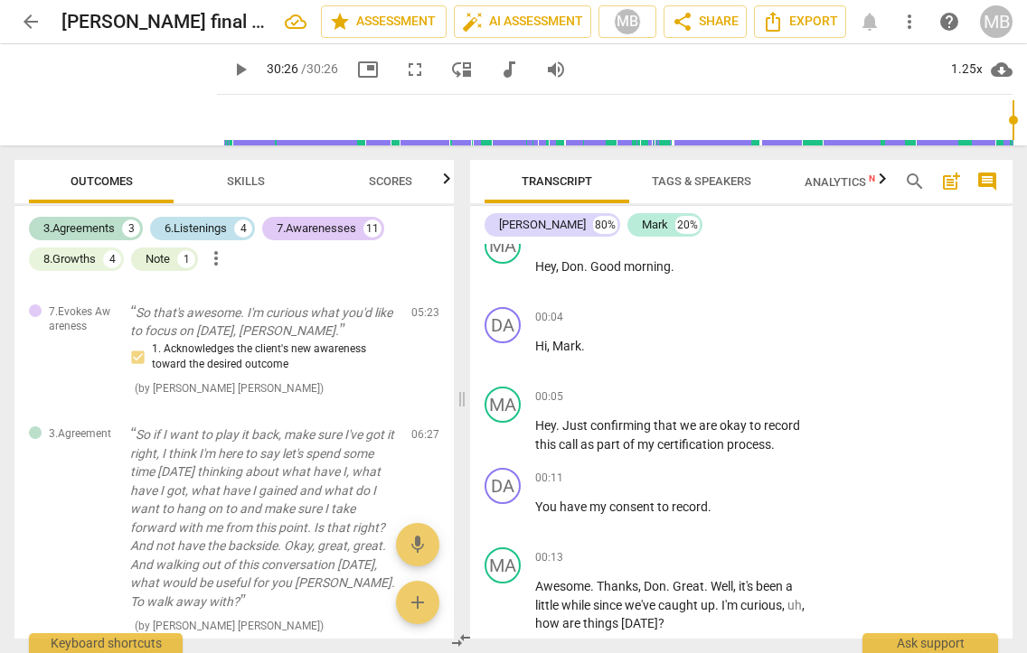
scroll to position [1430, 0]
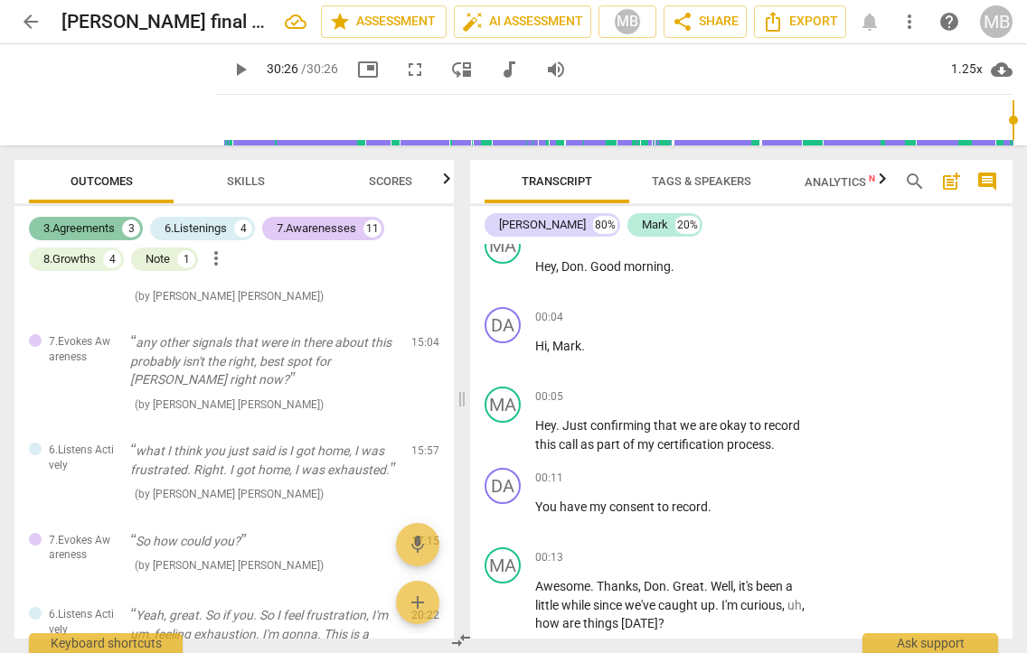
click at [64, 231] on div "3.Agreements" at bounding box center [78, 229] width 71 height 18
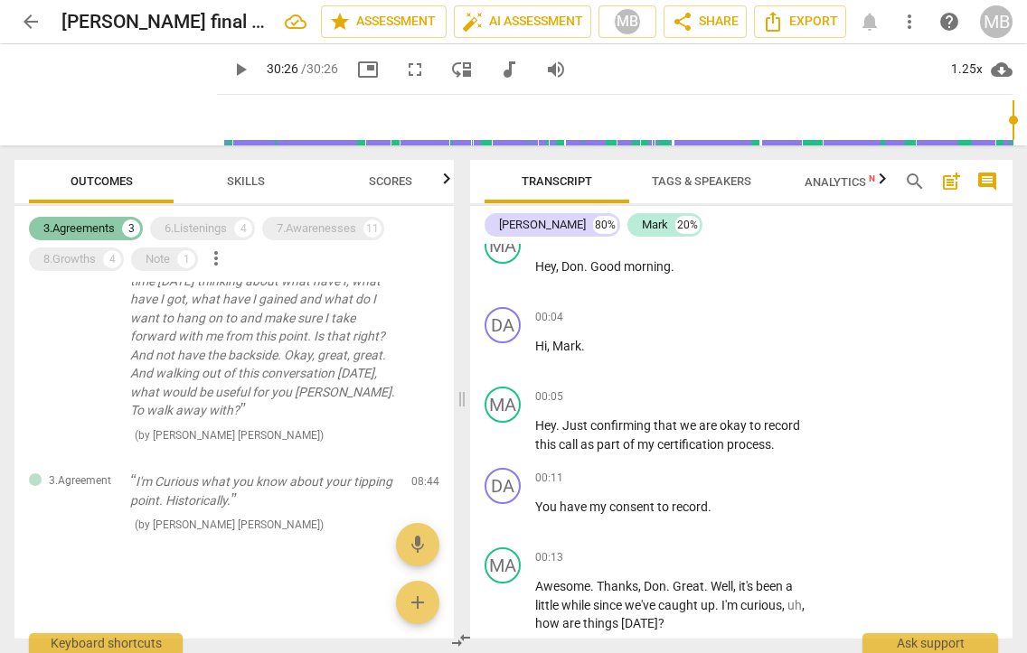
scroll to position [230, 0]
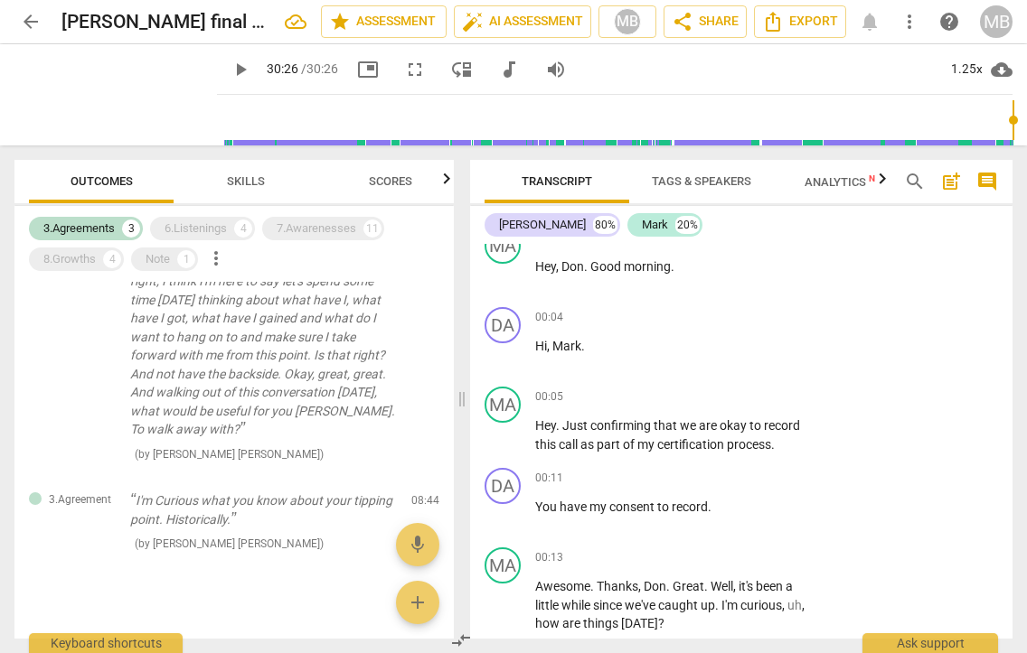
click at [90, 242] on div "3.Agreements 3 6.Listenings 4 7.Awarenesses 11 8.Growths 4 Note 1 more_vert" at bounding box center [241, 243] width 425 height 61
click at [93, 227] on div "3.Agreements" at bounding box center [78, 229] width 71 height 18
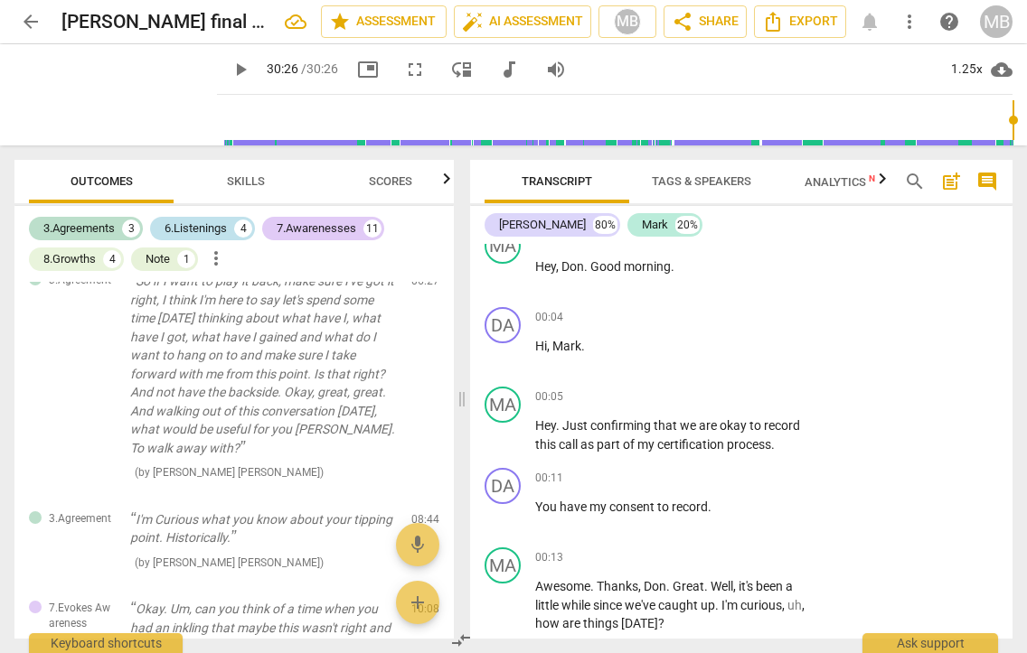
click at [202, 229] on div "6.Listenings" at bounding box center [195, 229] width 62 height 18
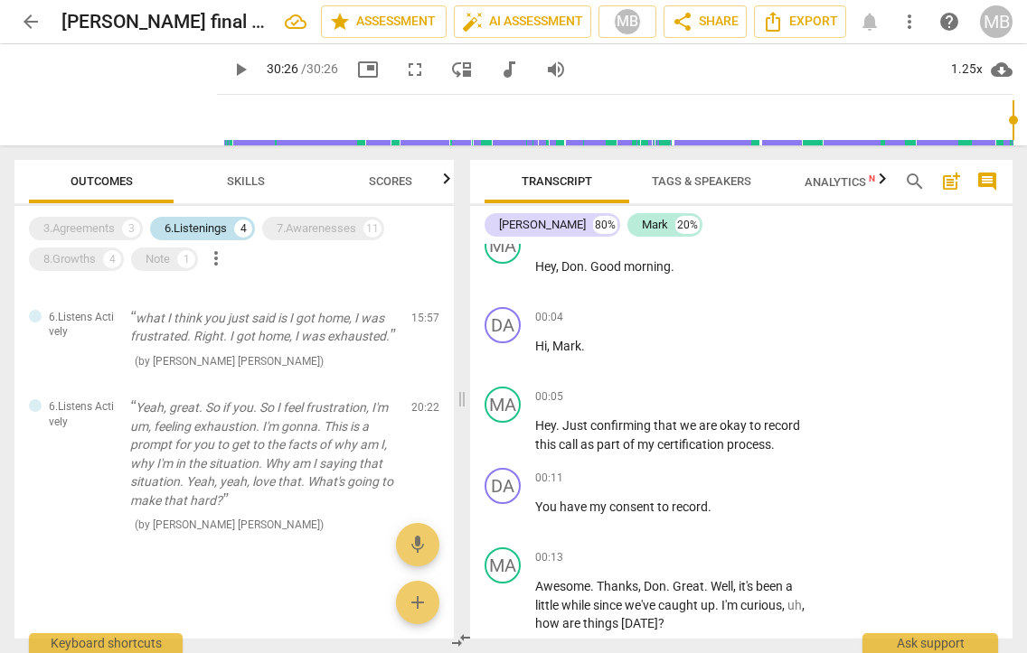
click at [202, 229] on div "6.Listenings" at bounding box center [195, 229] width 62 height 18
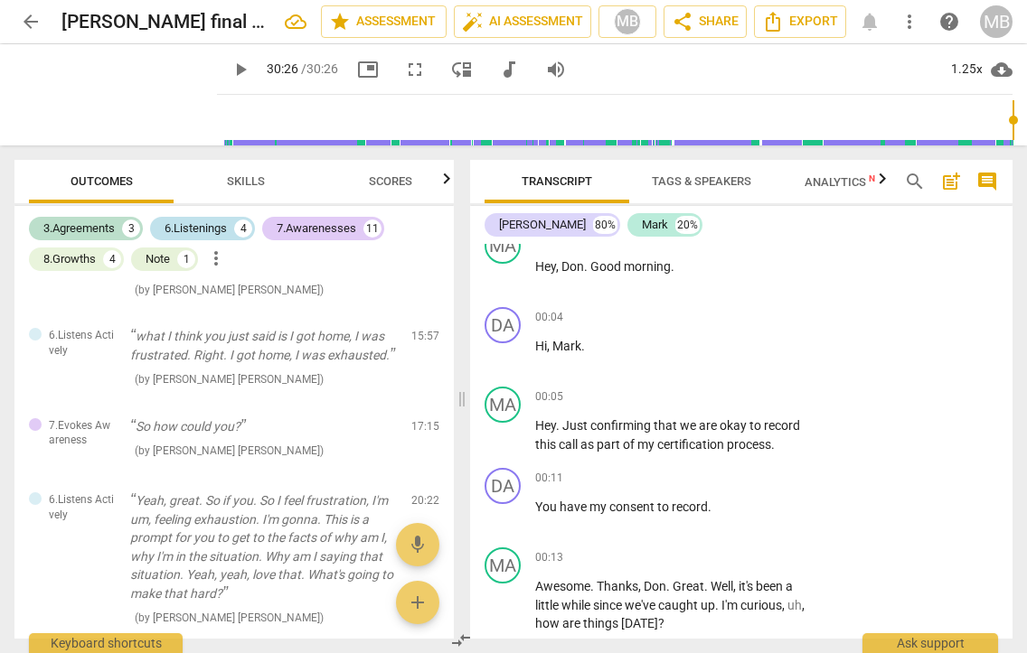
click at [202, 229] on div "6.Listenings" at bounding box center [195, 229] width 62 height 18
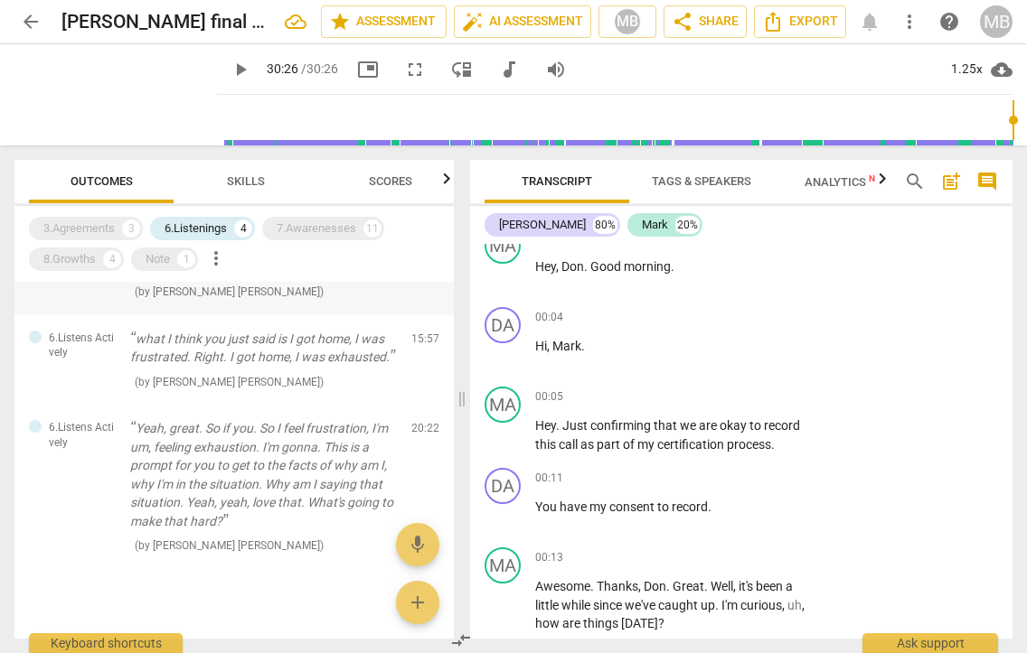
scroll to position [152, 0]
click at [218, 226] on div "6.Listenings" at bounding box center [195, 229] width 62 height 18
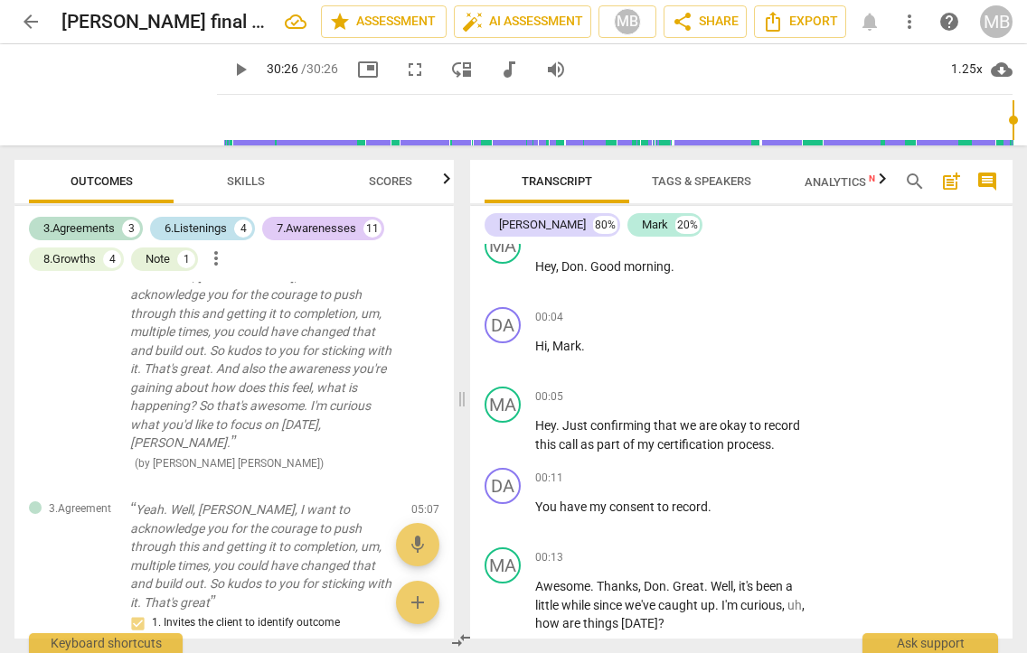
scroll to position [1400, 0]
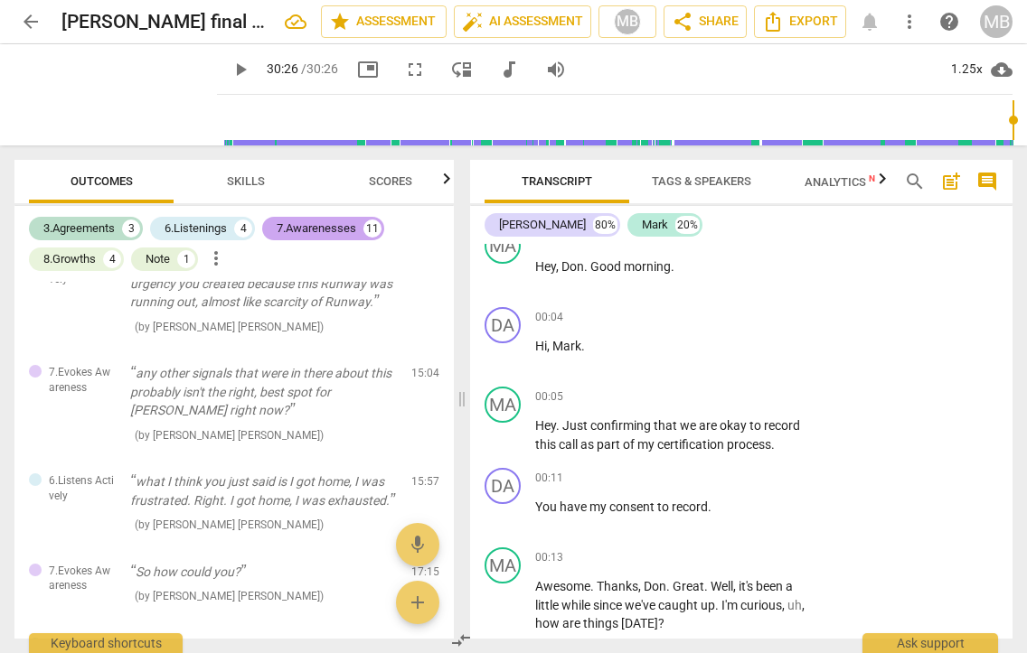
click at [299, 225] on div "7.Awarenesses" at bounding box center [317, 229] width 80 height 18
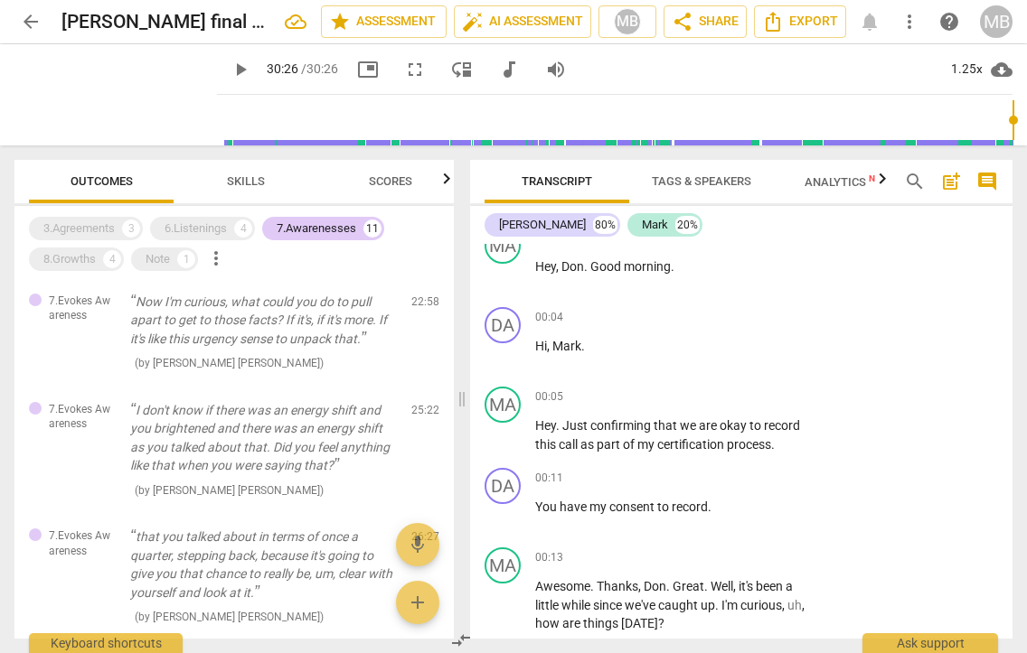
scroll to position [805, 0]
